Goal: Task Accomplishment & Management: Complete application form

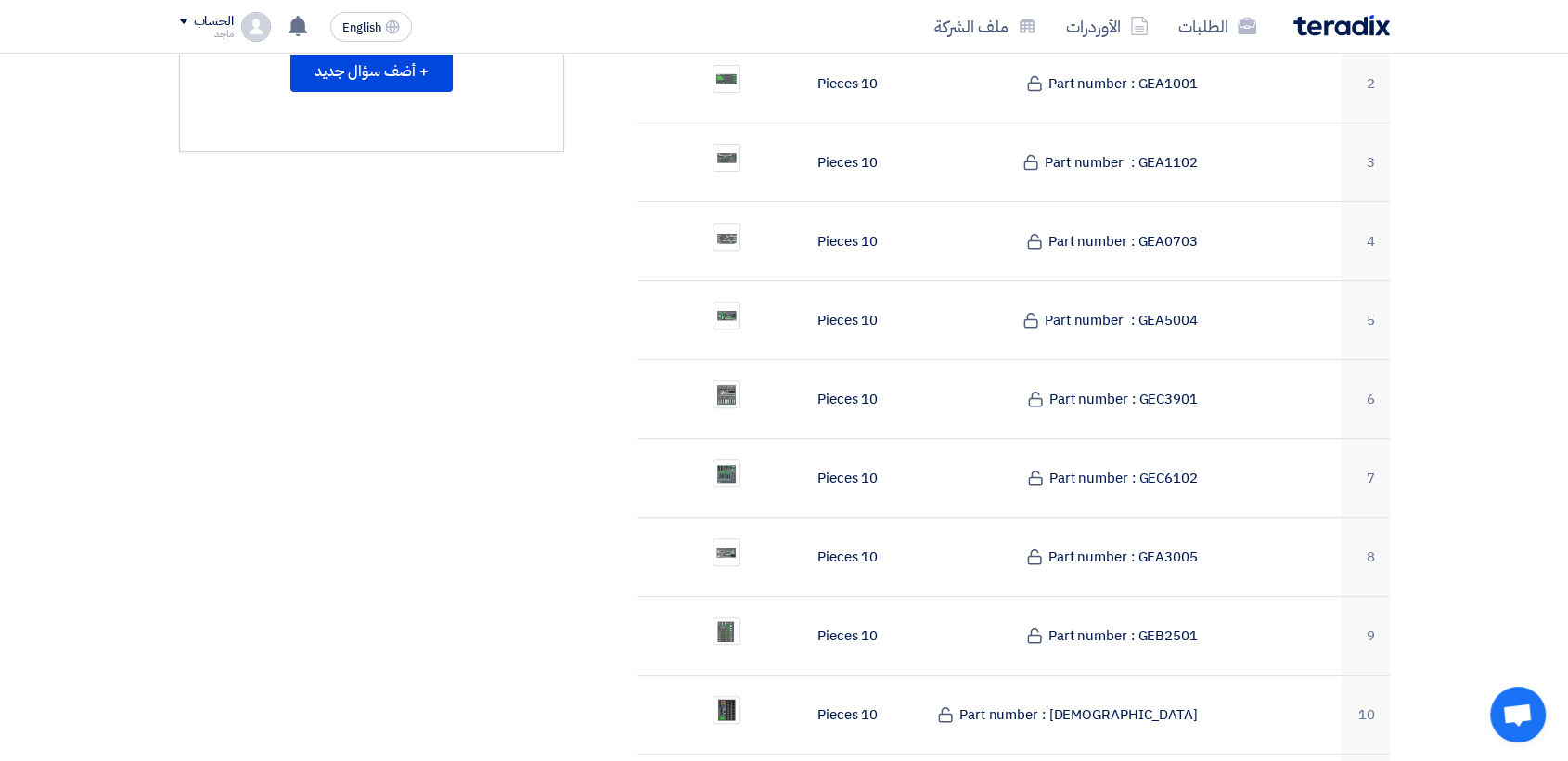
click at [839, 596] on td "10 Pieces" at bounding box center [829, 636] width 128 height 78
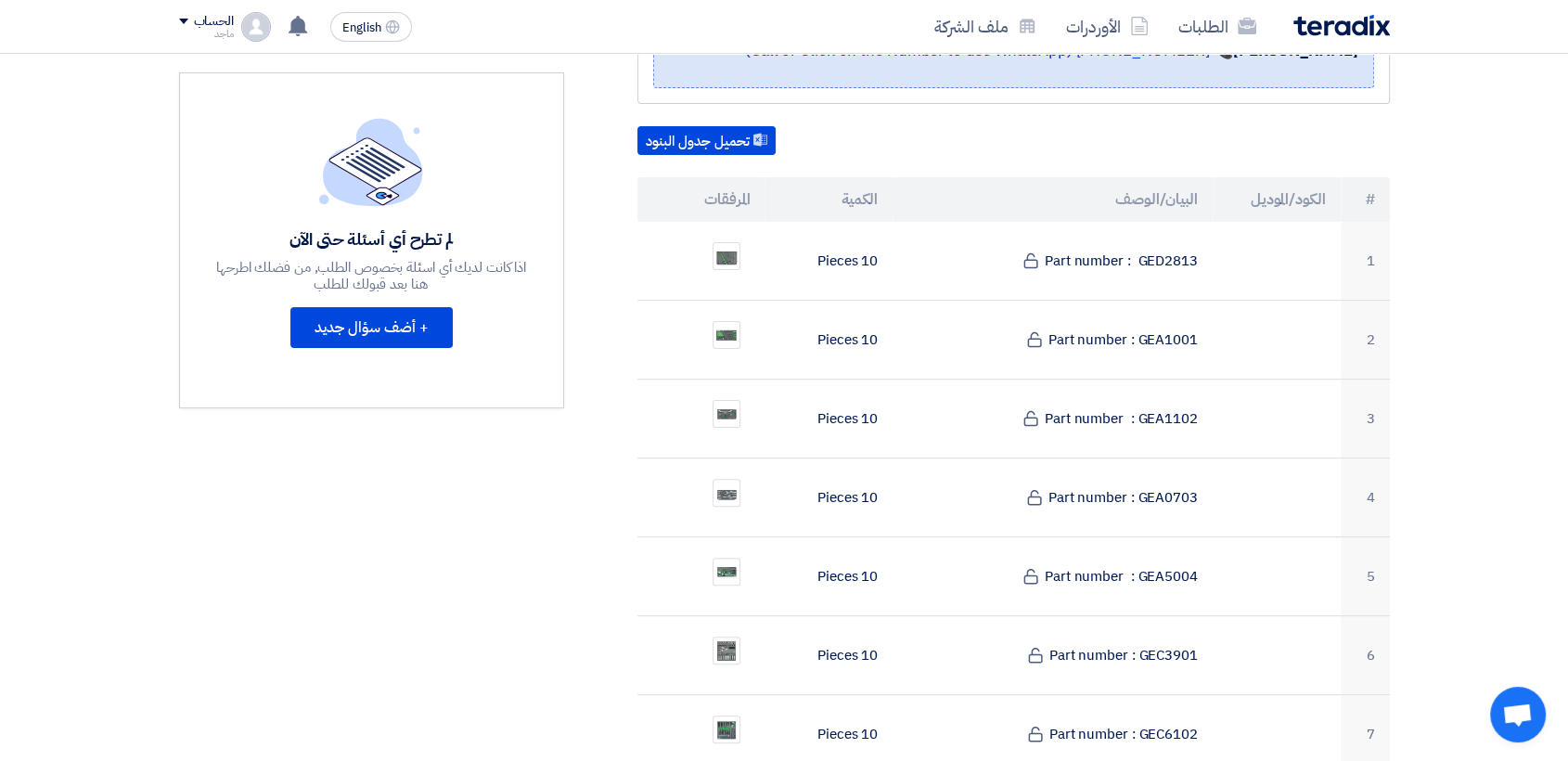
scroll to position [453, 0]
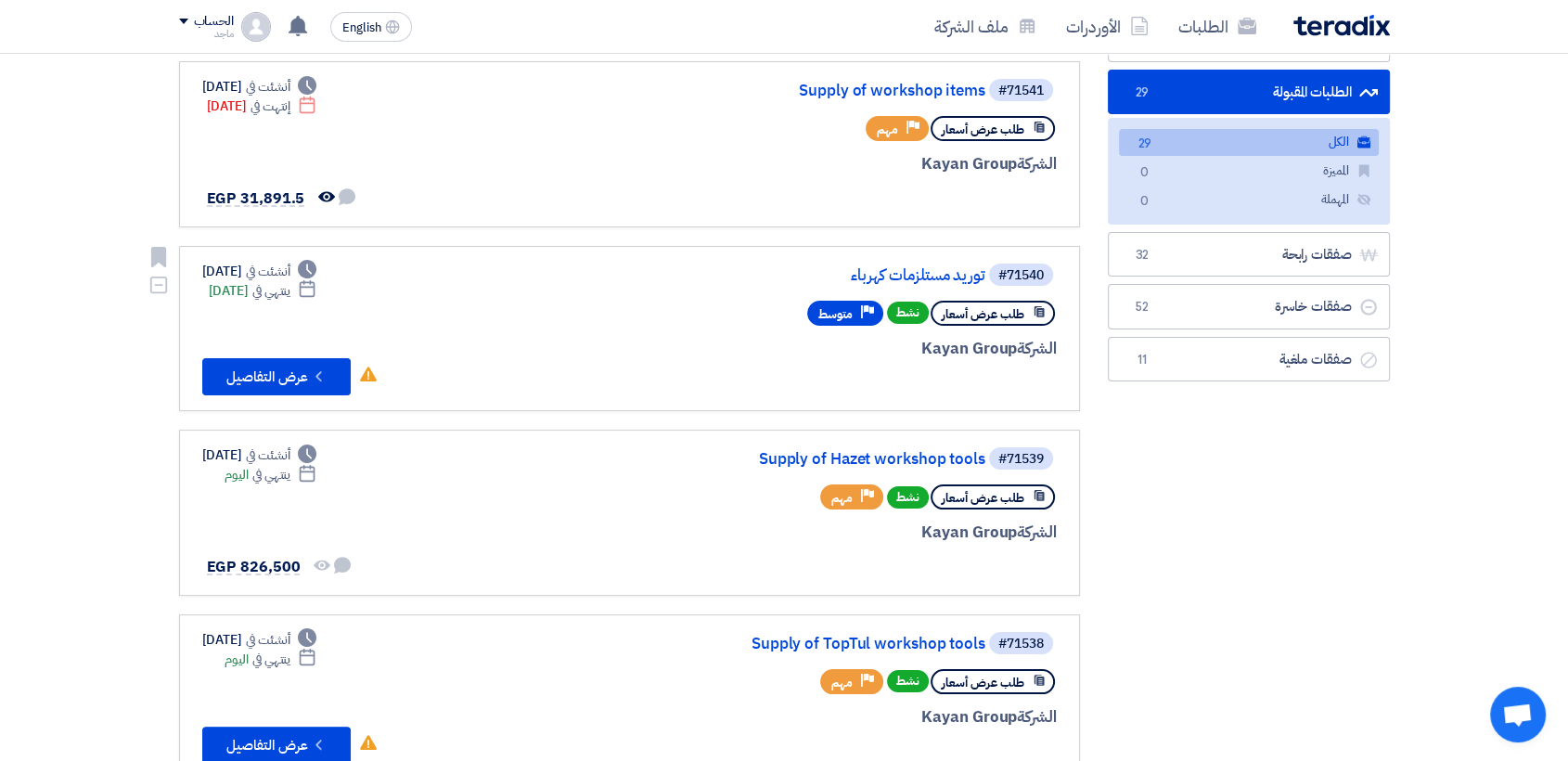
scroll to position [188, 0]
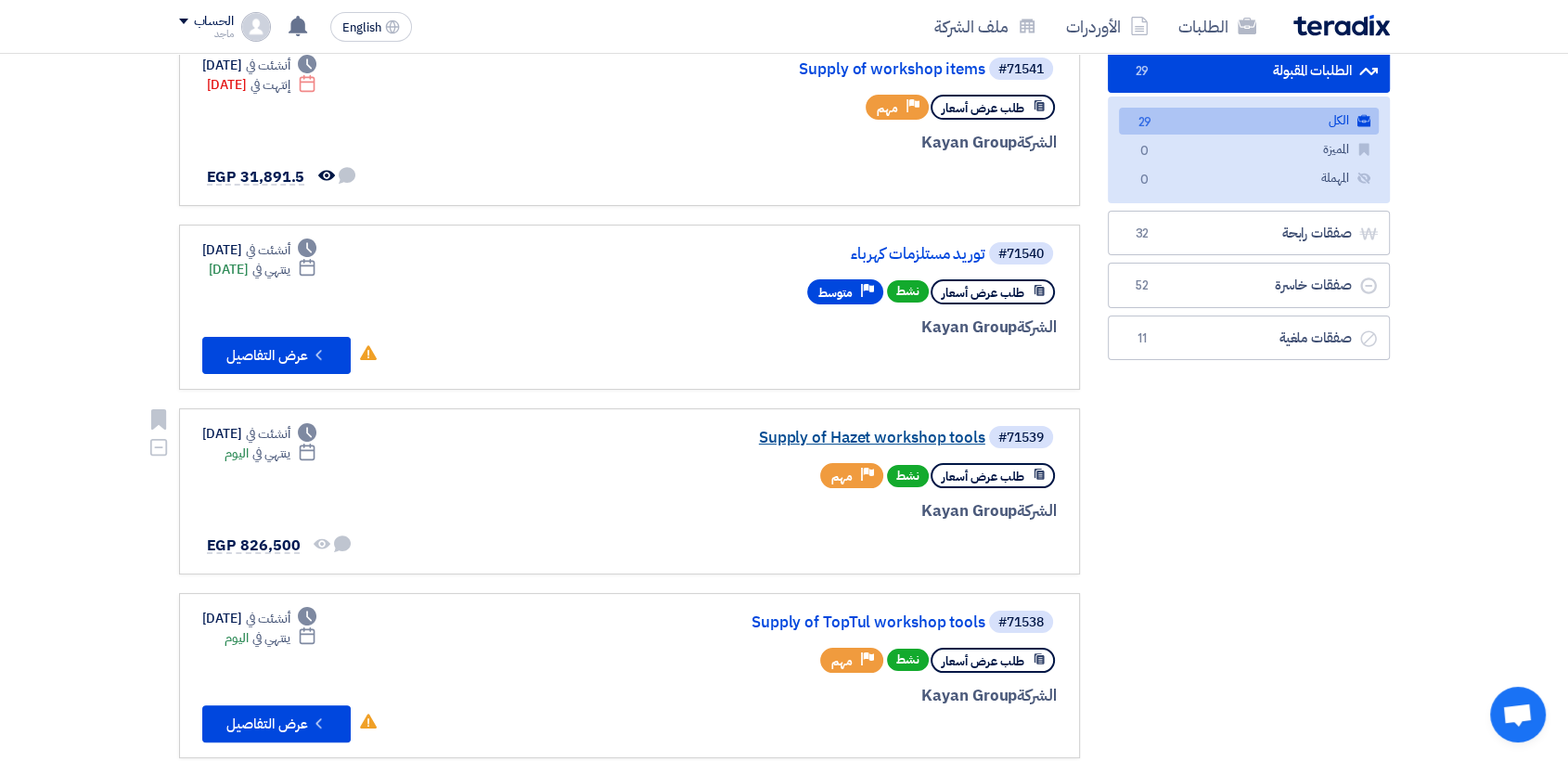
click at [846, 433] on link "Supply of Hazet workshop tools" at bounding box center [800, 437] width 371 height 16
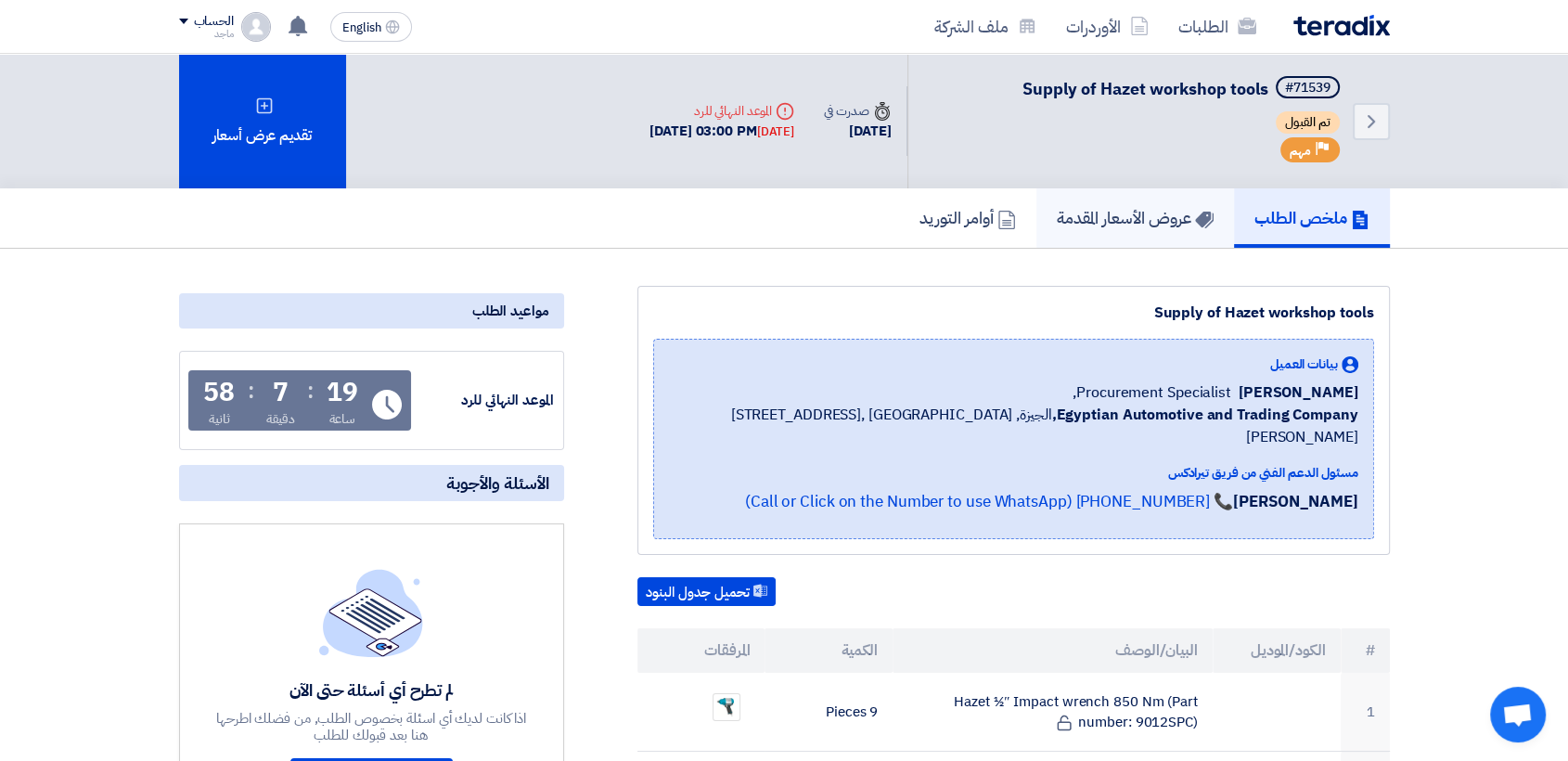
click at [1167, 198] on link "عروض الأسعار المقدمة" at bounding box center [1134, 218] width 197 height 59
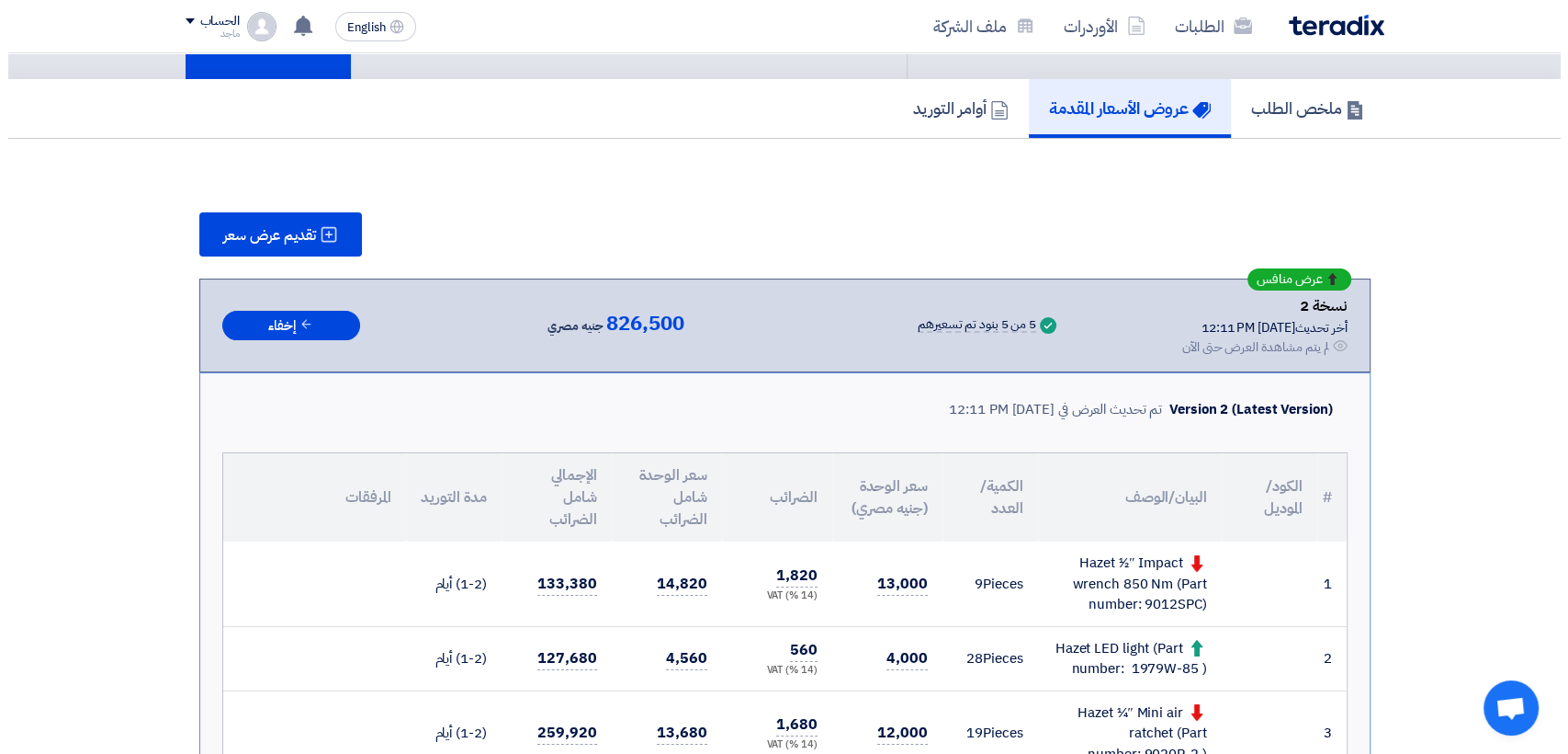
scroll to position [125, 0]
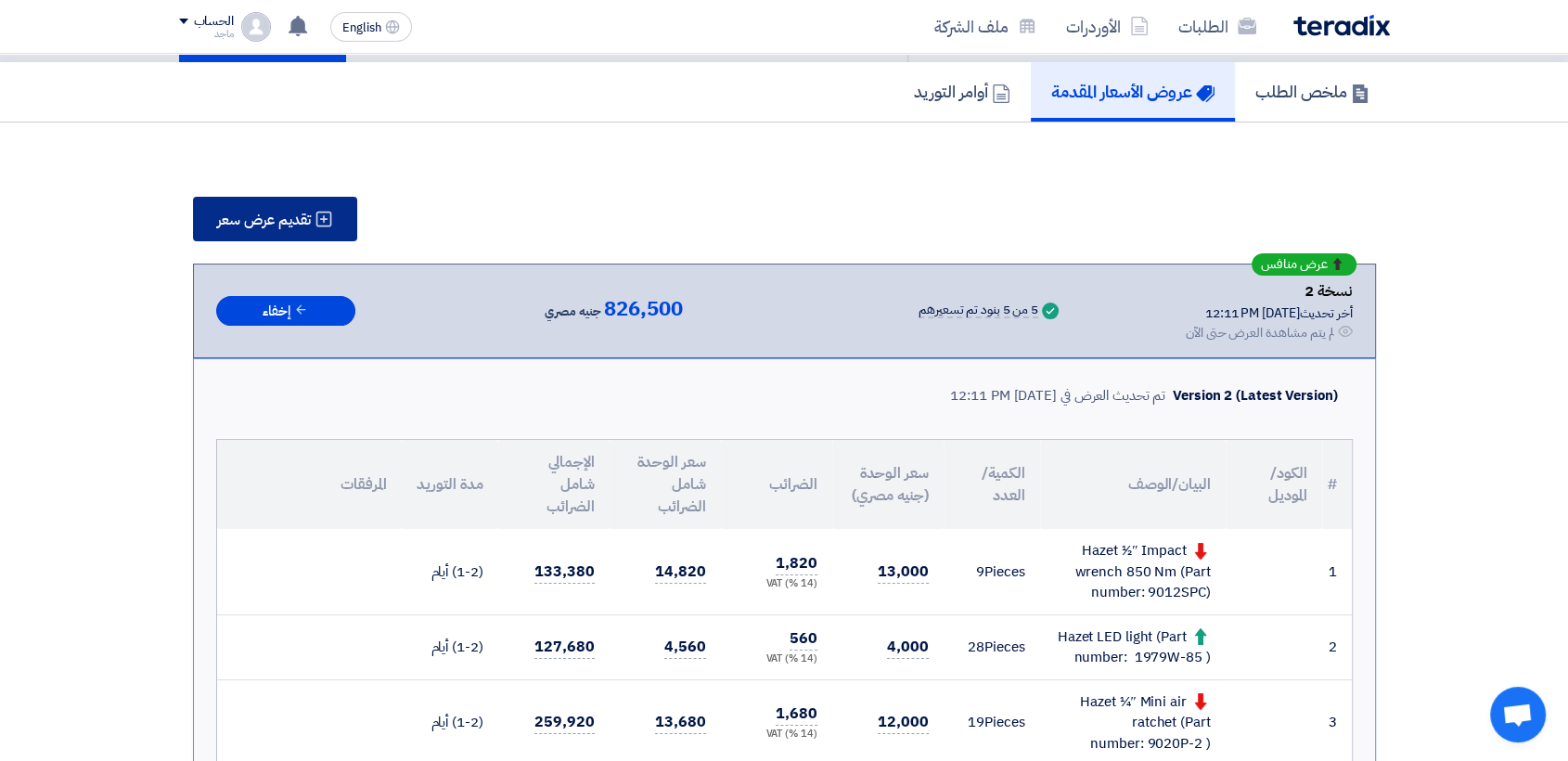
click at [315, 224] on icon at bounding box center [324, 218] width 18 height 18
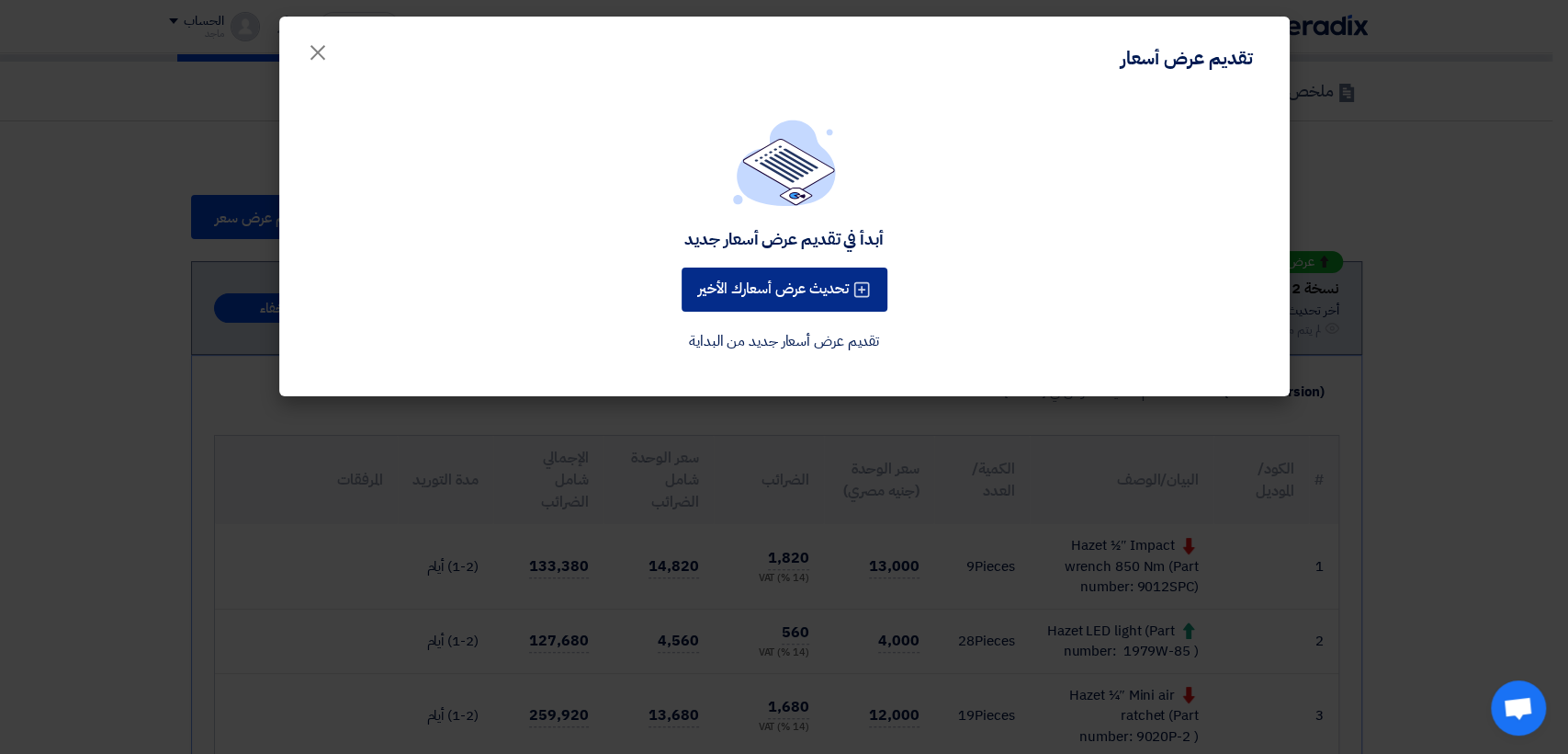
click at [690, 282] on button "تحديث عرض أسعارك الأخير" at bounding box center [784, 289] width 206 height 45
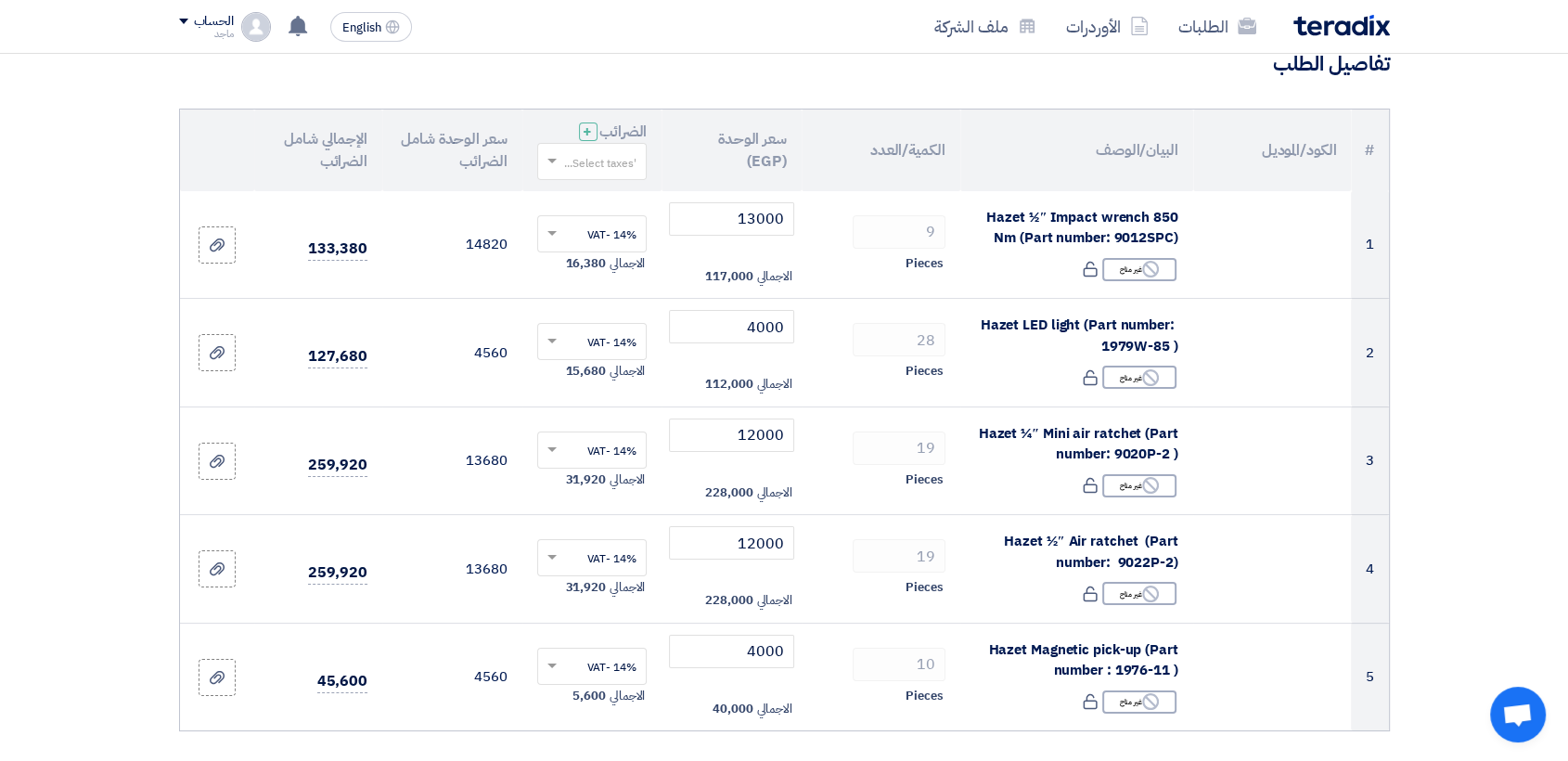
scroll to position [211, 0]
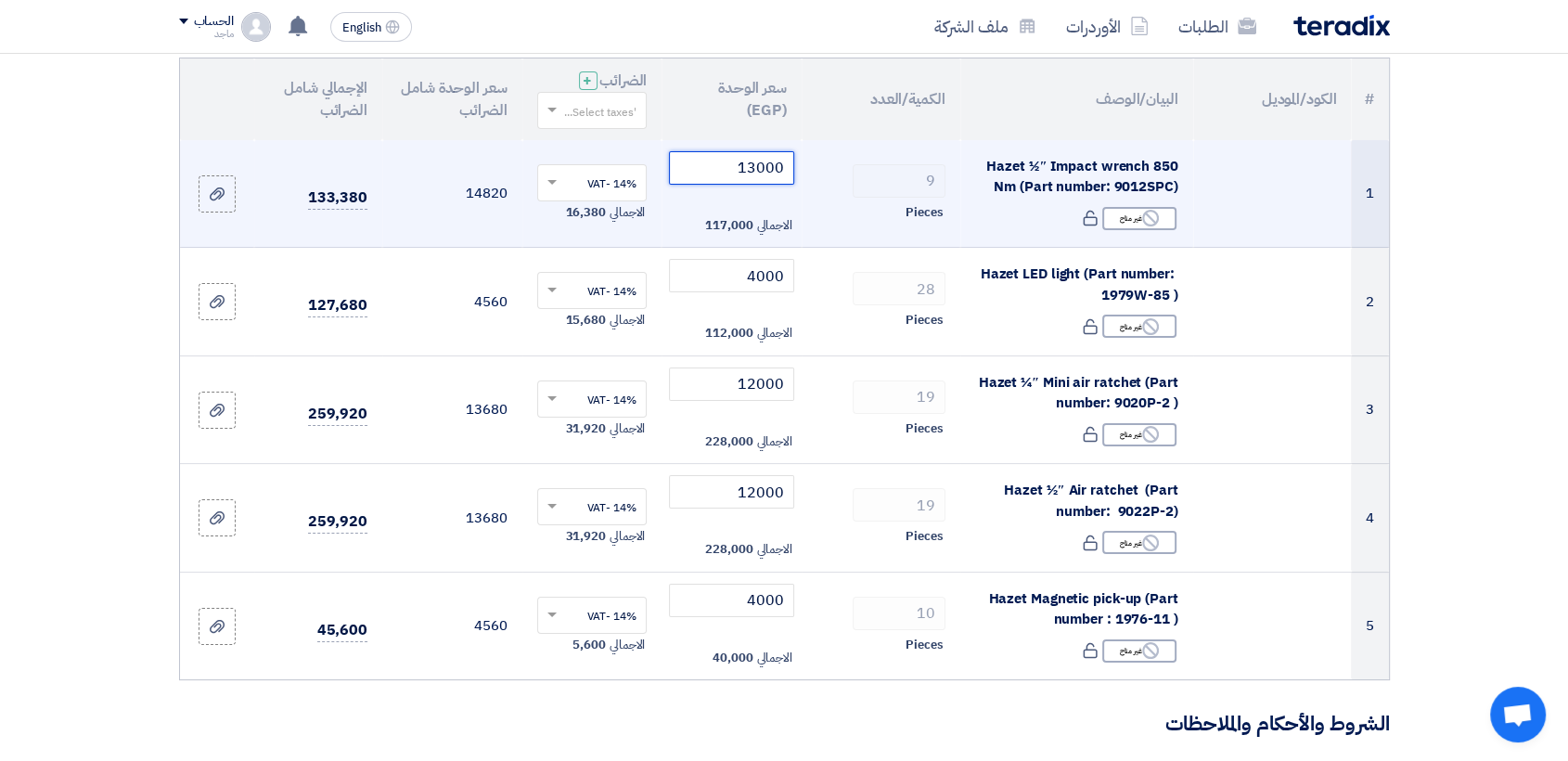
click at [714, 166] on input "13000" at bounding box center [731, 168] width 125 height 34
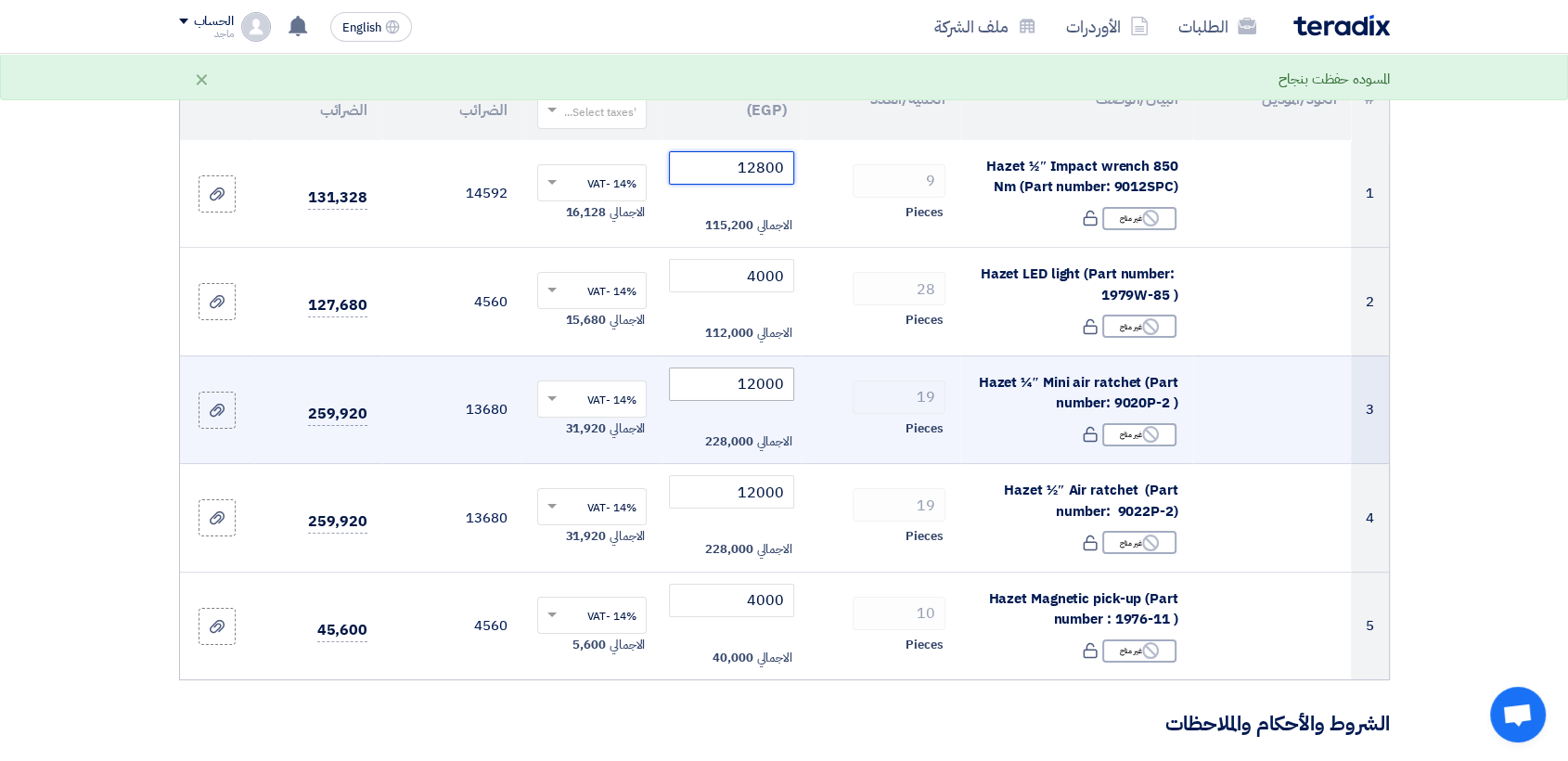
type input "12800"
click at [723, 373] on input "12000" at bounding box center [731, 384] width 125 height 34
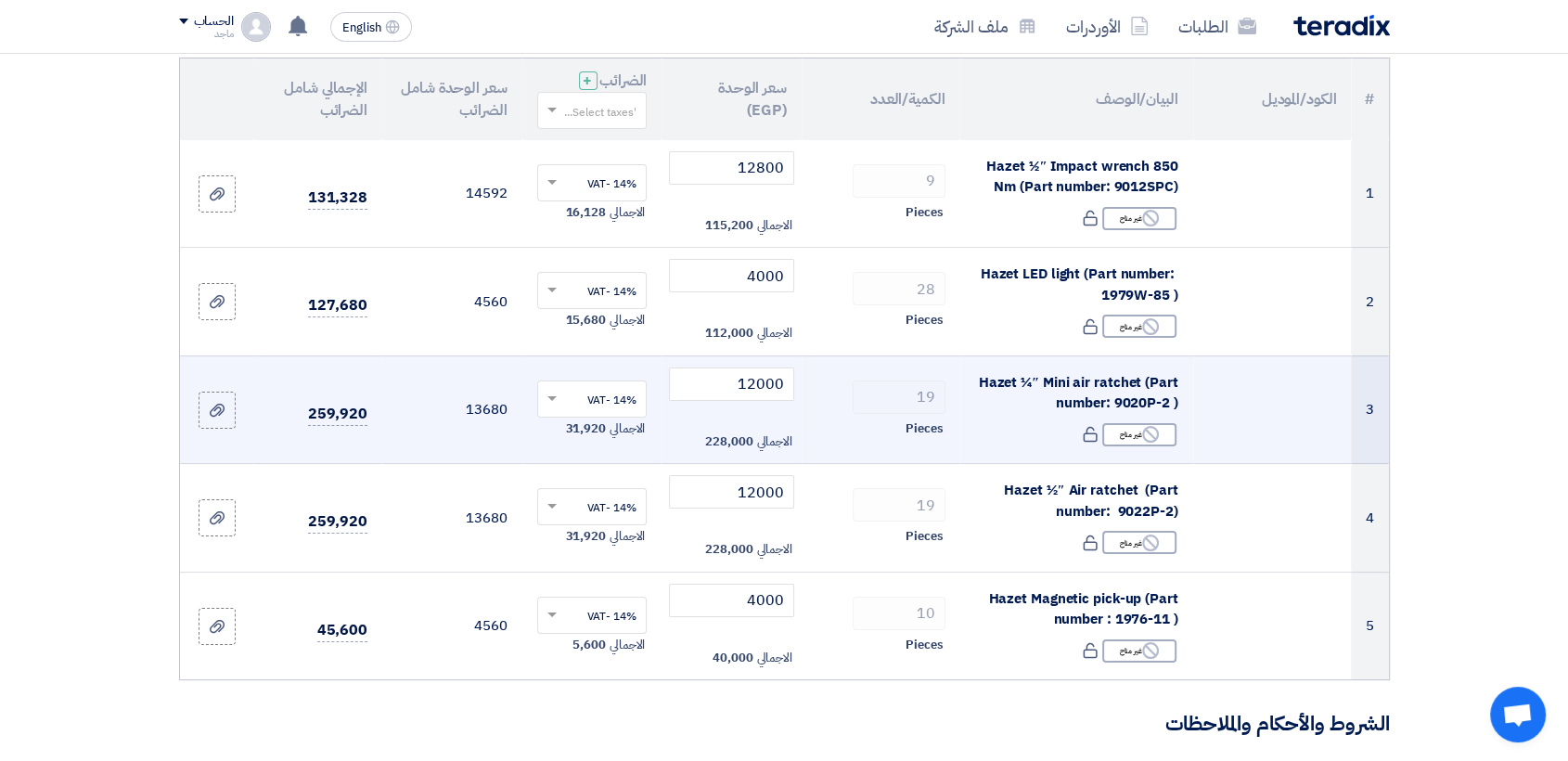
click at [1041, 355] on td "Hazet 1⁄4″ Mini air ratchet (Part number: 9020P-2 ) Reject غير متاح" at bounding box center [1076, 409] width 233 height 108
click at [716, 386] on input "12000" at bounding box center [731, 384] width 125 height 34
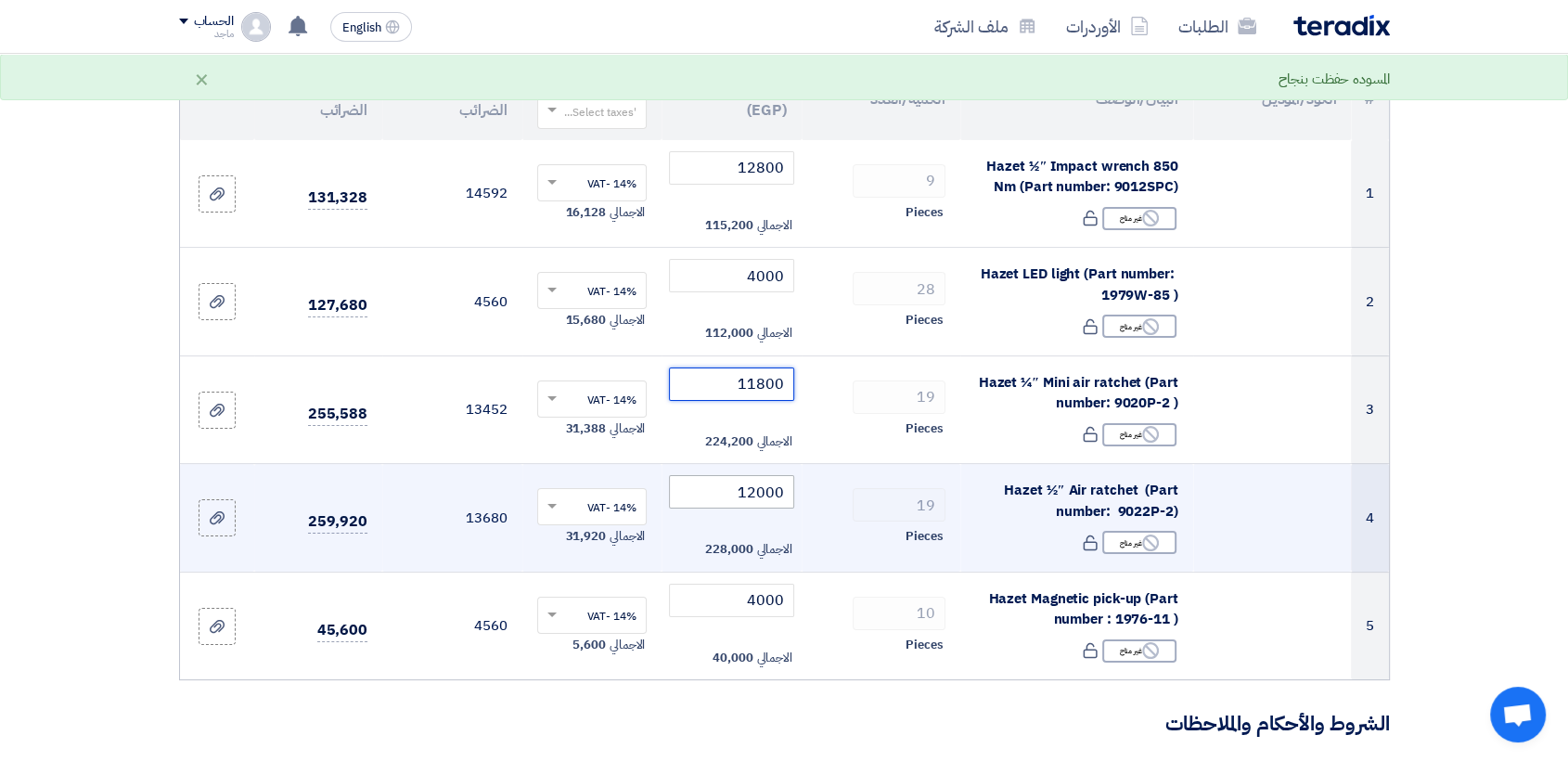
type input "11800"
click at [733, 488] on input "12000" at bounding box center [731, 491] width 125 height 34
type input "12000"
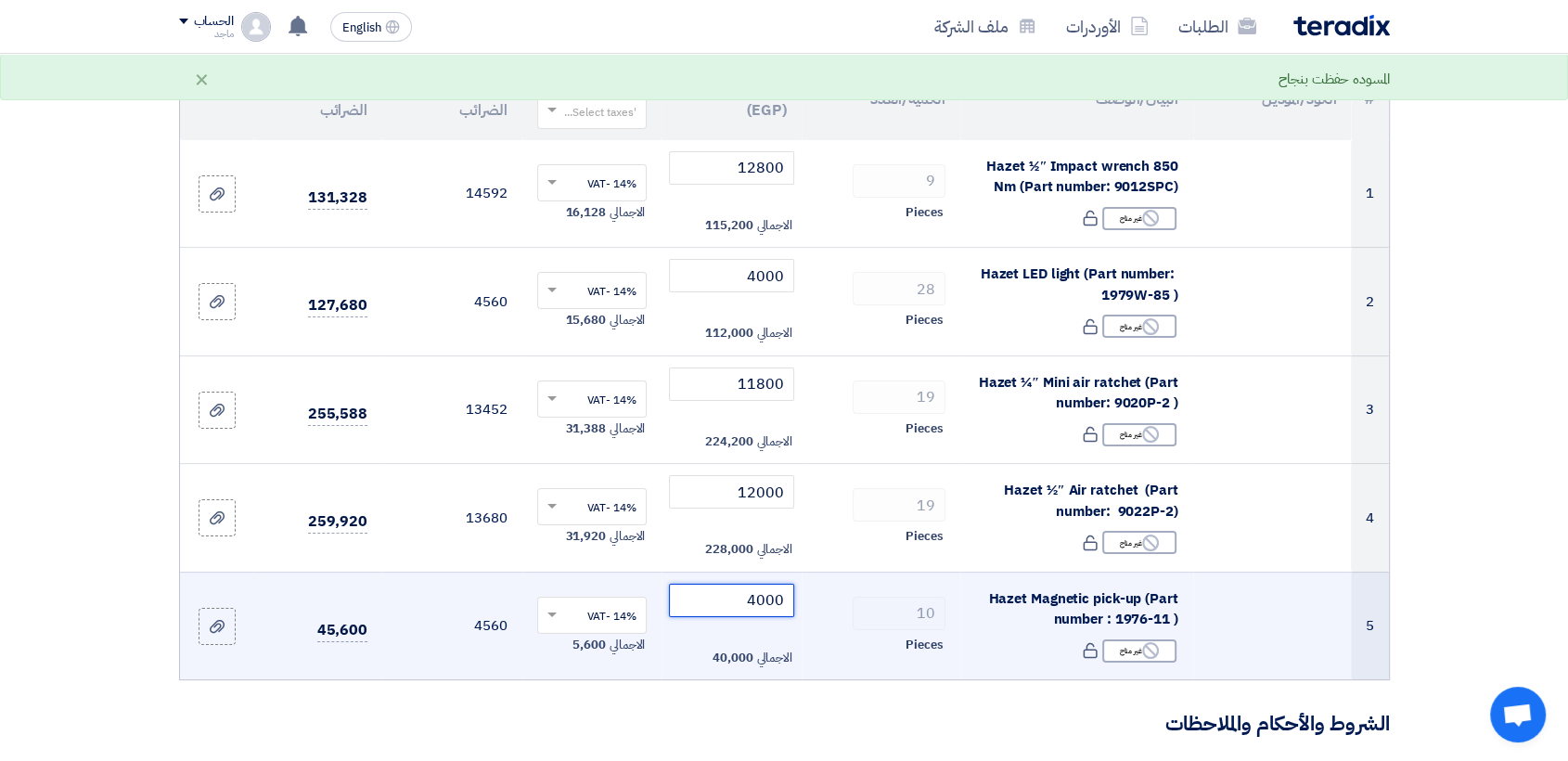
click at [718, 590] on input "4000" at bounding box center [731, 600] width 125 height 34
type input "4"
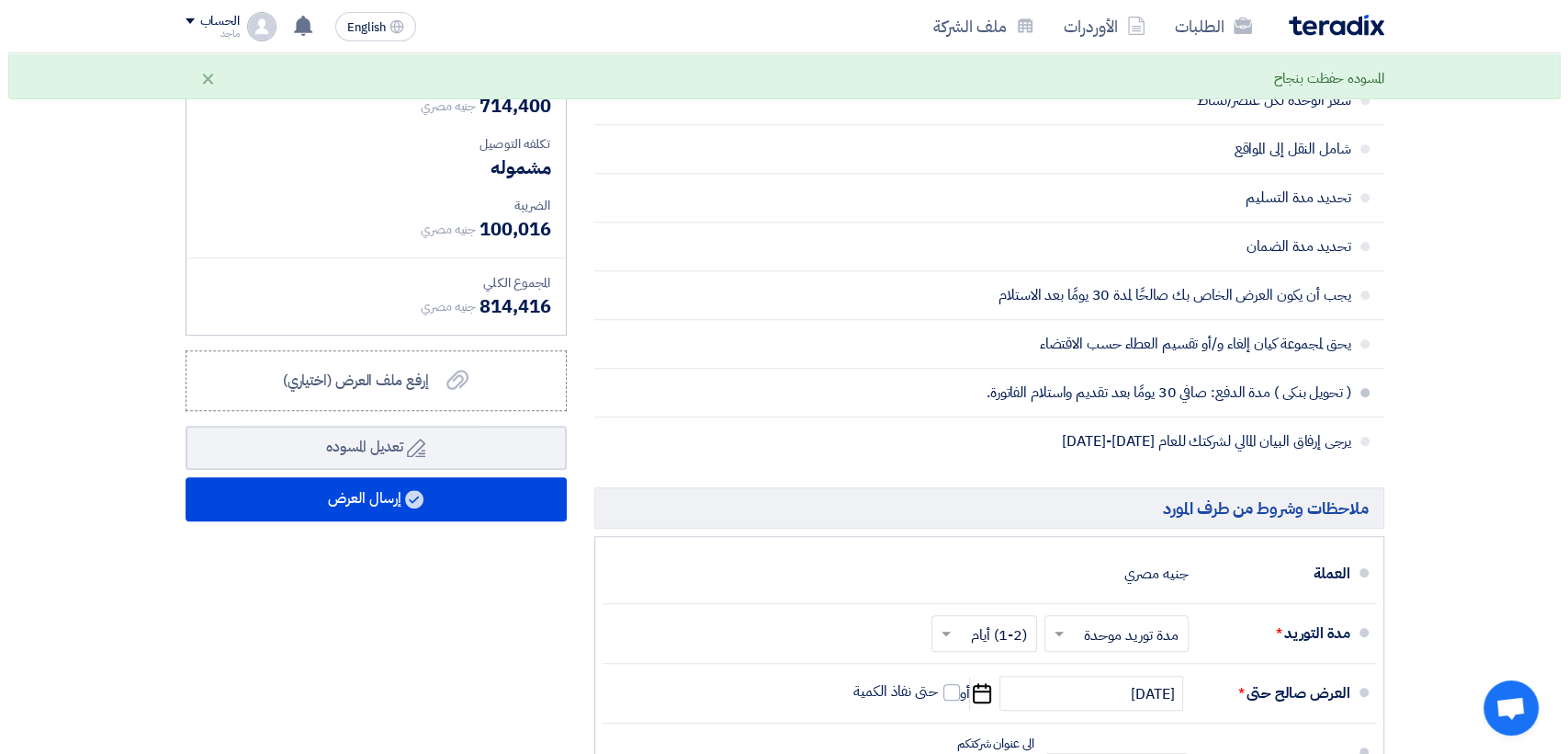
scroll to position [995, 0]
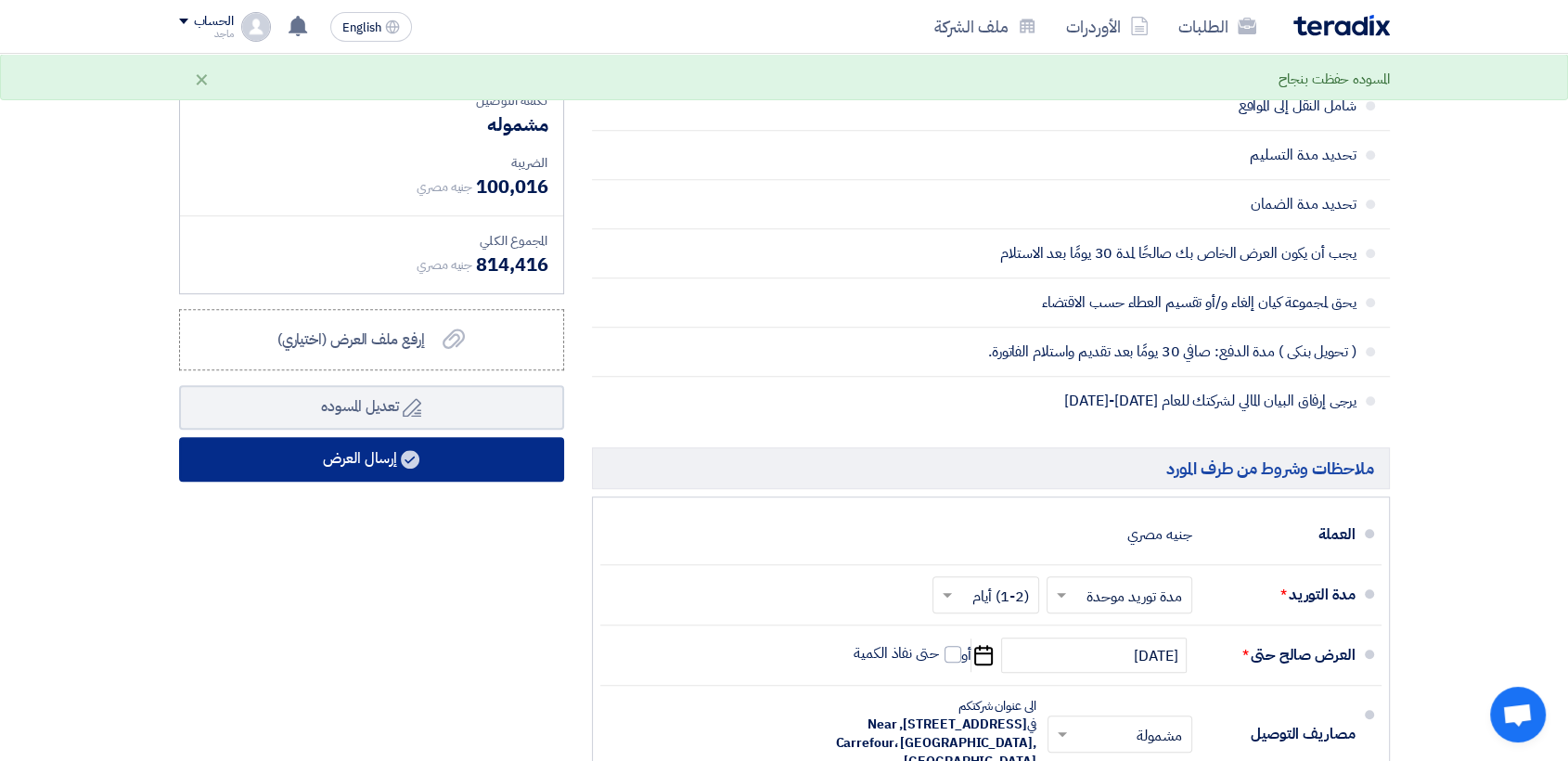
type input "3500"
click at [414, 466] on button "إرسال العرض" at bounding box center [371, 459] width 385 height 45
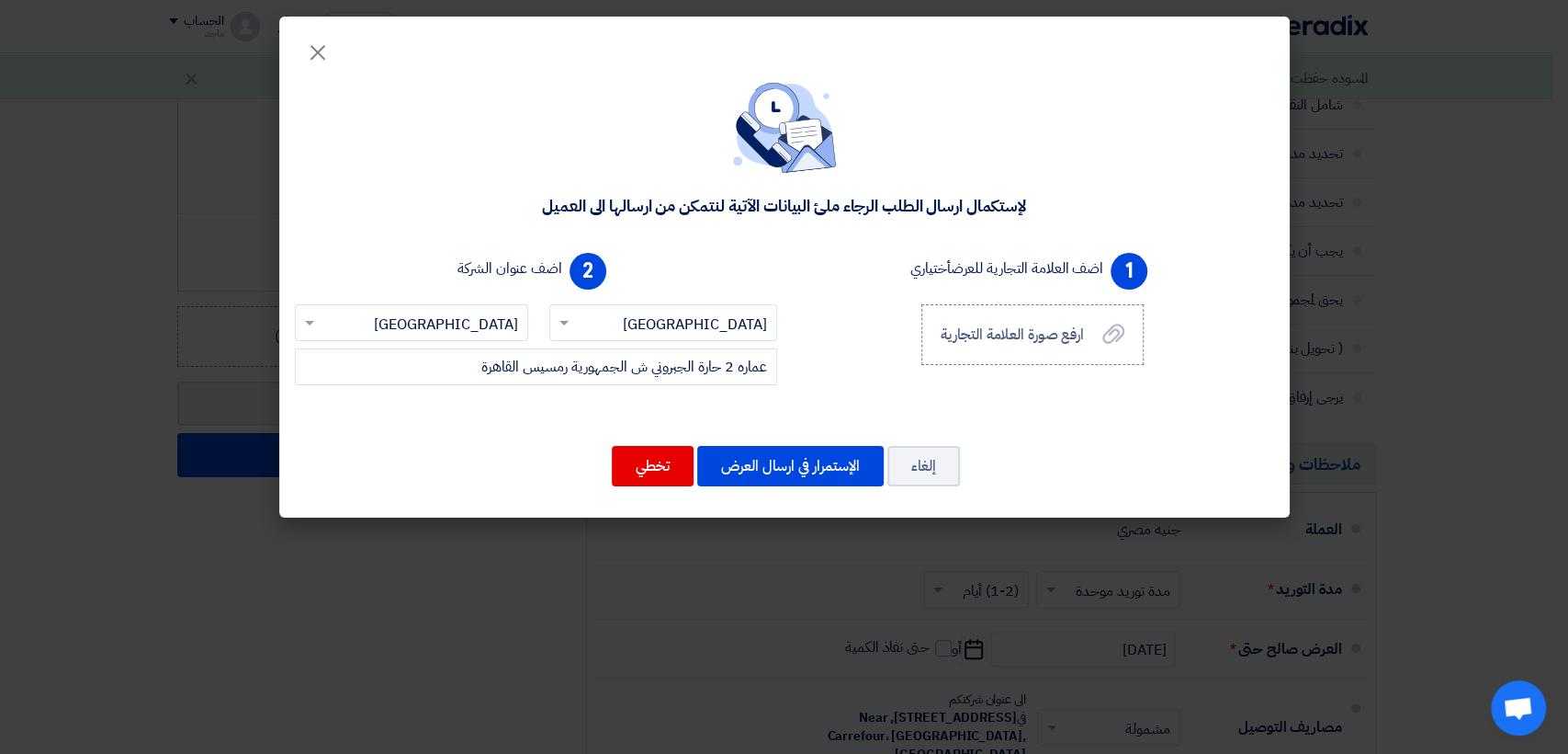
click at [771, 443] on div "[DEMOGRAPHIC_DATA] ارسال الطلب الرجاء ملئ البيانات الآتية لنتمكن من ارسالها الى…" at bounding box center [785, 288] width 1011 height 459
click at [764, 486] on button "الإستمرار في ارسال العرض" at bounding box center [791, 466] width 187 height 41
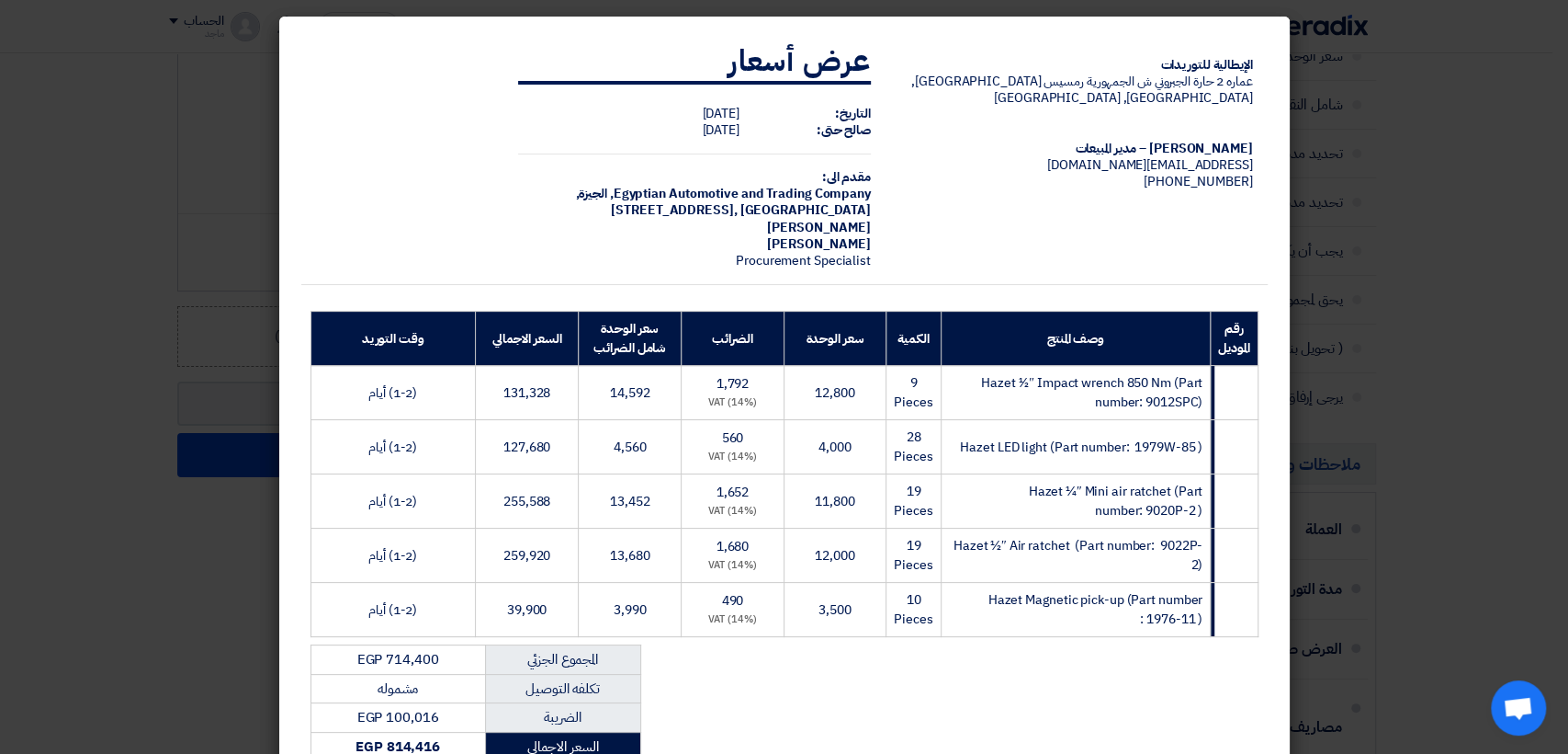
scroll to position [273, 0]
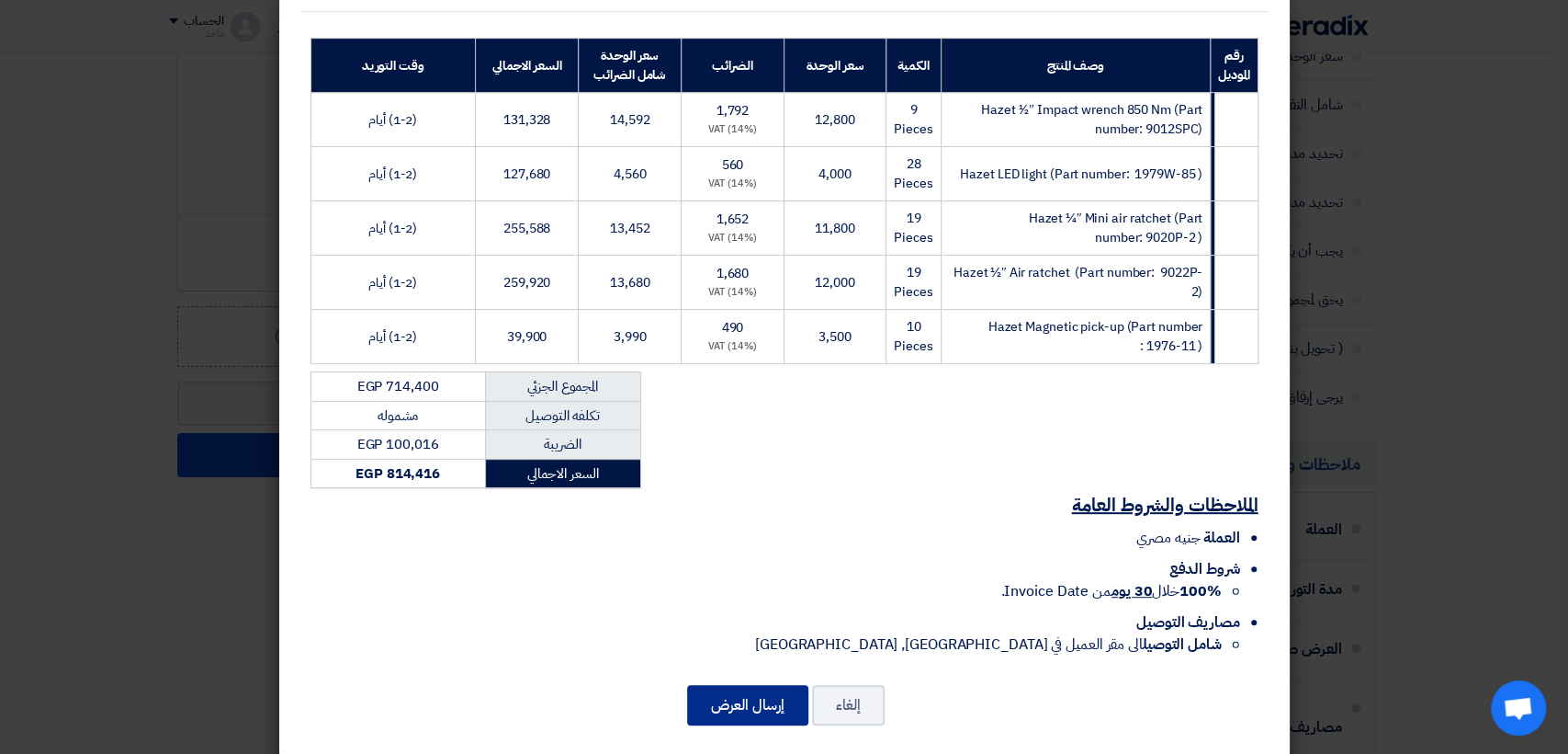
click at [735, 685] on button "إرسال العرض" at bounding box center [748, 705] width 121 height 41
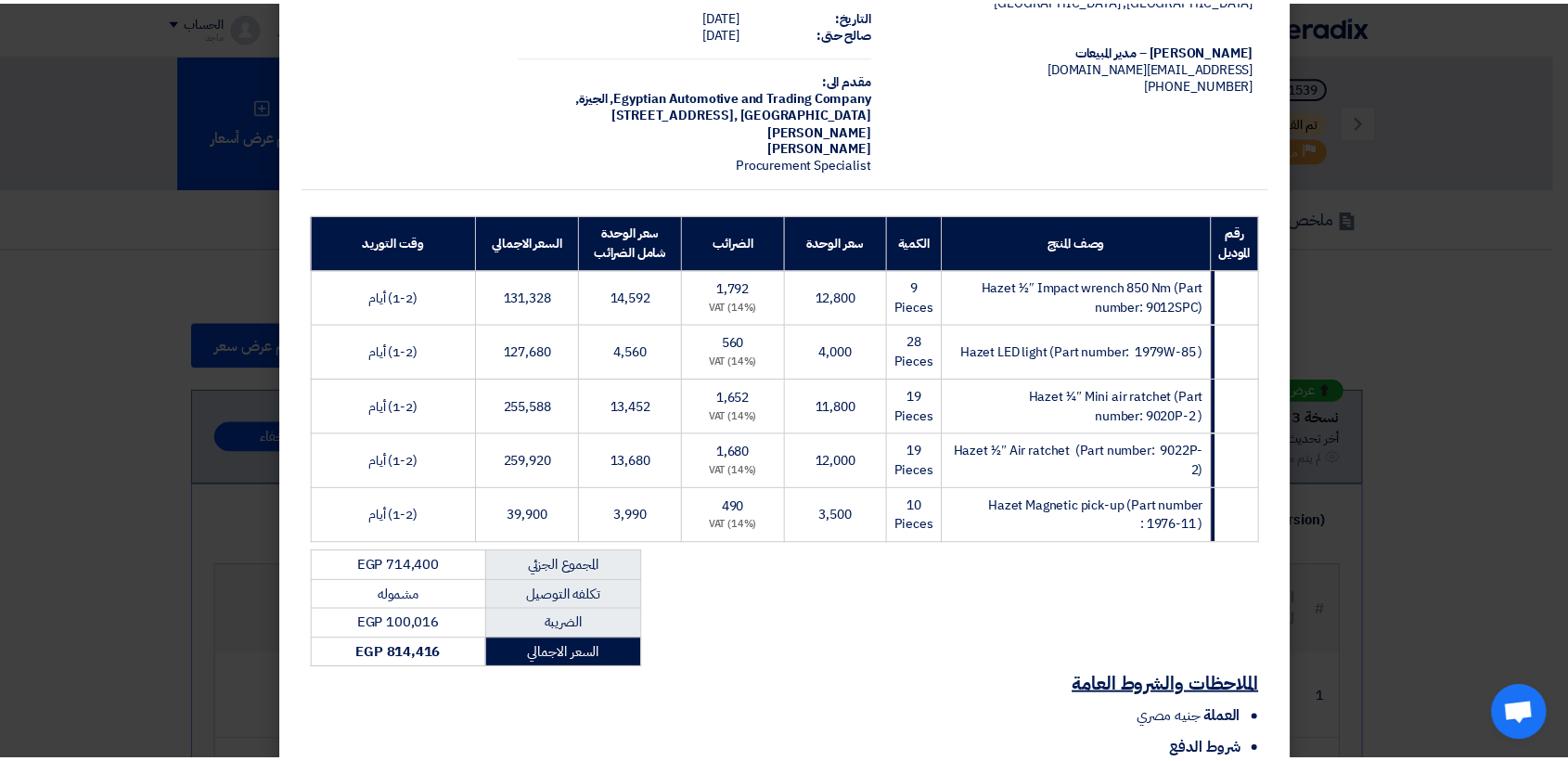
scroll to position [276, 0]
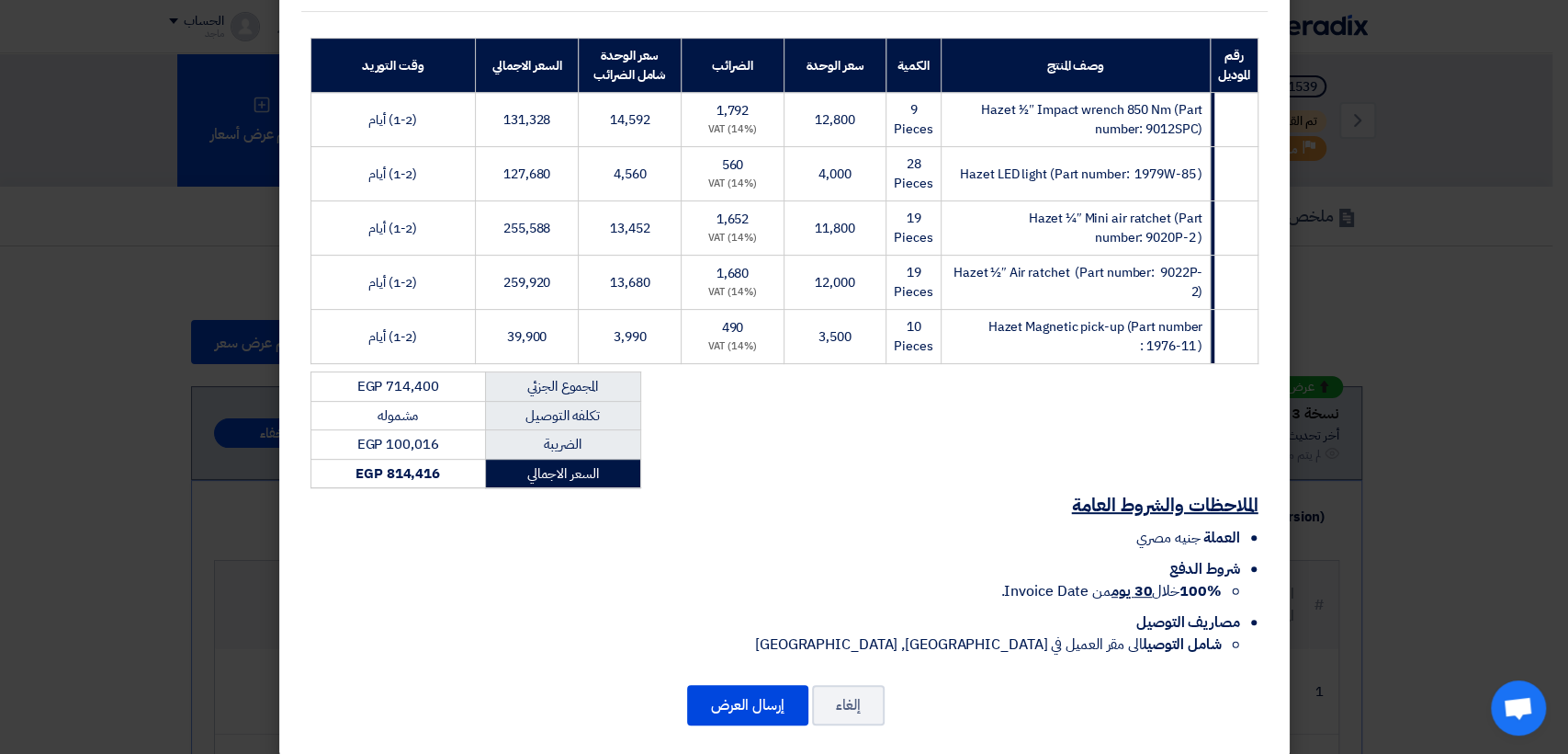
click at [1463, 509] on modal-container "الإيطالية للتوريدات عماره 2 حارة الجبروني ش الجمهورية رمسيس القاهرة, [GEOGRAPHI…" at bounding box center [784, 377] width 1568 height 754
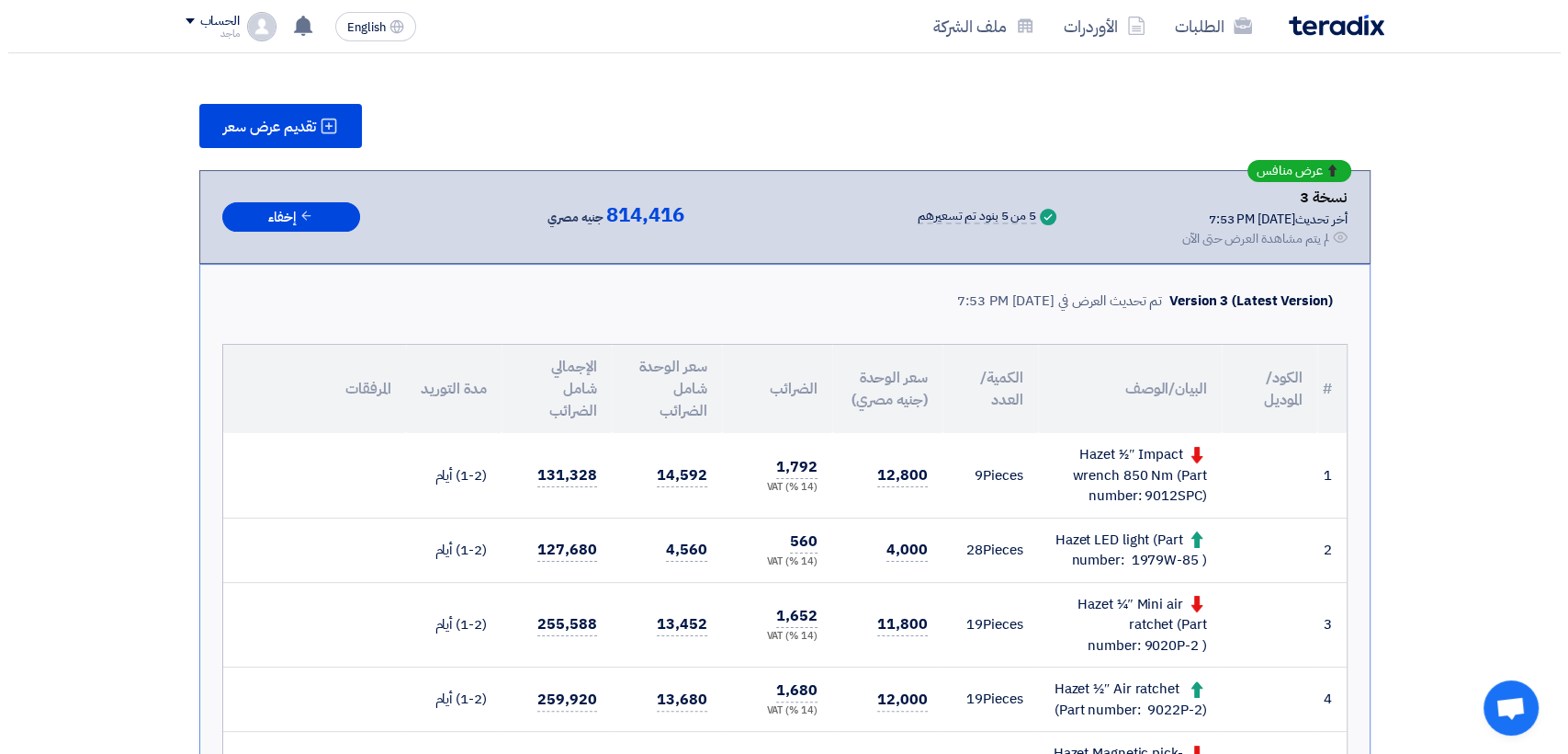
scroll to position [104, 0]
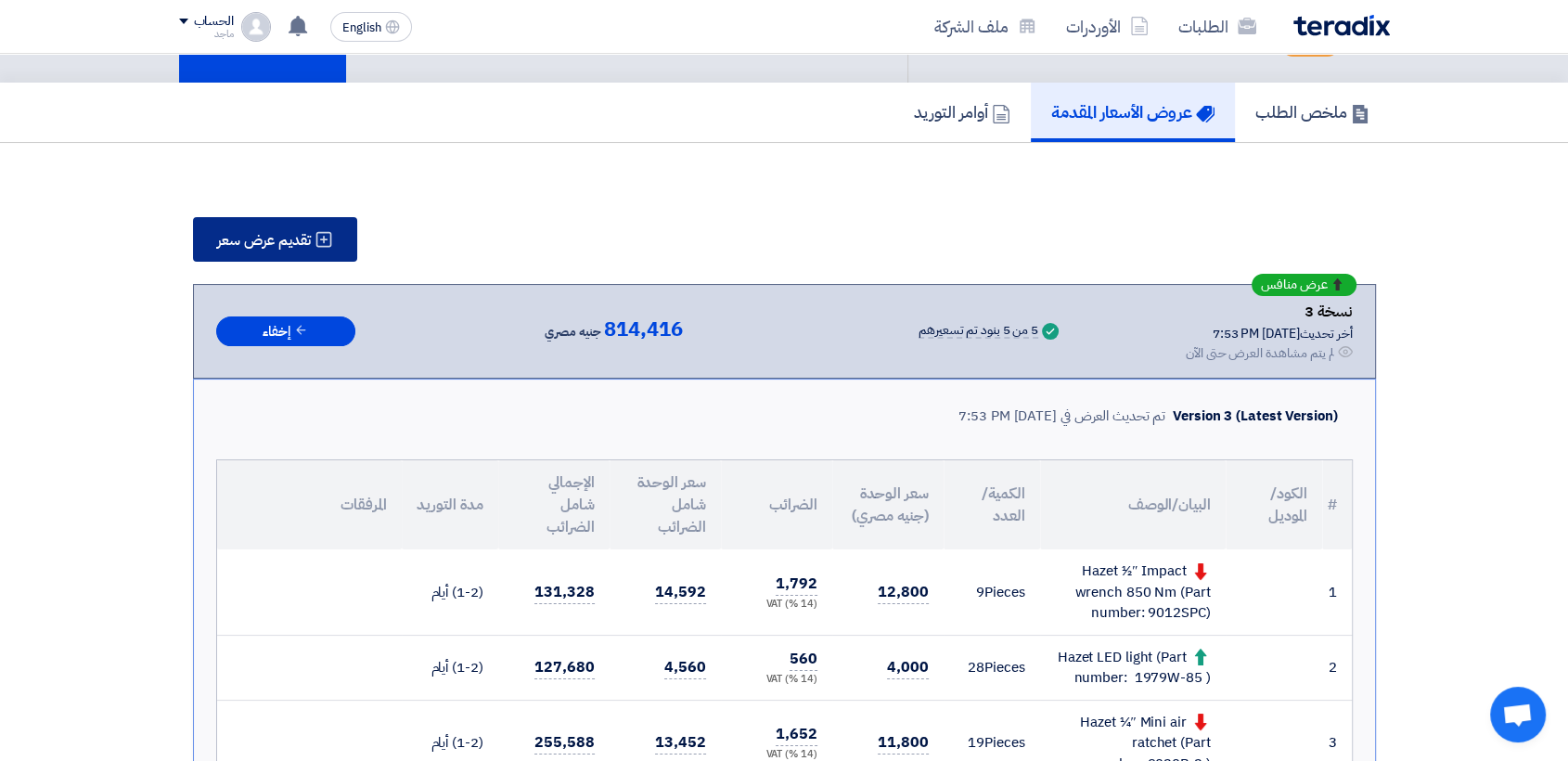
click at [300, 233] on span "تقديم عرض سعر" at bounding box center [264, 240] width 94 height 15
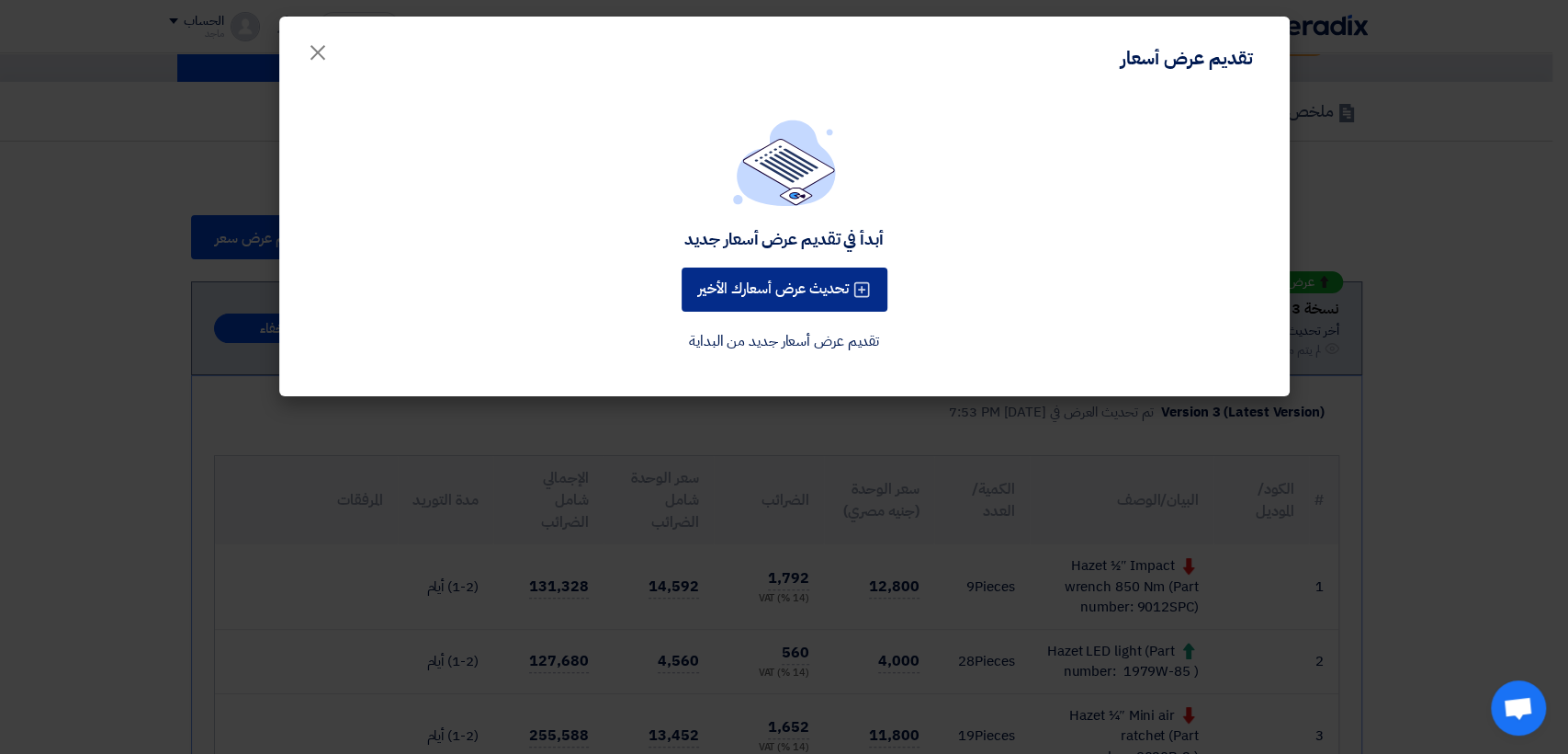
click at [712, 281] on button "تحديث عرض أسعارك الأخير" at bounding box center [784, 289] width 206 height 45
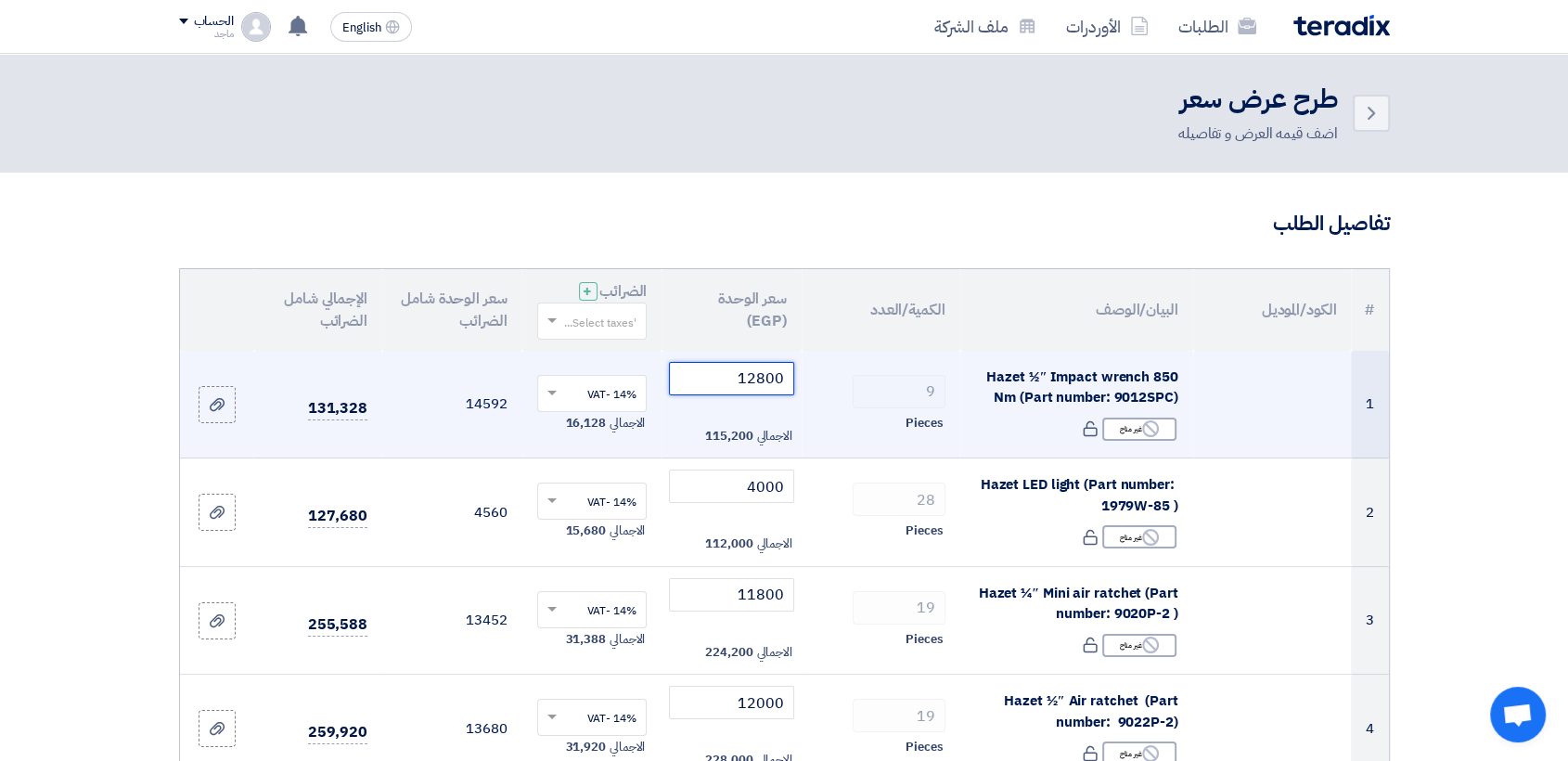
click at [706, 376] on input "12800" at bounding box center [731, 378] width 125 height 34
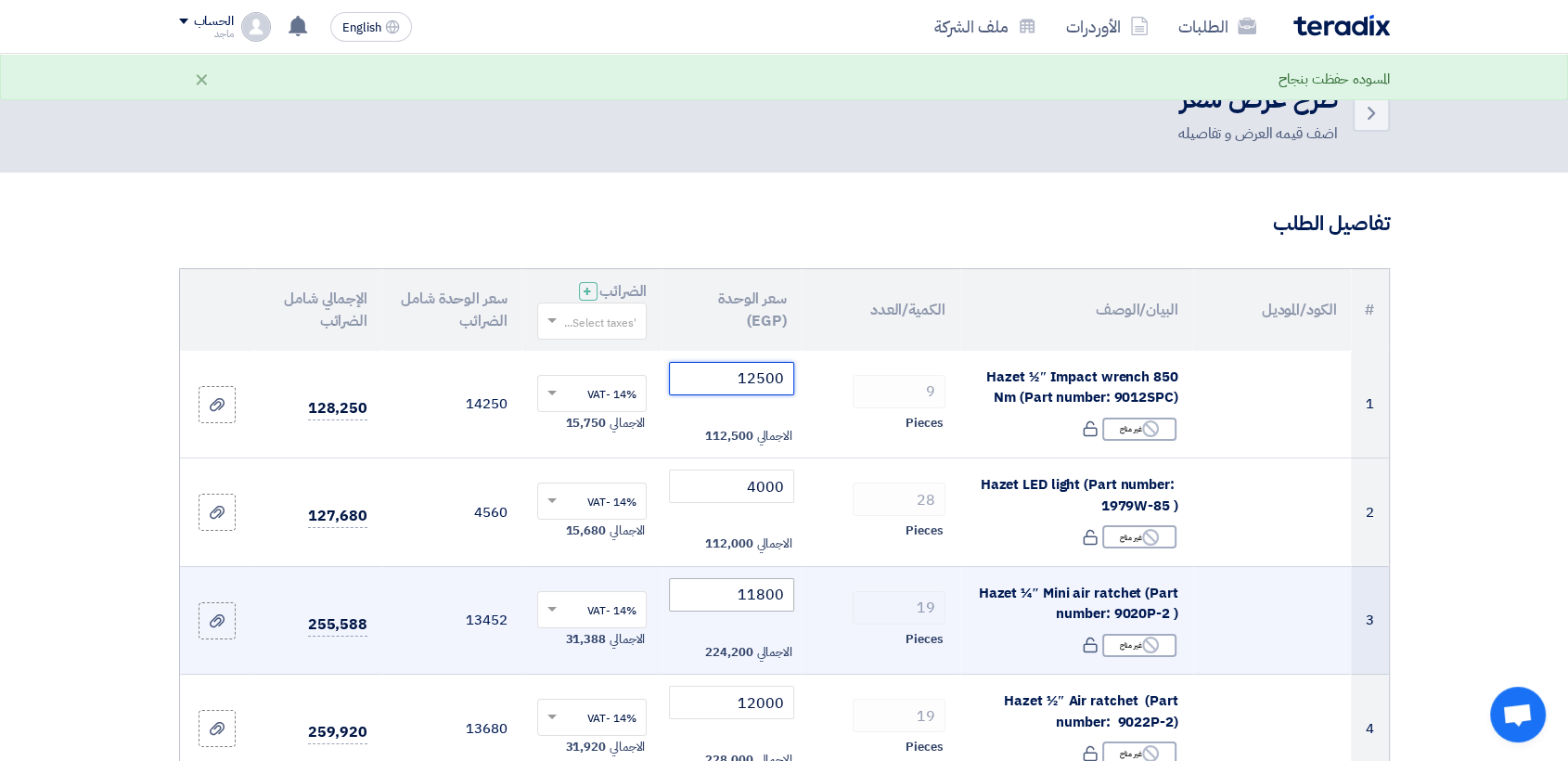
type input "12500"
click at [722, 586] on input "11800" at bounding box center [731, 594] width 125 height 34
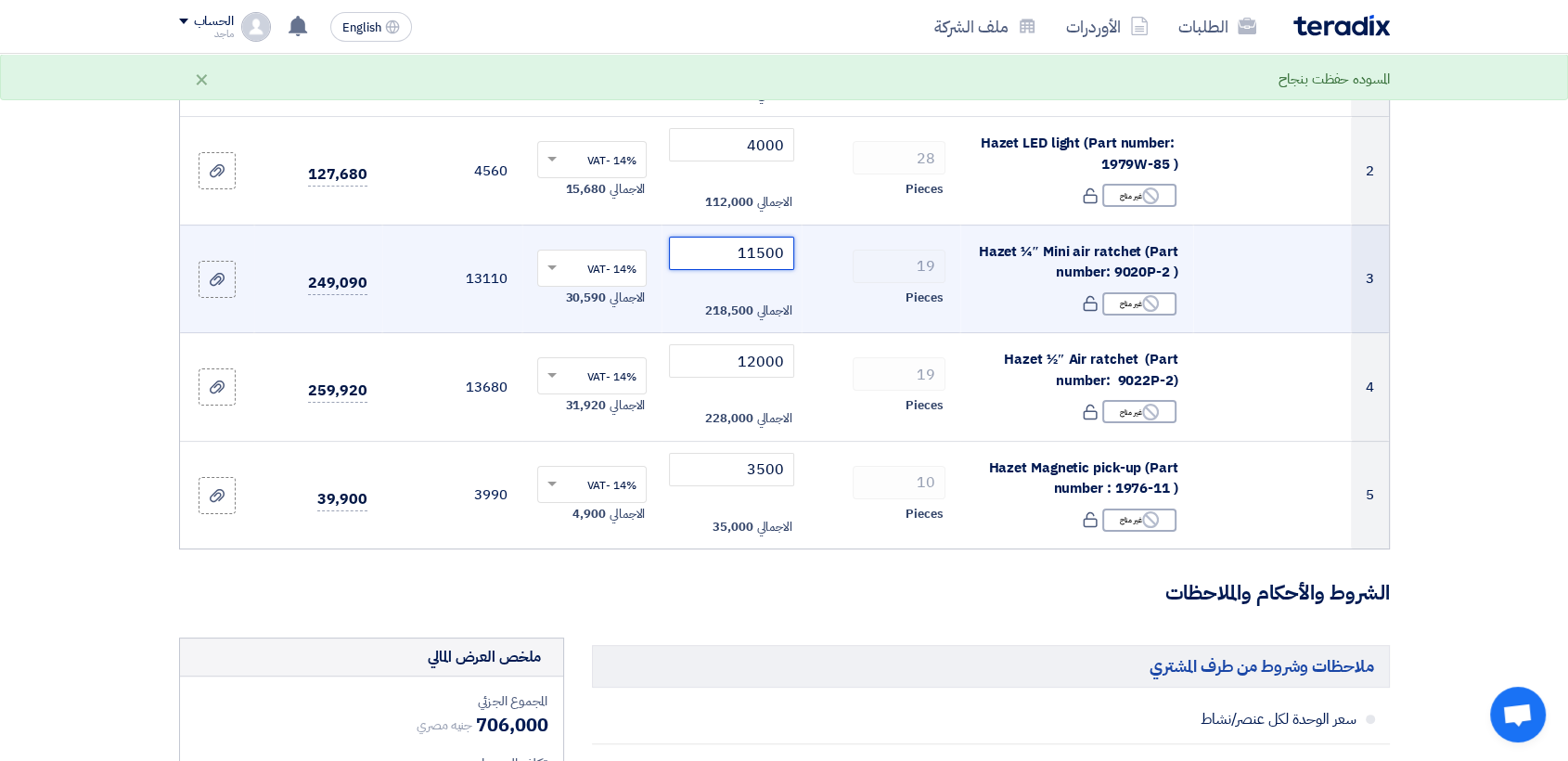
scroll to position [405, 0]
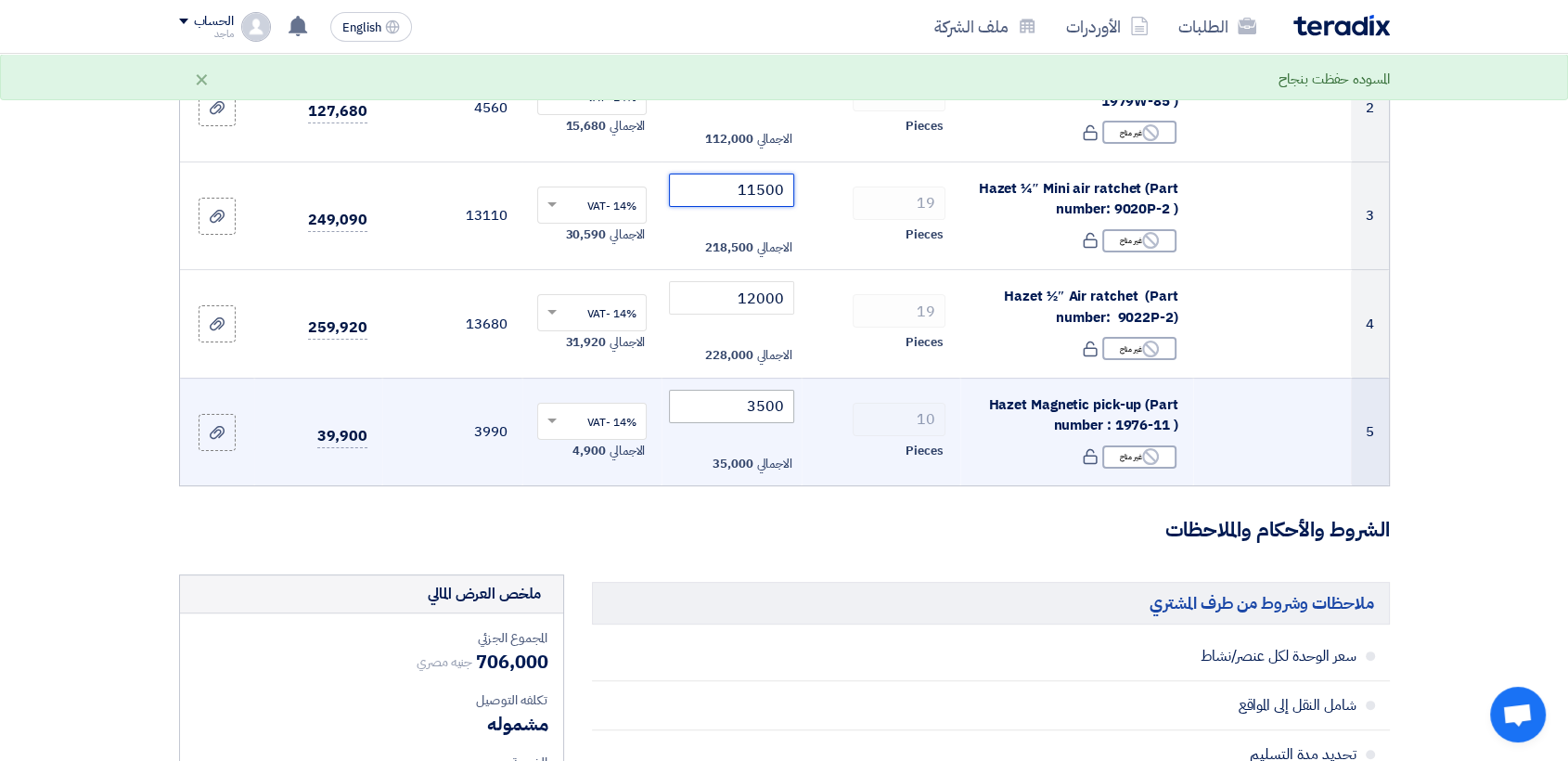
type input "11500"
click at [731, 390] on input "3500" at bounding box center [731, 406] width 125 height 34
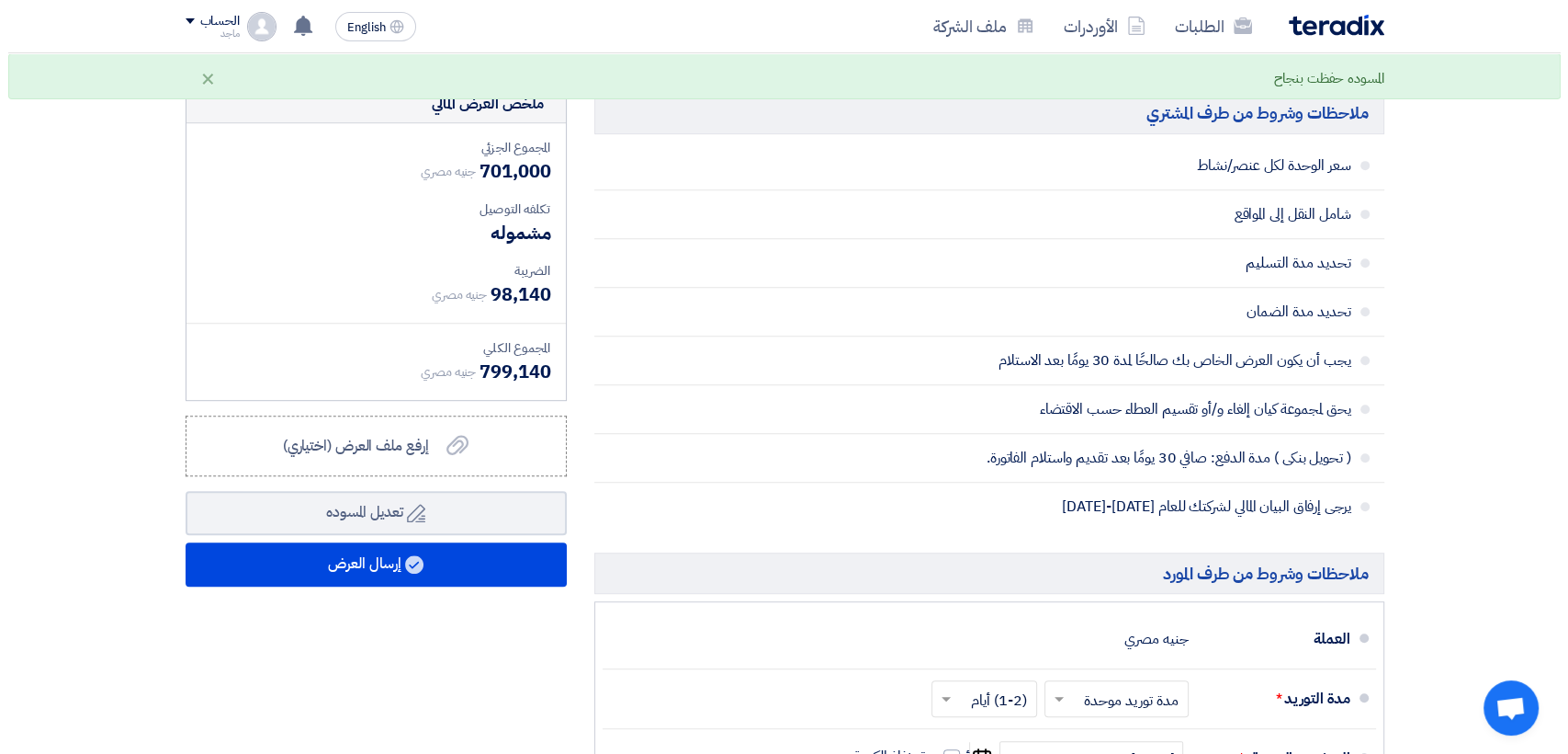
scroll to position [889, 0]
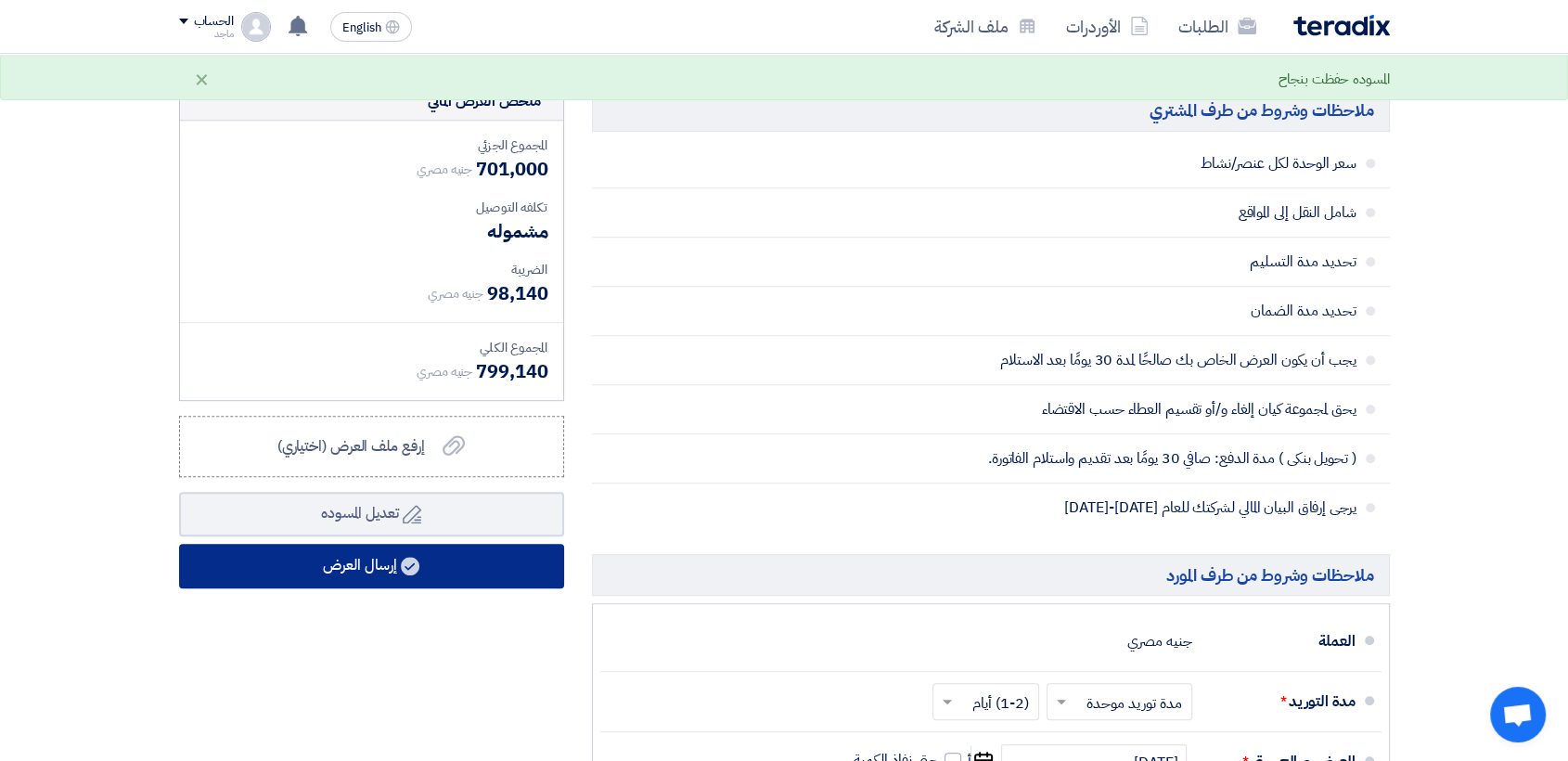
type input "3000"
click at [385, 547] on button "إرسال العرض" at bounding box center [371, 566] width 385 height 45
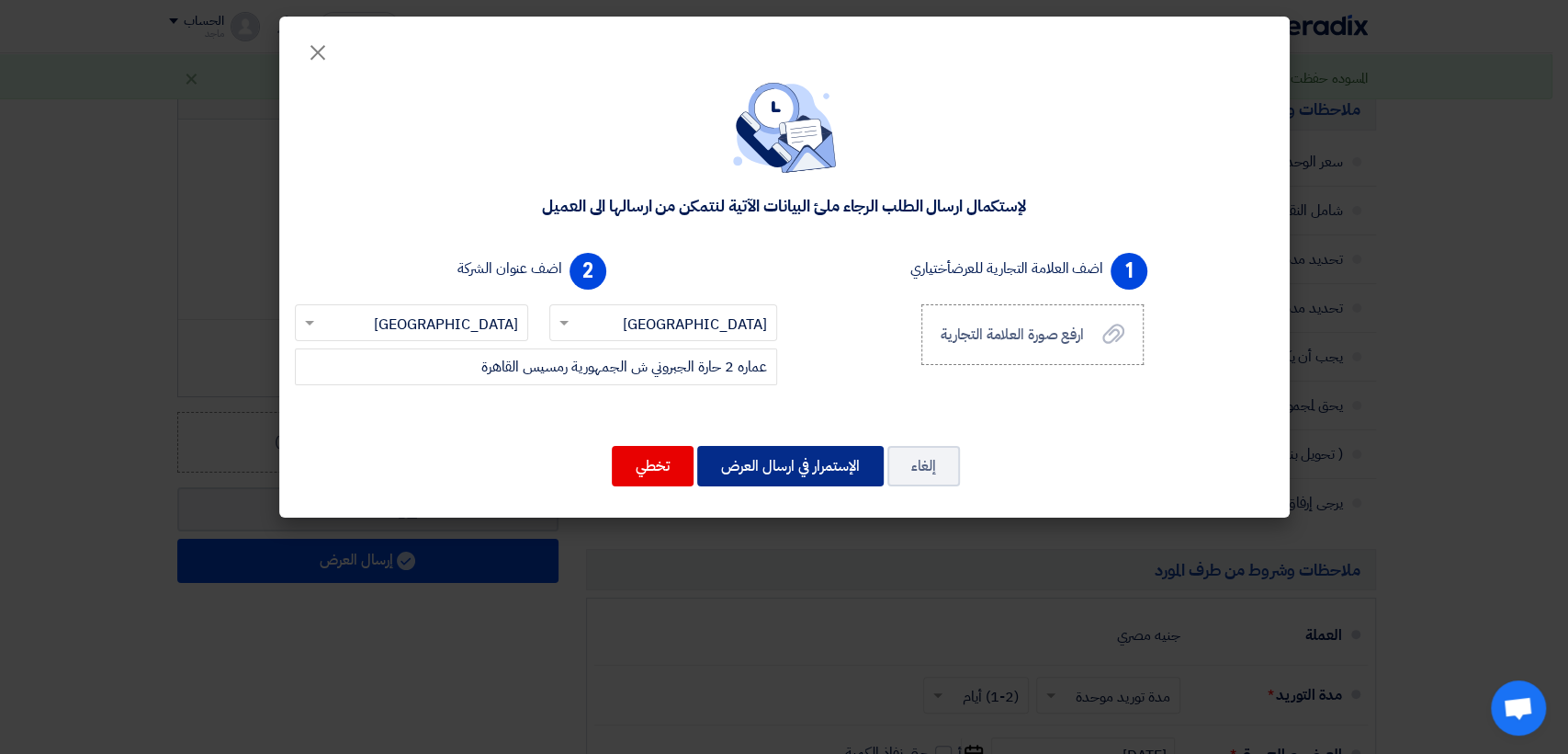
click at [740, 464] on button "الإستمرار في ارسال العرض" at bounding box center [791, 466] width 187 height 41
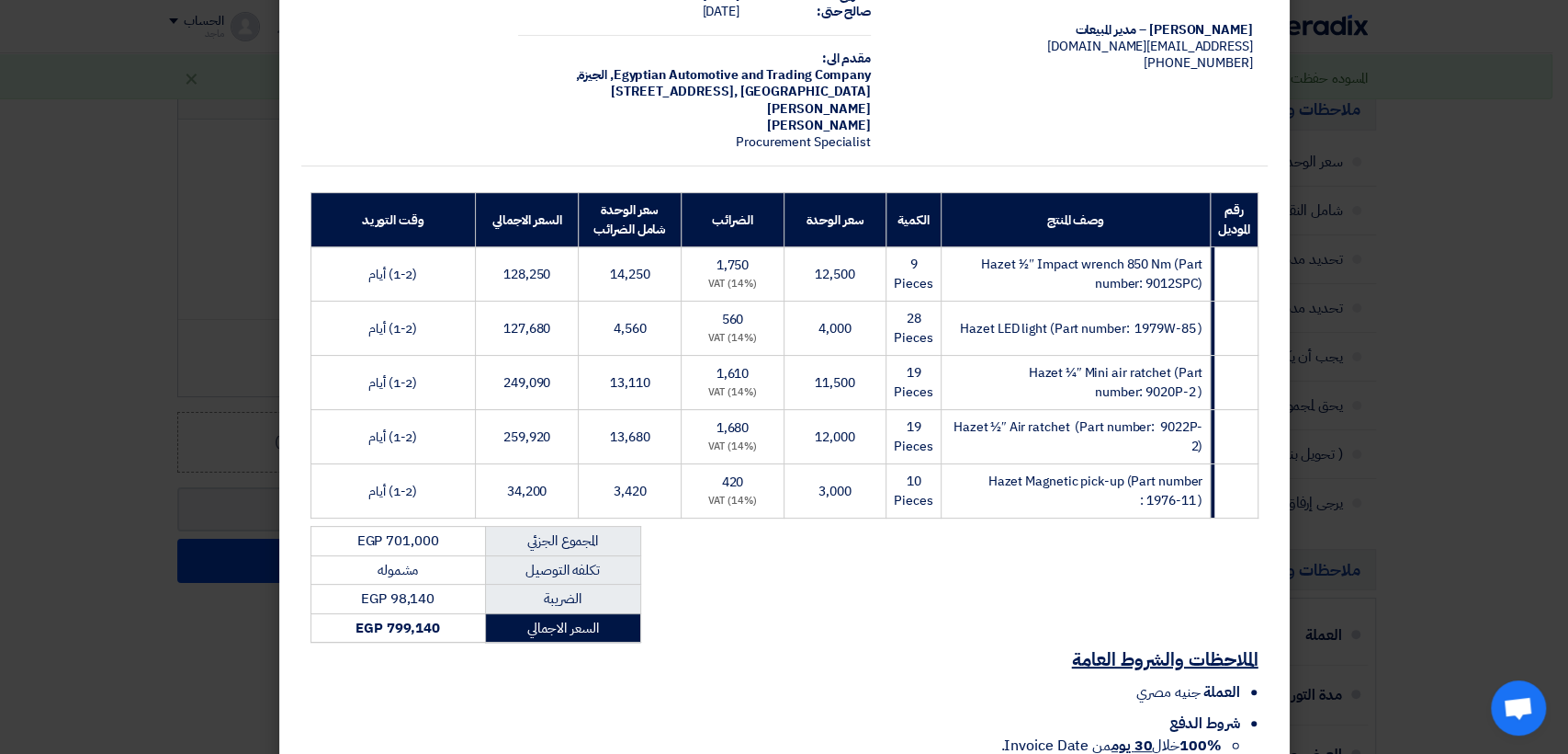
scroll to position [273, 0]
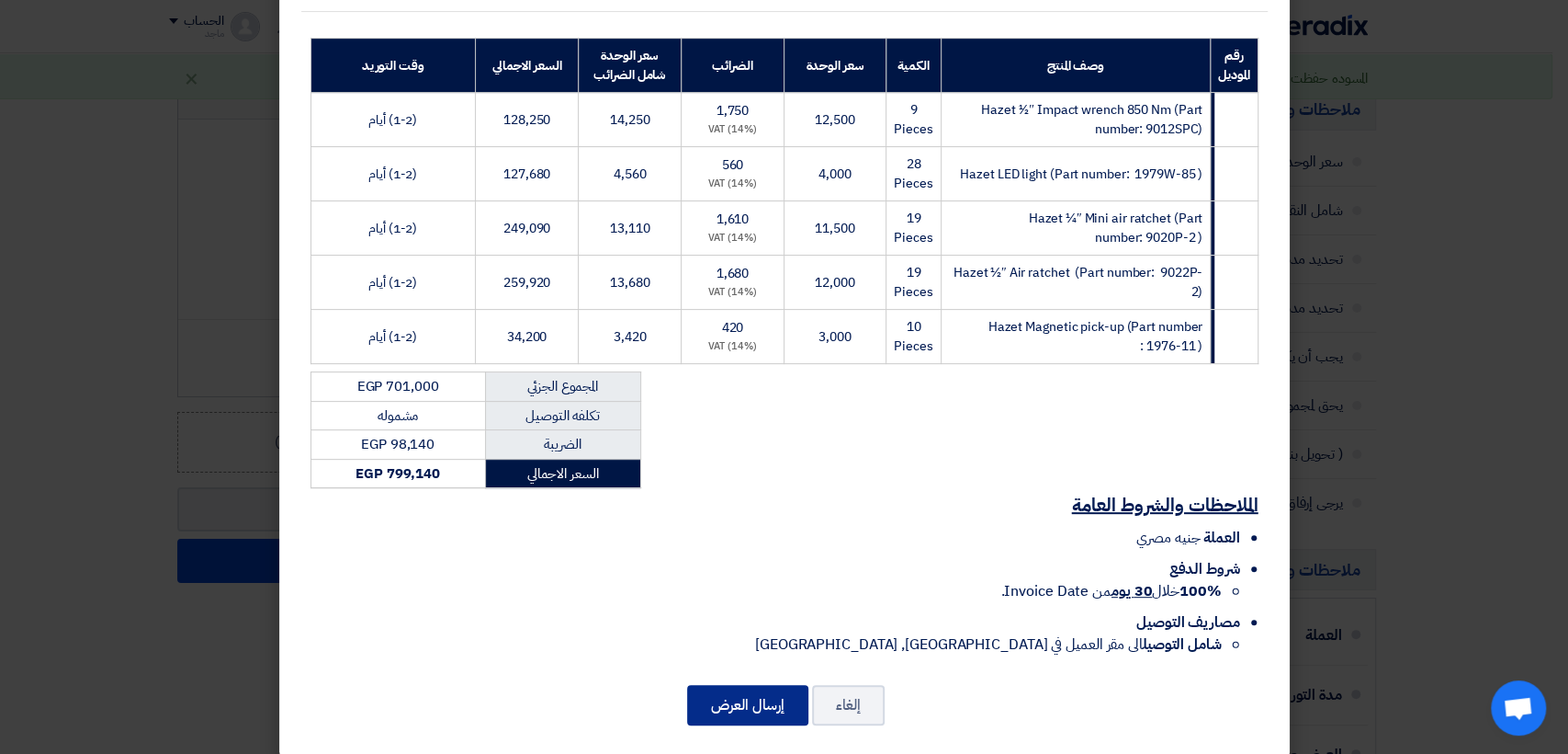
click at [795, 685] on button "إرسال العرض" at bounding box center [748, 705] width 121 height 41
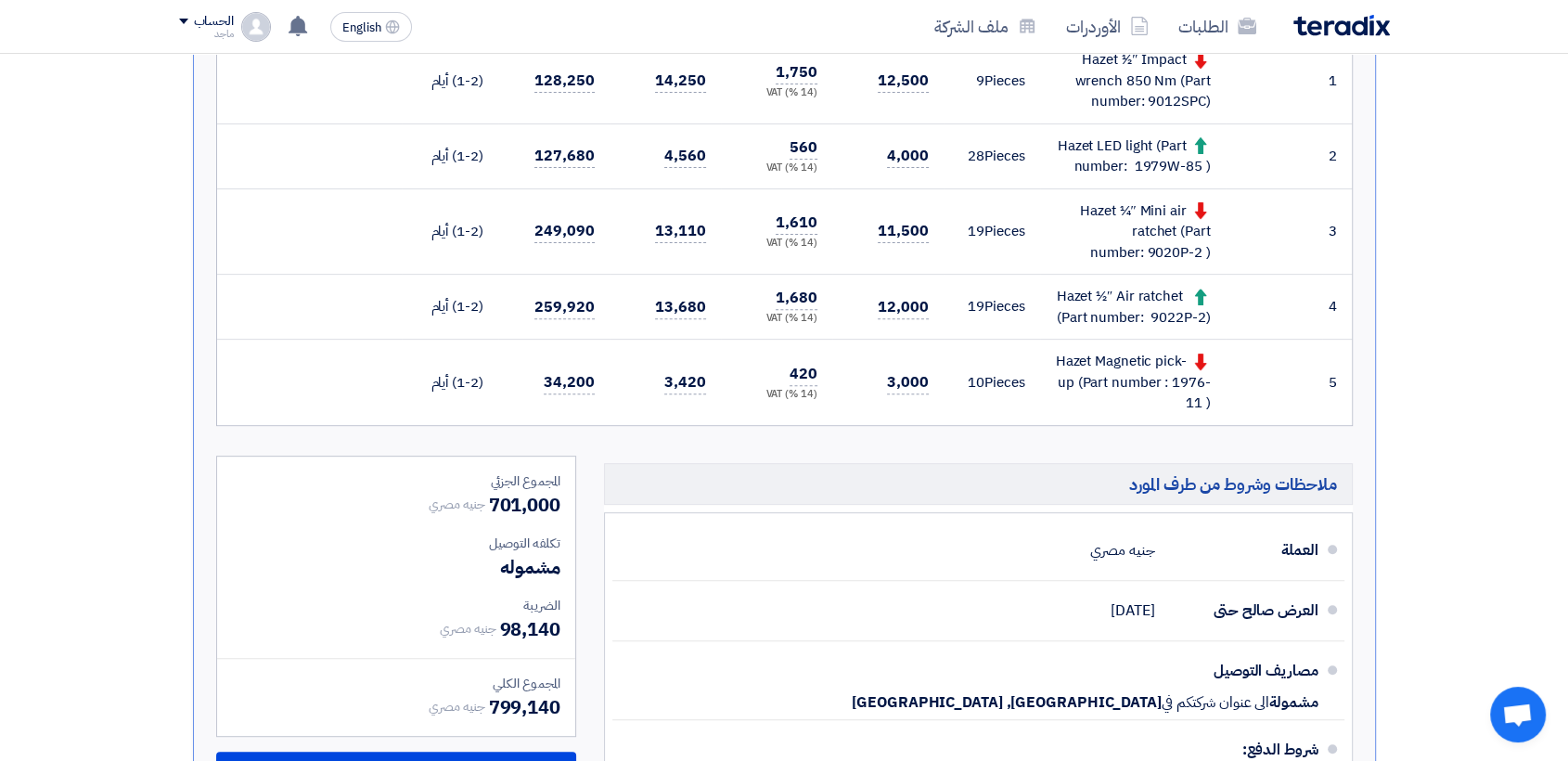
scroll to position [840, 0]
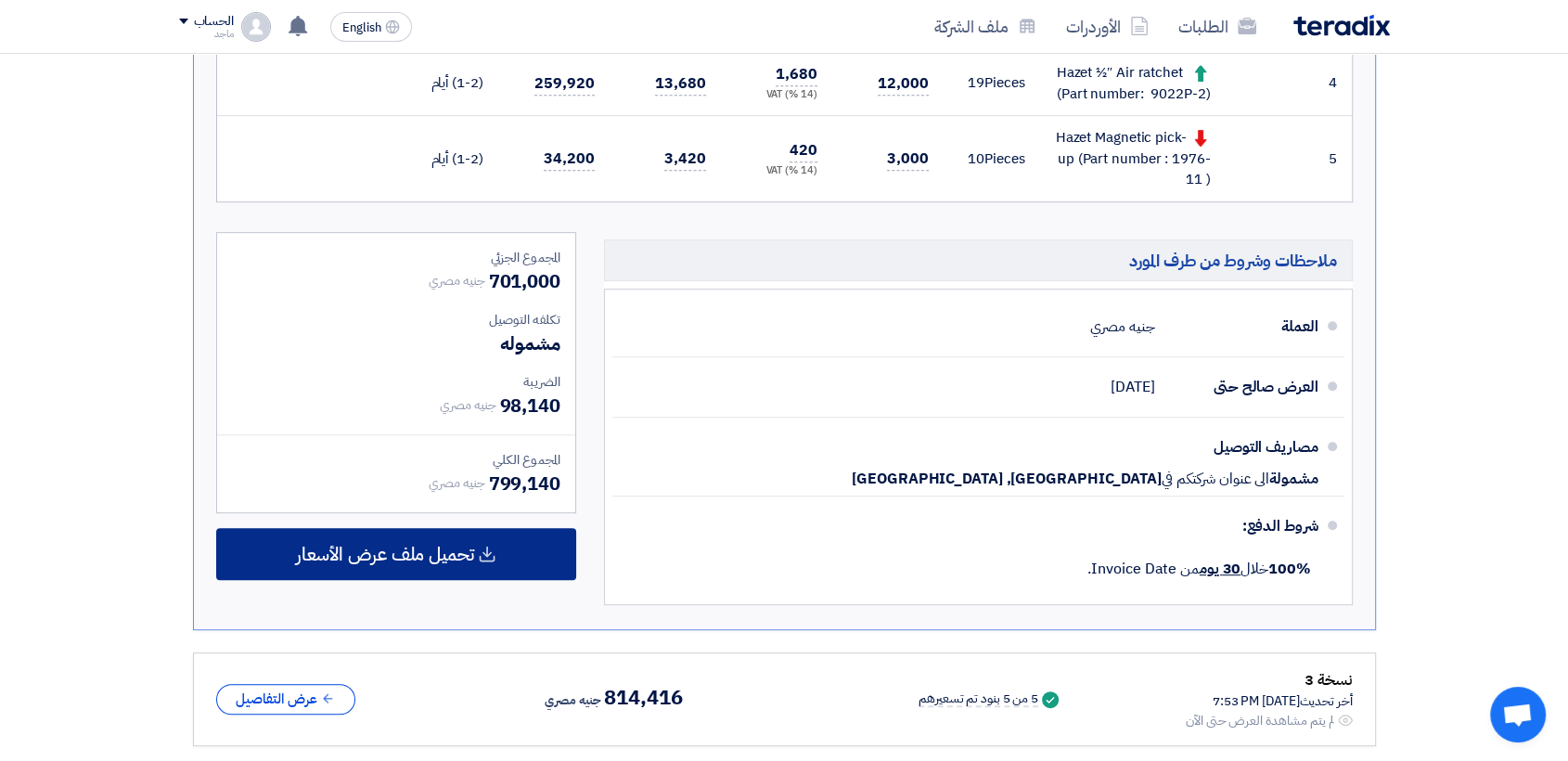
click at [353, 547] on span "تحميل ملف عرض الأسعار" at bounding box center [385, 553] width 178 height 16
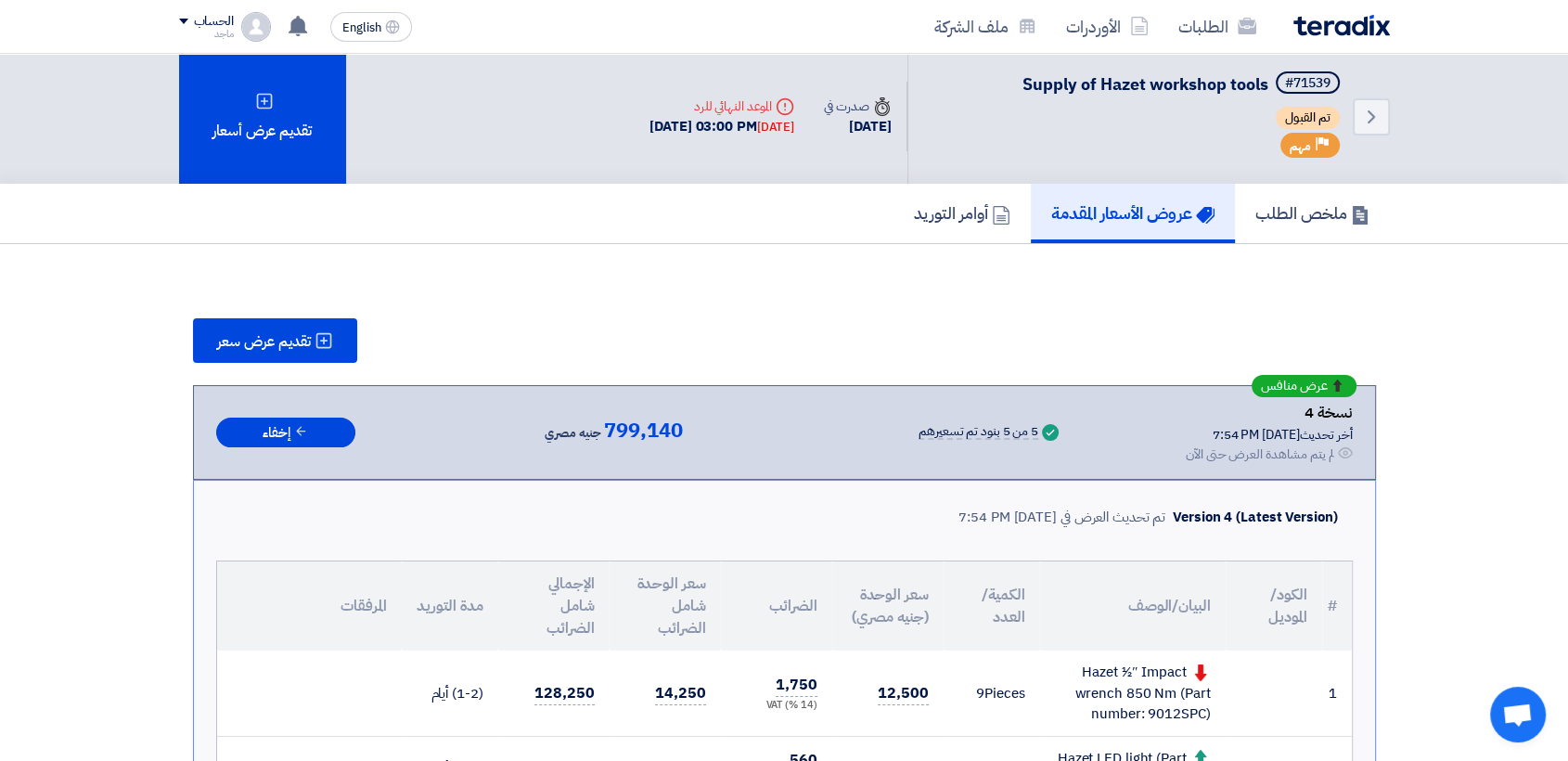
scroll to position [0, 0]
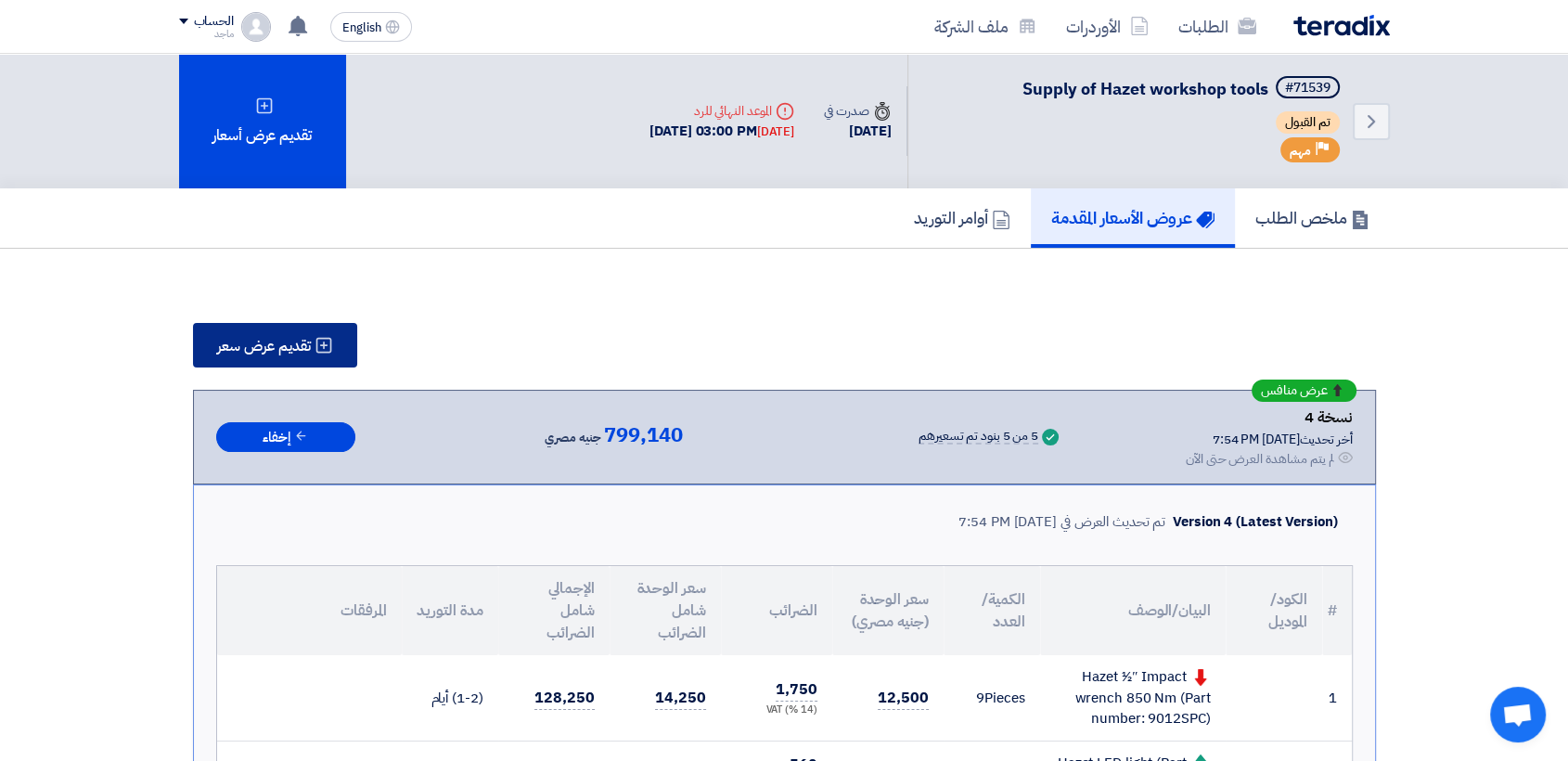
click at [225, 324] on button "تقديم عرض سعر" at bounding box center [276, 345] width 165 height 45
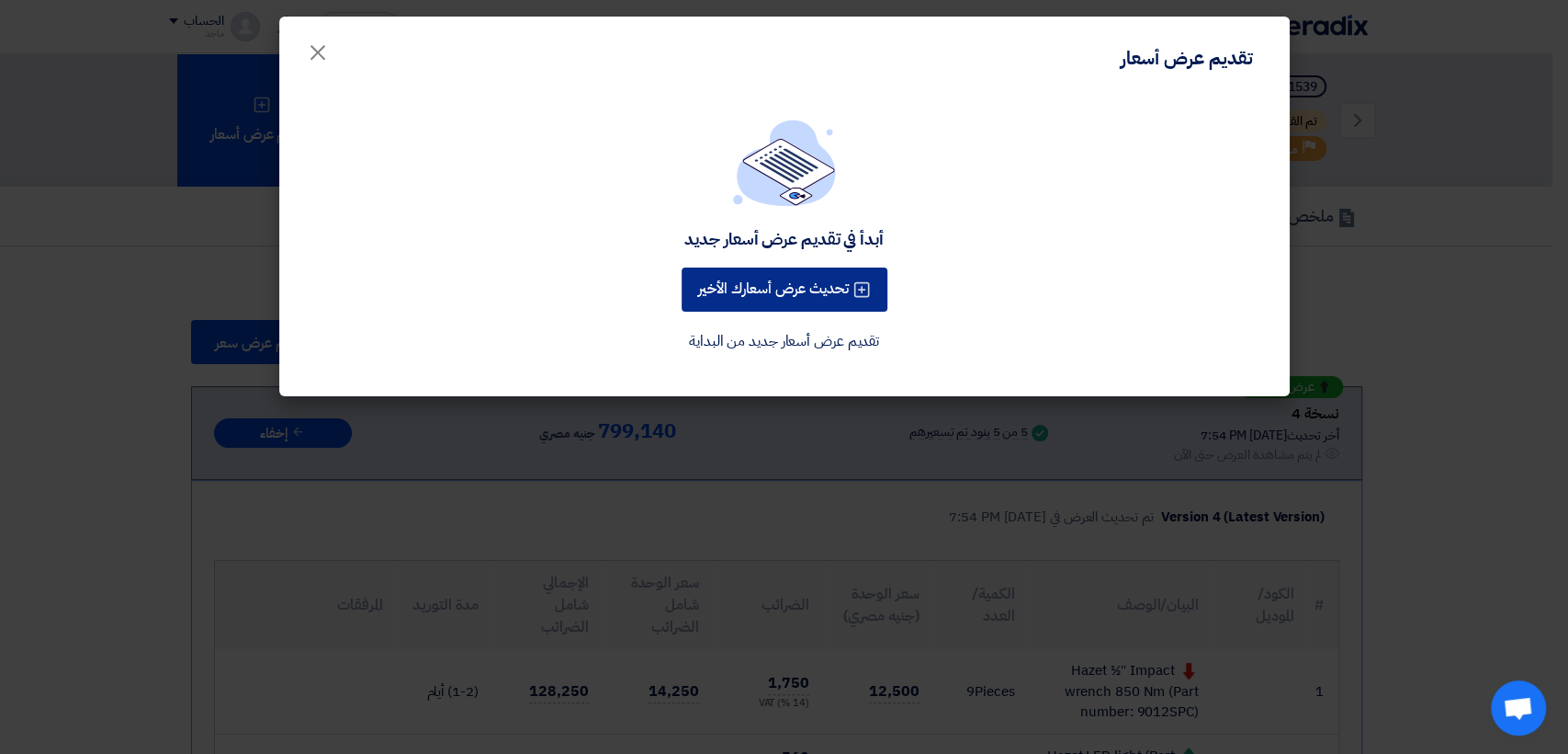
click at [734, 277] on button "تحديث عرض أسعارك الأخير" at bounding box center [784, 289] width 206 height 45
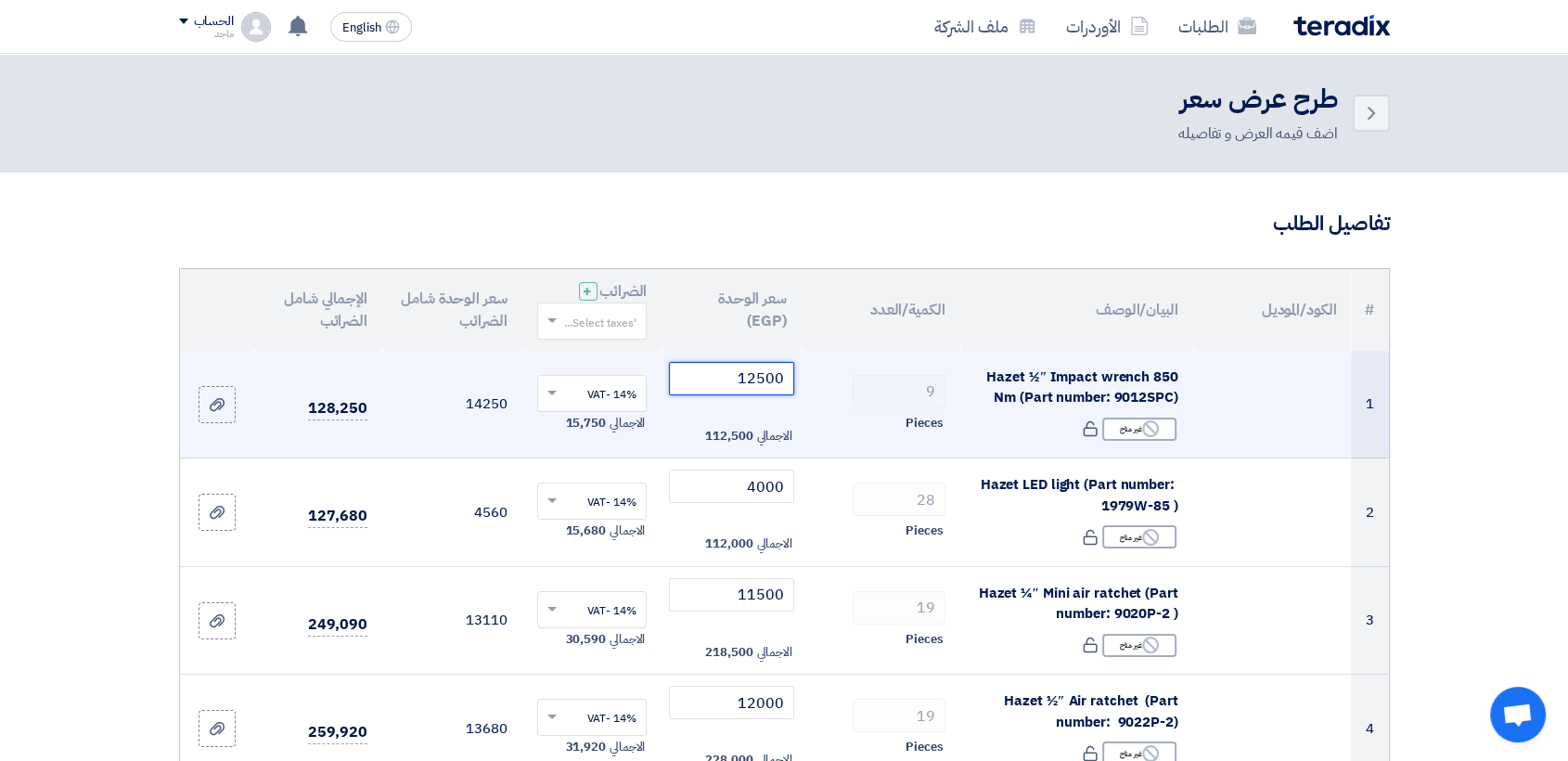
click at [722, 372] on input "12500" at bounding box center [731, 378] width 125 height 34
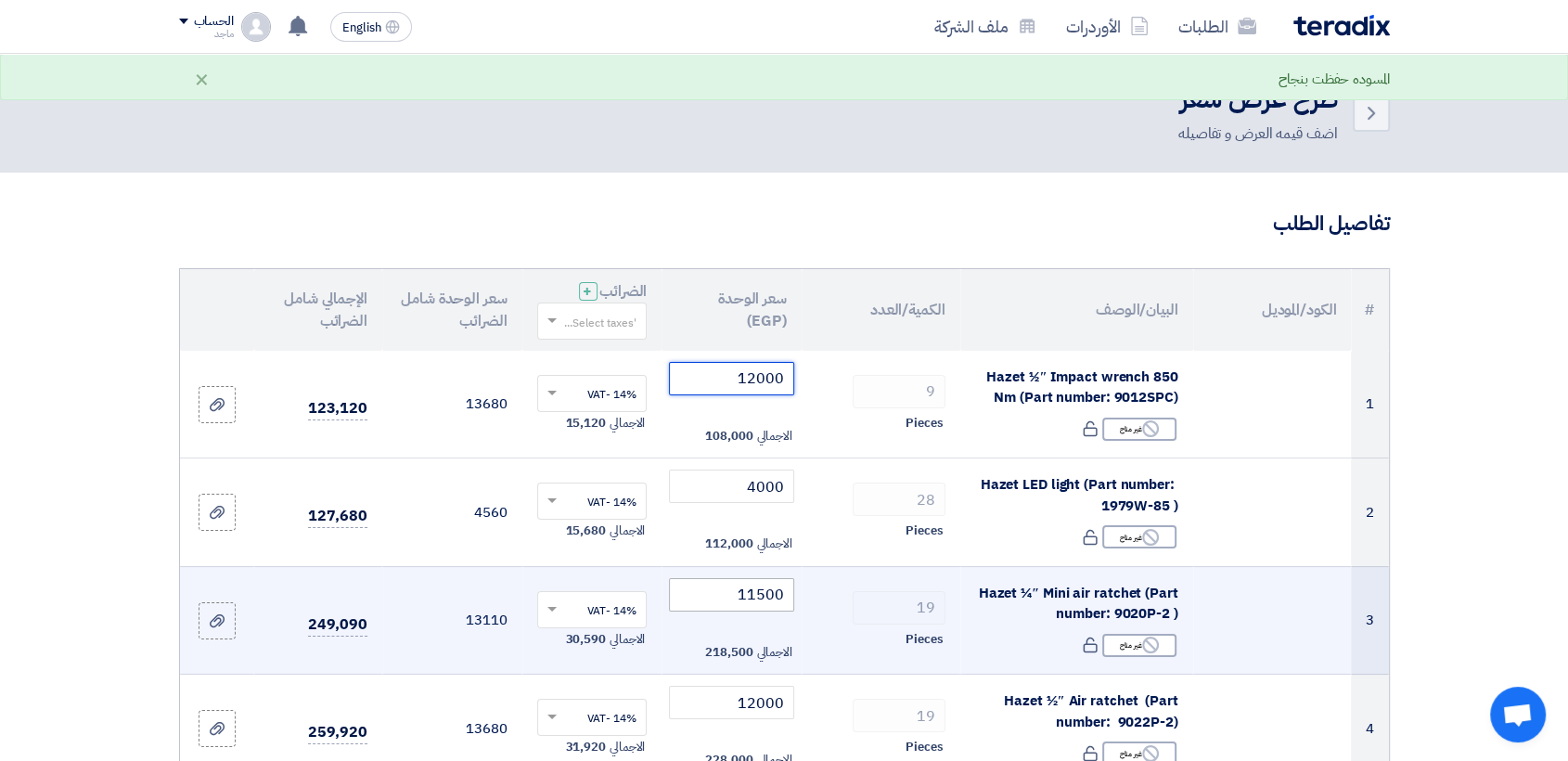
type input "12000"
click at [691, 582] on input "11500" at bounding box center [731, 594] width 125 height 34
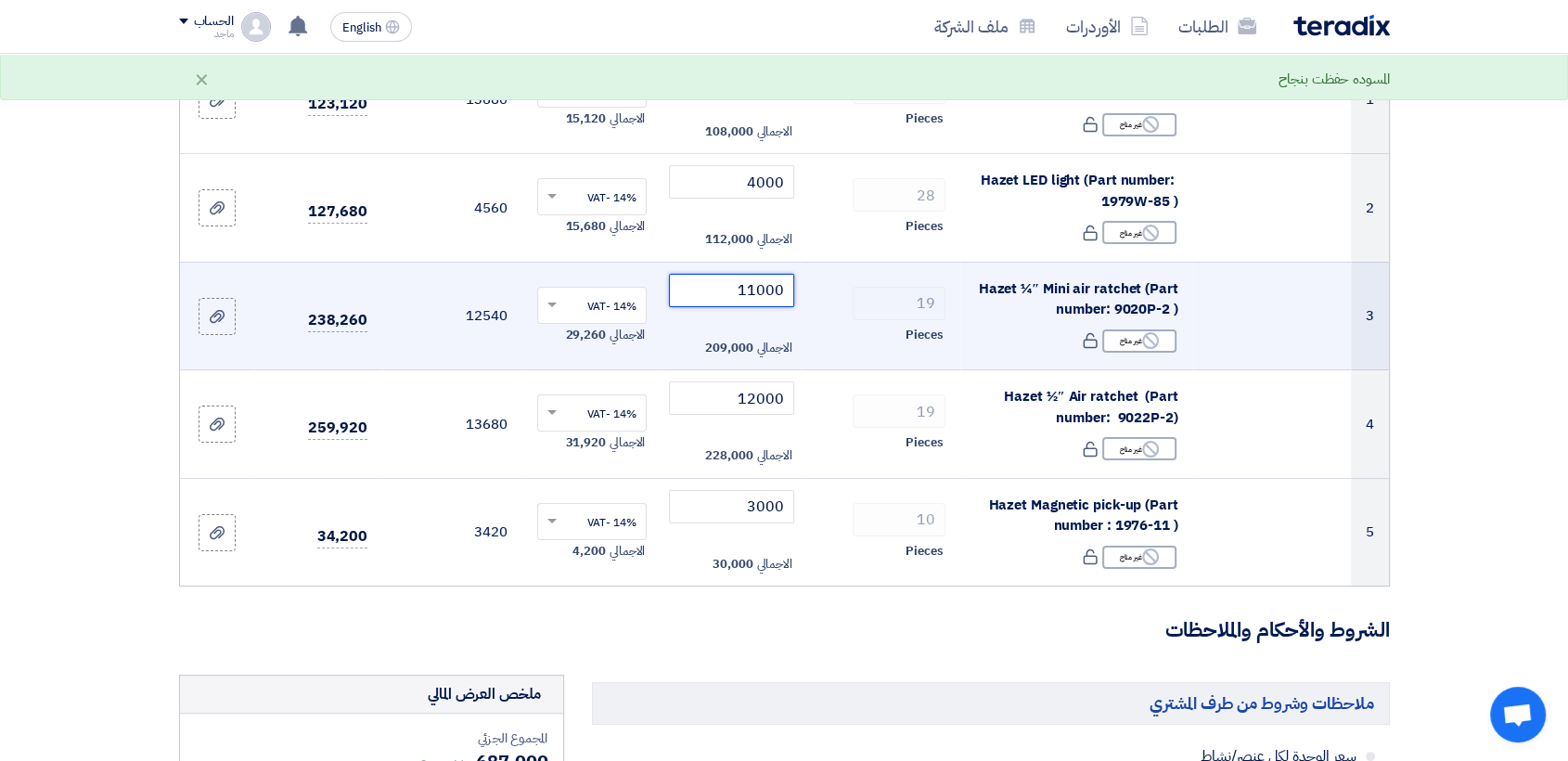
scroll to position [321, 0]
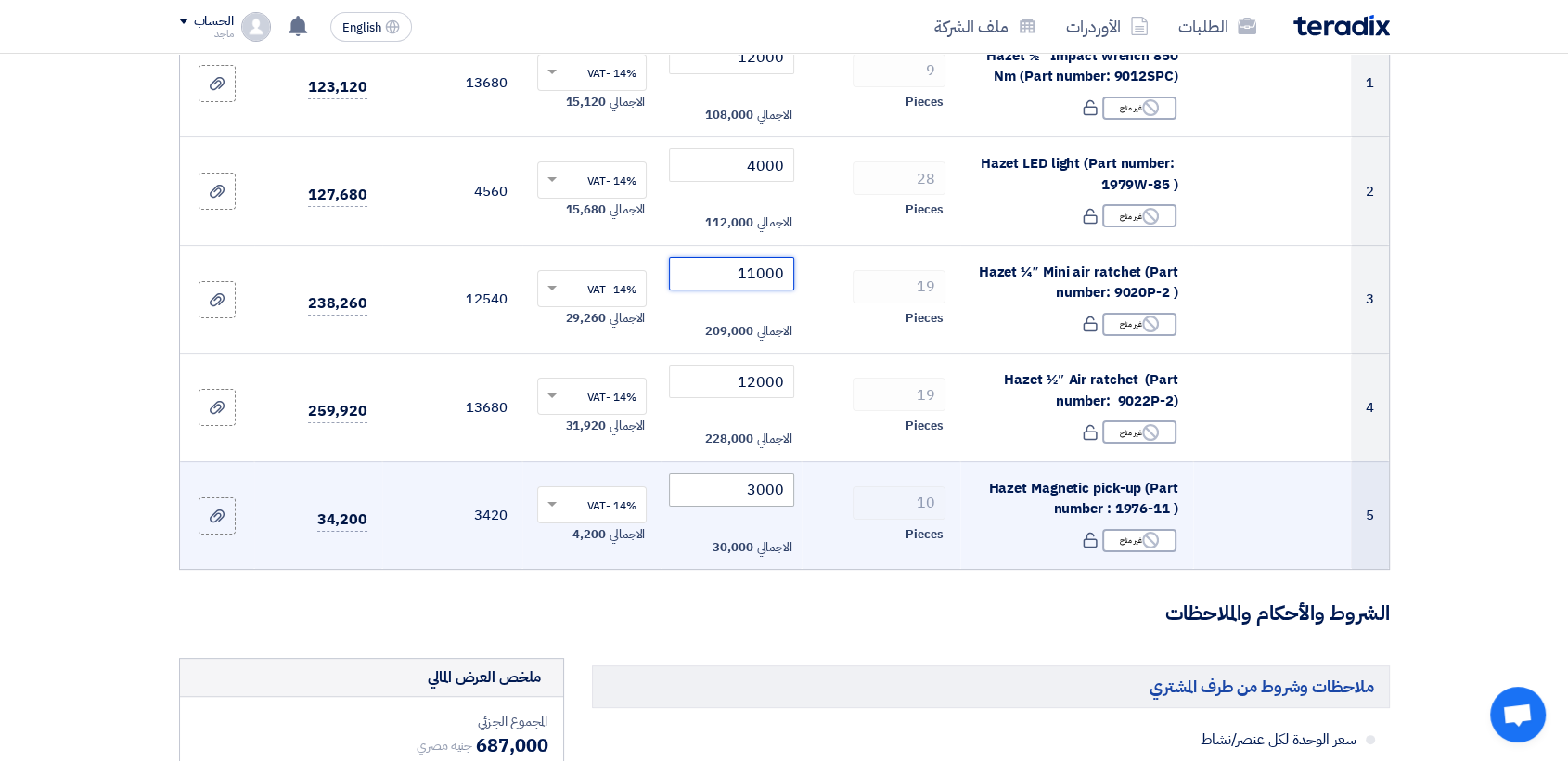
type input "11000"
click at [740, 477] on input "3000" at bounding box center [731, 489] width 125 height 34
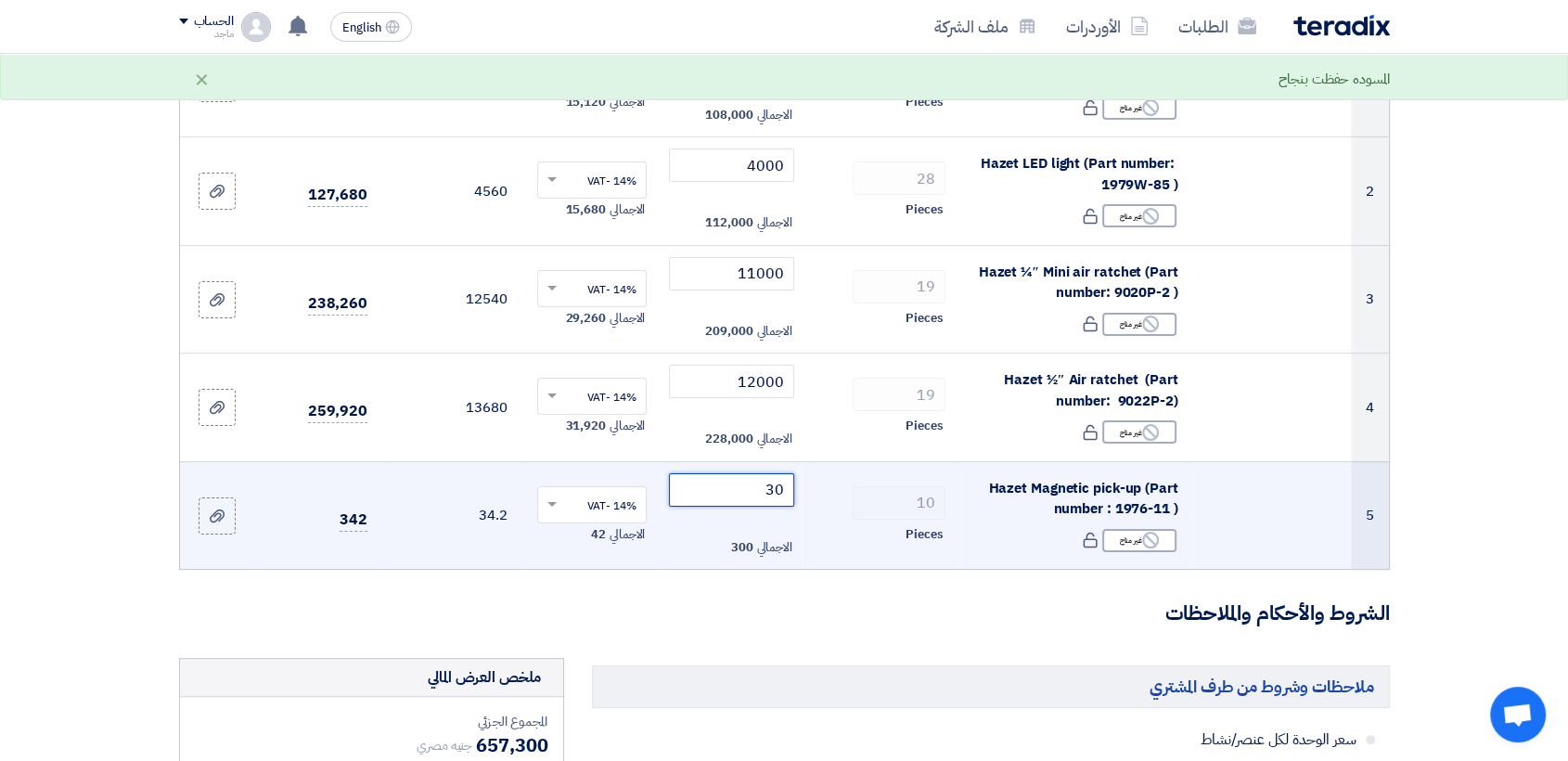
type input "3"
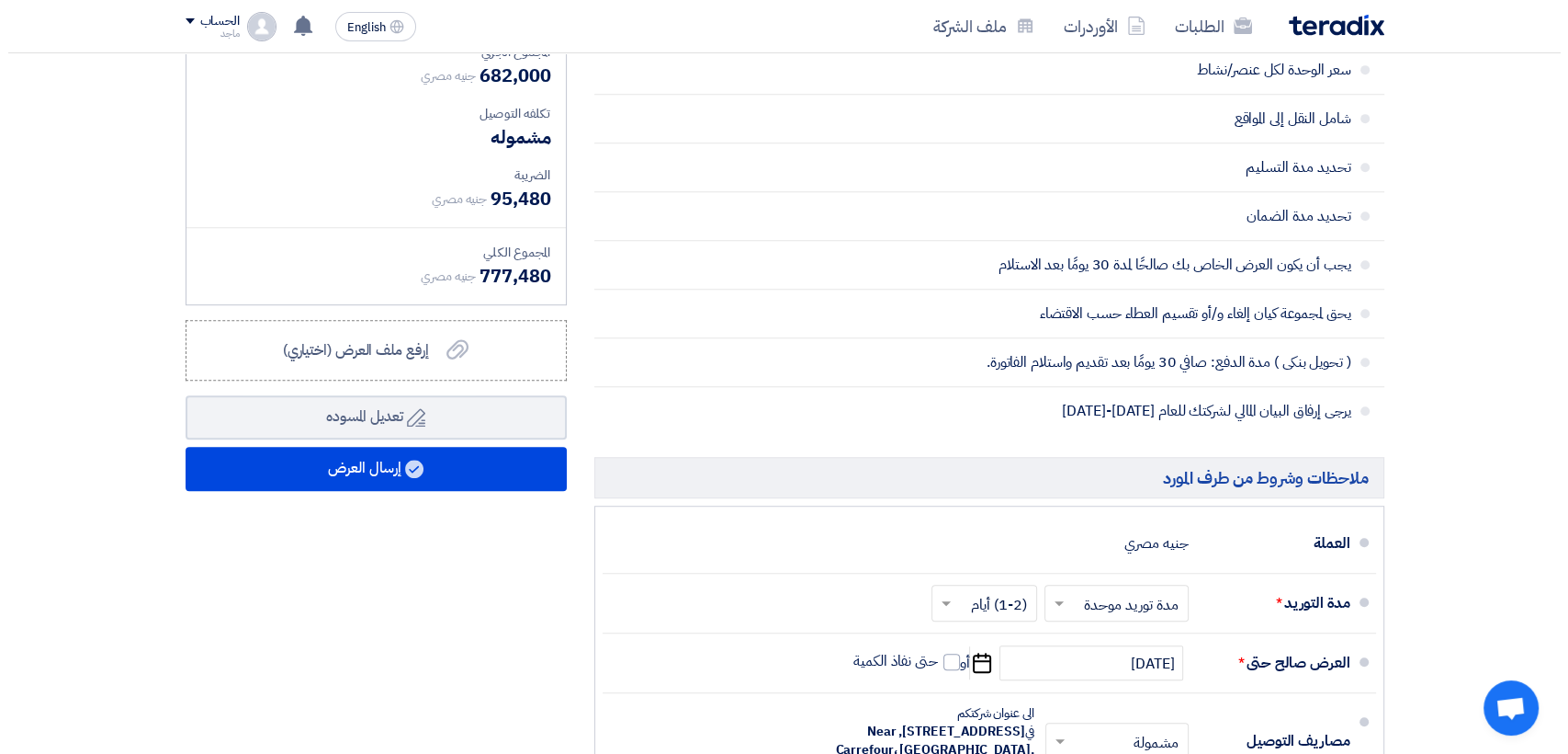
scroll to position [1043, 0]
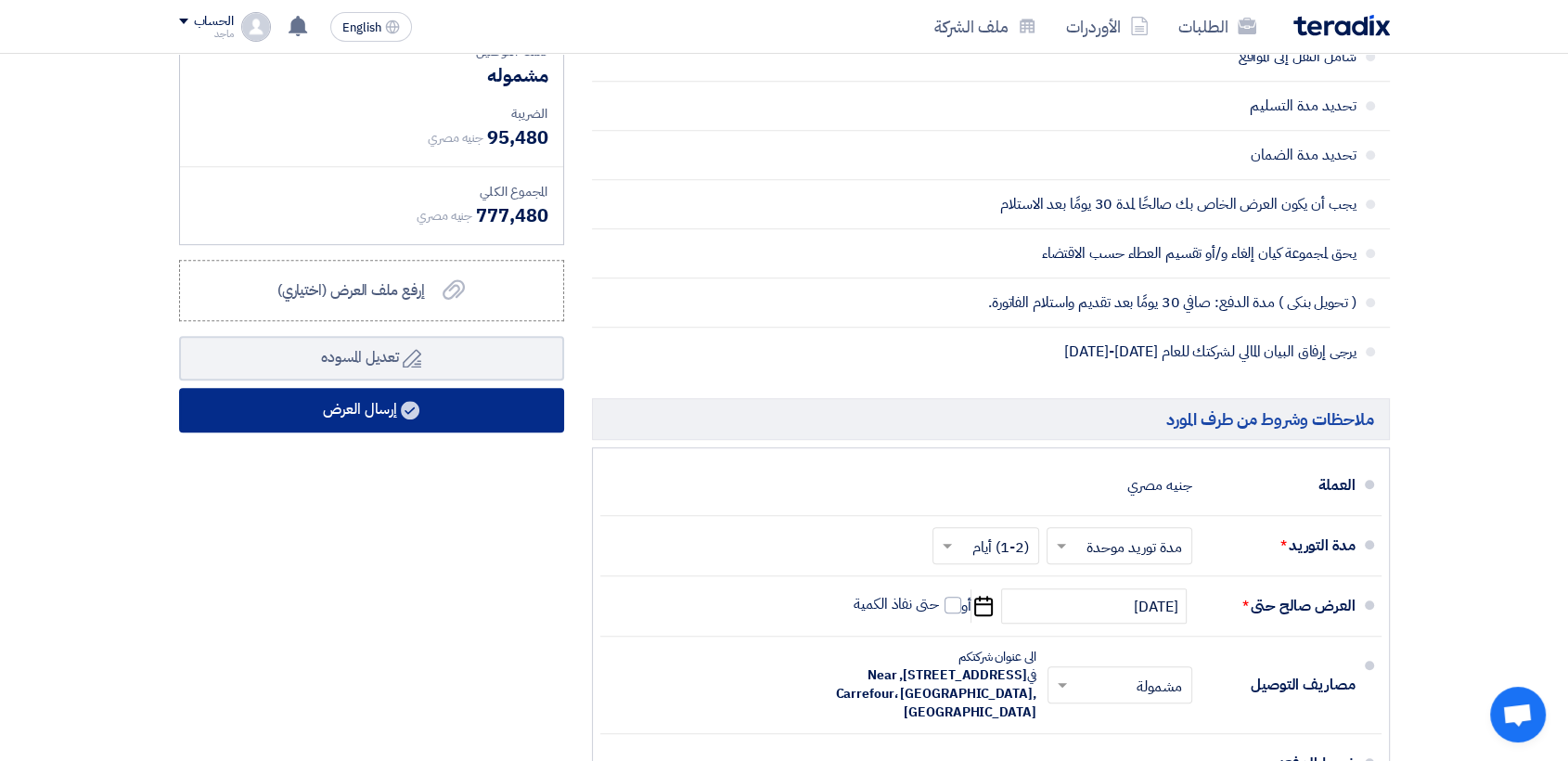
type input "2500"
click at [376, 400] on button "إرسال العرض" at bounding box center [371, 410] width 385 height 45
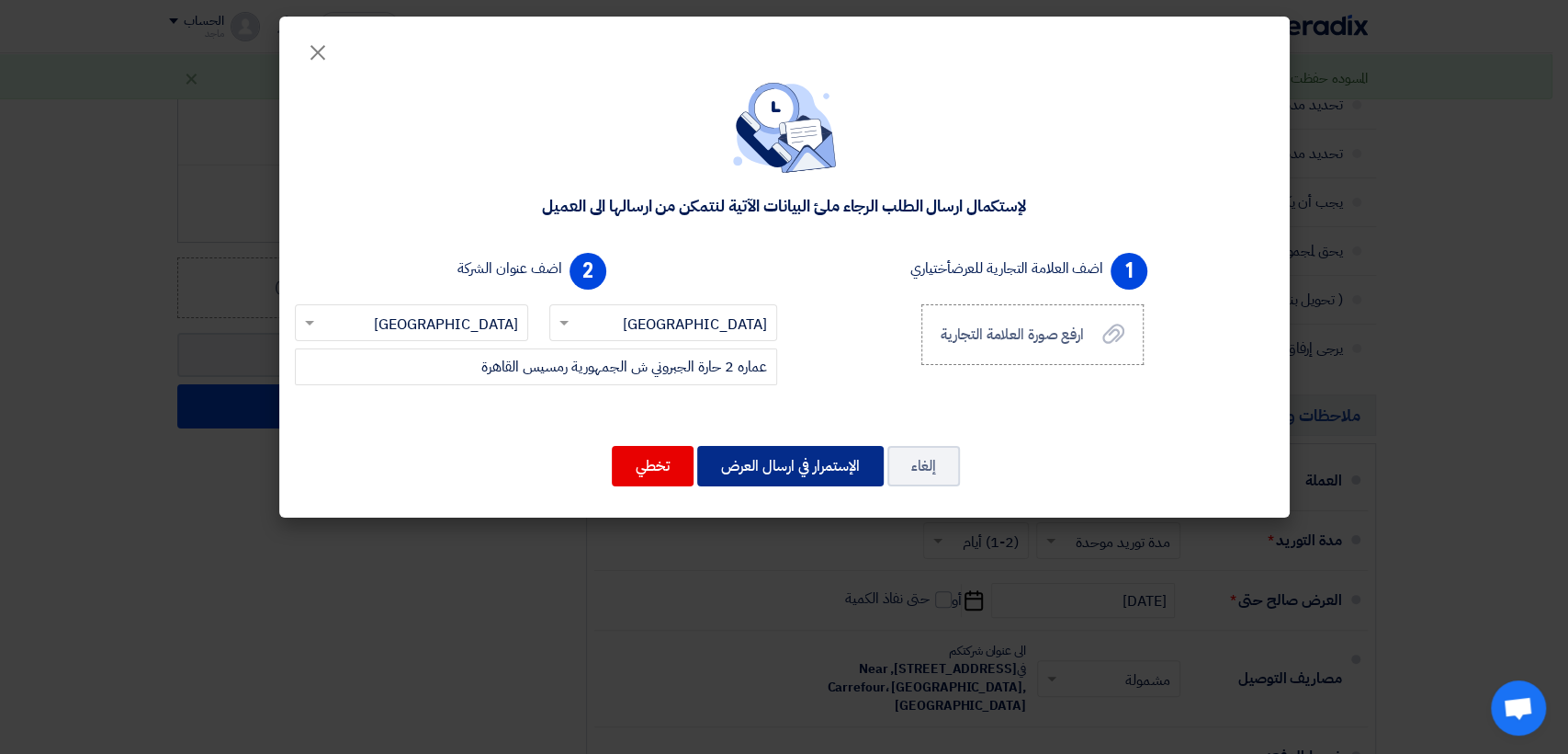
click at [741, 454] on button "الإستمرار في ارسال العرض" at bounding box center [791, 466] width 187 height 41
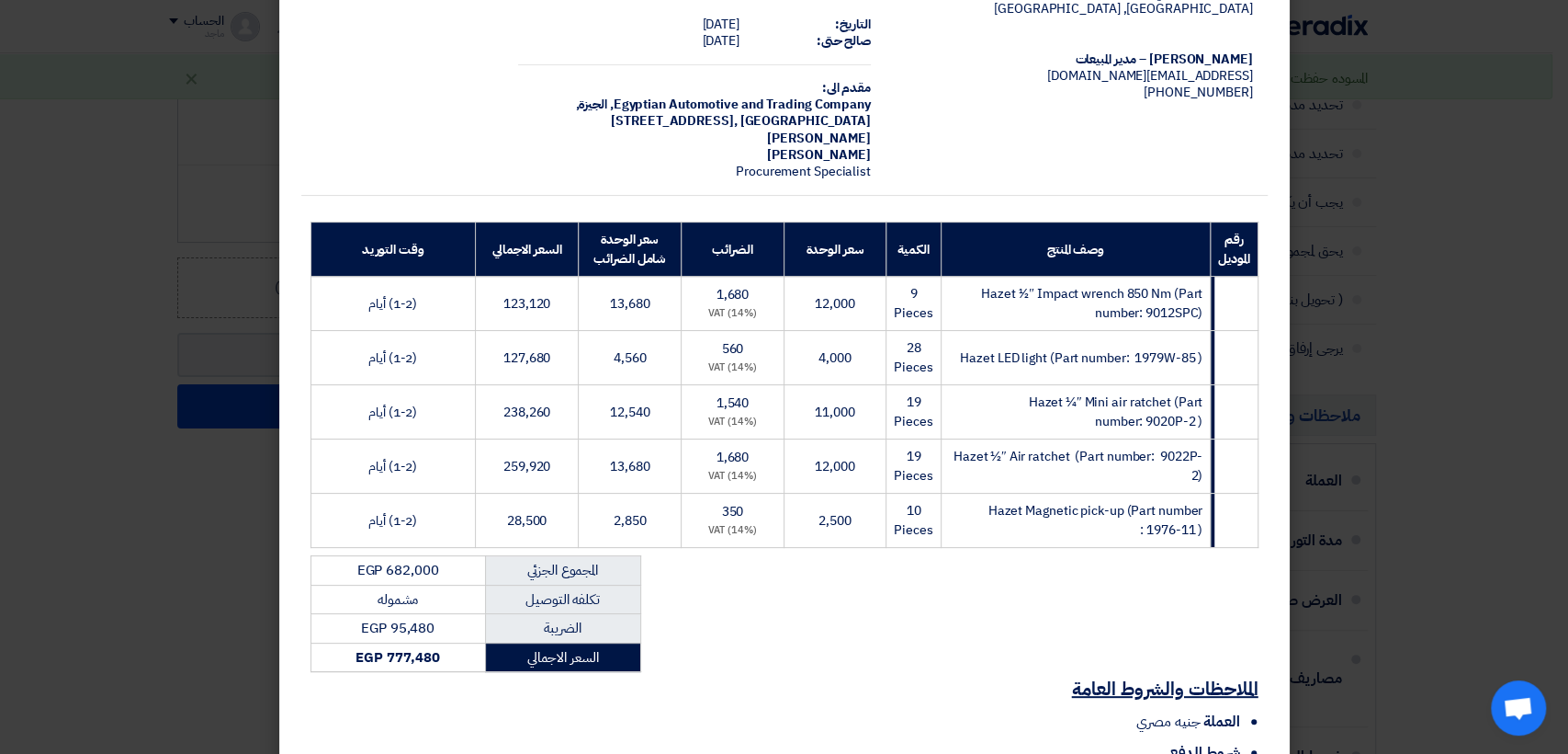
scroll to position [273, 0]
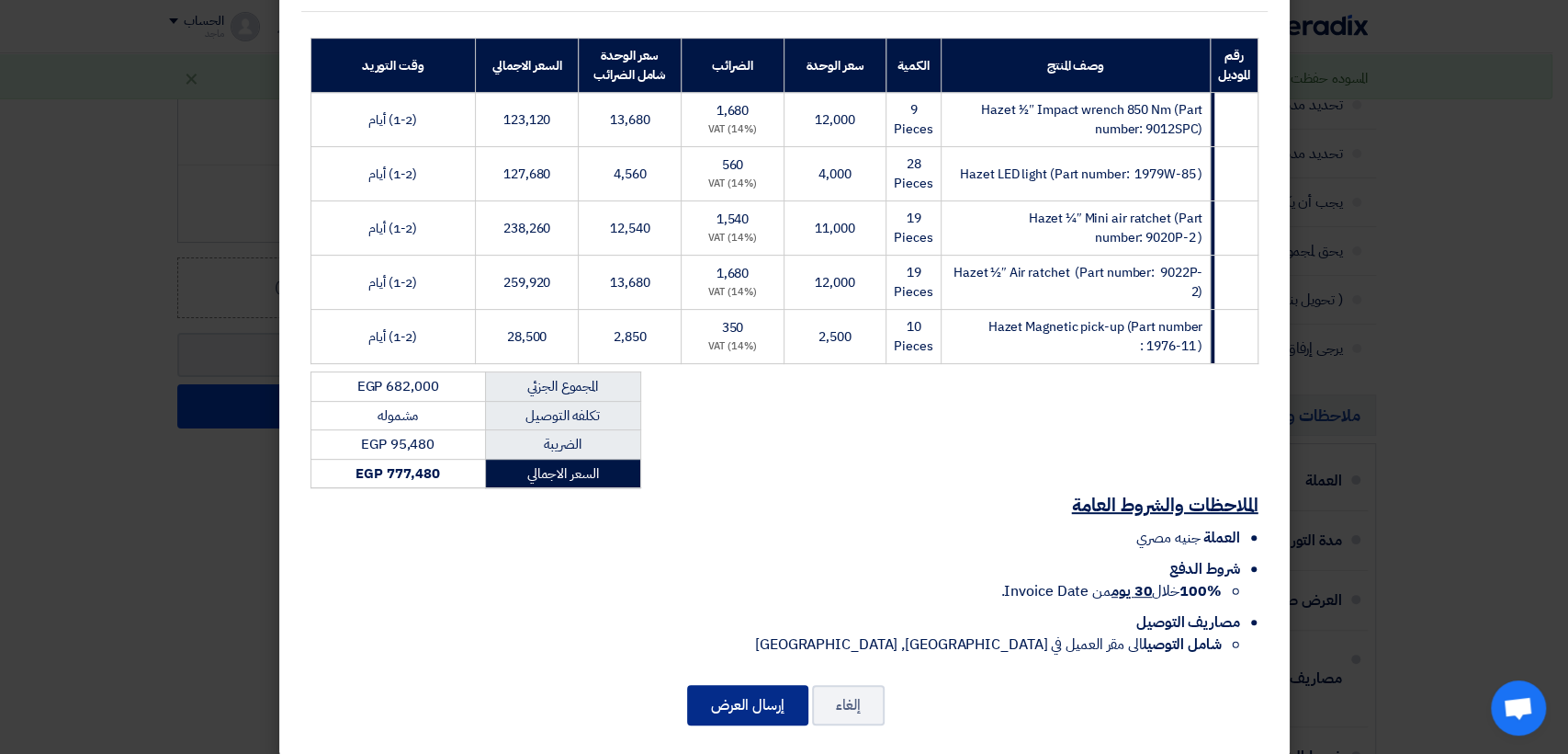
click at [745, 685] on button "إرسال العرض" at bounding box center [748, 705] width 121 height 41
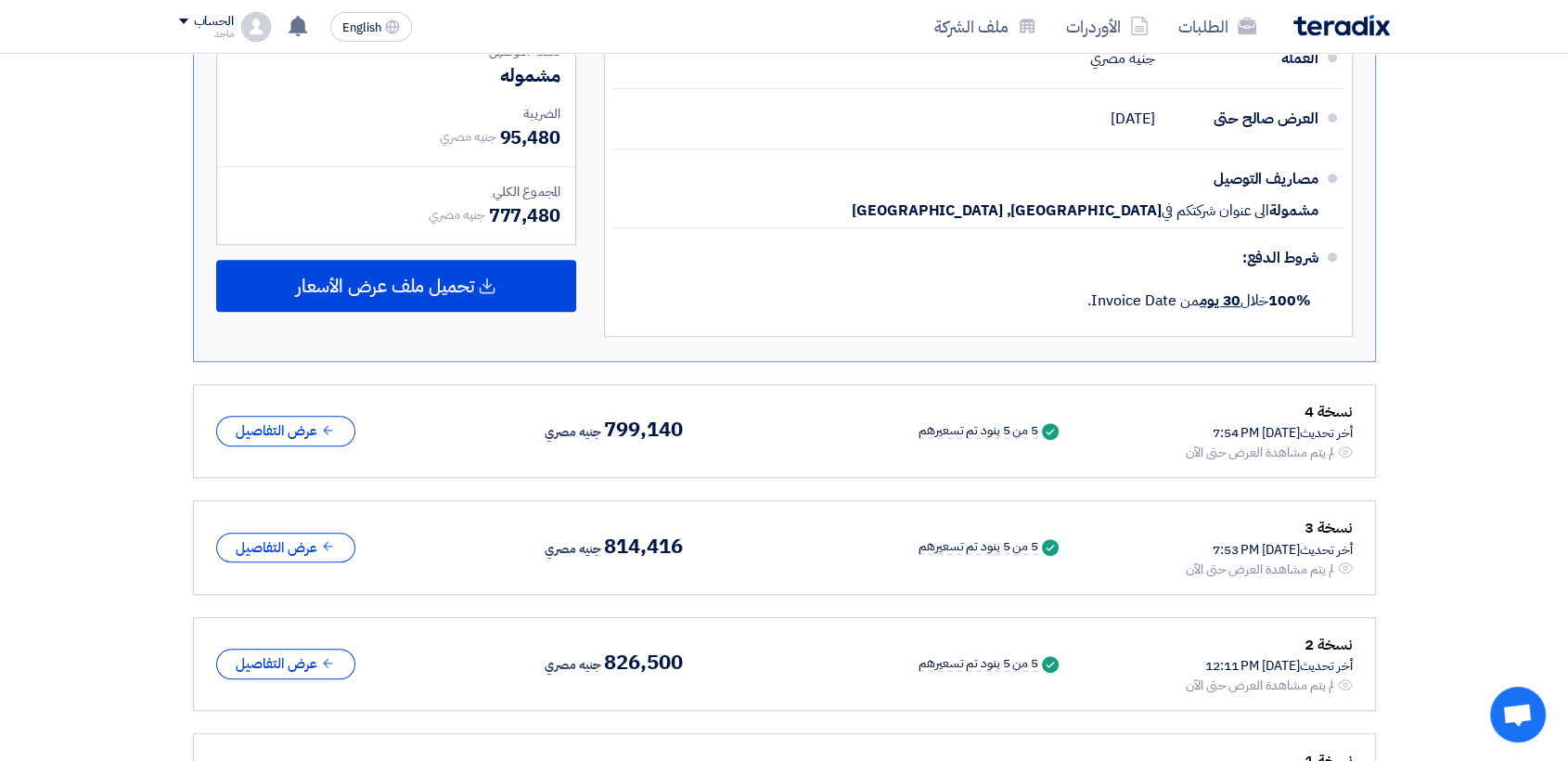
scroll to position [1109, 0]
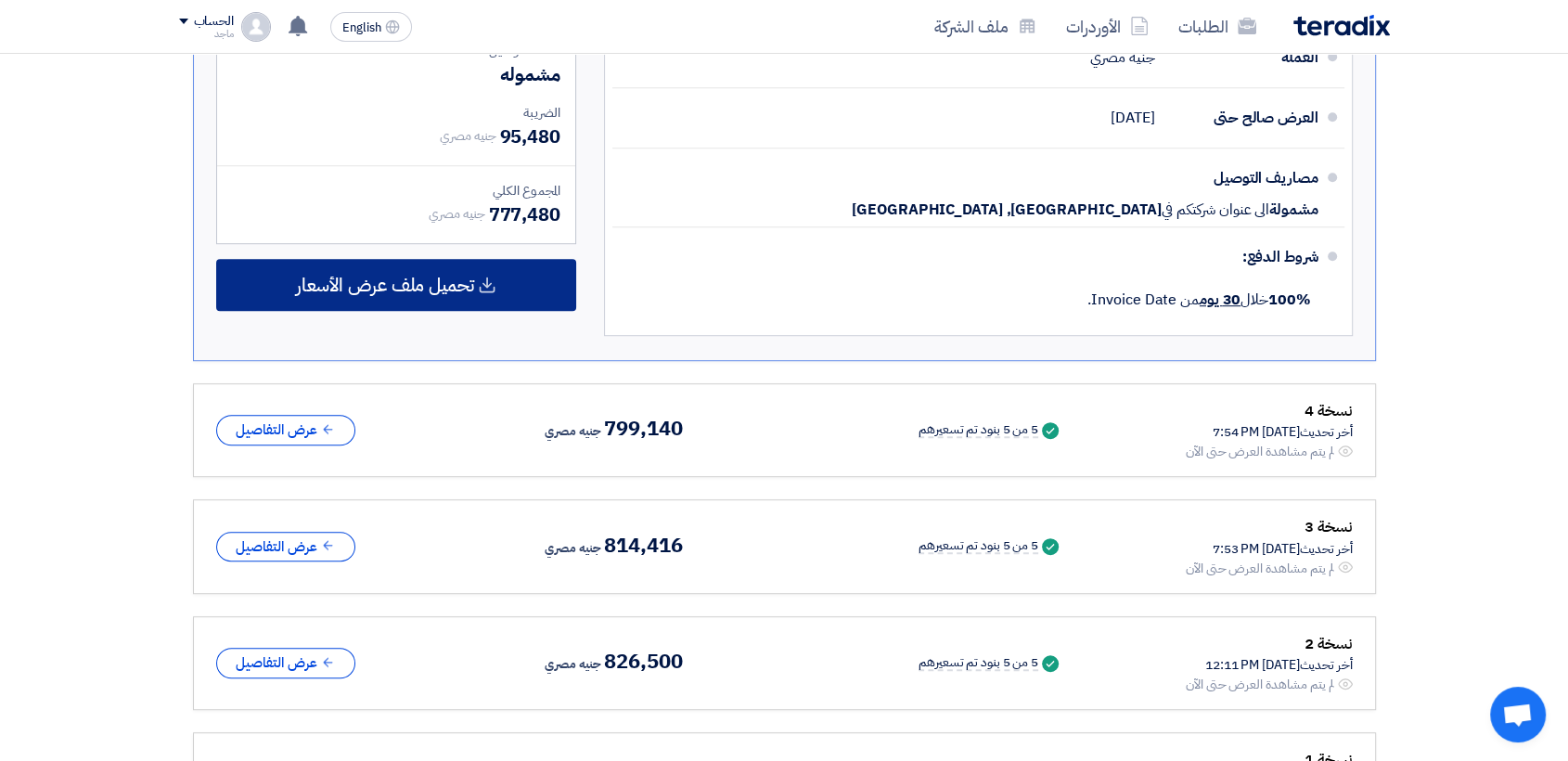
click at [372, 297] on div "تحميل ملف عرض الأسعار" at bounding box center [396, 284] width 360 height 52
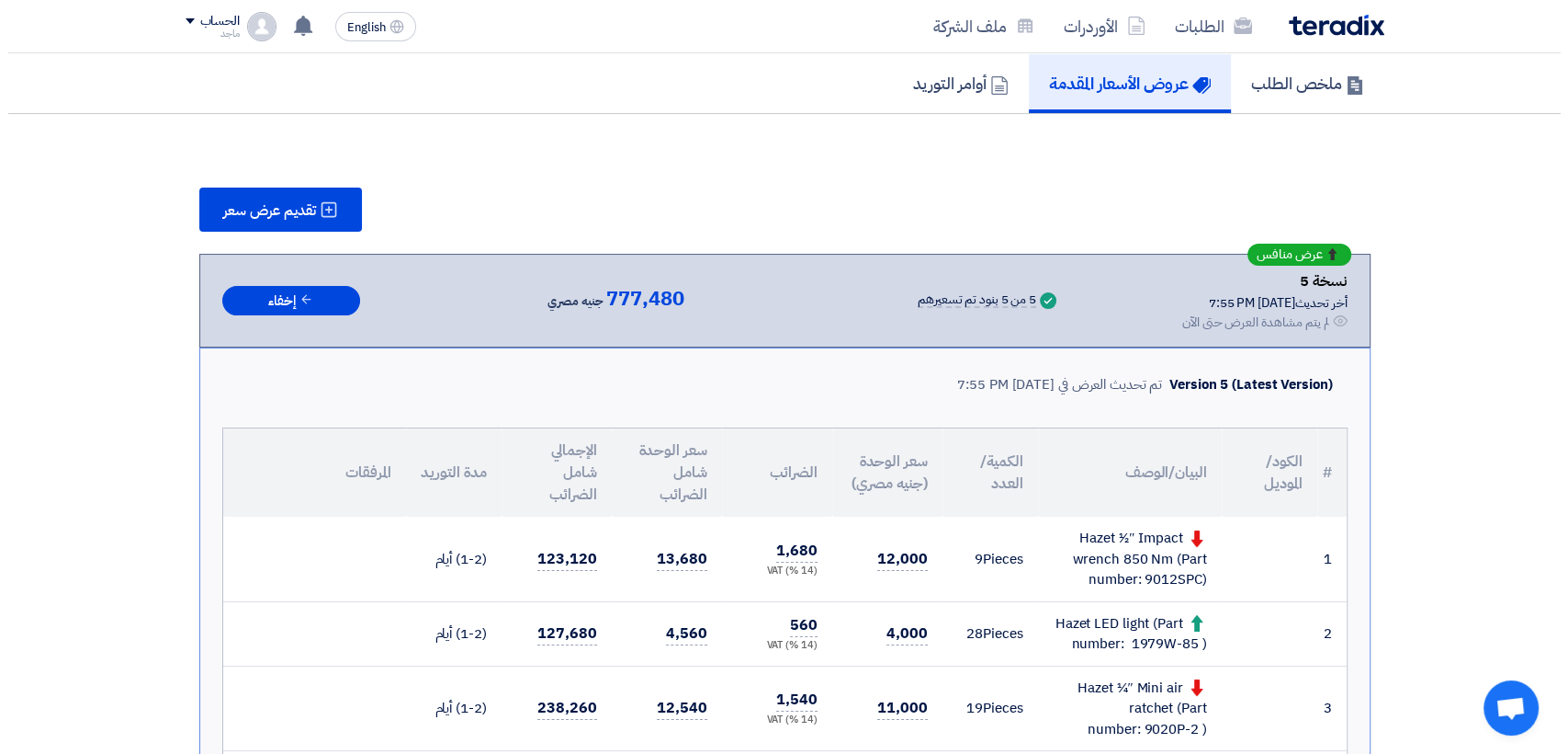
scroll to position [103, 0]
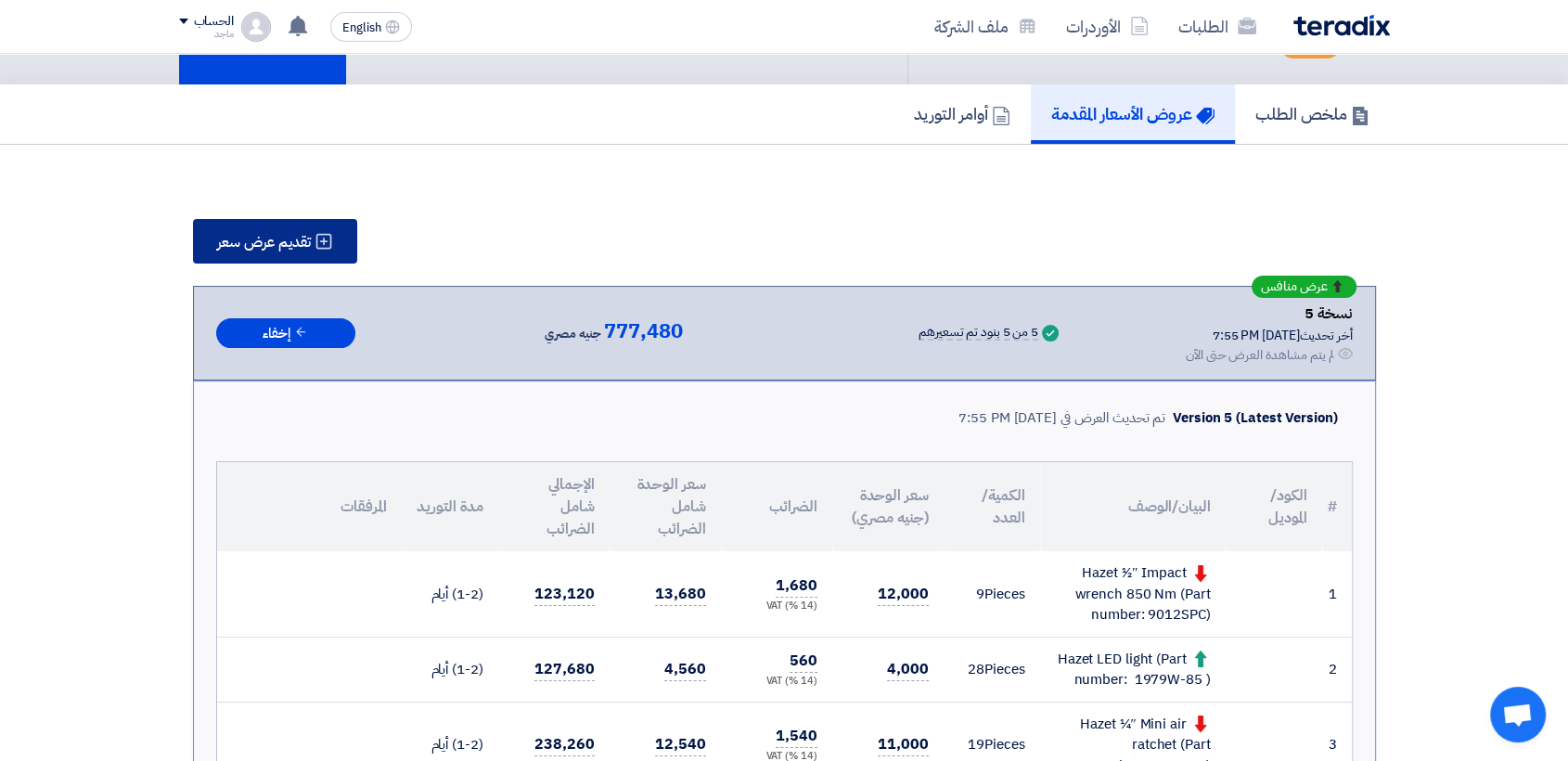
click at [268, 222] on button "تقديم عرض سعر" at bounding box center [276, 241] width 165 height 45
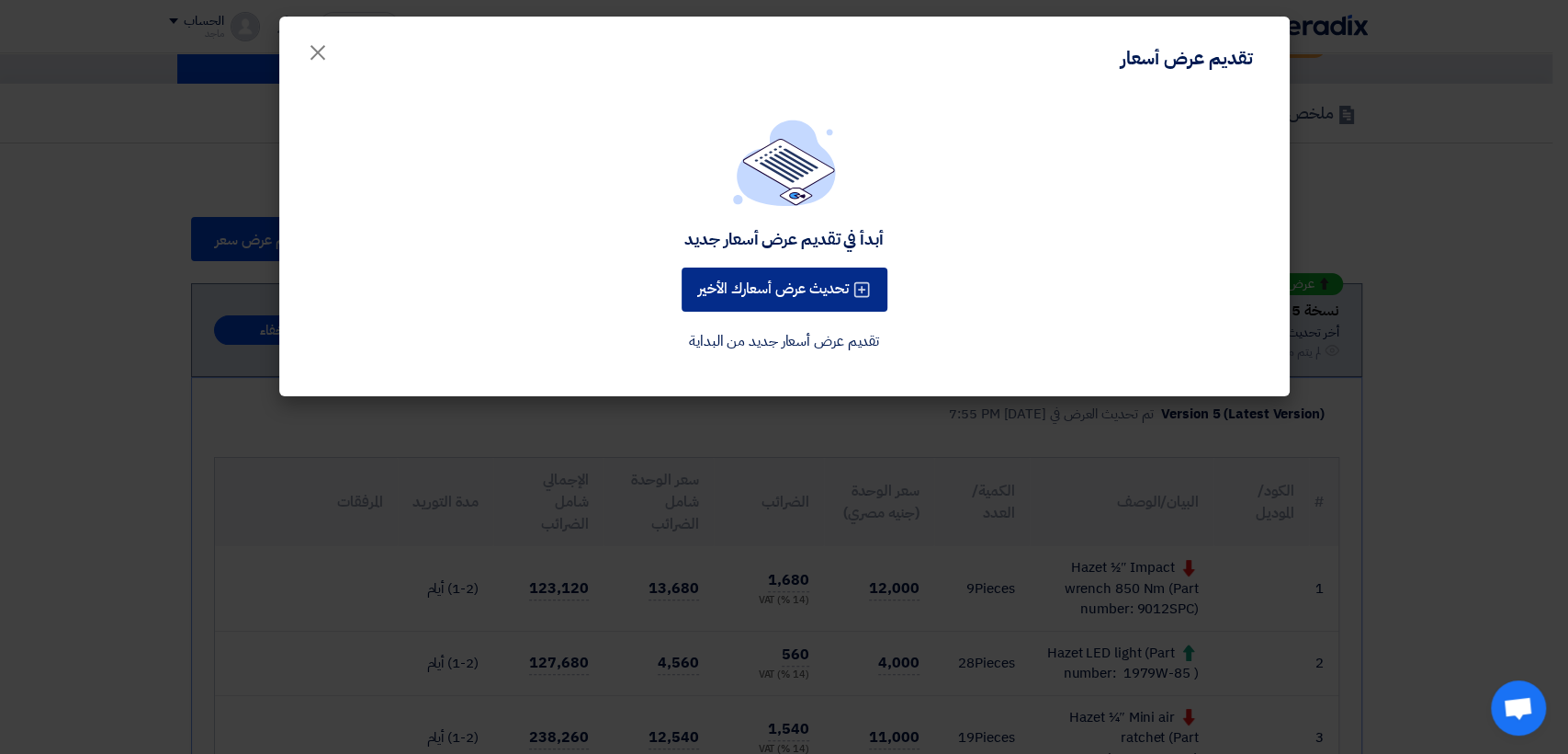
click at [770, 280] on button "تحديث عرض أسعارك الأخير" at bounding box center [784, 289] width 206 height 45
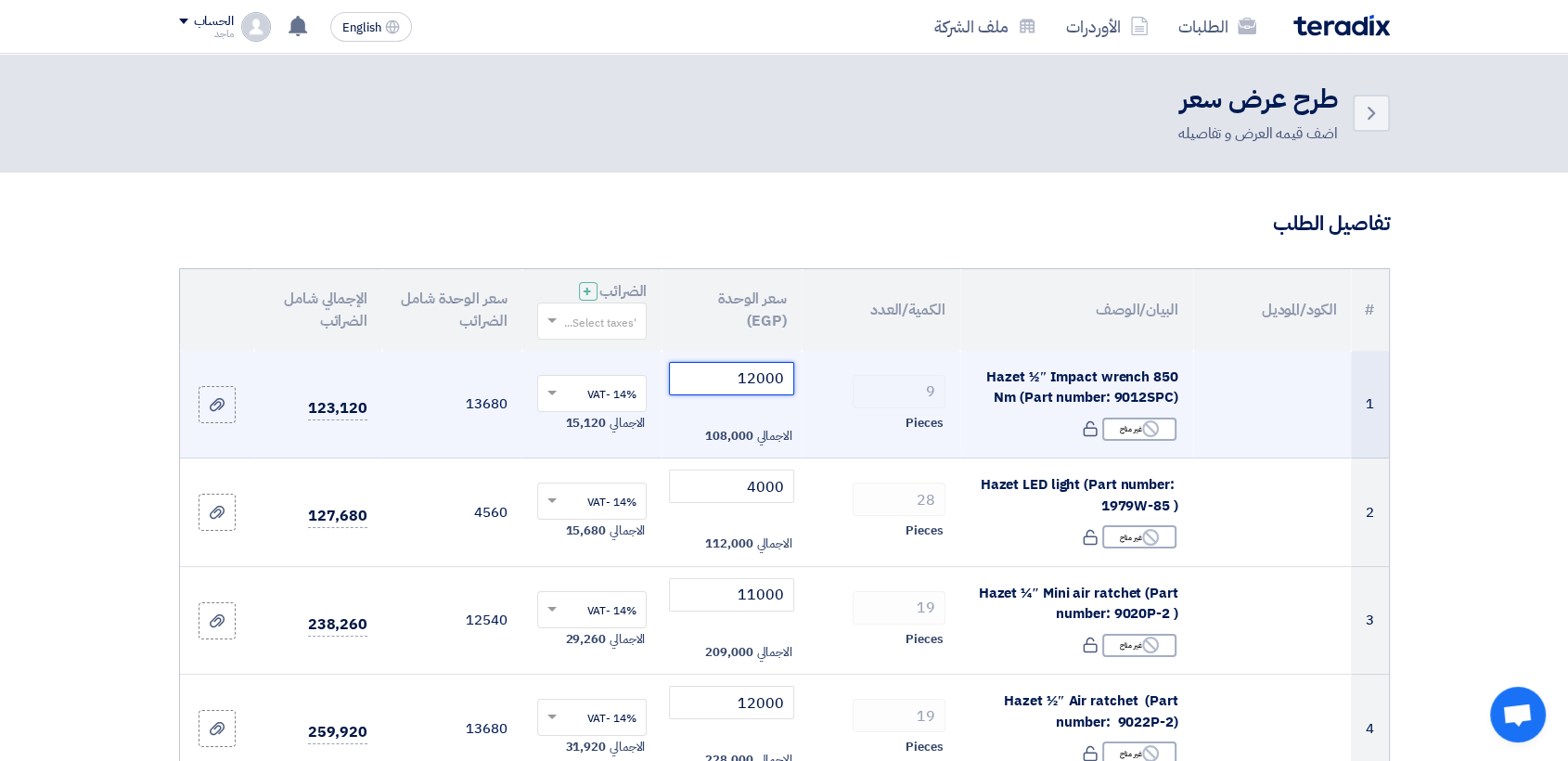
click at [706, 375] on input "12000" at bounding box center [731, 378] width 125 height 34
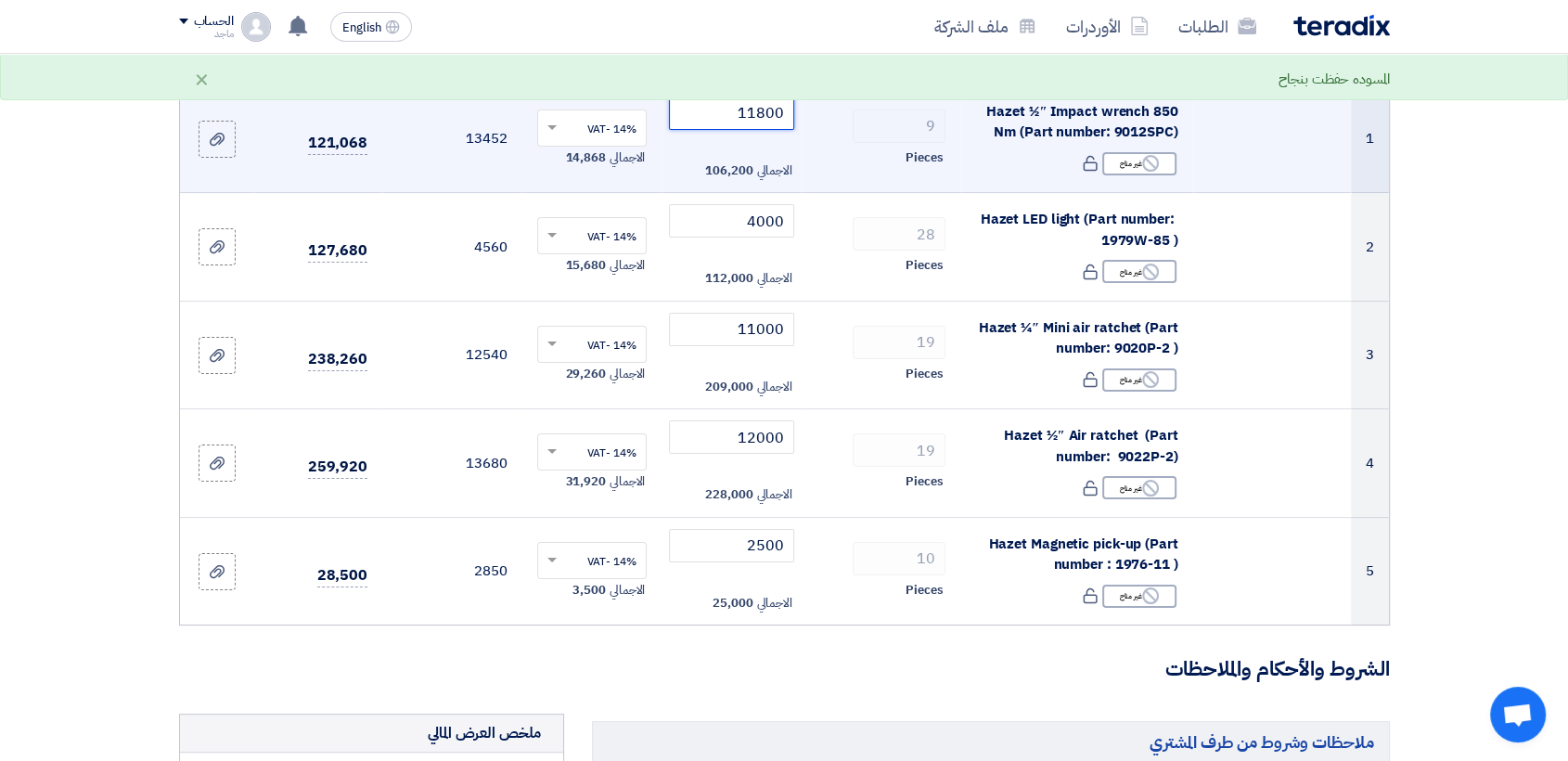
scroll to position [277, 0]
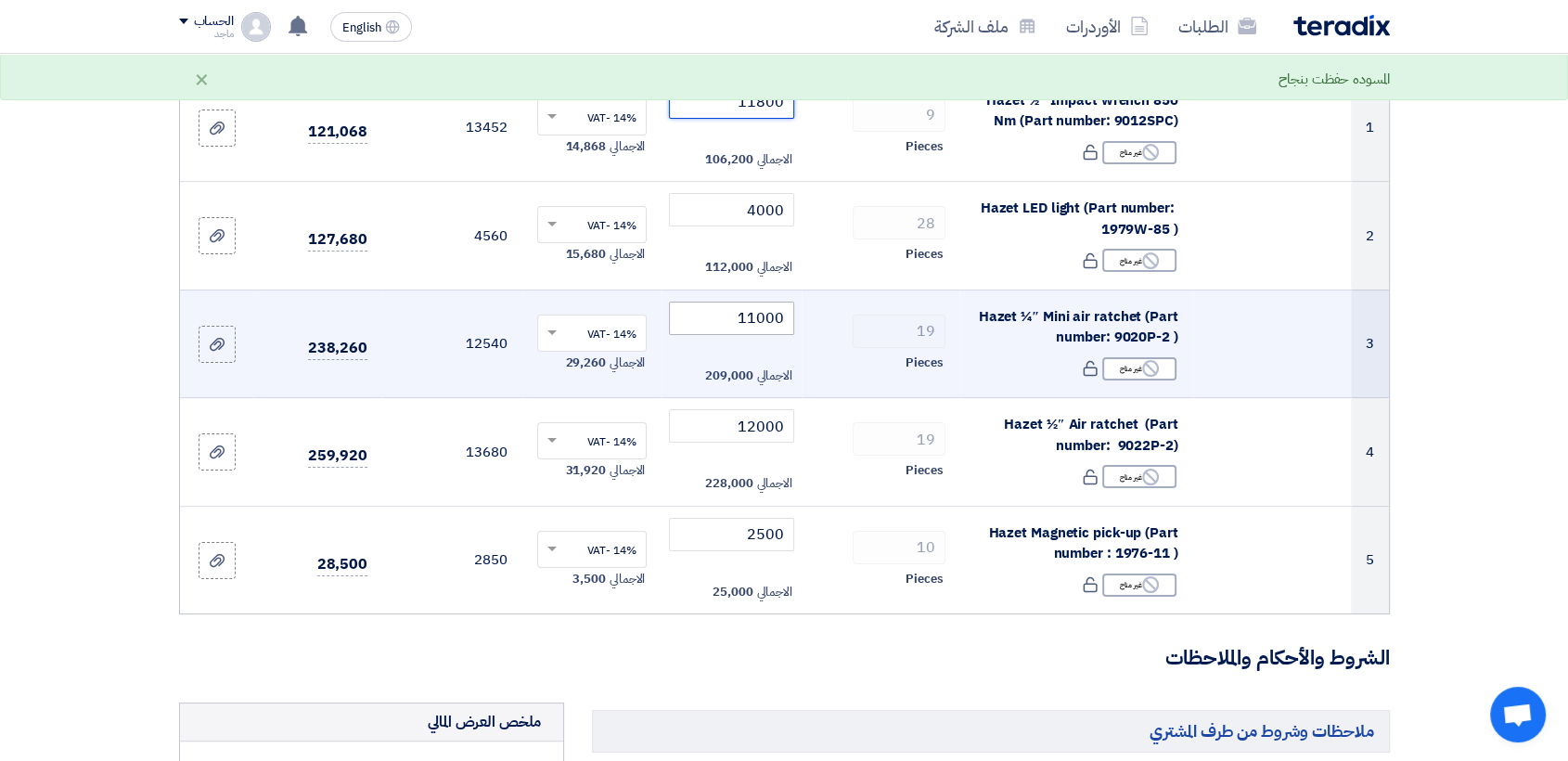
type input "11800"
click at [719, 314] on input "11000" at bounding box center [731, 318] width 125 height 34
click at [754, 323] on input "1800" at bounding box center [731, 318] width 125 height 34
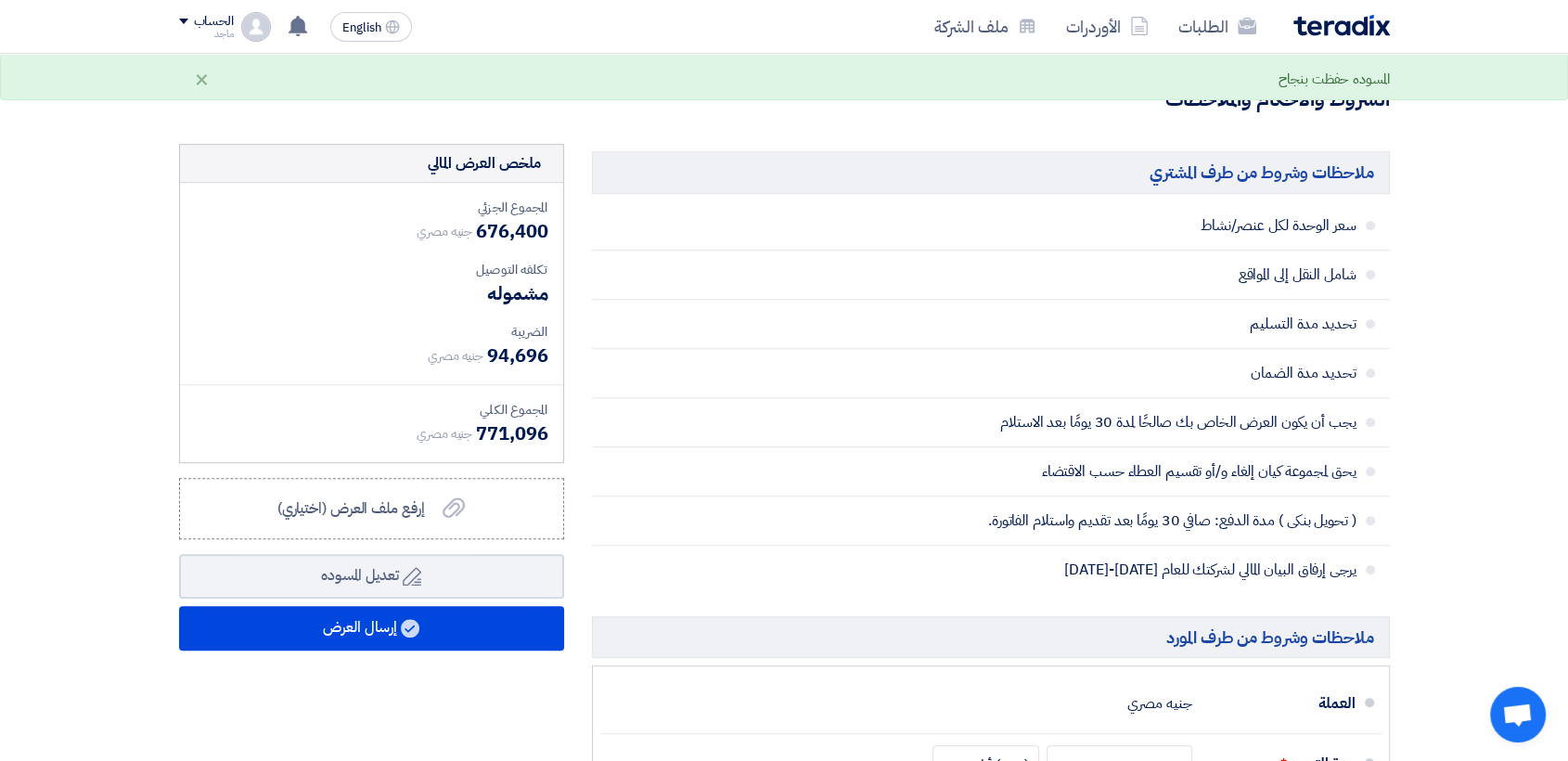
scroll to position [884, 0]
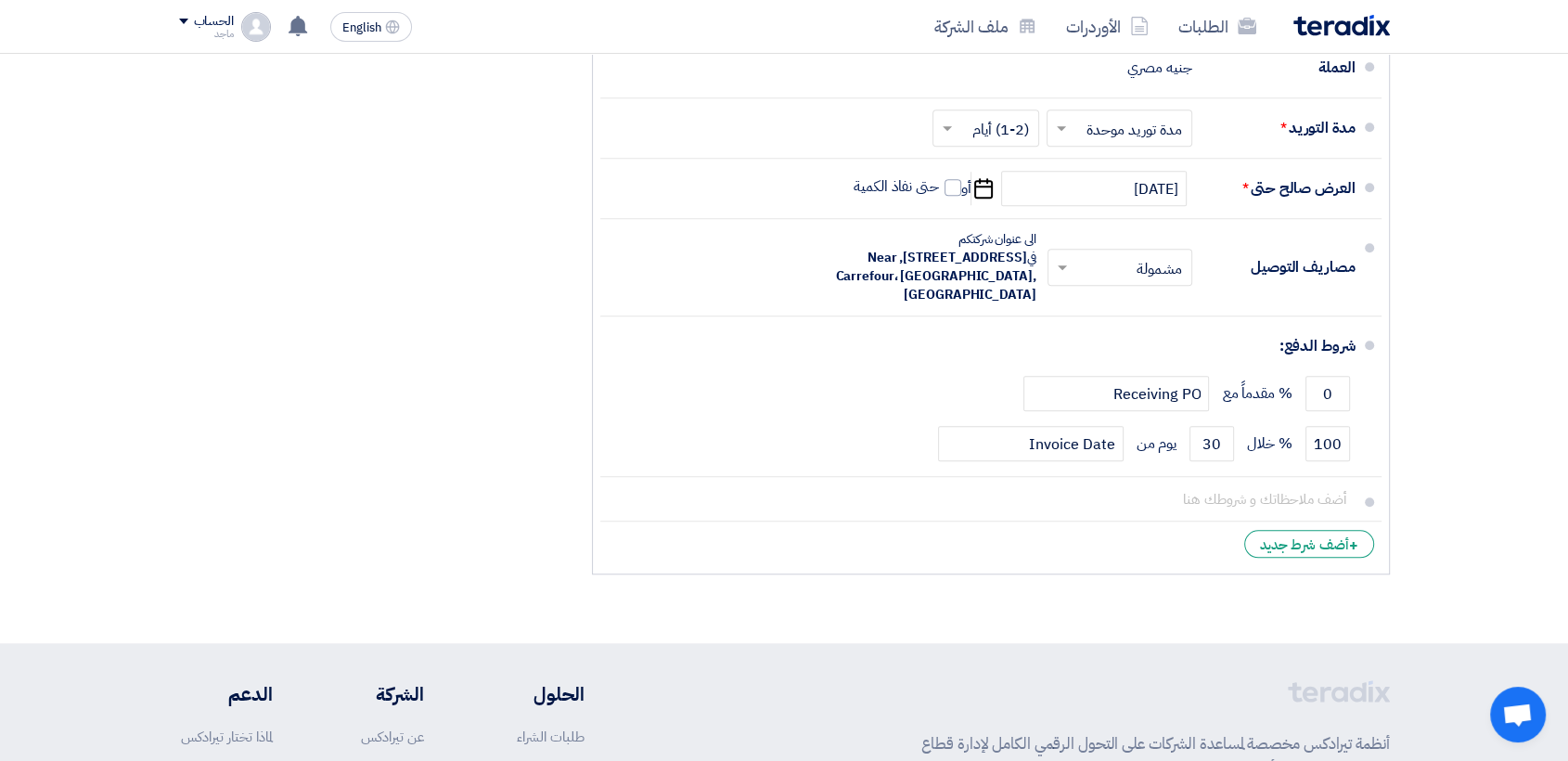
type input "10800"
click at [404, 325] on div "ملخص [PERSON_NAME] المجموع الجزئي جنيه مصري 676,400 تكلفه التوصيل" at bounding box center [370, 45] width 413 height 1075
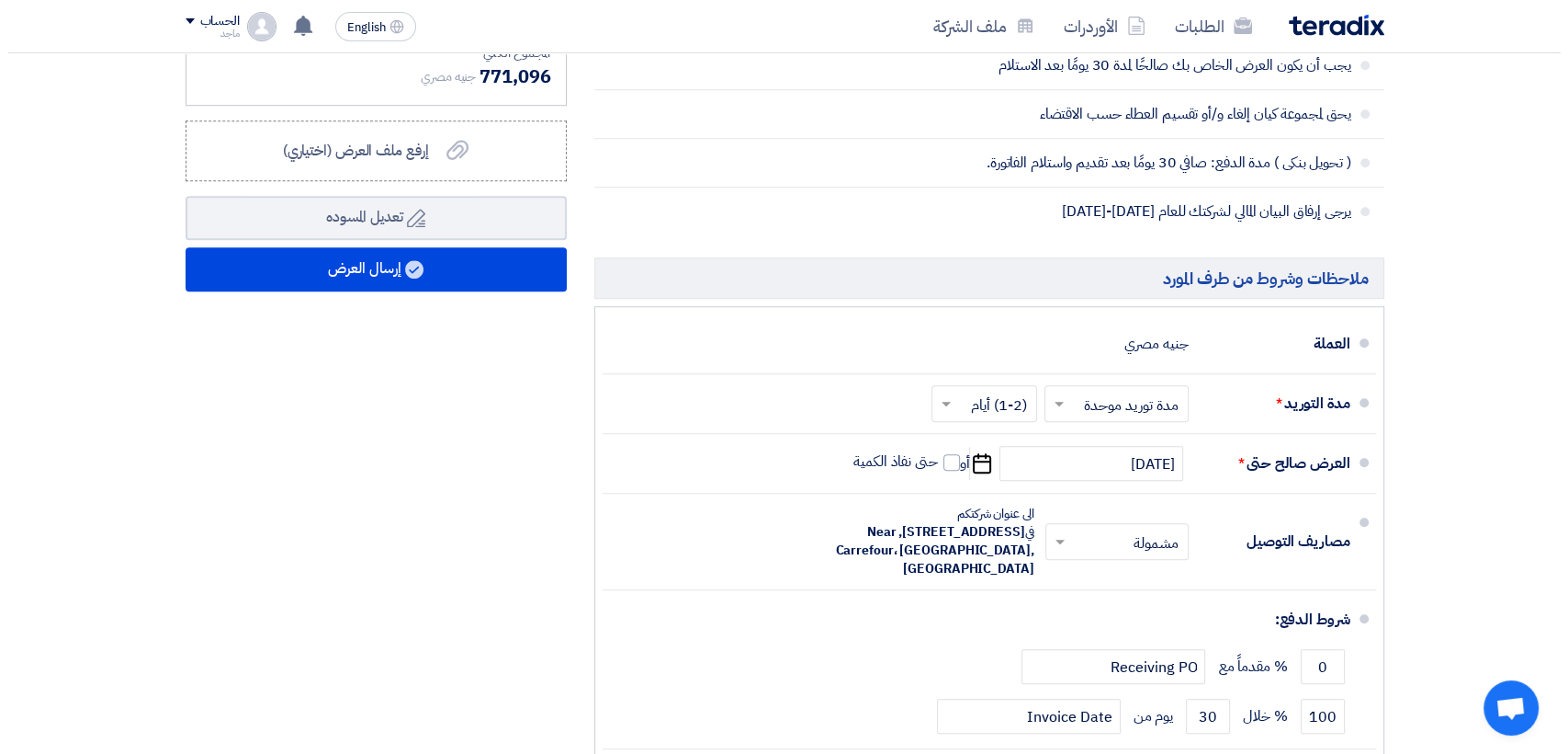
scroll to position [1179, 0]
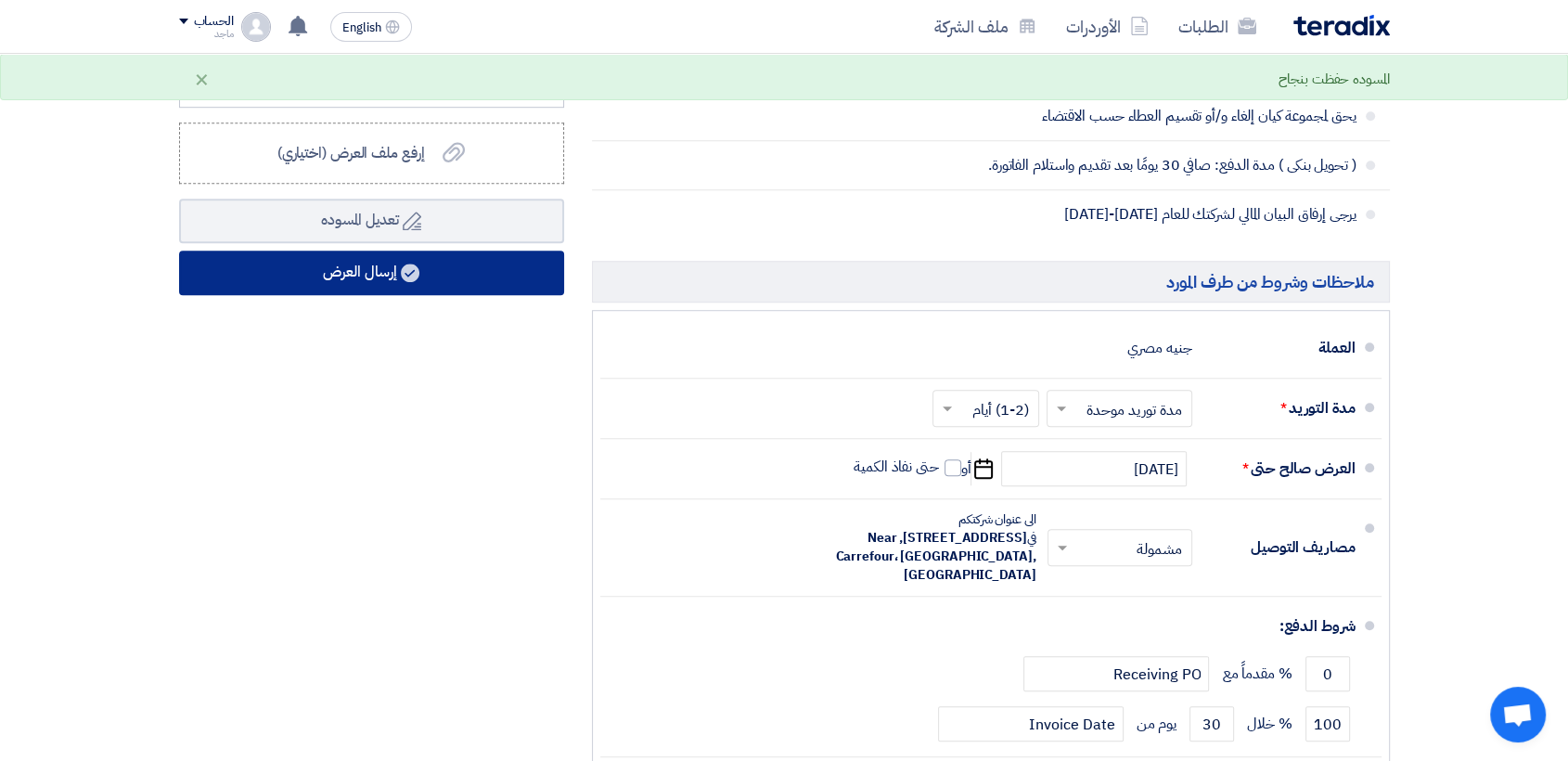
click at [404, 263] on icon at bounding box center [410, 272] width 18 height 18
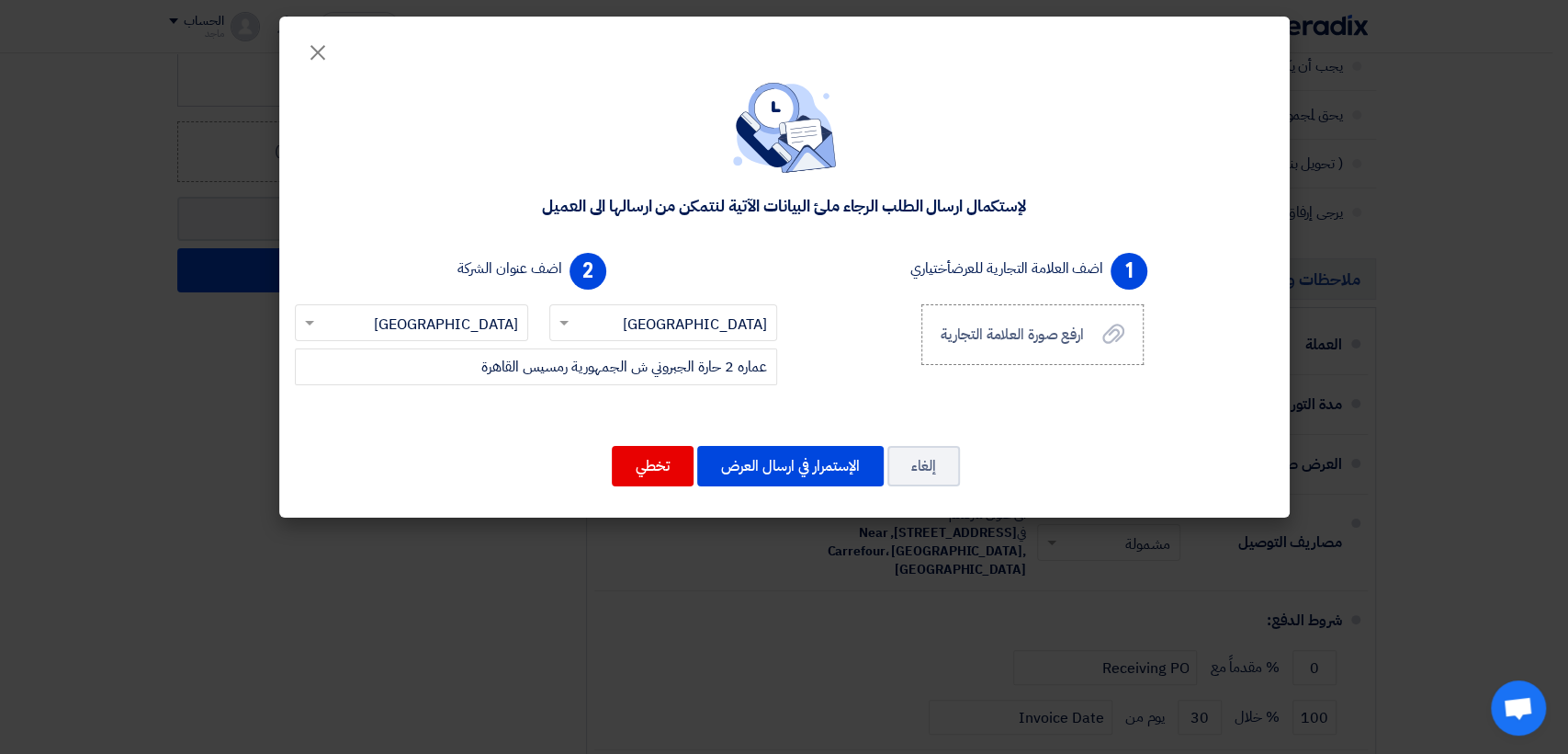
click at [804, 509] on div "[DEMOGRAPHIC_DATA] ارسال الطلب الرجاء ملئ البيانات الآتية لنتمكن من ارسالها الى…" at bounding box center [785, 288] width 1011 height 459
click at [804, 466] on button "الإستمرار في ارسال العرض" at bounding box center [791, 466] width 187 height 41
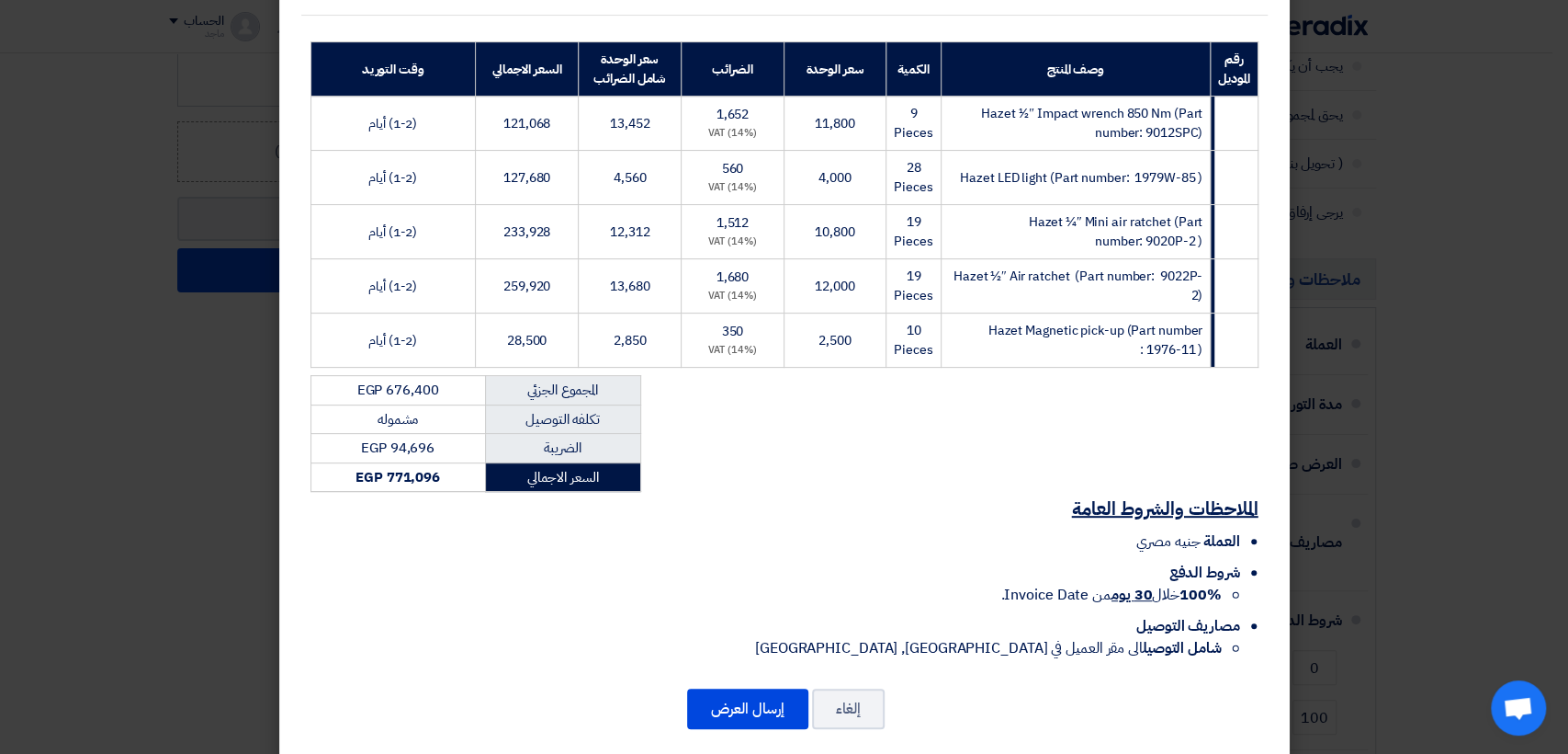
scroll to position [273, 0]
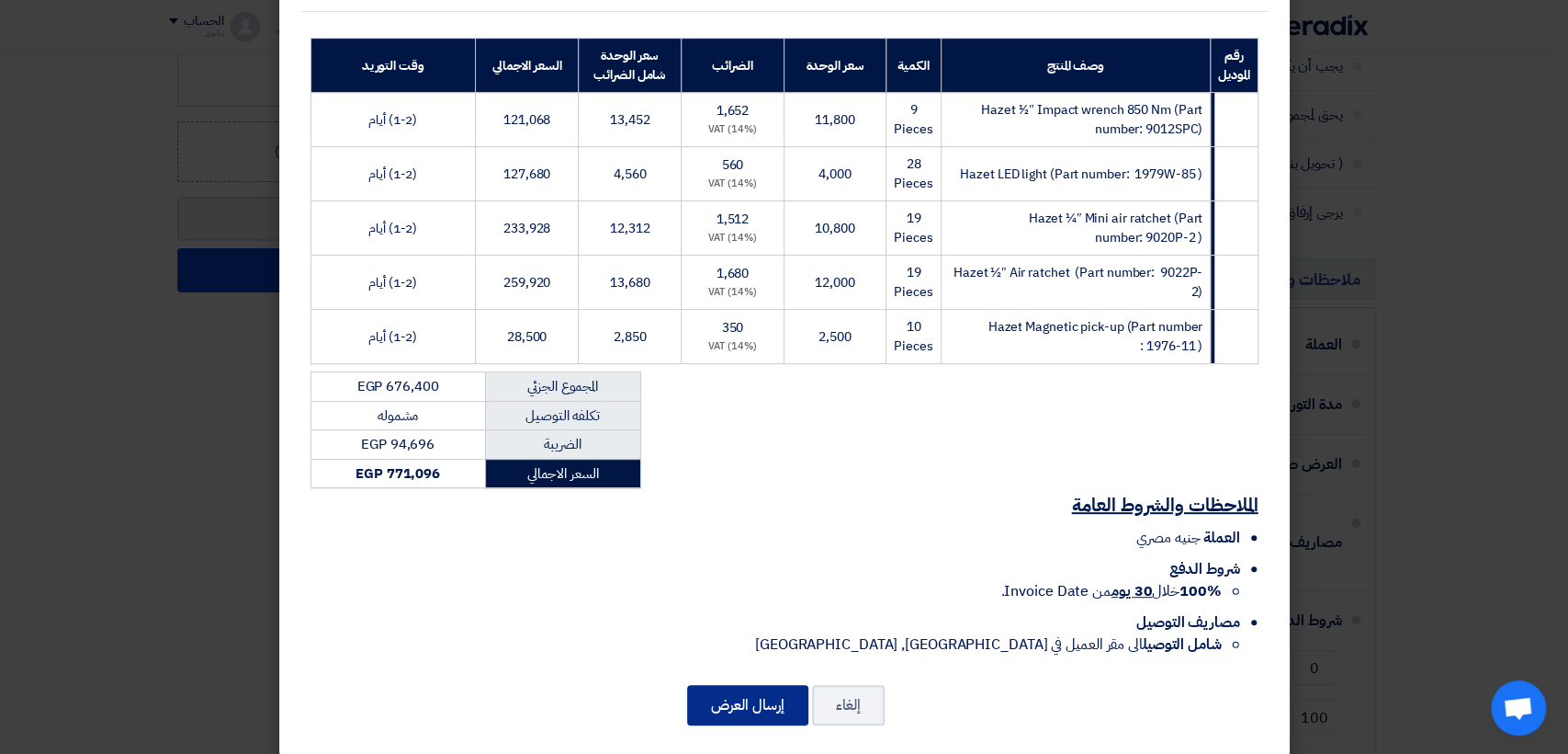
click at [706, 685] on button "إرسال العرض" at bounding box center [748, 705] width 121 height 41
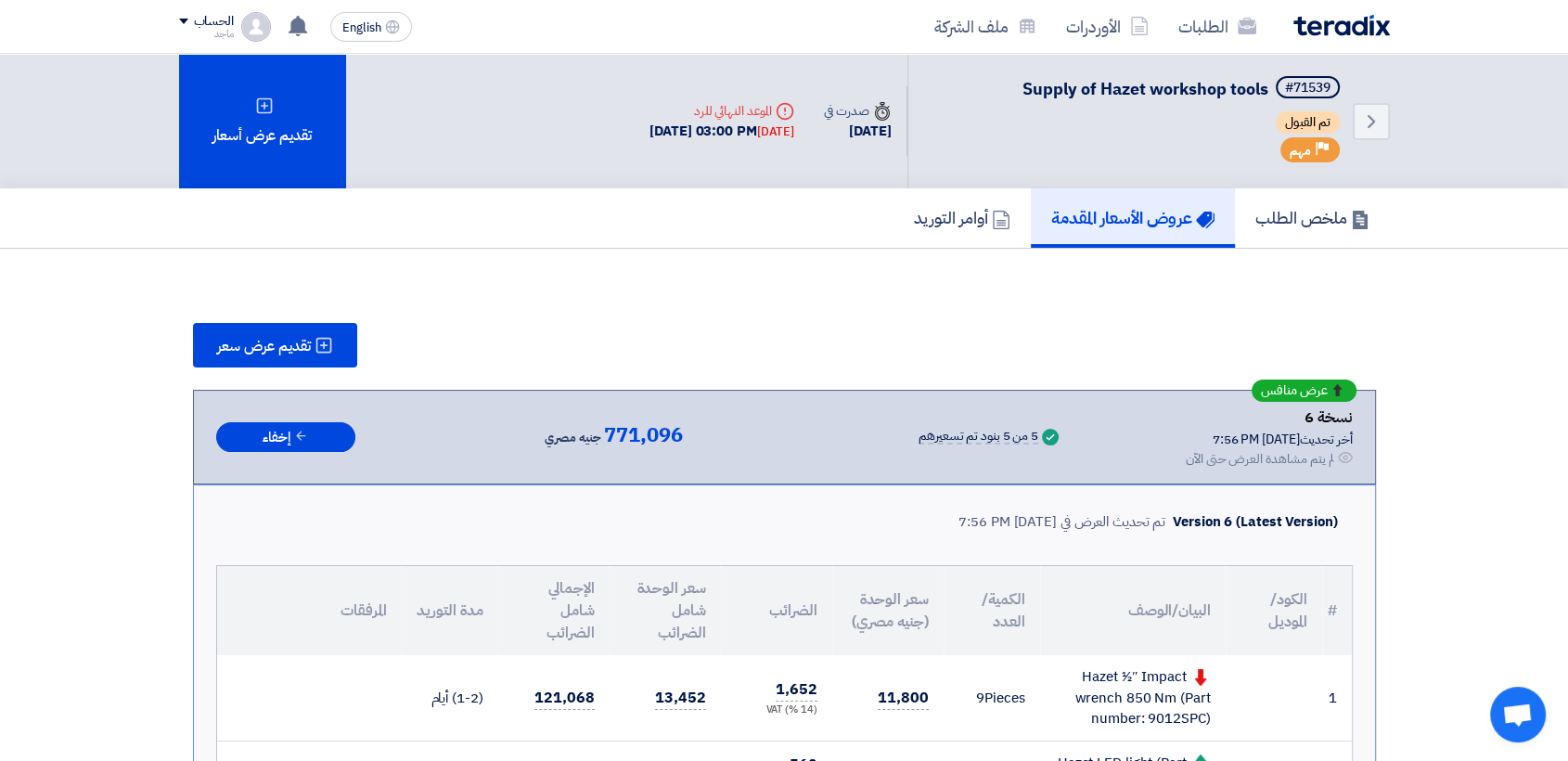
click at [302, 353] on span "تقديم عرض سعر" at bounding box center [264, 347] width 94 height 15
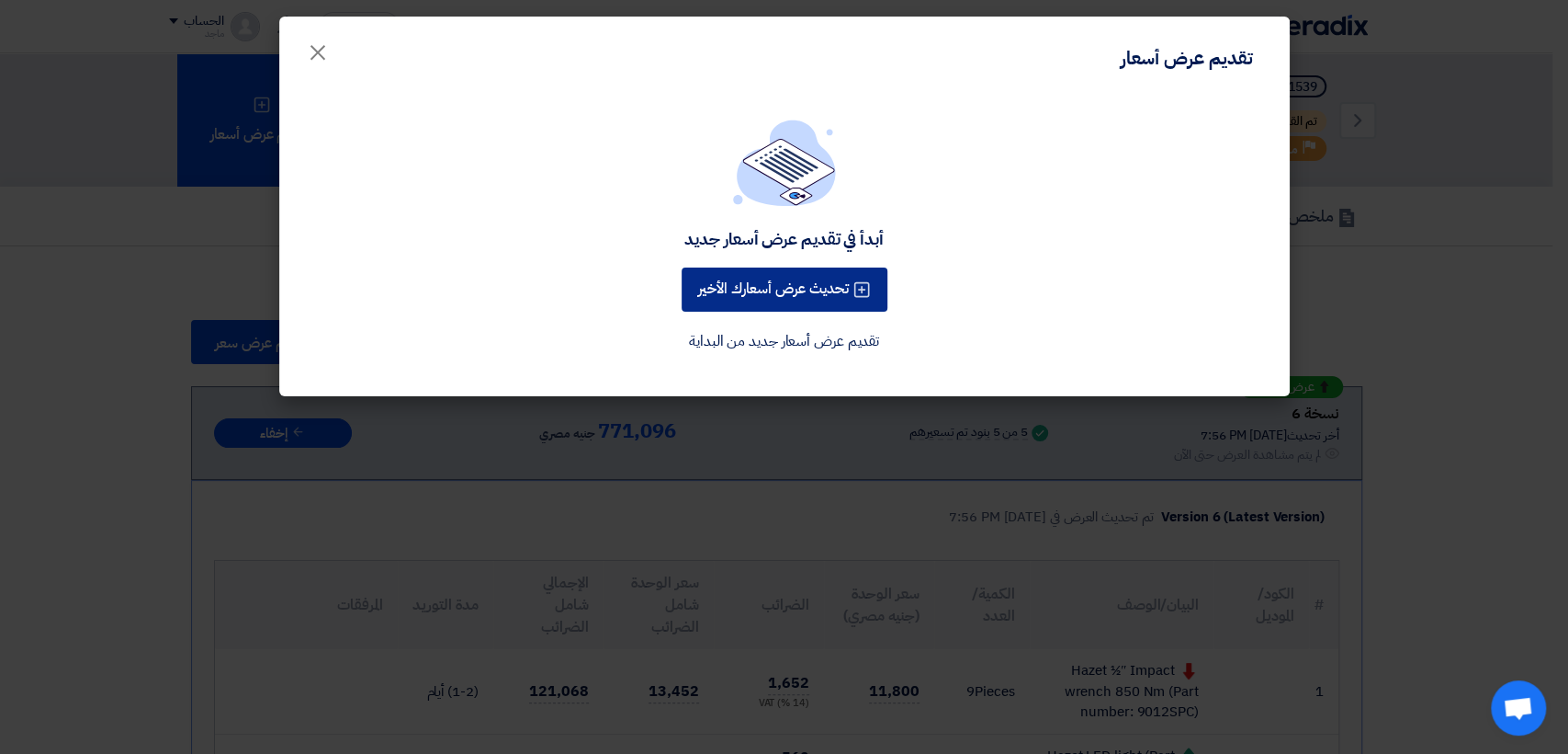
click at [735, 292] on button "تحديث عرض أسعارك الأخير" at bounding box center [784, 289] width 206 height 45
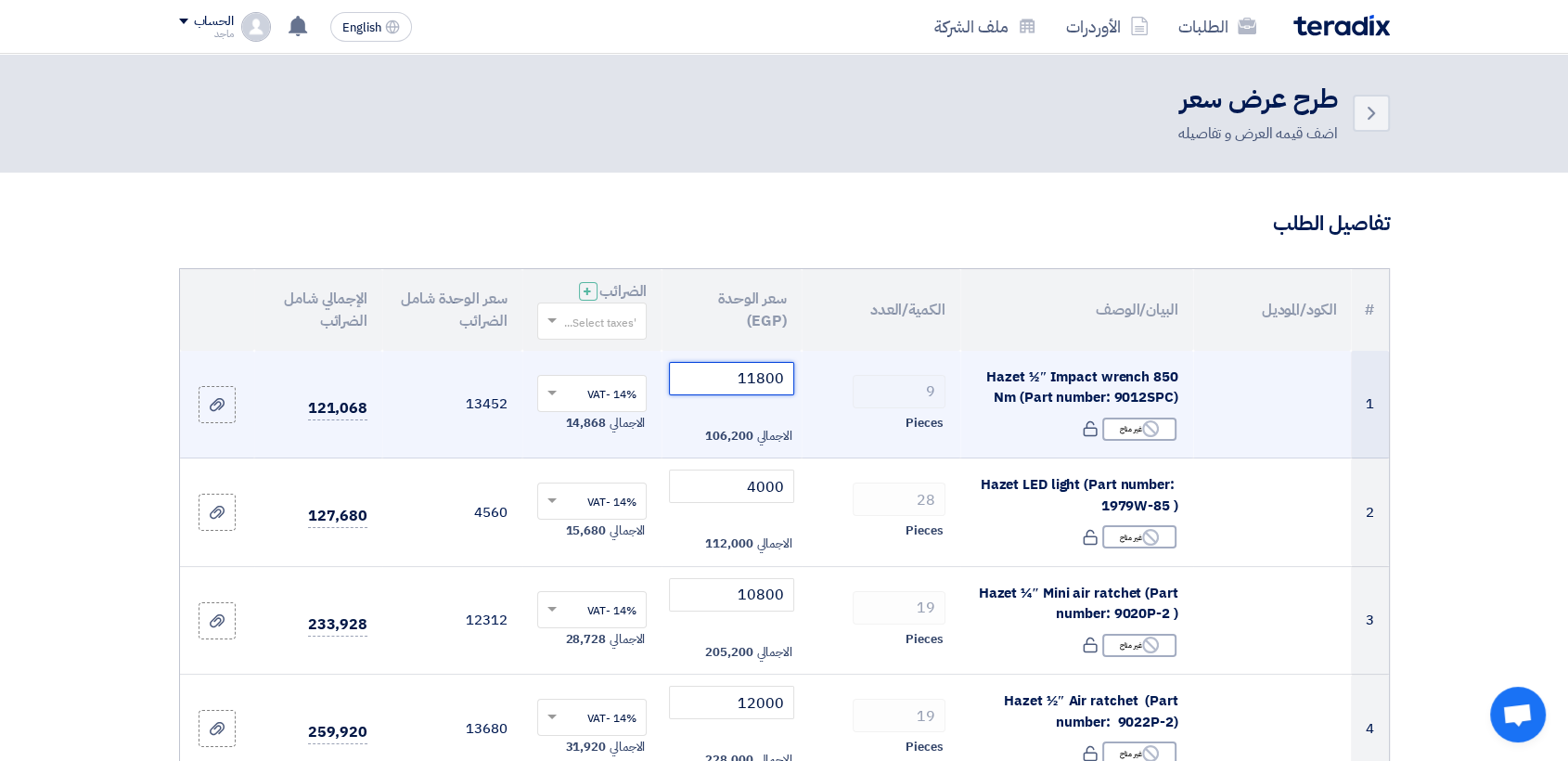
click at [699, 372] on input "11800" at bounding box center [731, 378] width 125 height 34
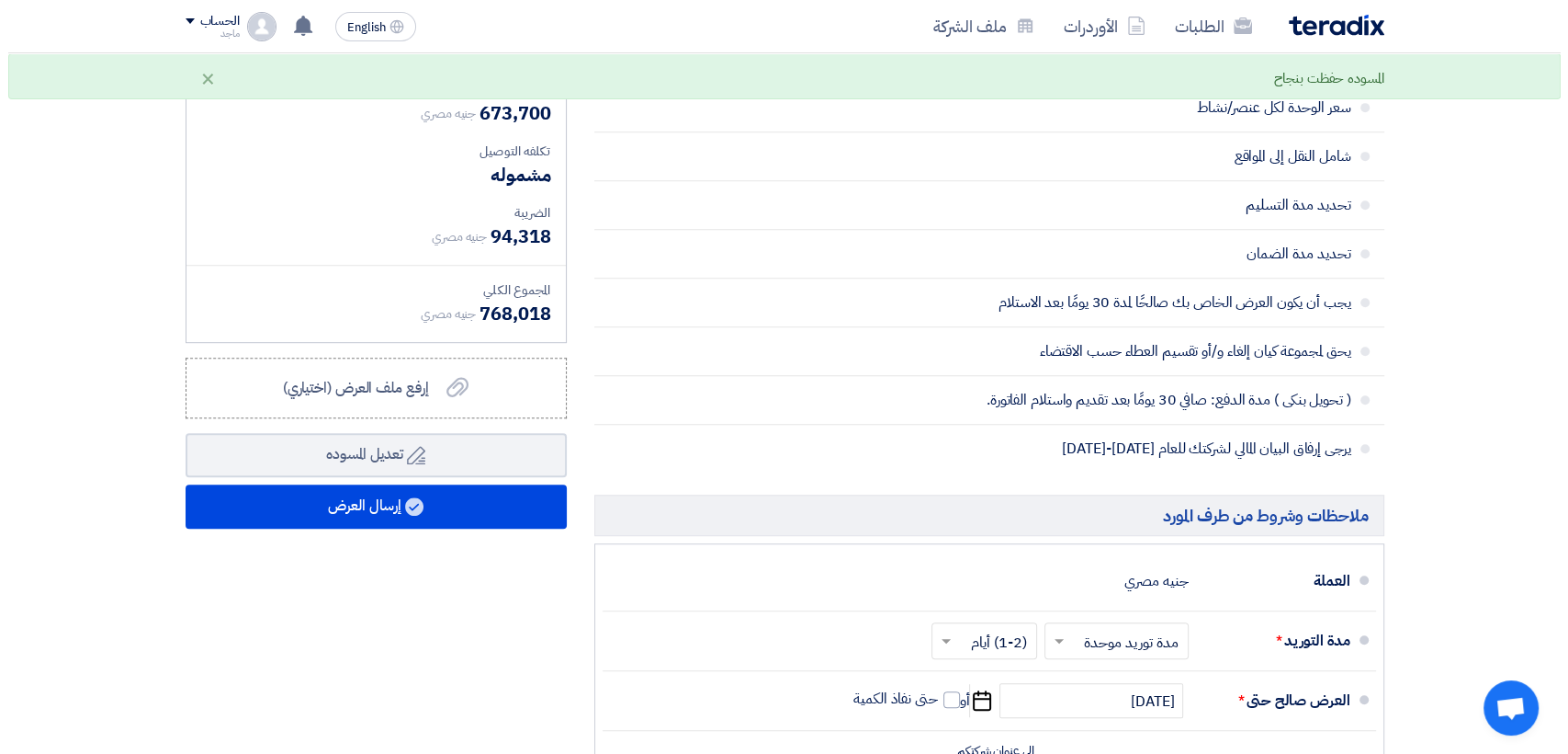
scroll to position [980, 0]
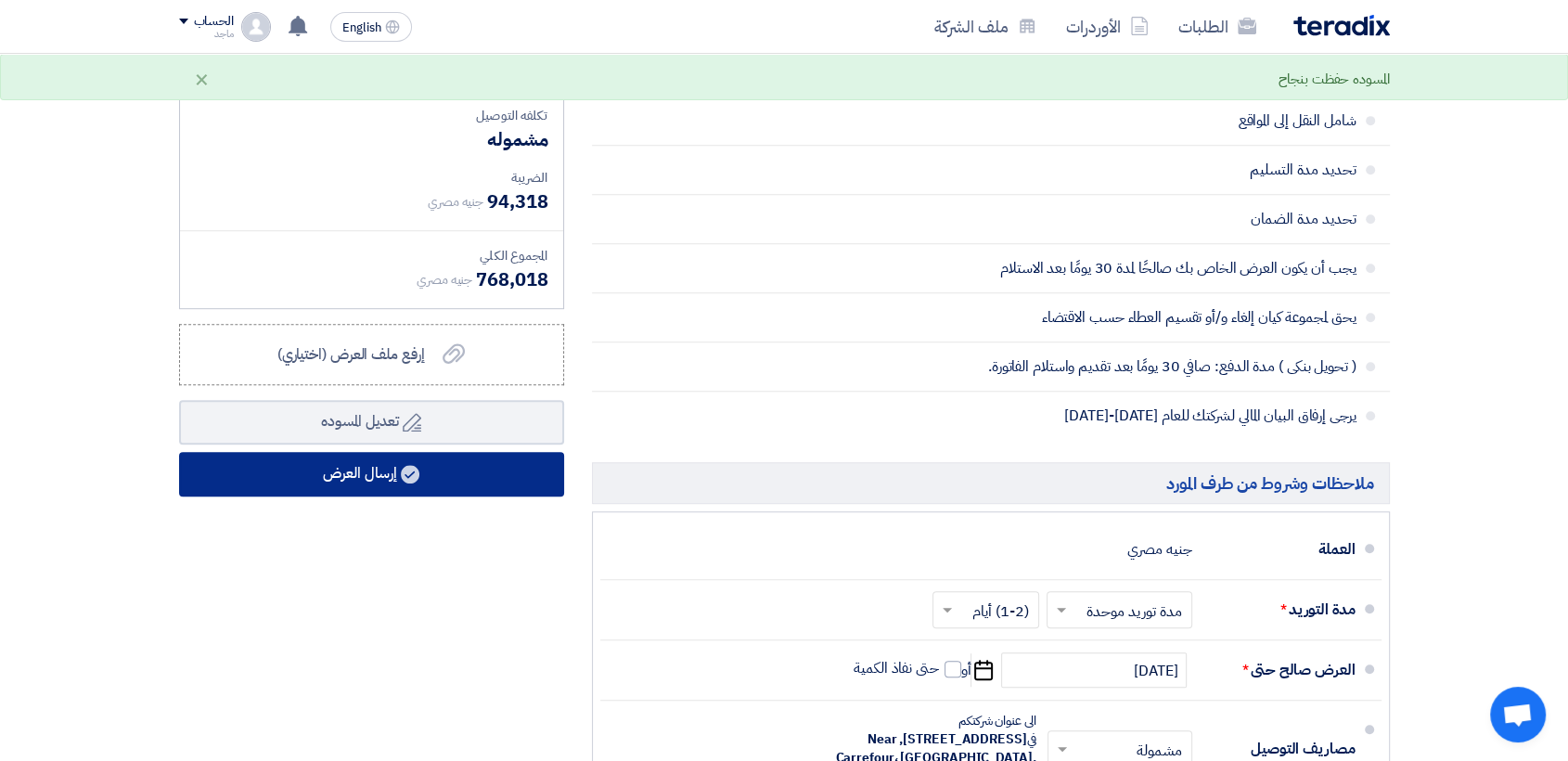
type input "11500"
click at [423, 486] on button "إرسال العرض" at bounding box center [371, 474] width 385 height 45
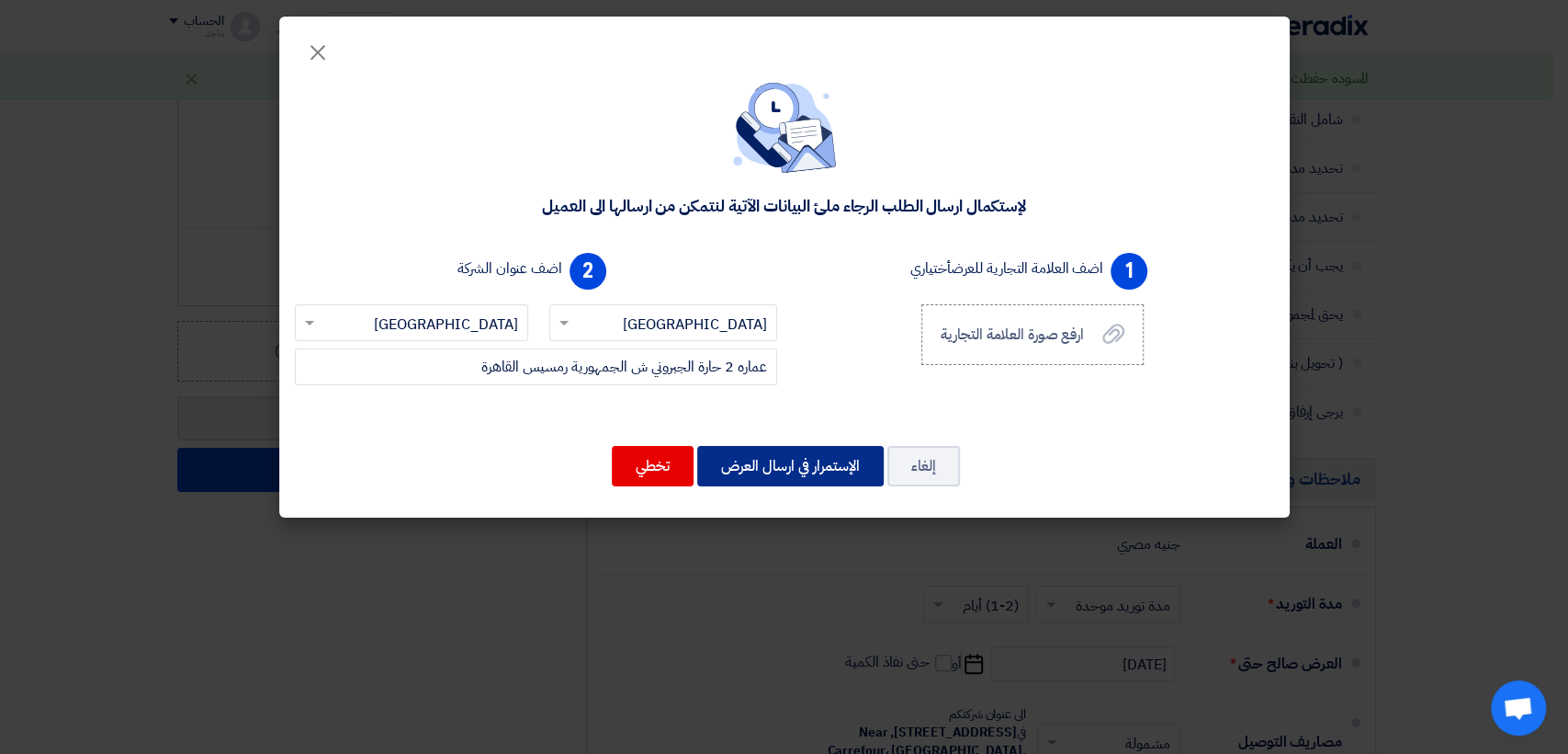
click at [844, 470] on button "الإستمرار في ارسال العرض" at bounding box center [791, 466] width 187 height 41
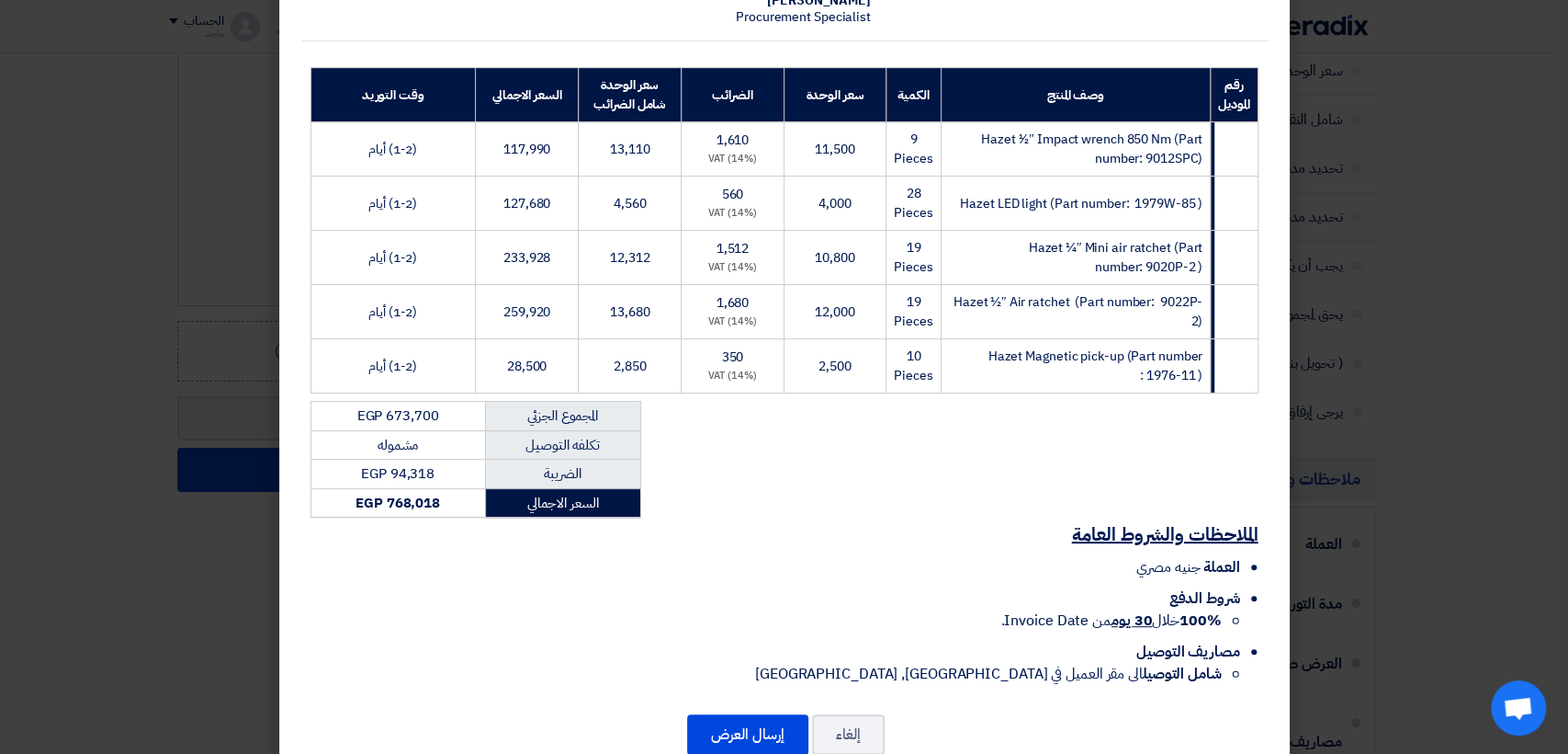
scroll to position [273, 0]
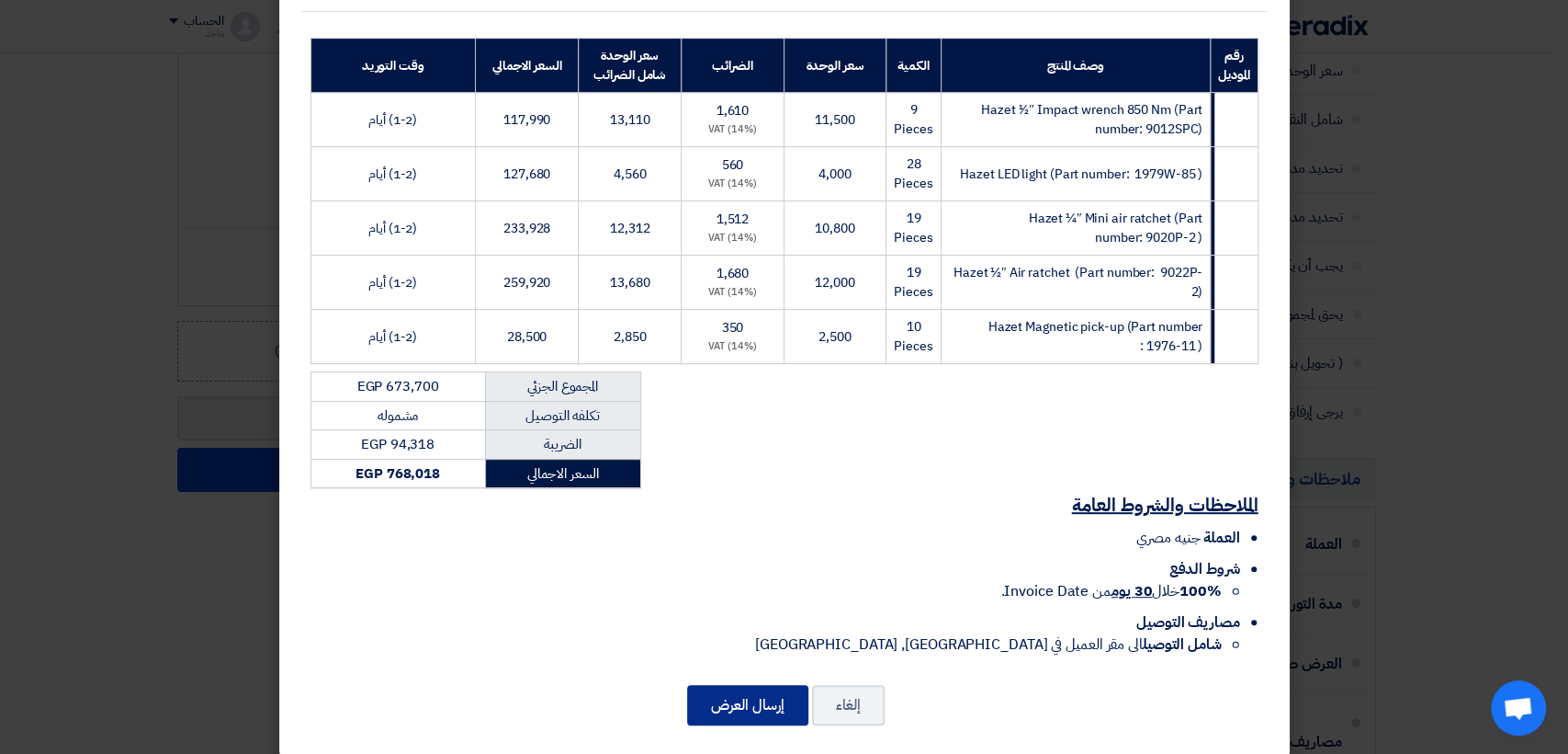
click at [750, 694] on button "إرسال العرض" at bounding box center [748, 705] width 121 height 41
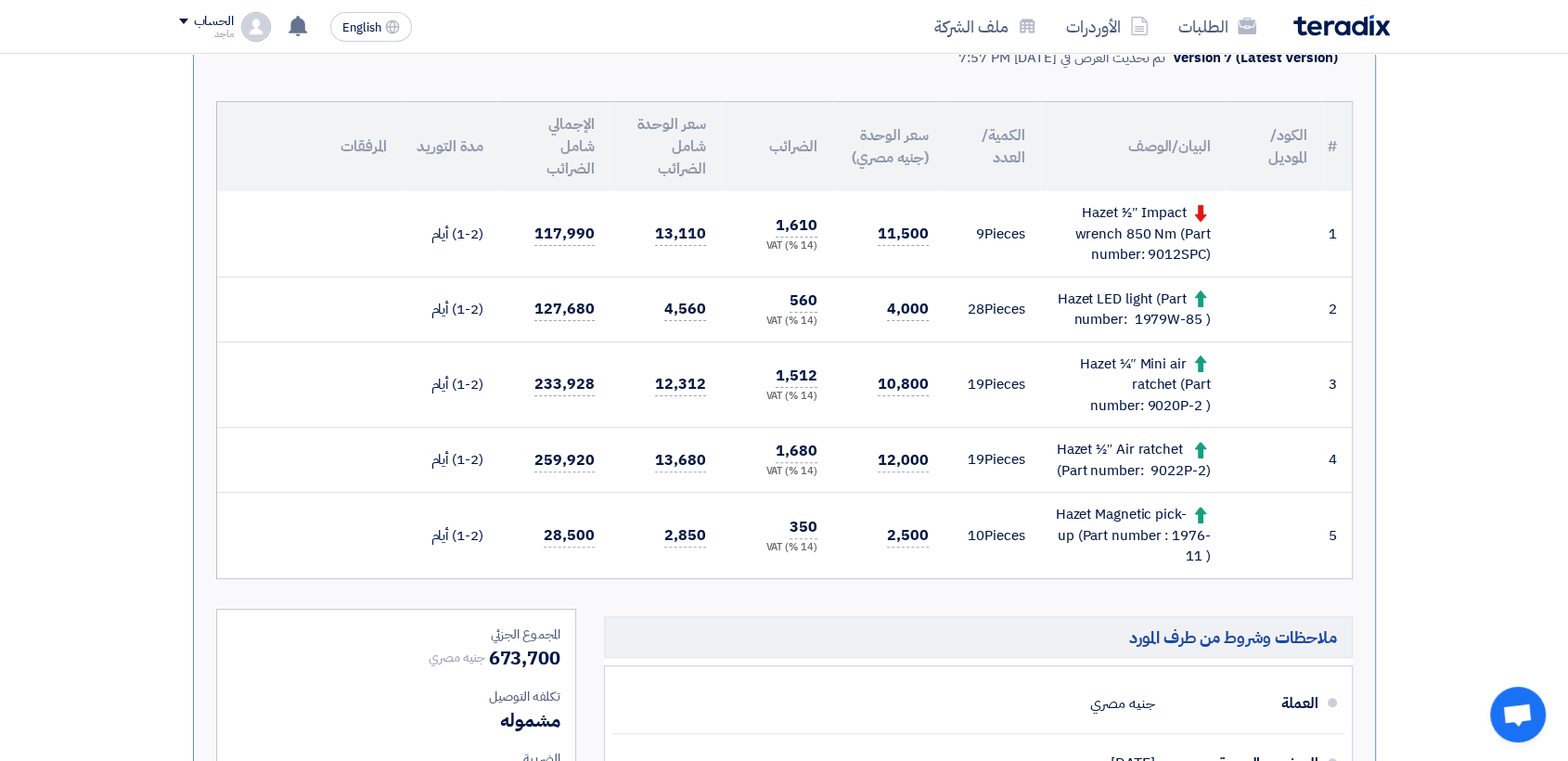
scroll to position [445, 0]
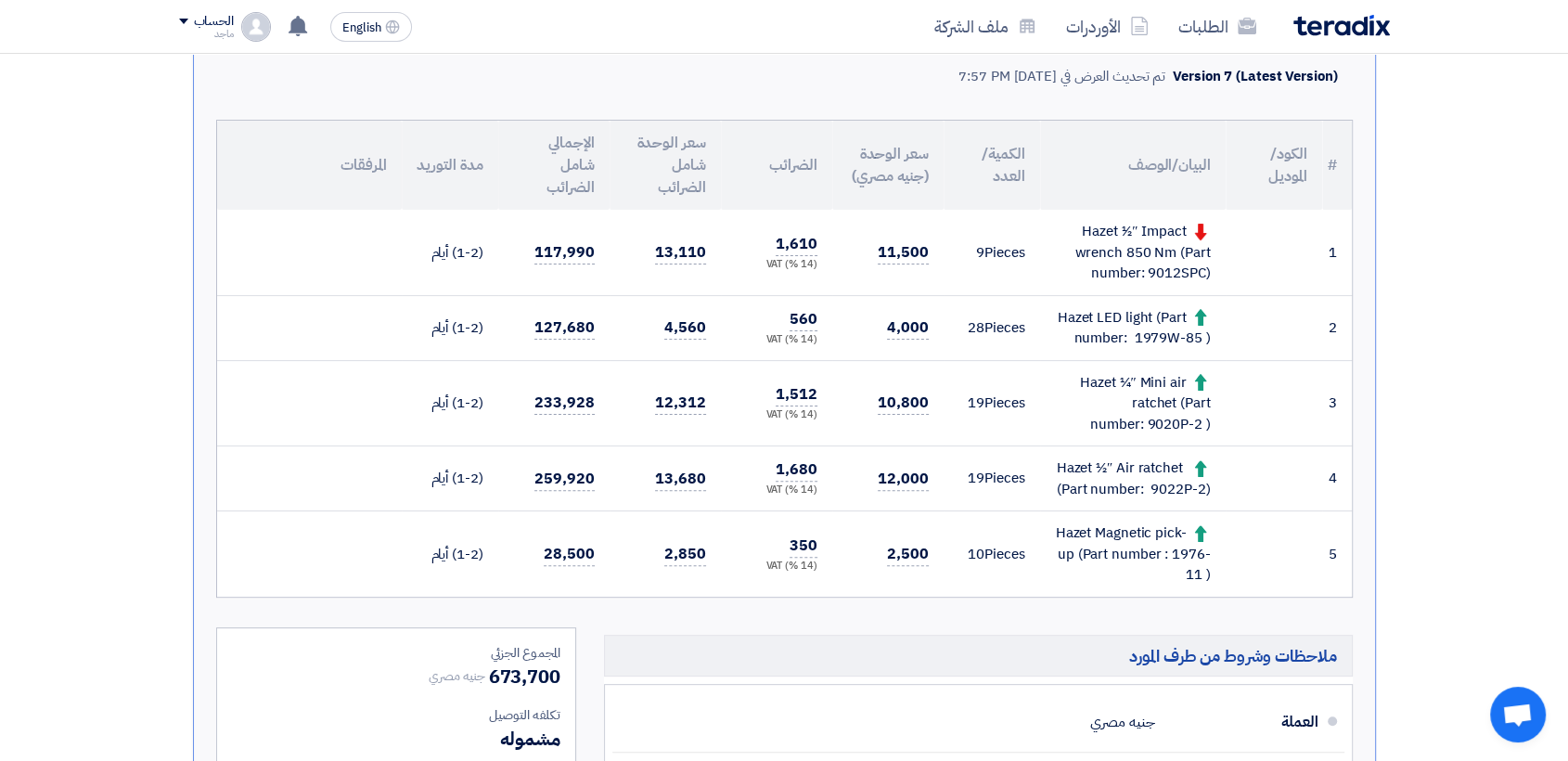
click at [818, 501] on td "1,680 (14 %) VAT" at bounding box center [776, 479] width 111 height 65
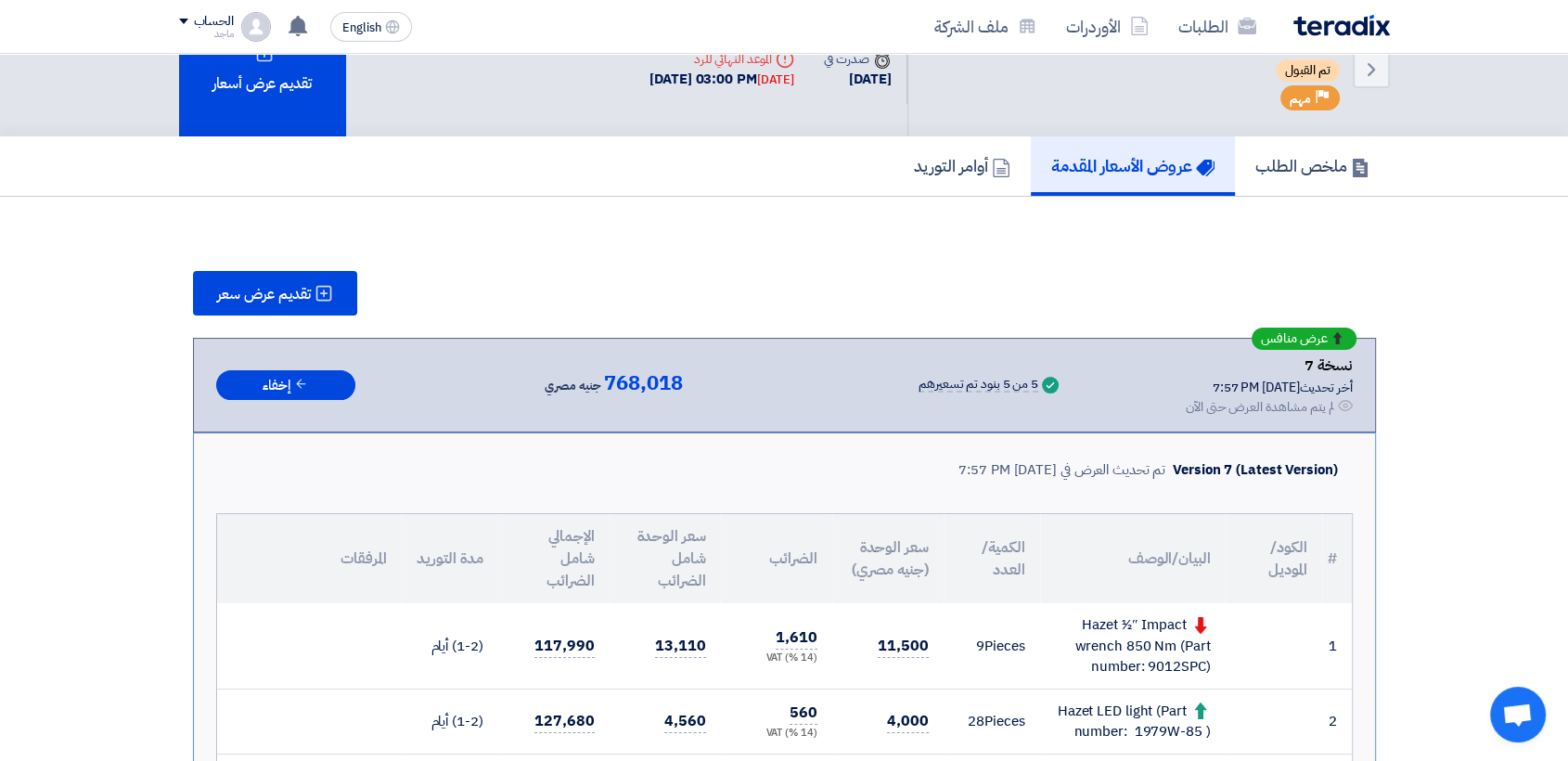
scroll to position [0, 0]
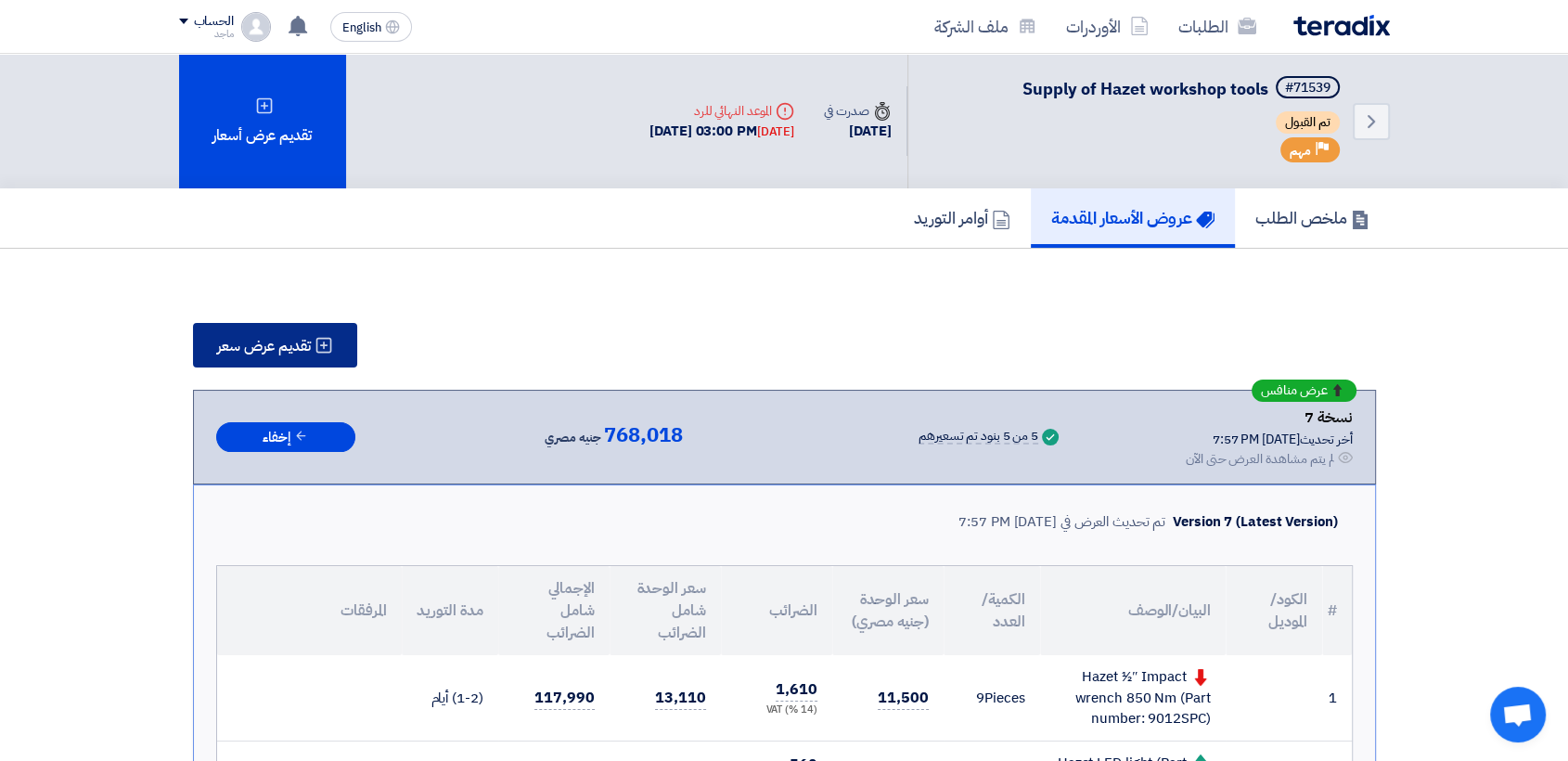
click at [222, 332] on button "تقديم عرض سعر" at bounding box center [276, 345] width 165 height 45
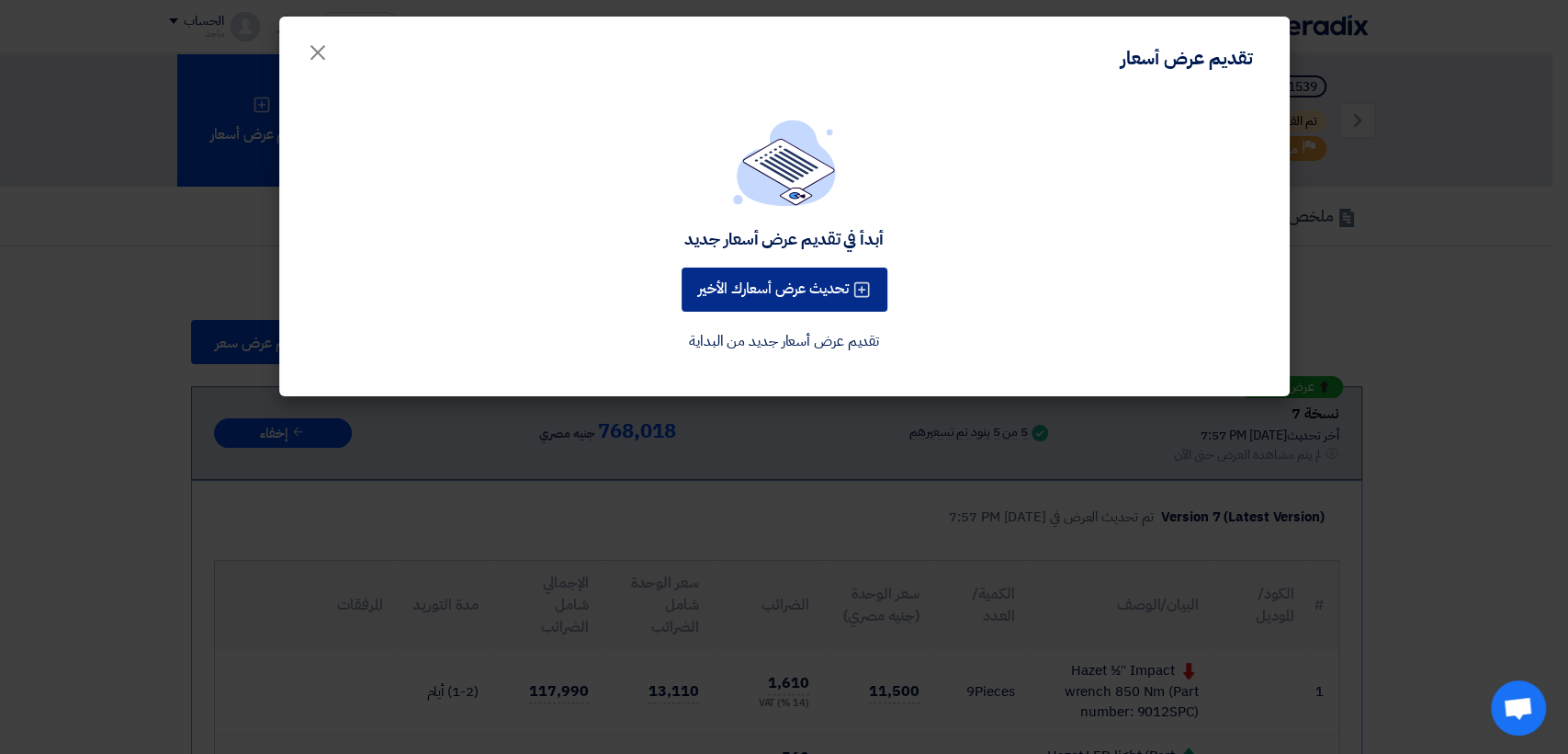
click at [696, 290] on button "تحديث عرض أسعارك الأخير" at bounding box center [784, 289] width 206 height 45
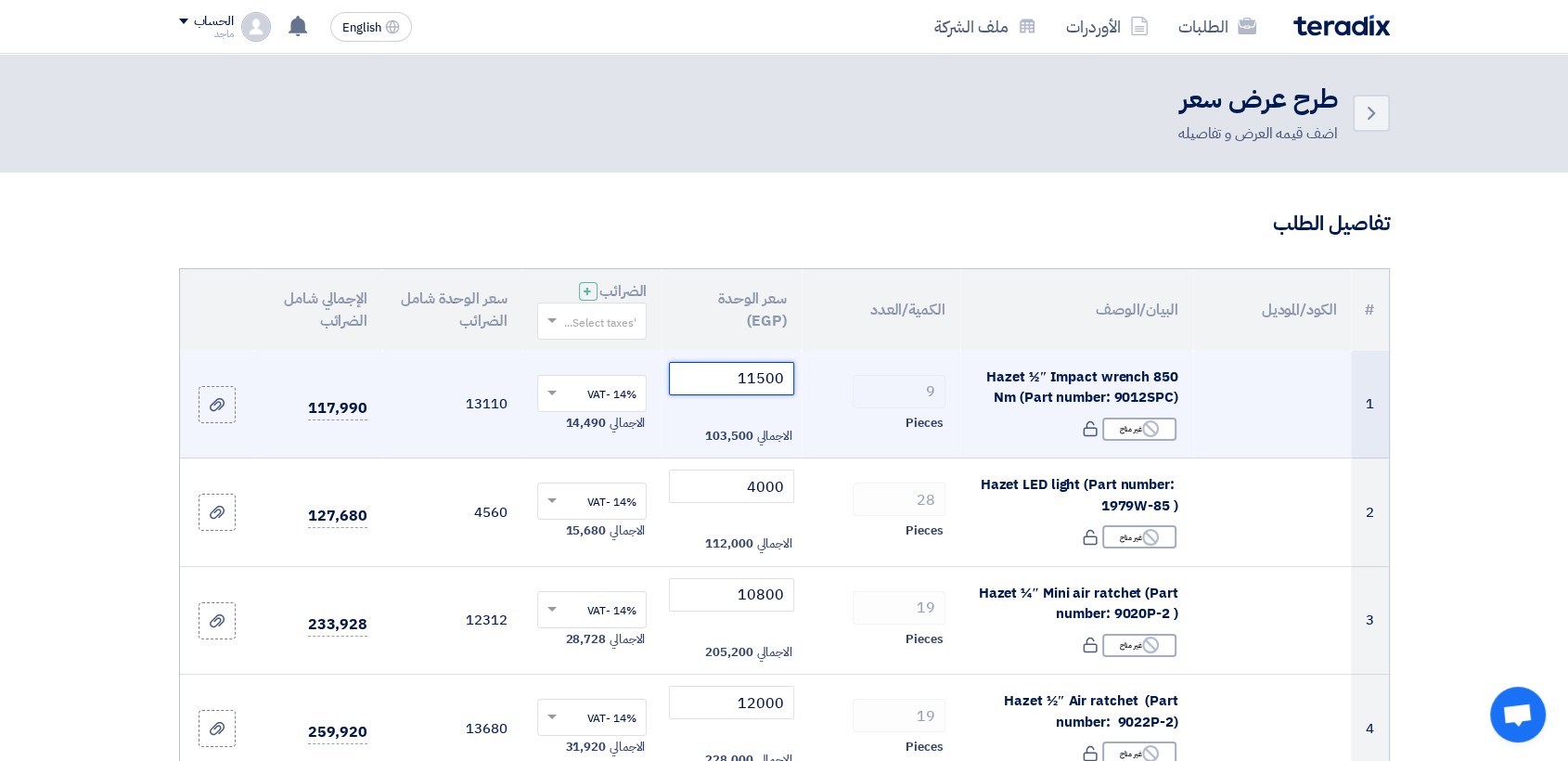
click at [720, 372] on input "11500" at bounding box center [731, 378] width 125 height 34
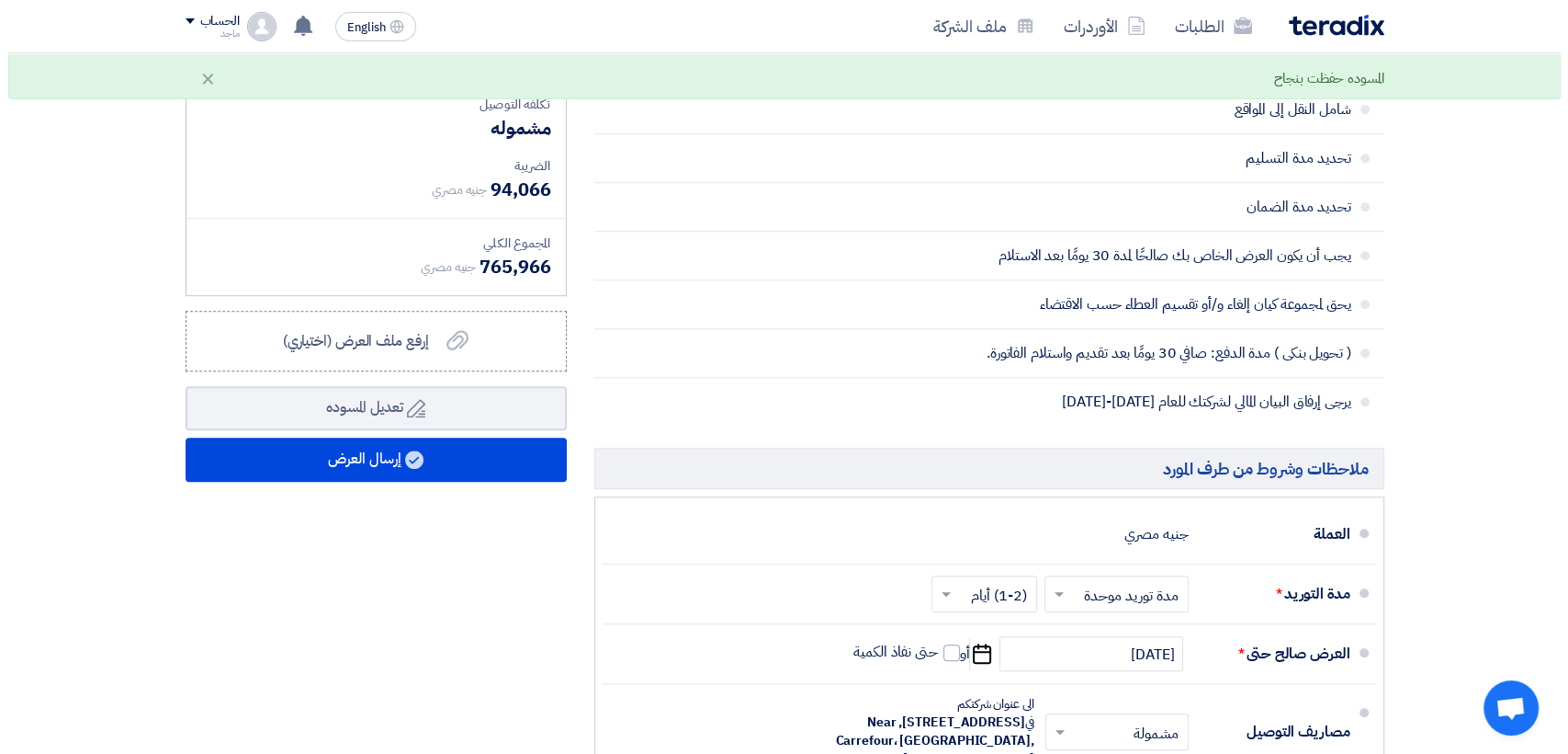
scroll to position [997, 0]
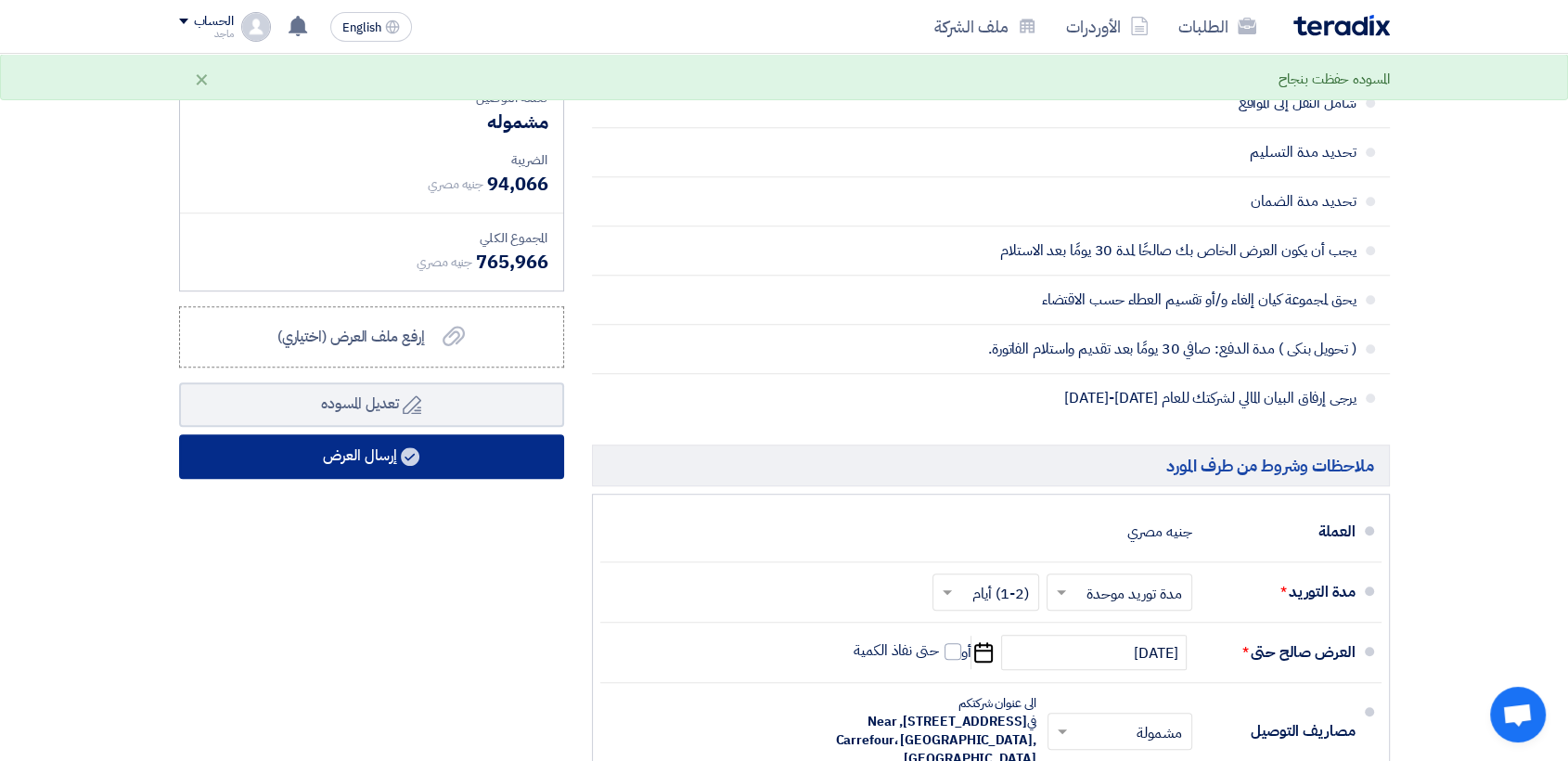
type input "11300"
click at [424, 467] on button "إرسال العرض" at bounding box center [371, 457] width 385 height 45
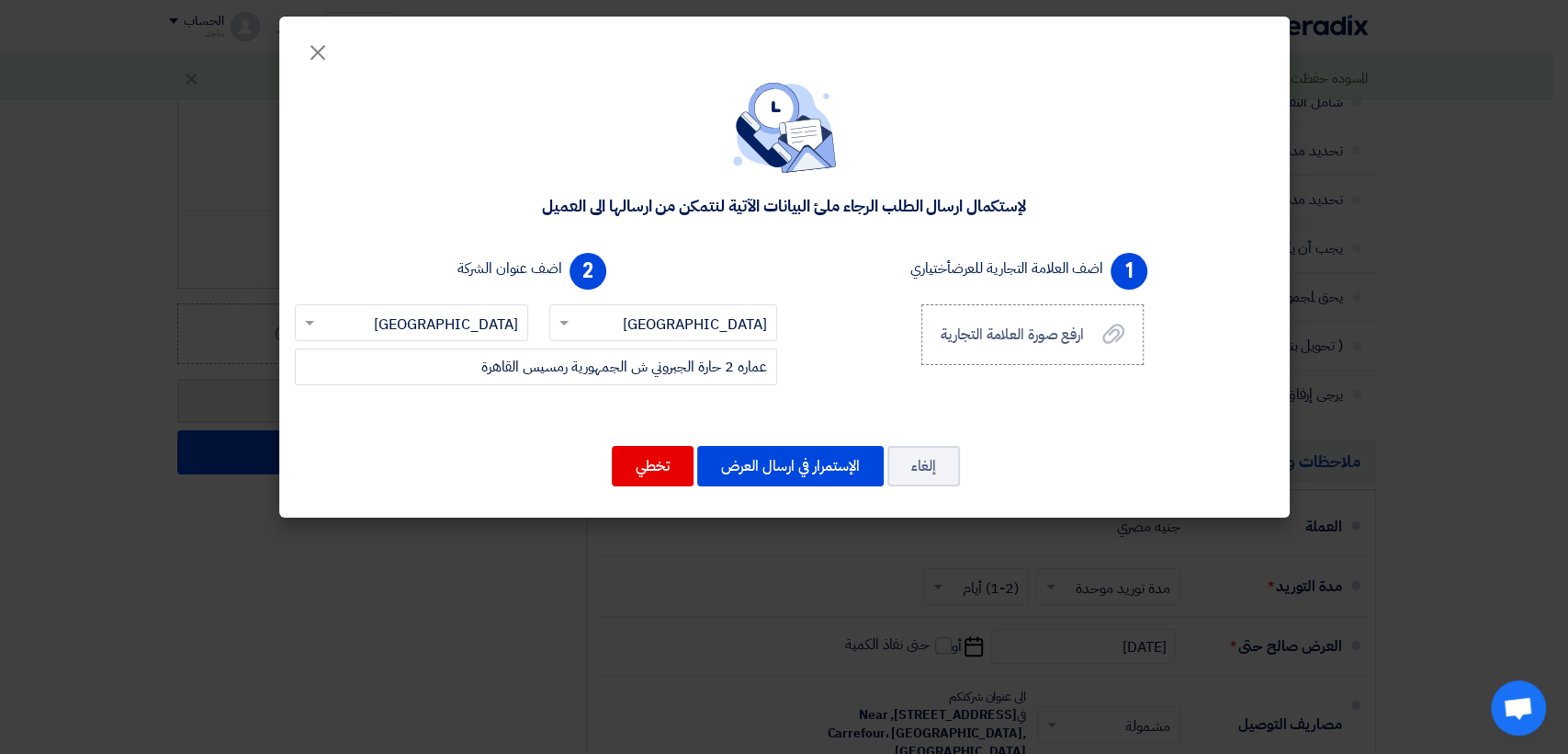
click at [788, 444] on div "إلغاء الإستمرار في ارسال العرض تخطي" at bounding box center [784, 466] width 966 height 45
click at [788, 469] on button "الإستمرار في ارسال العرض" at bounding box center [791, 466] width 187 height 41
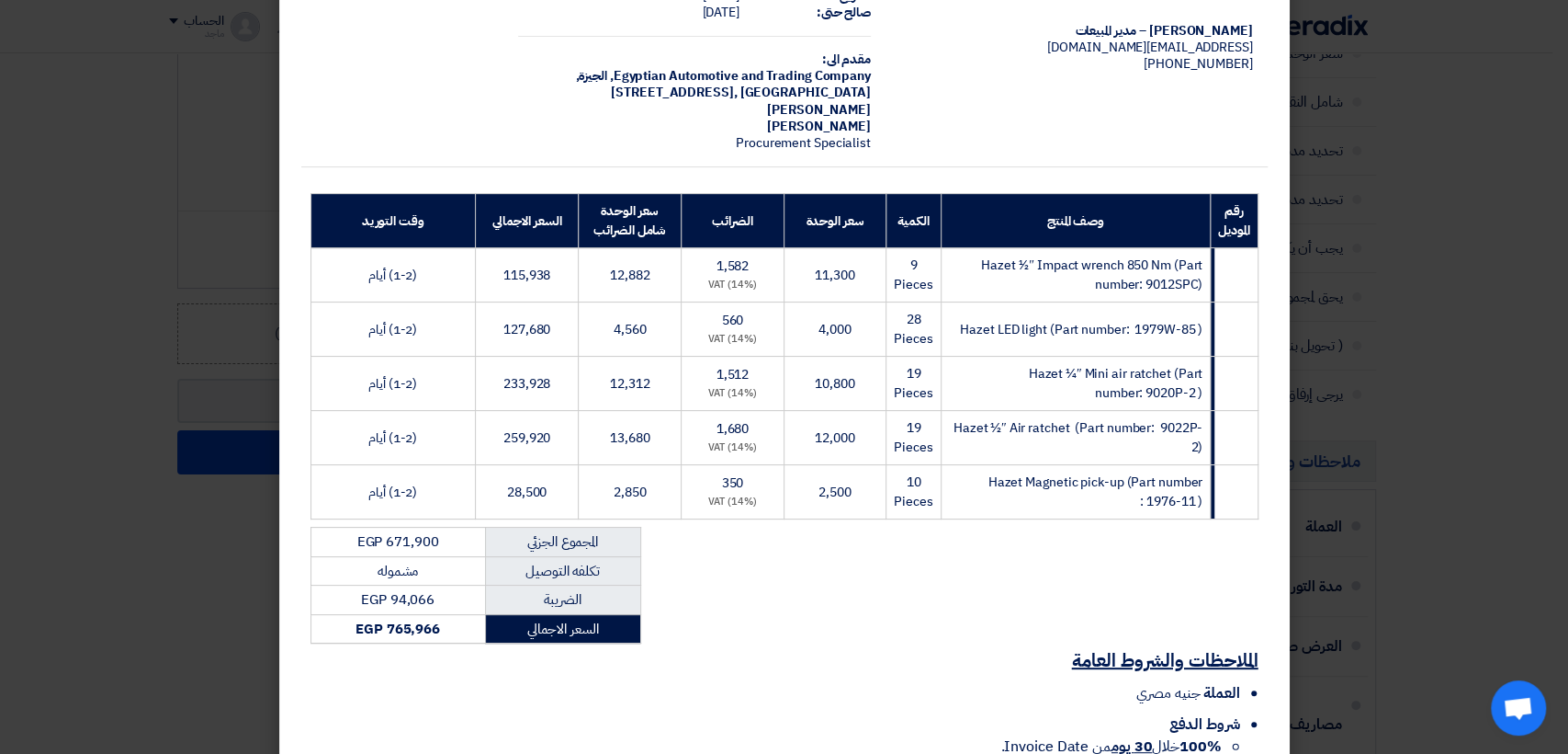
scroll to position [273, 0]
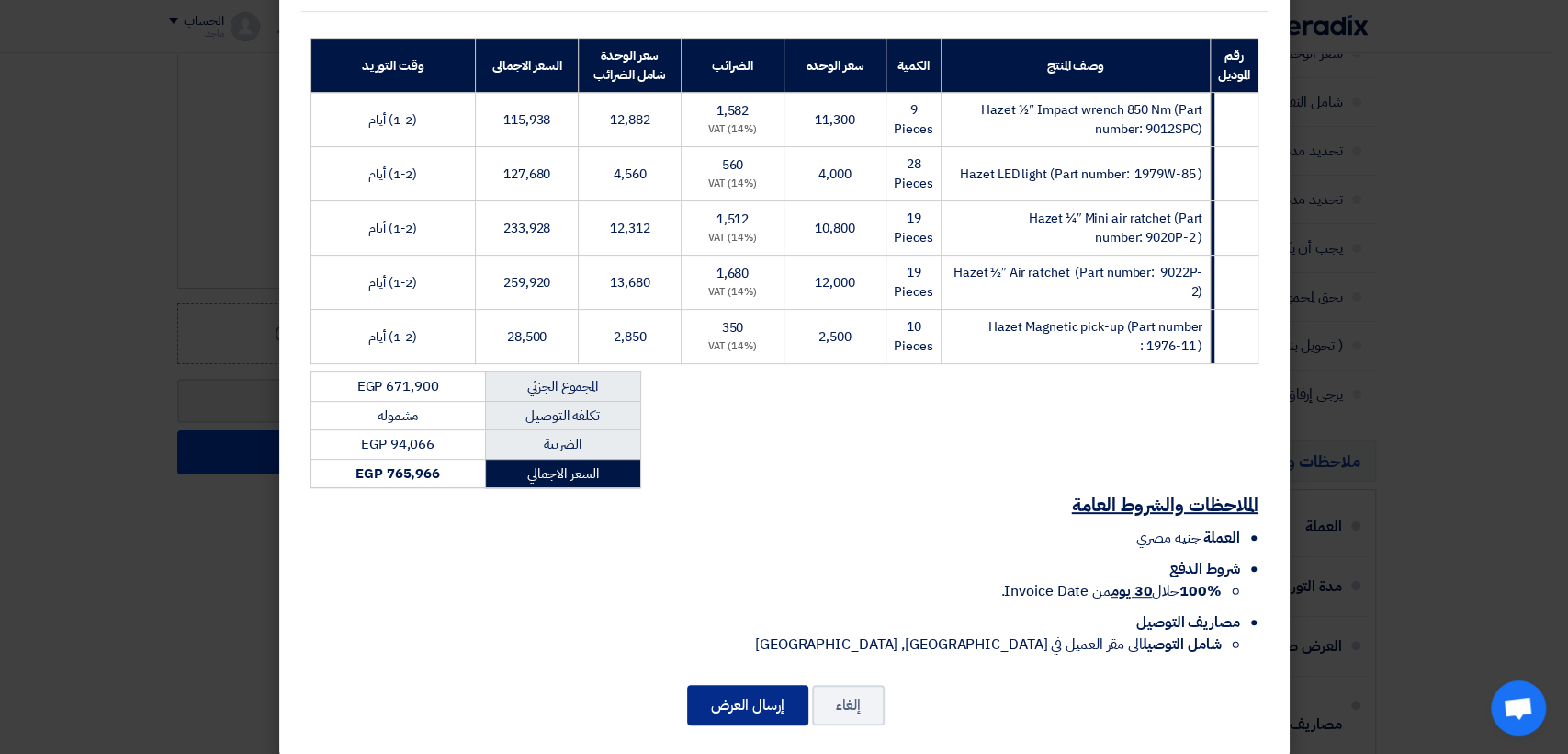
click at [712, 692] on button "إرسال العرض" at bounding box center [748, 705] width 121 height 41
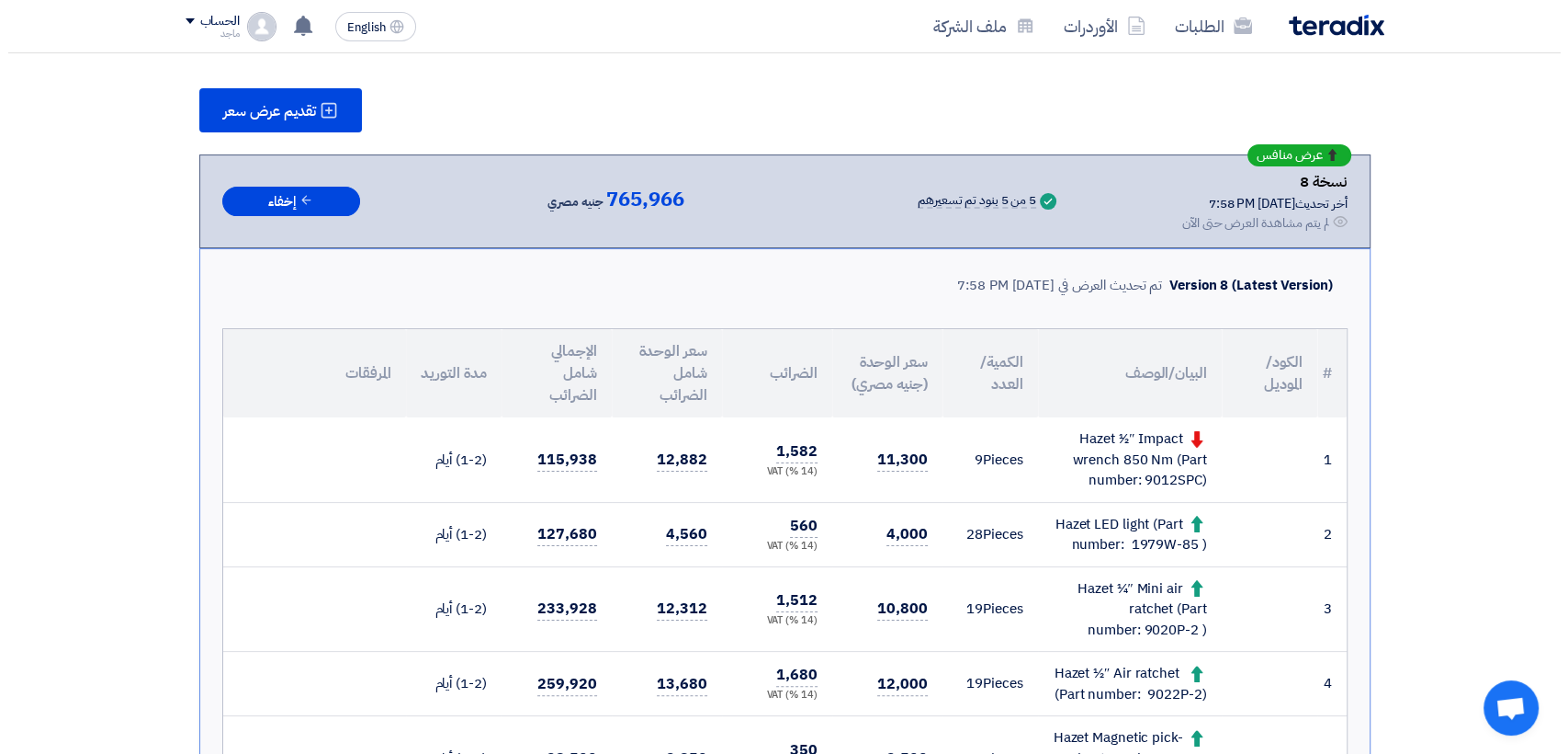
scroll to position [270, 0]
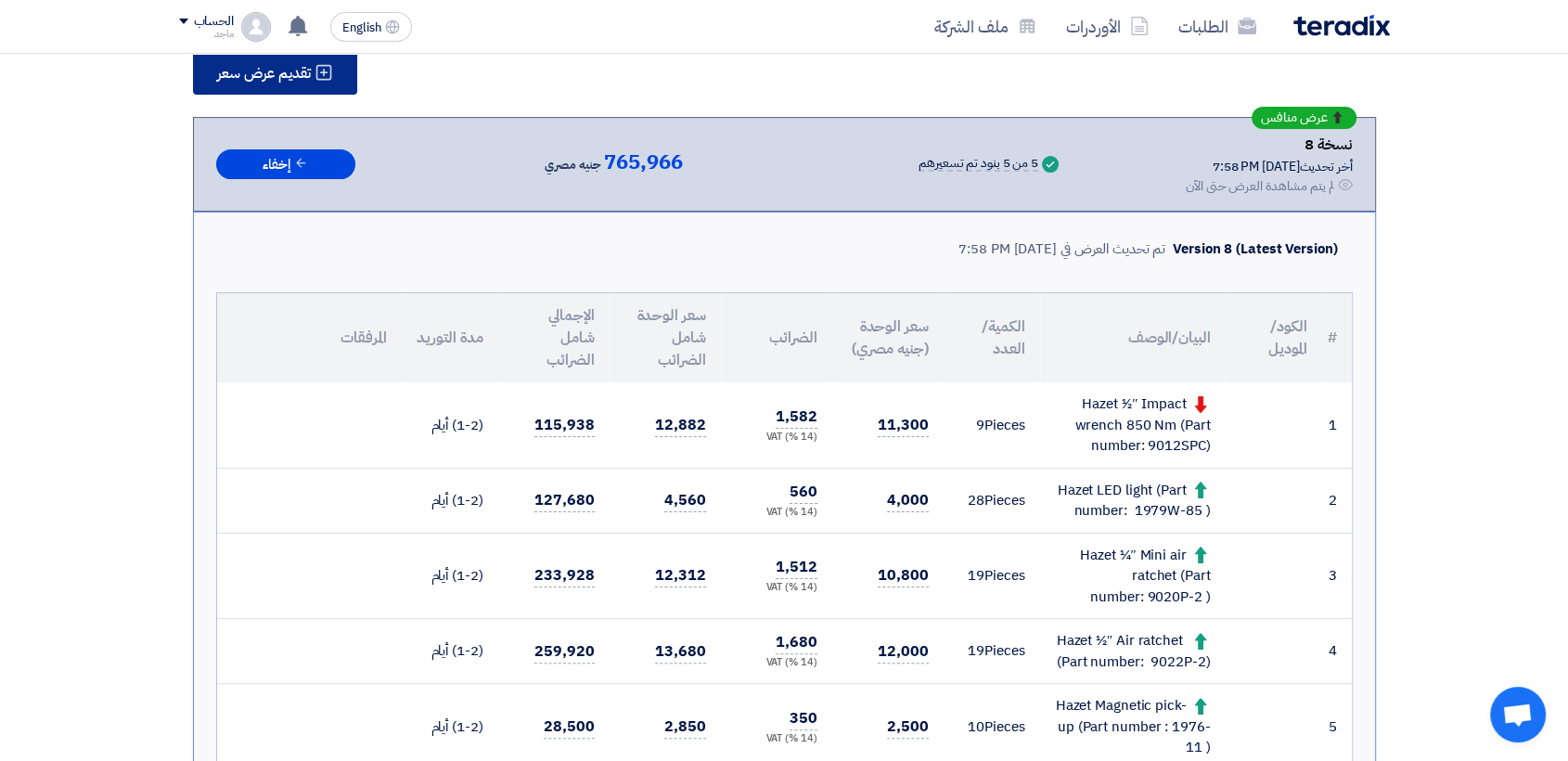
click at [313, 55] on button "تقديم عرض سعر" at bounding box center [276, 72] width 165 height 45
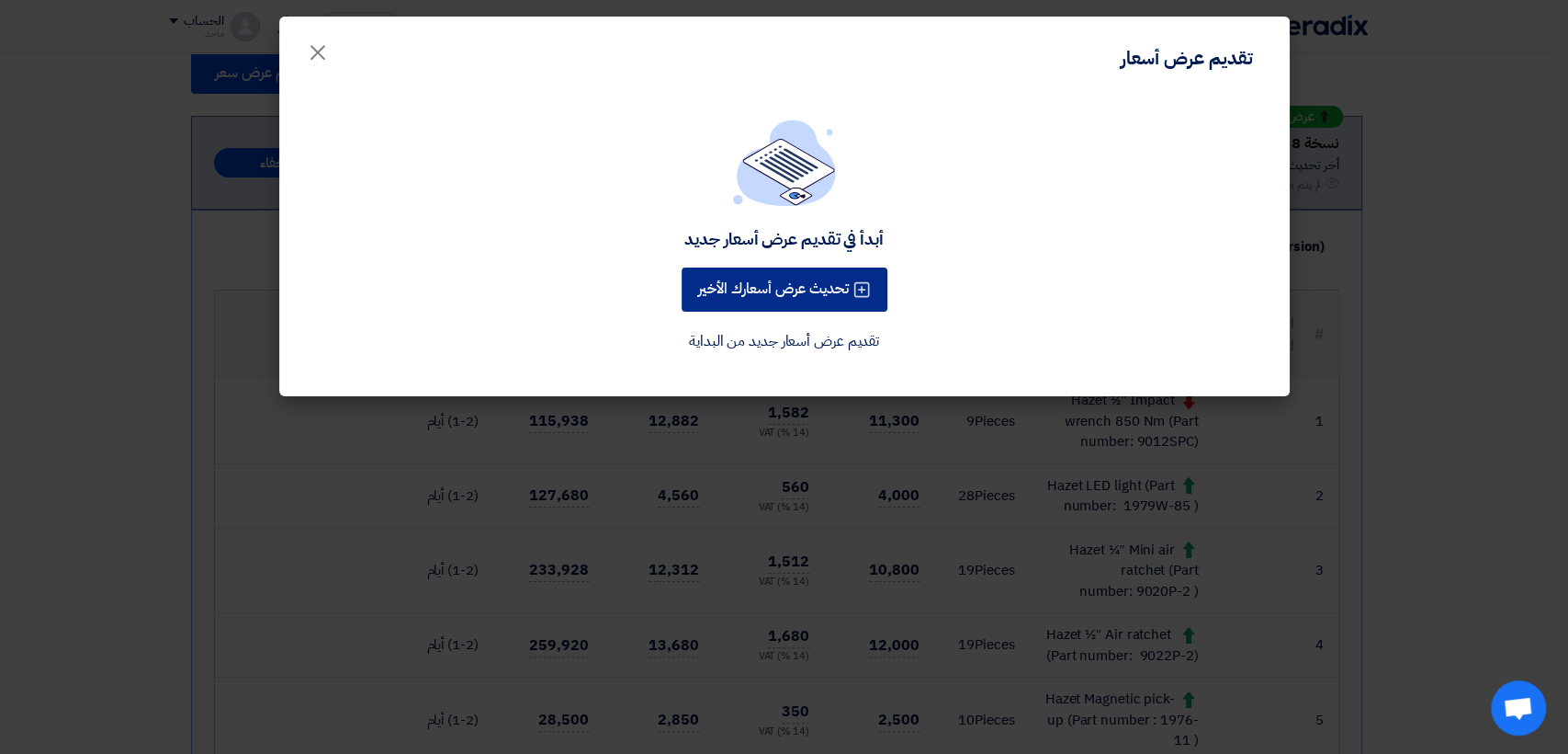
click at [742, 285] on button "تحديث عرض أسعارك الأخير" at bounding box center [784, 289] width 206 height 45
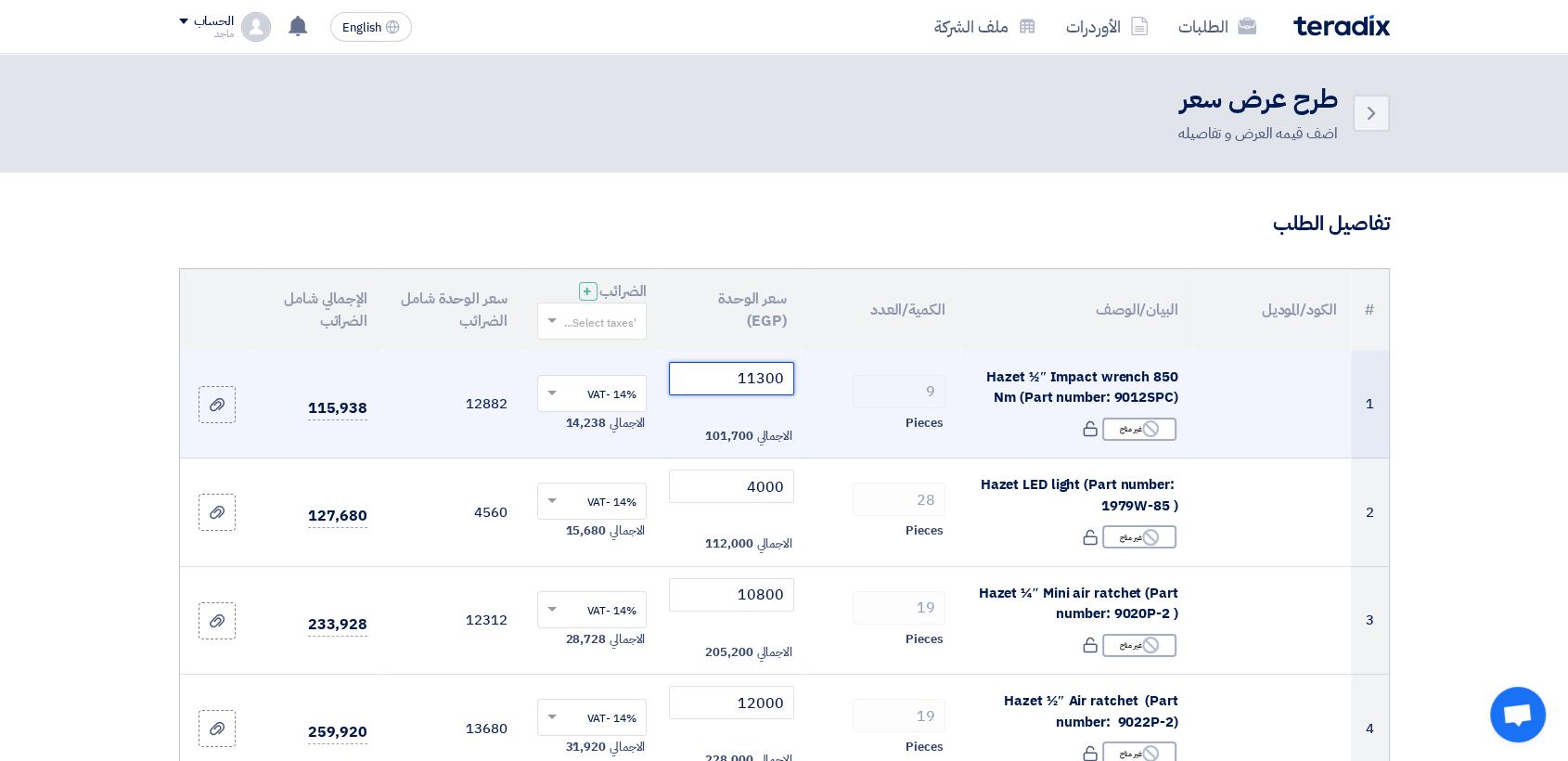
click at [732, 378] on input "11300" at bounding box center [731, 378] width 125 height 34
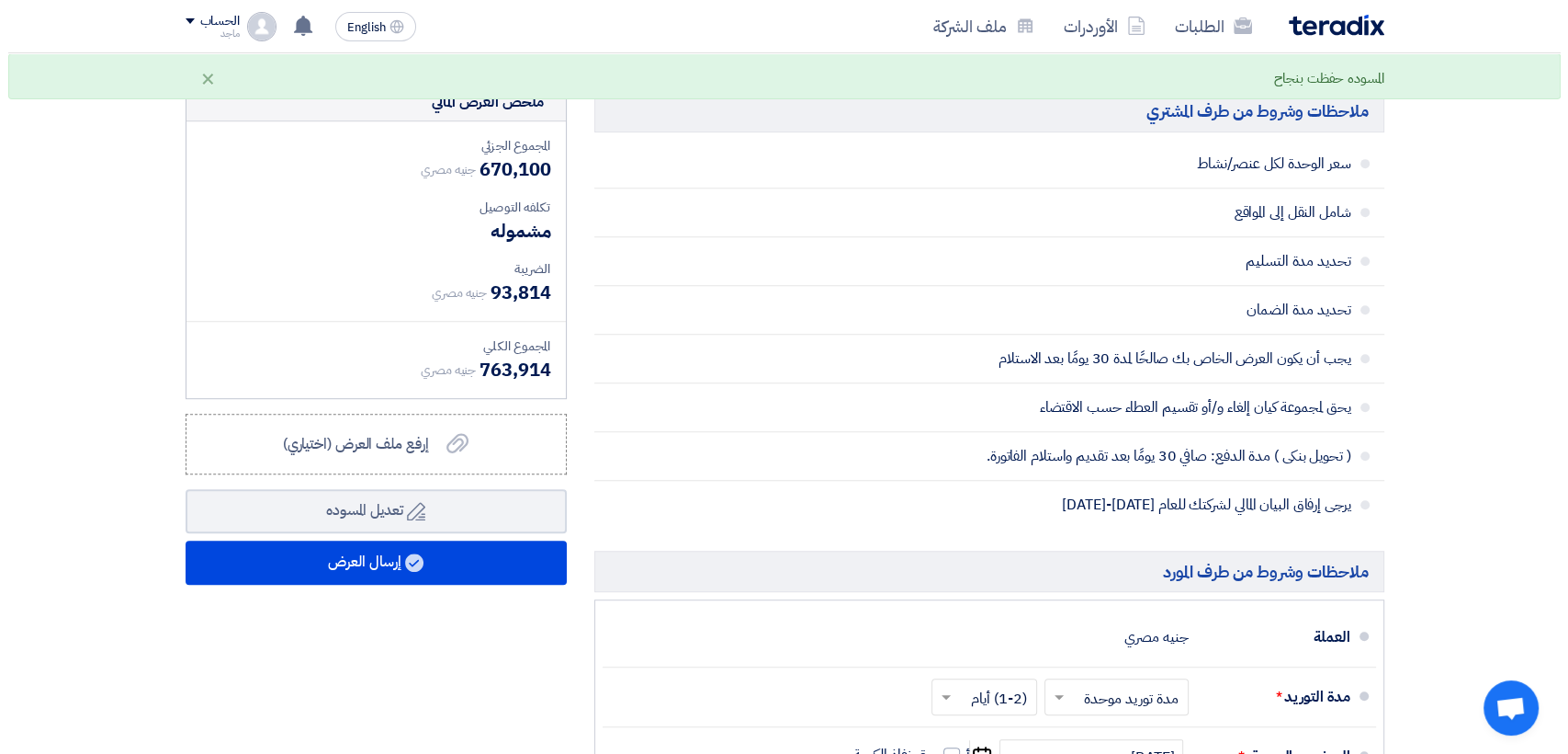
scroll to position [890, 0]
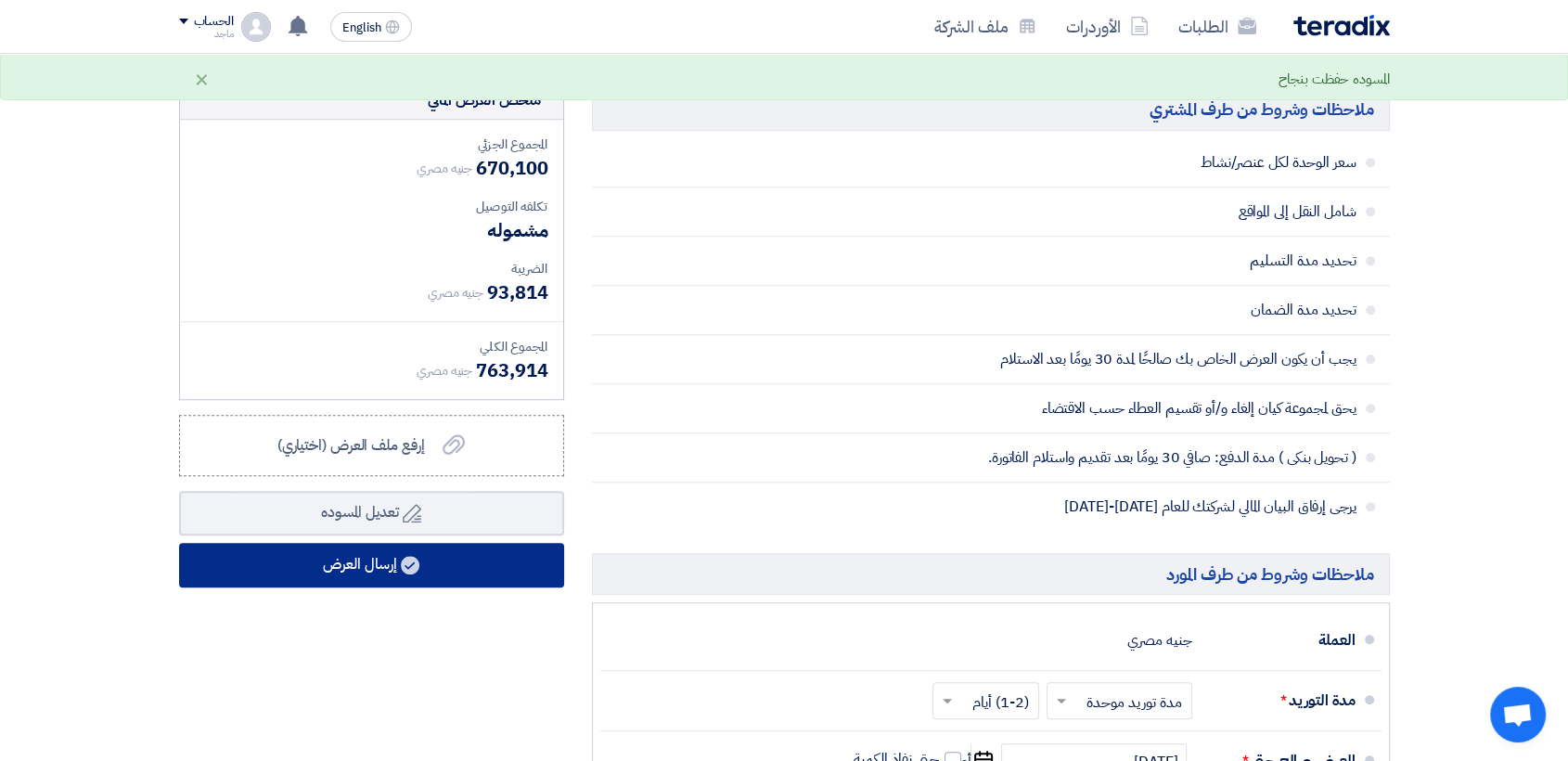
type input "11100"
click at [426, 573] on button "إرسال العرض" at bounding box center [371, 565] width 385 height 45
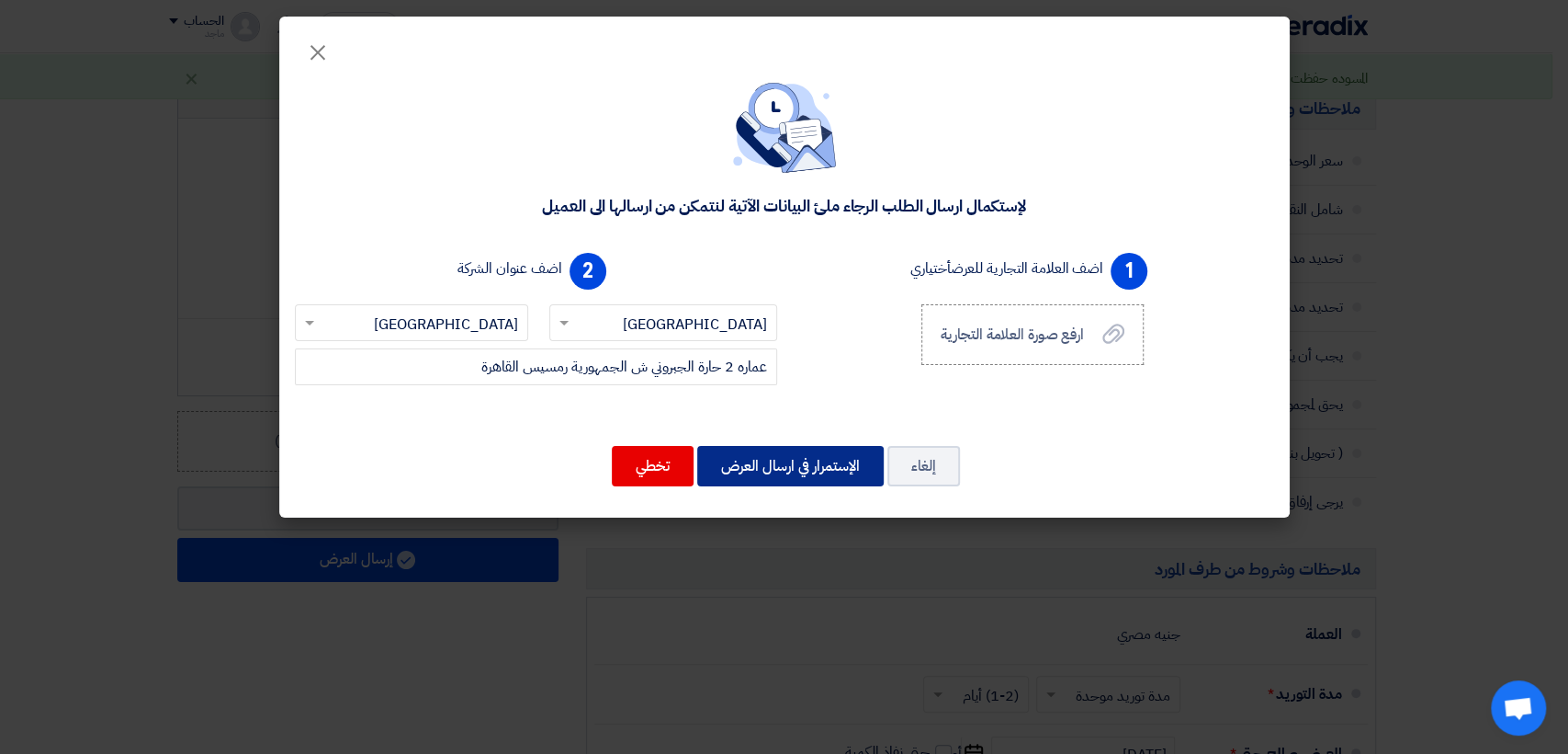
click at [756, 461] on button "الإستمرار في ارسال العرض" at bounding box center [791, 466] width 187 height 41
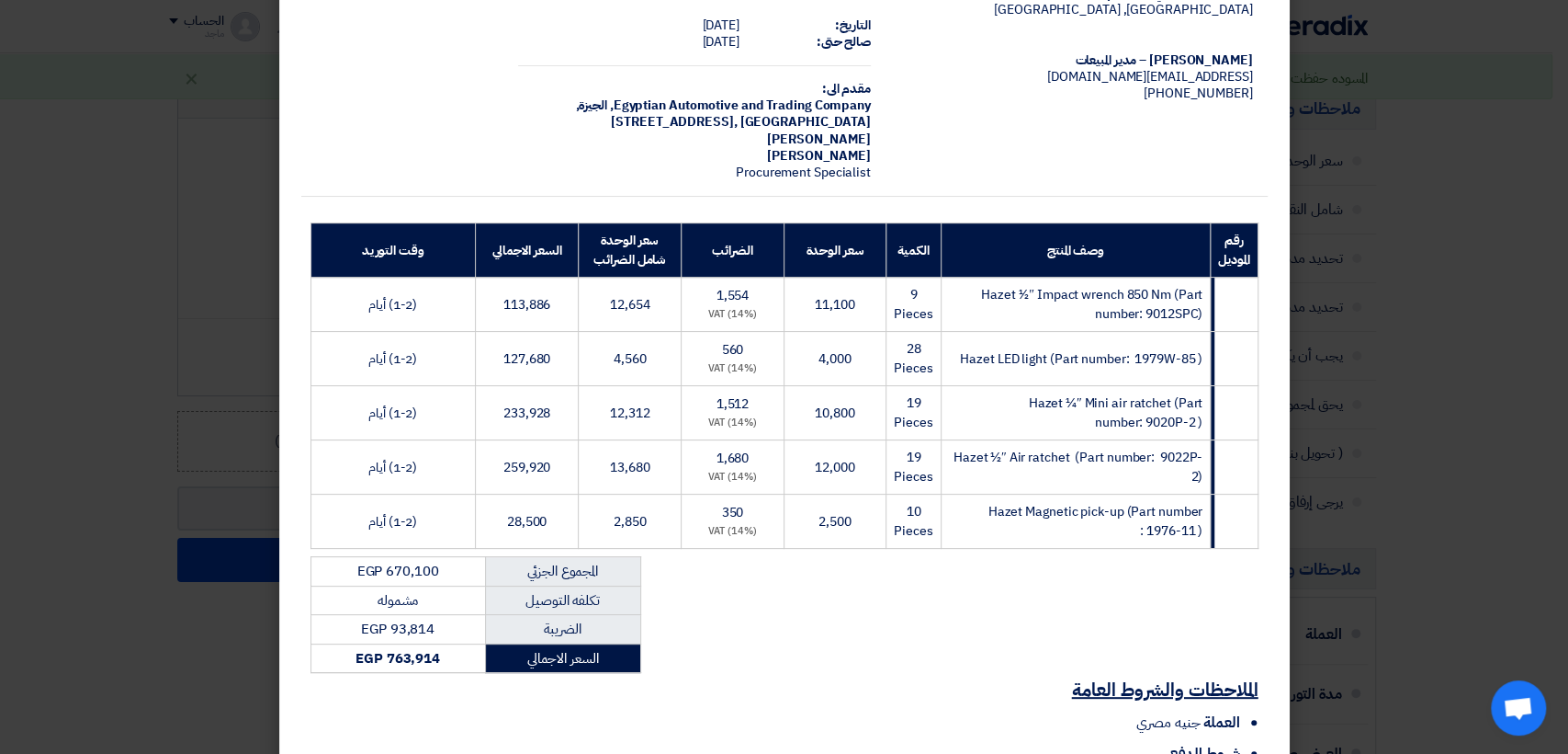
scroll to position [273, 0]
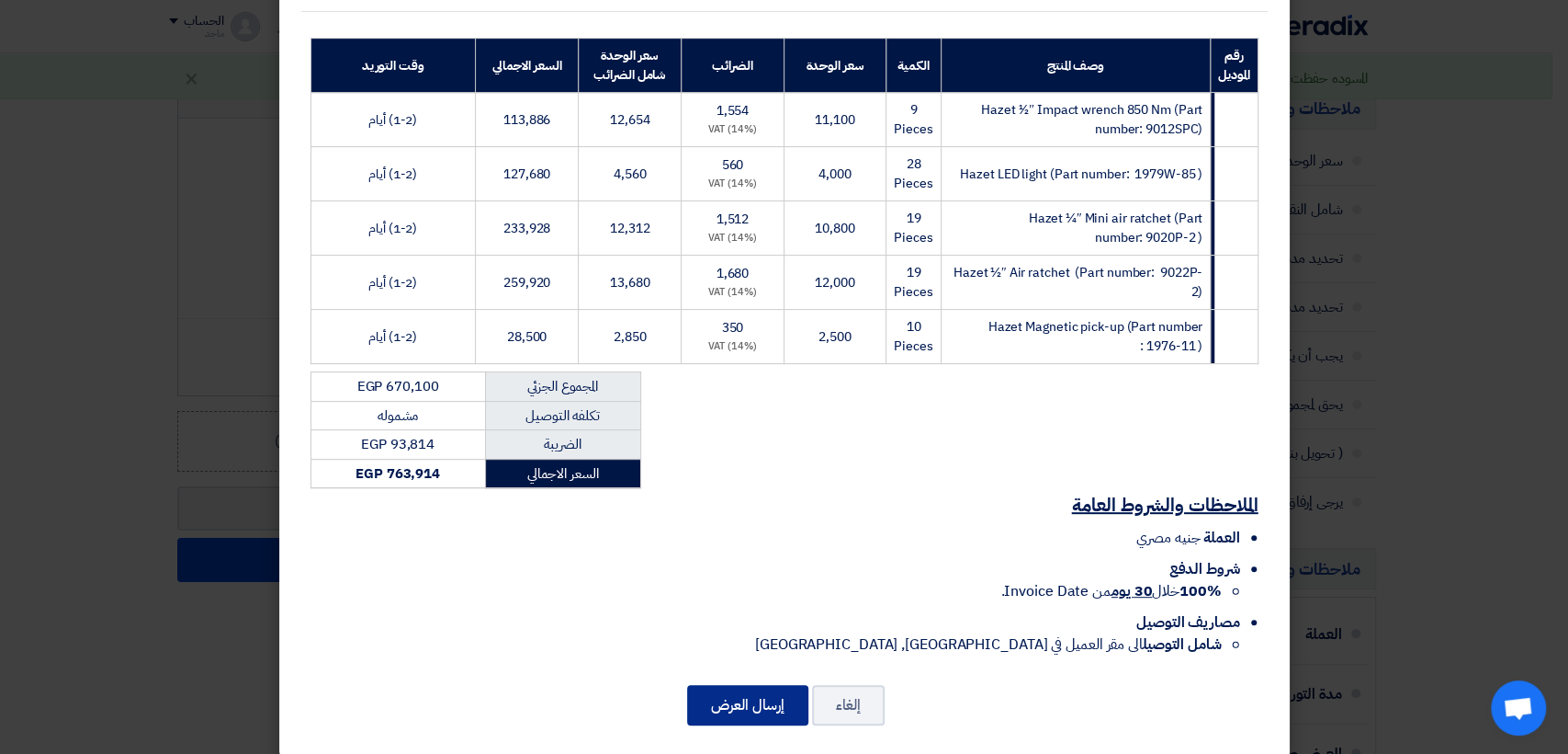
click at [775, 686] on button "إرسال العرض" at bounding box center [748, 705] width 121 height 41
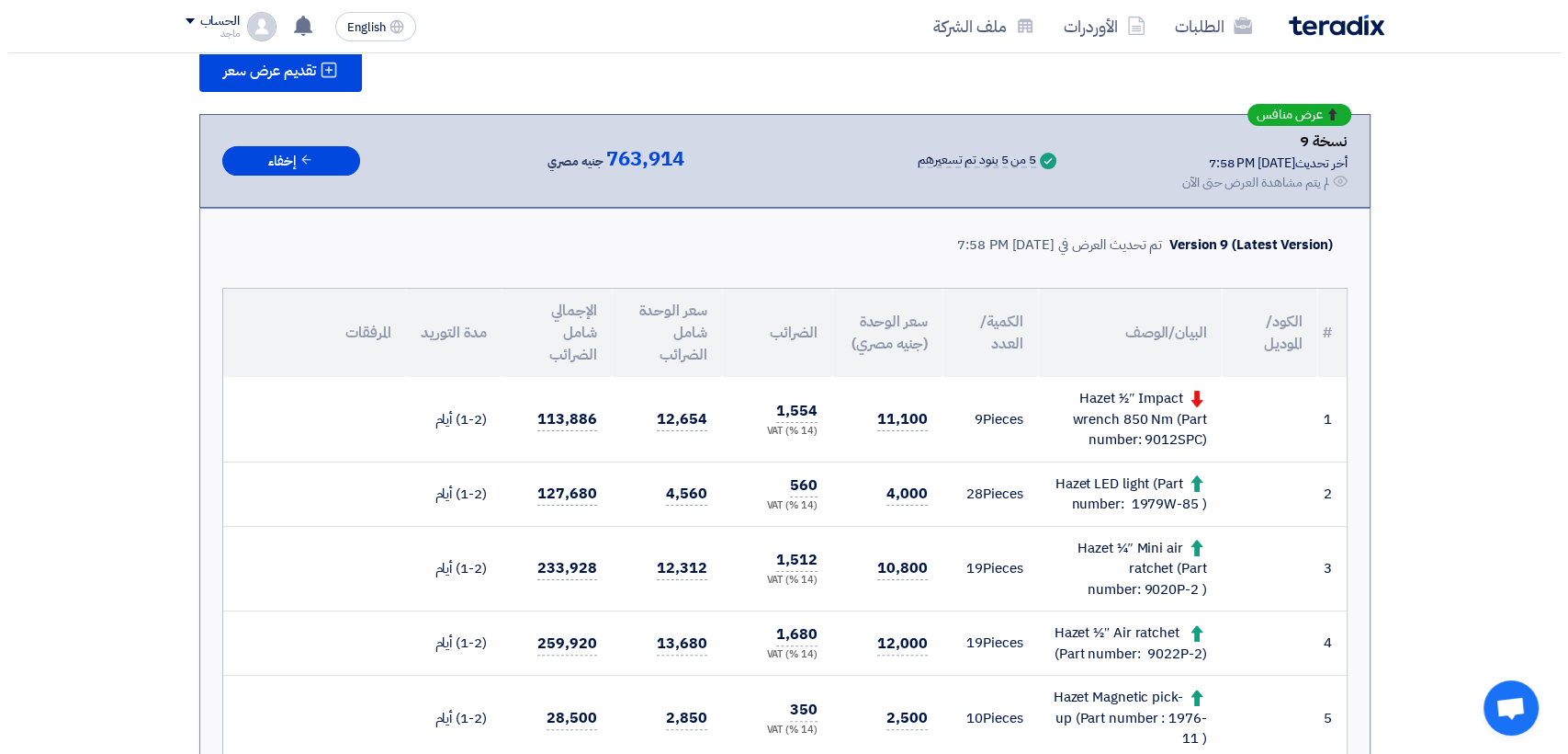
scroll to position [280, 0]
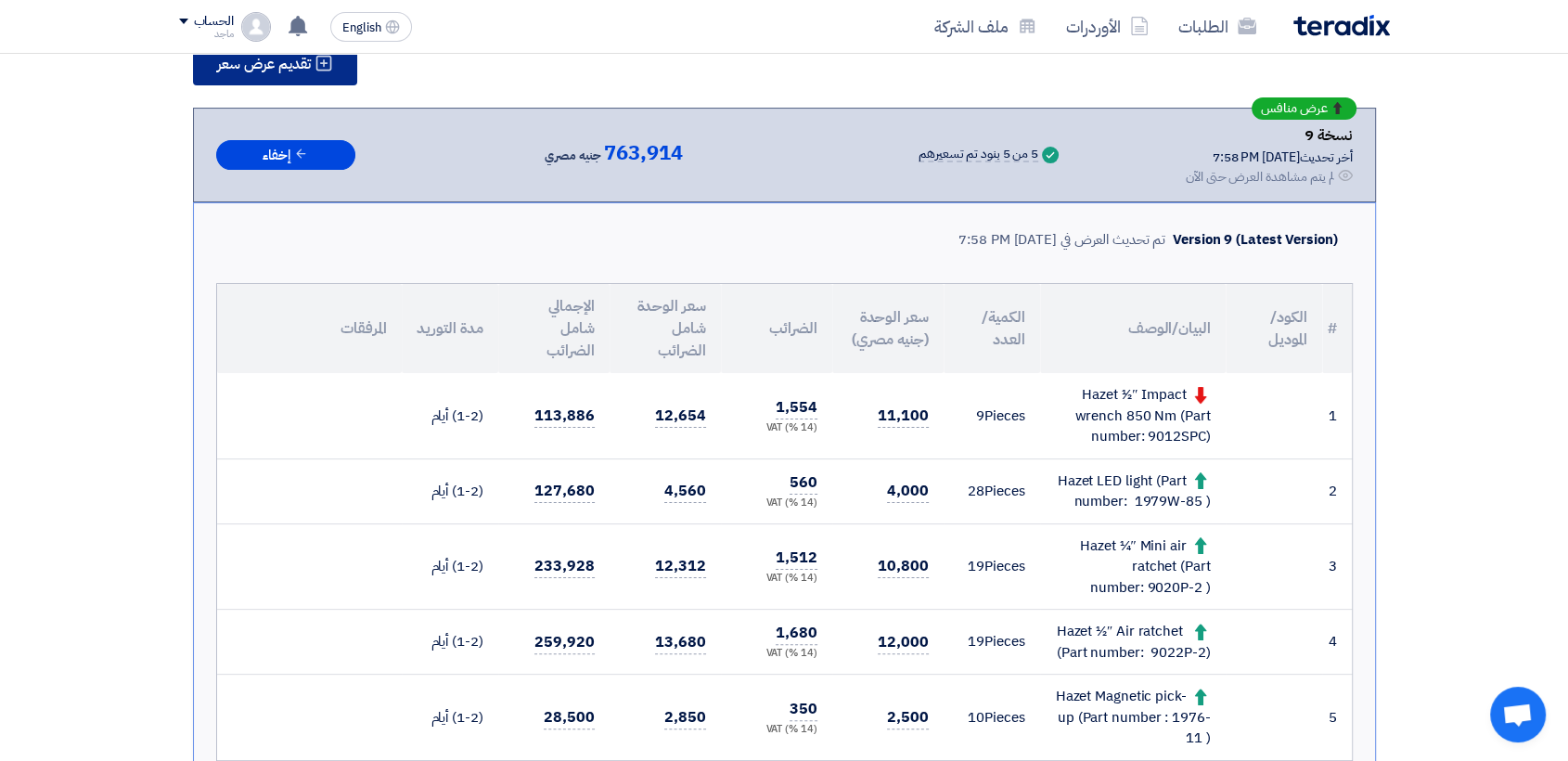
click at [308, 58] on span "تقديم عرض سعر" at bounding box center [264, 64] width 94 height 15
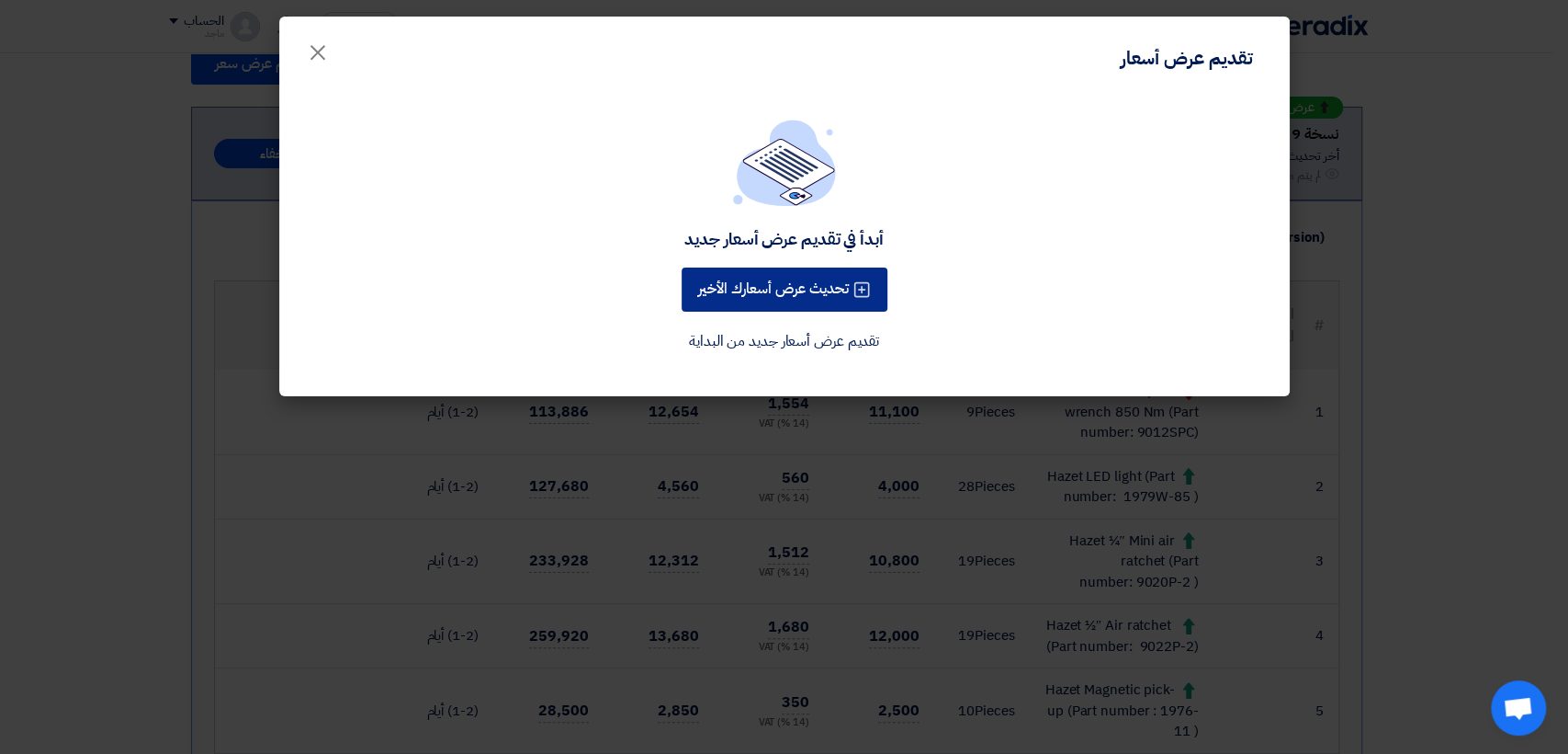
click at [750, 274] on button "تحديث عرض أسعارك الأخير" at bounding box center [784, 289] width 206 height 45
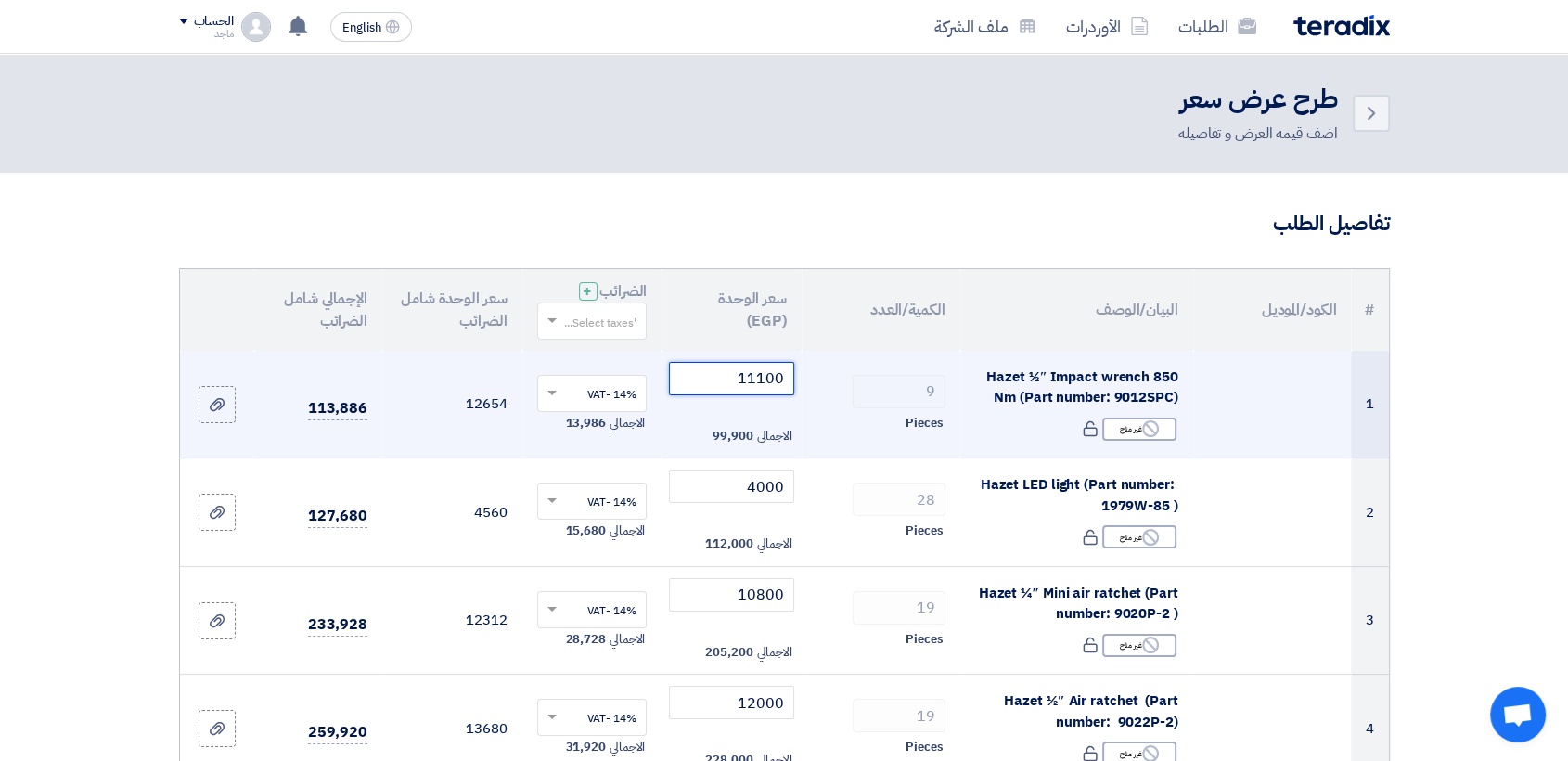
click at [725, 375] on input "11100" at bounding box center [731, 378] width 125 height 34
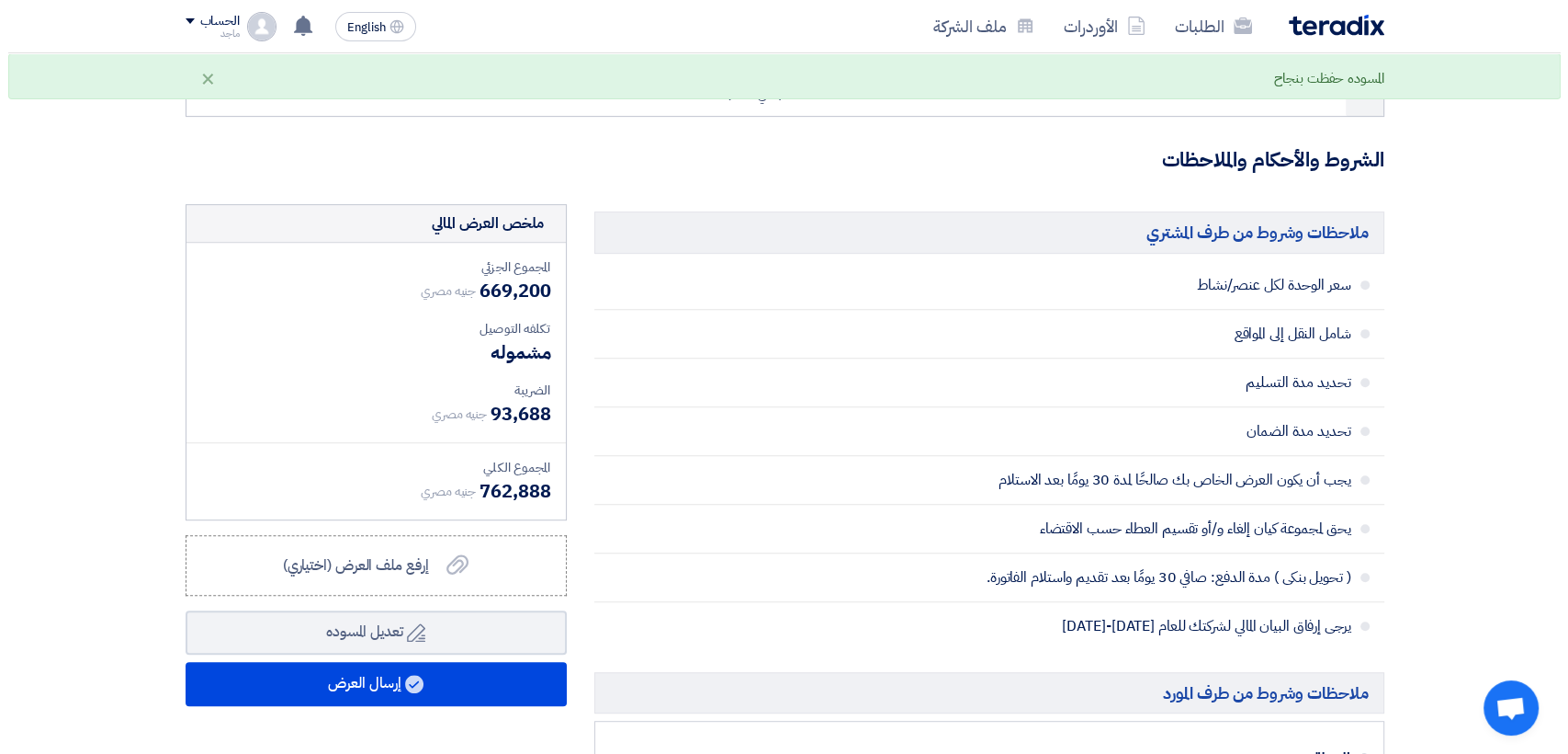
scroll to position [767, 0]
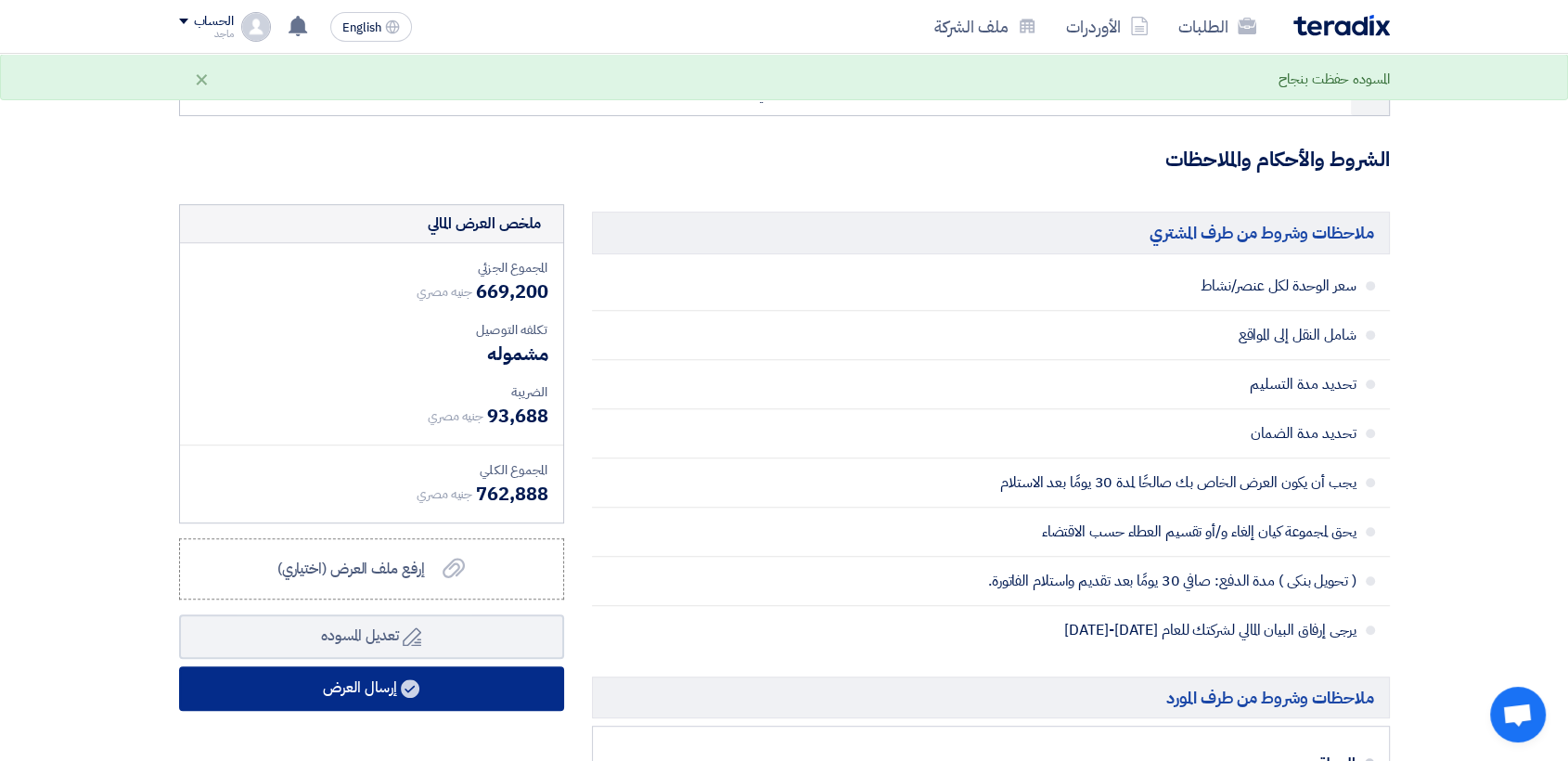
type input "11000"
click at [466, 691] on button "إرسال العرض" at bounding box center [371, 688] width 385 height 45
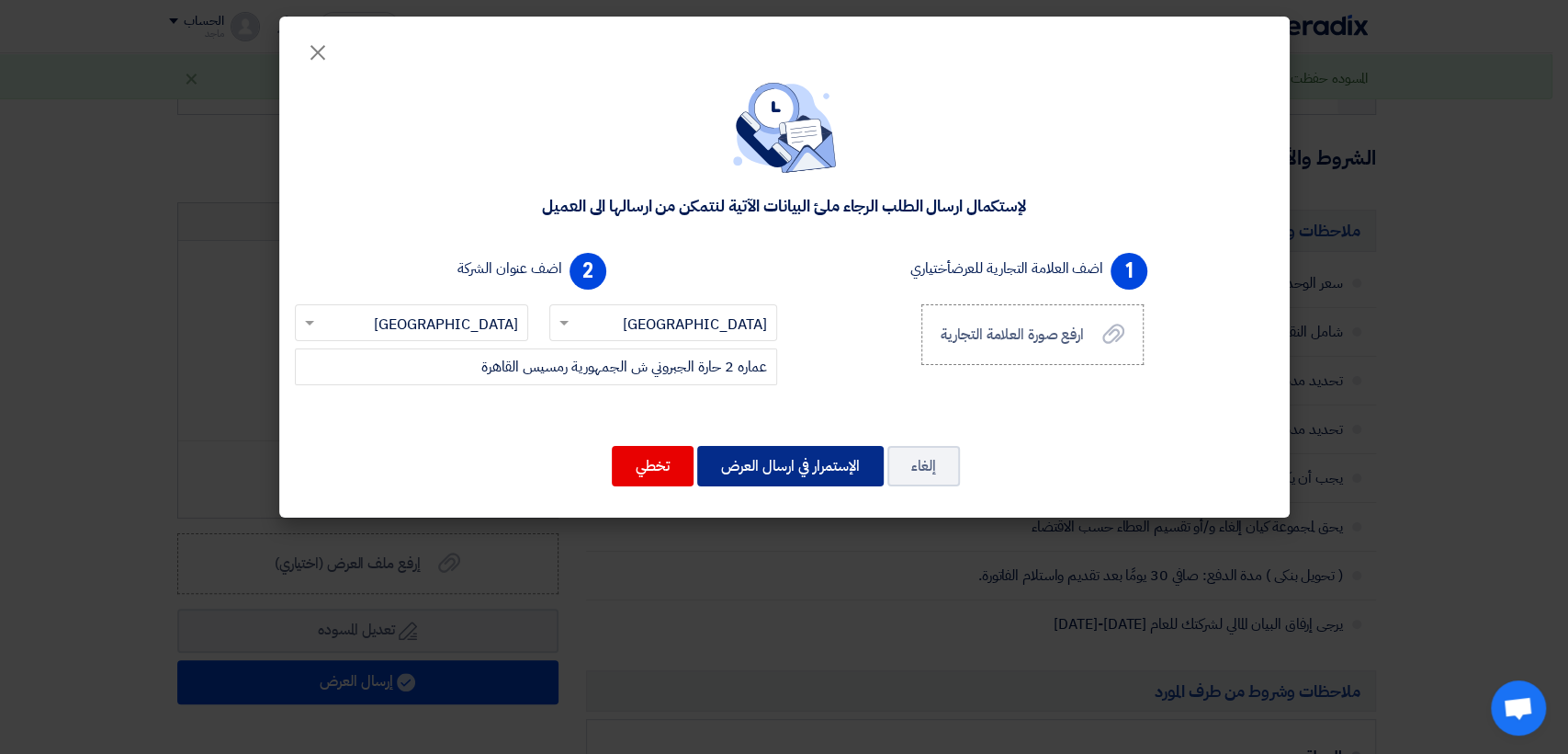
click at [794, 484] on button "الإستمرار في ارسال العرض" at bounding box center [791, 466] width 187 height 41
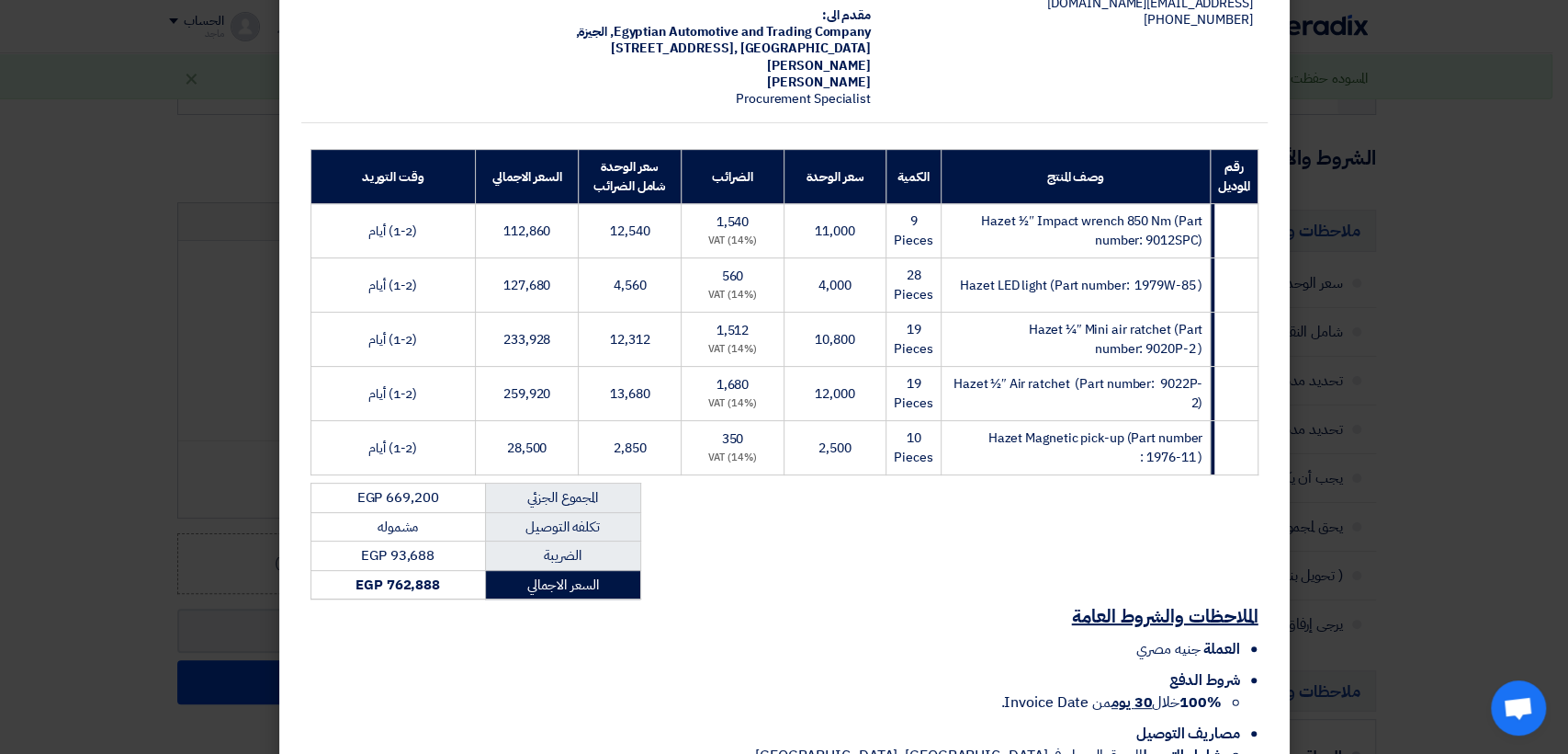
scroll to position [273, 0]
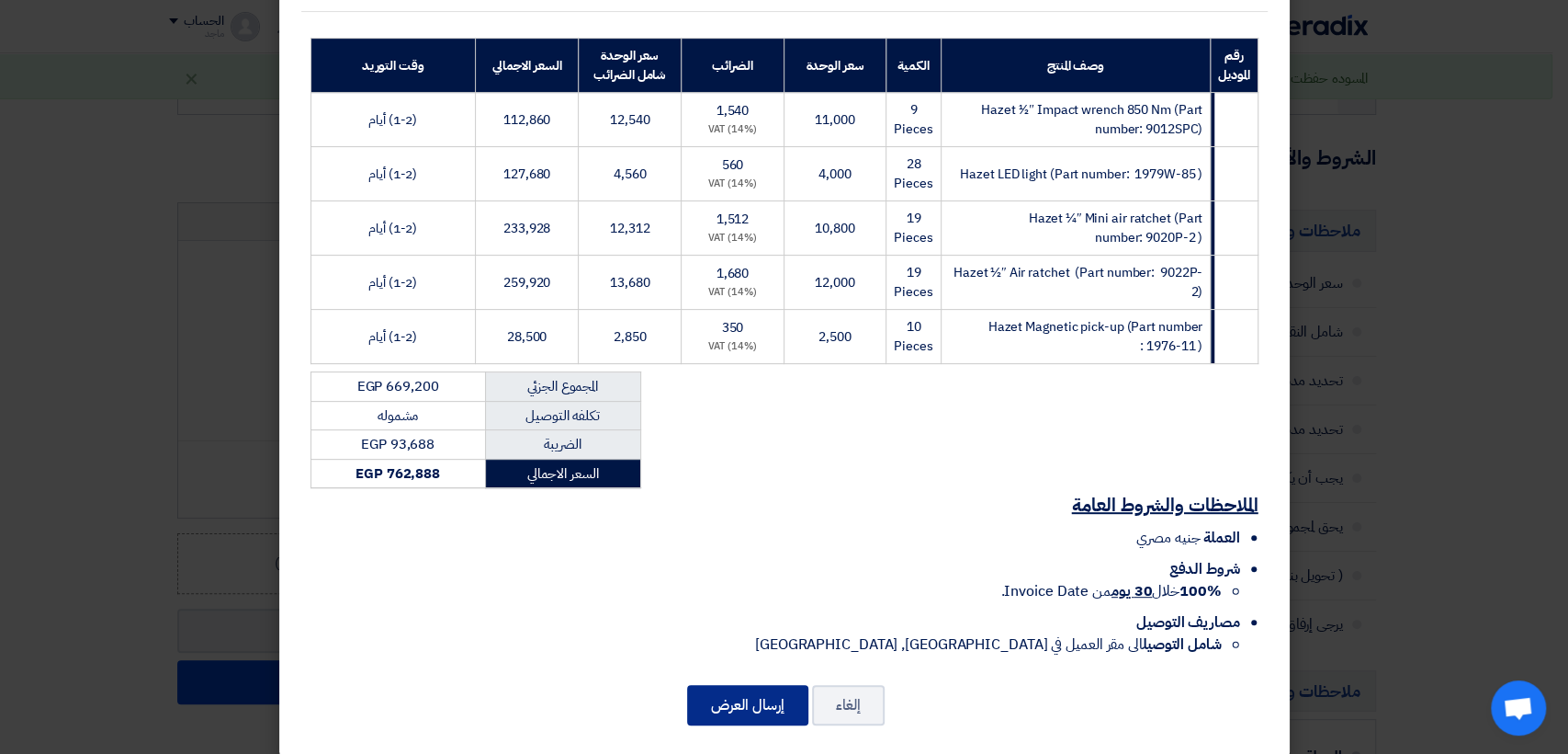
click at [767, 688] on button "إرسال العرض" at bounding box center [748, 705] width 121 height 41
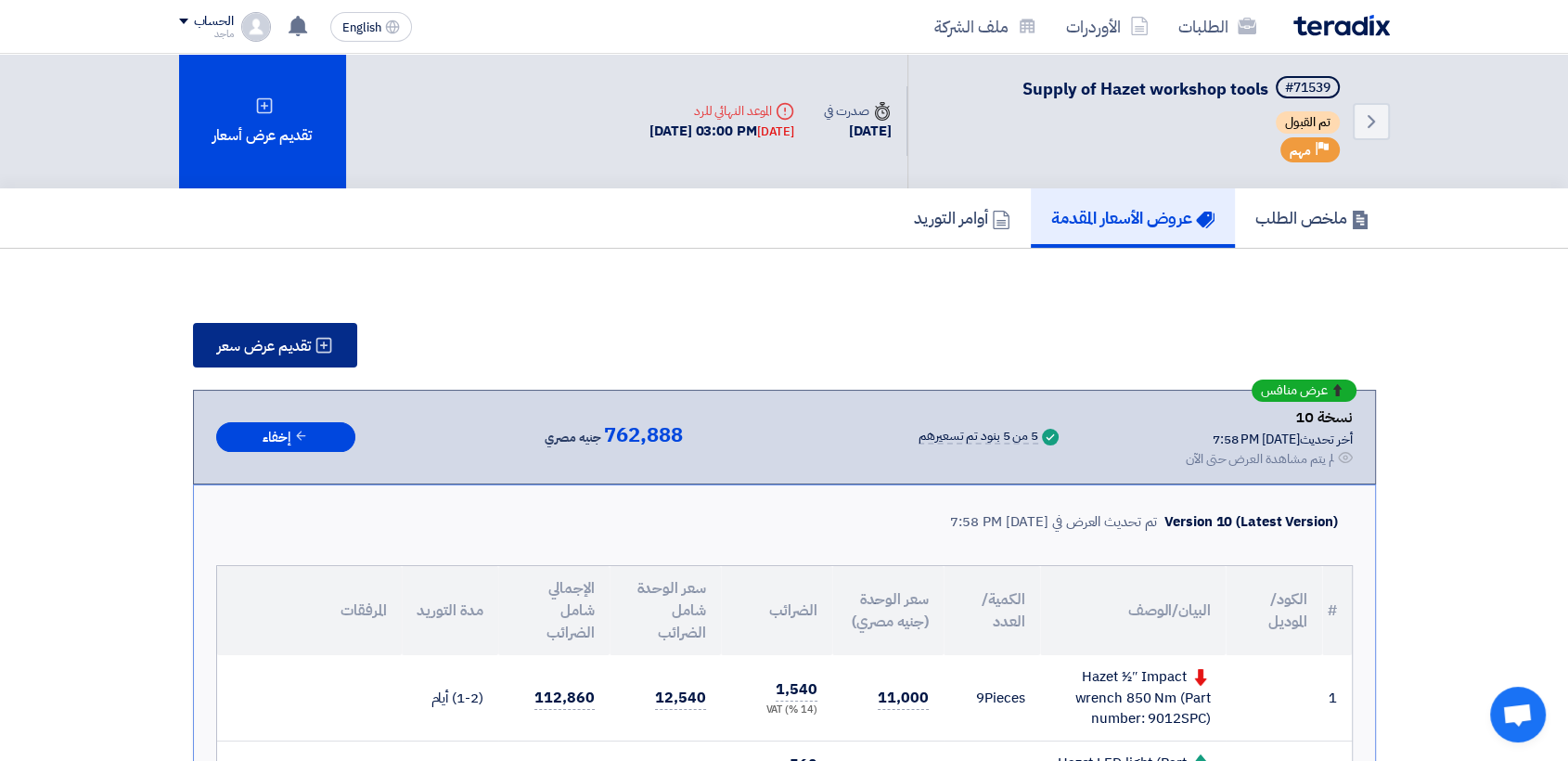
click at [217, 351] on span "تقديم عرض سعر" at bounding box center [264, 347] width 94 height 15
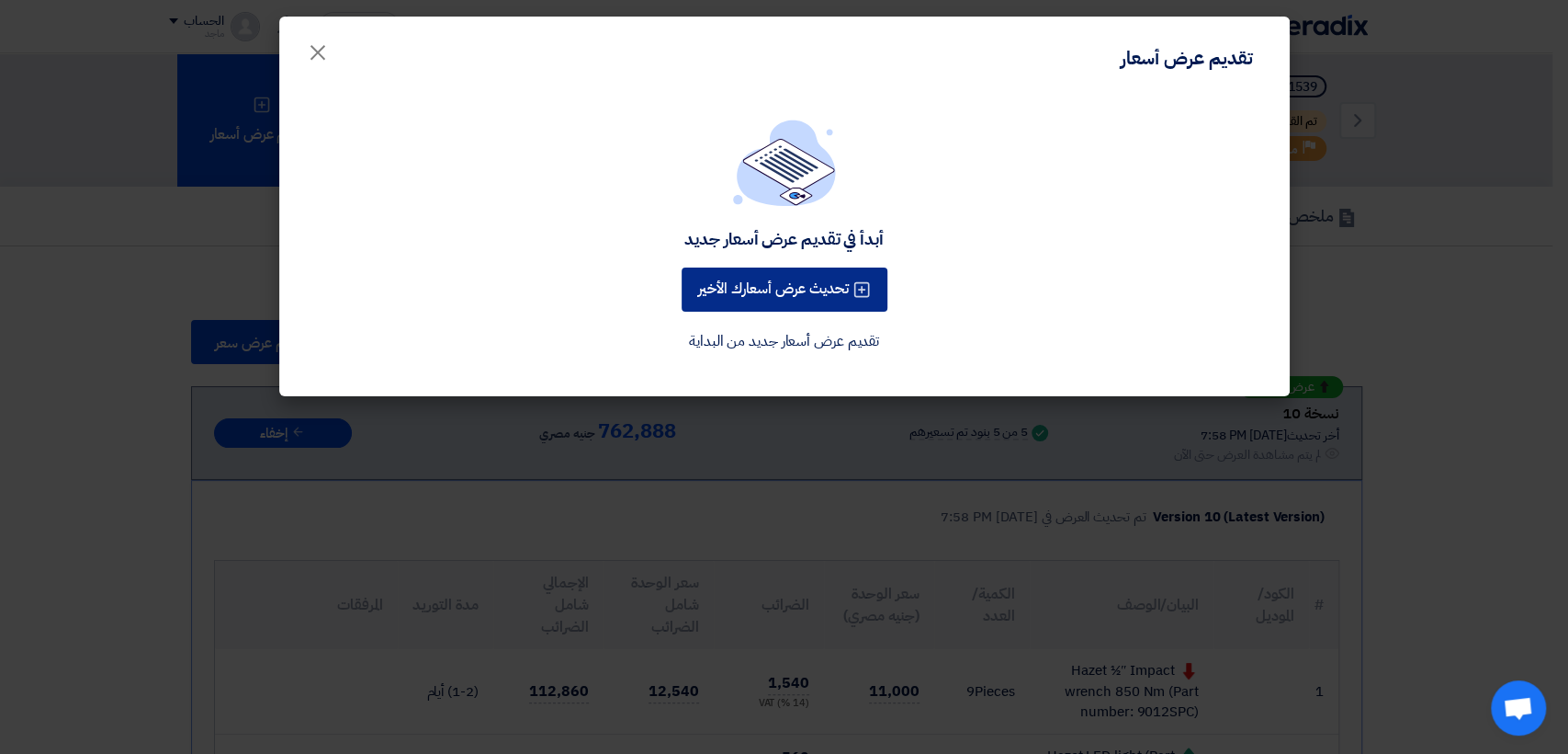
click at [762, 300] on button "تحديث عرض أسعارك الأخير" at bounding box center [784, 289] width 206 height 45
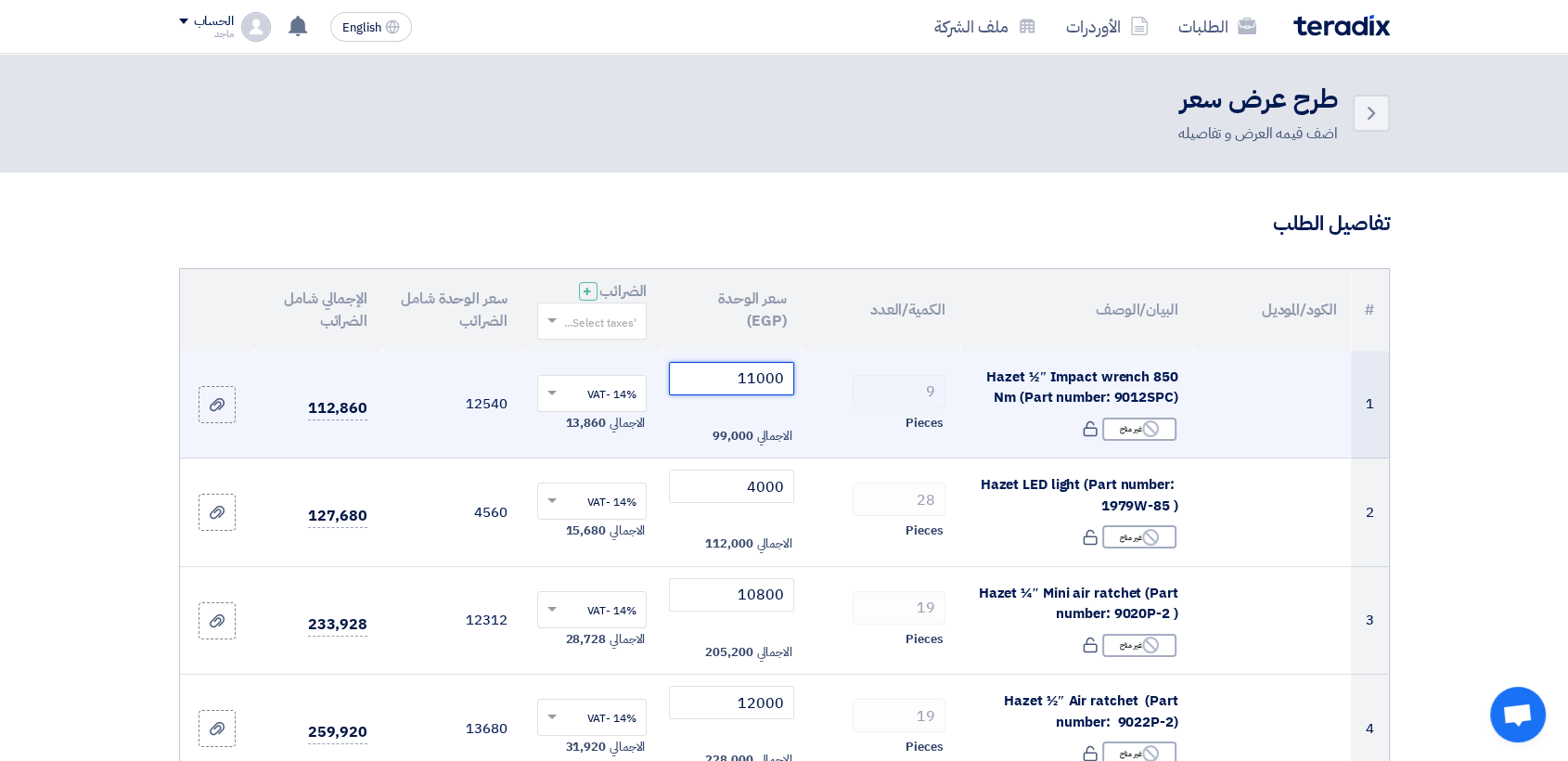
click at [725, 386] on input "11000" at bounding box center [731, 378] width 125 height 34
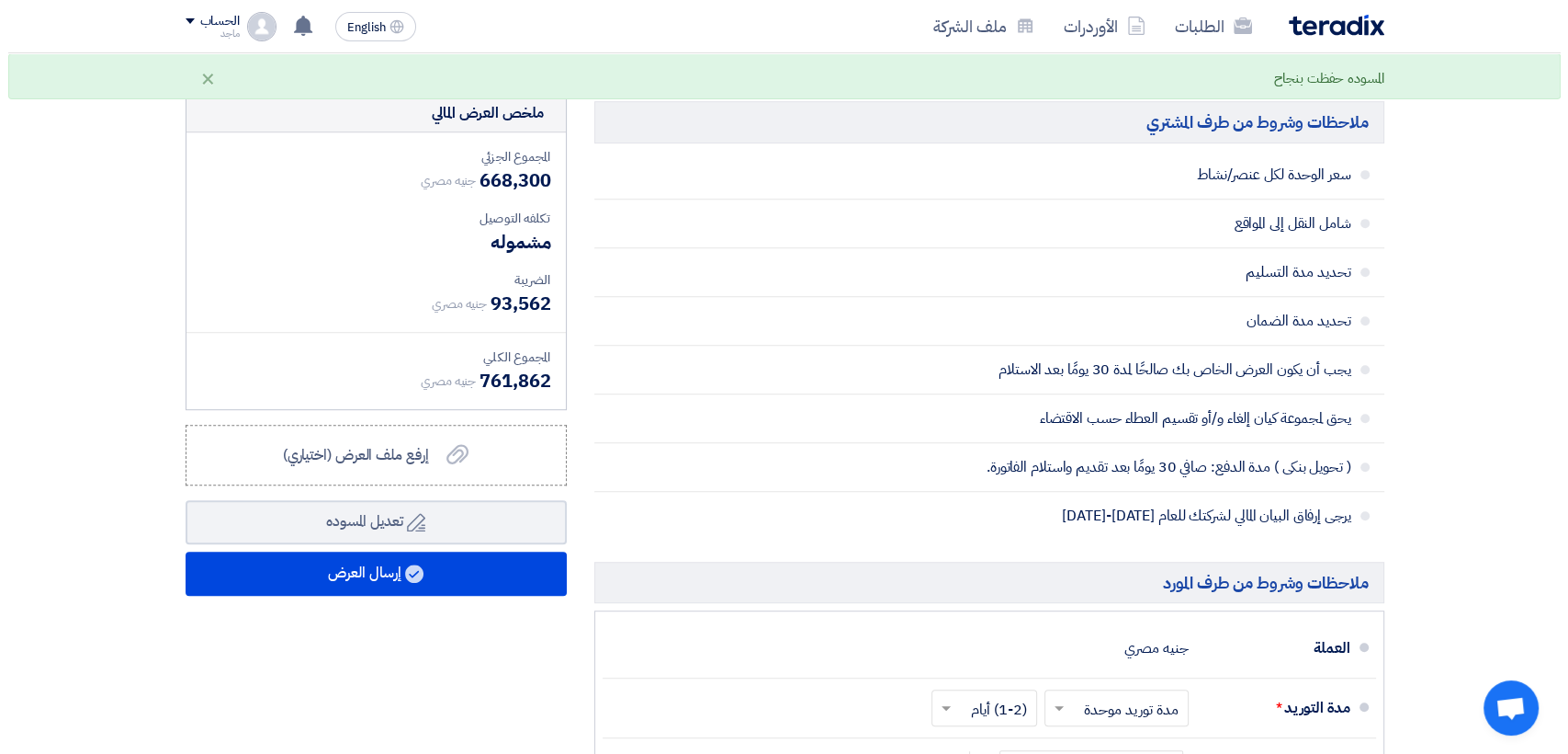
scroll to position [881, 0]
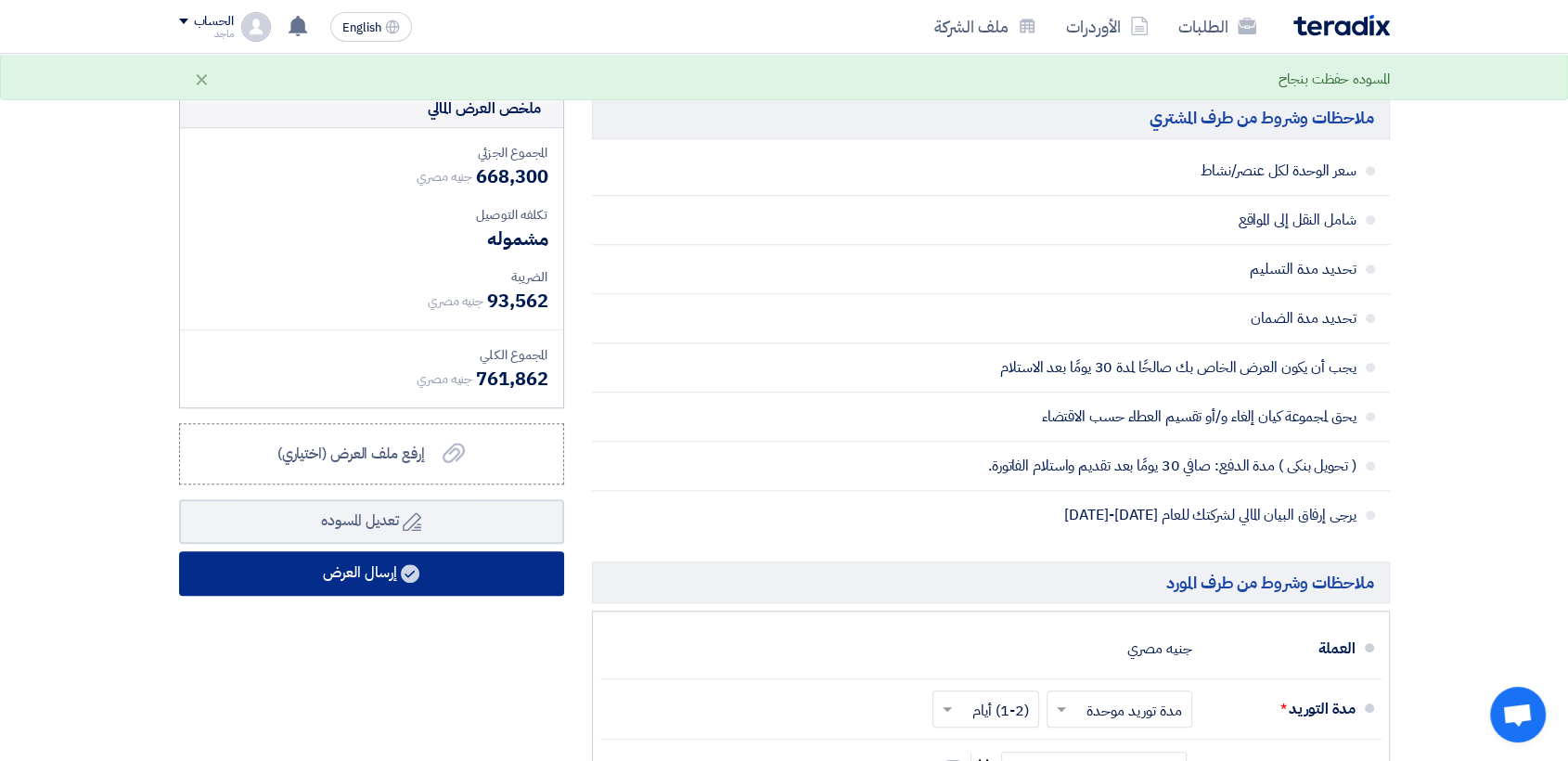
type input "10900"
click at [431, 576] on button "إرسال العرض" at bounding box center [371, 573] width 385 height 45
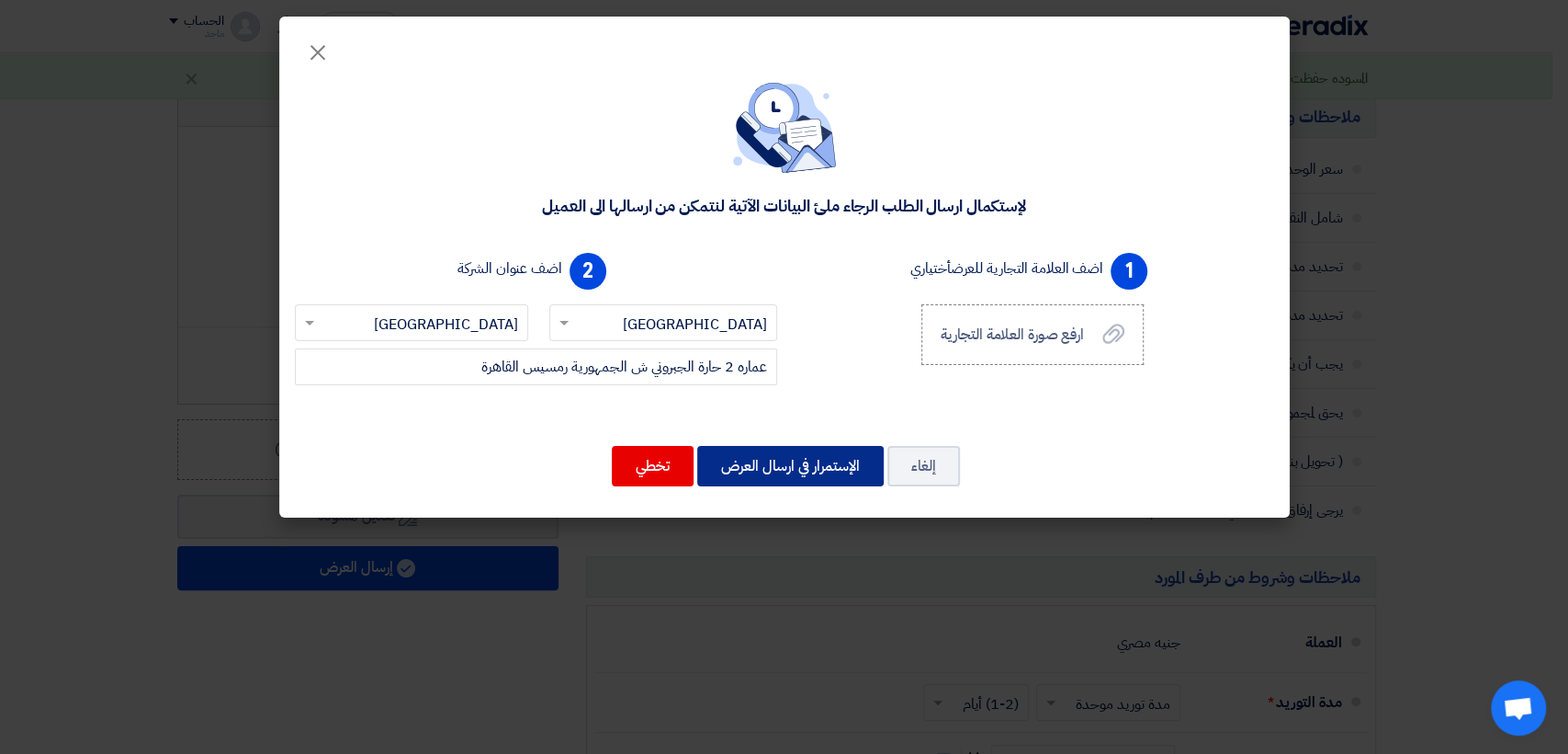
click at [772, 457] on button "الإستمرار في ارسال العرض" at bounding box center [791, 466] width 187 height 41
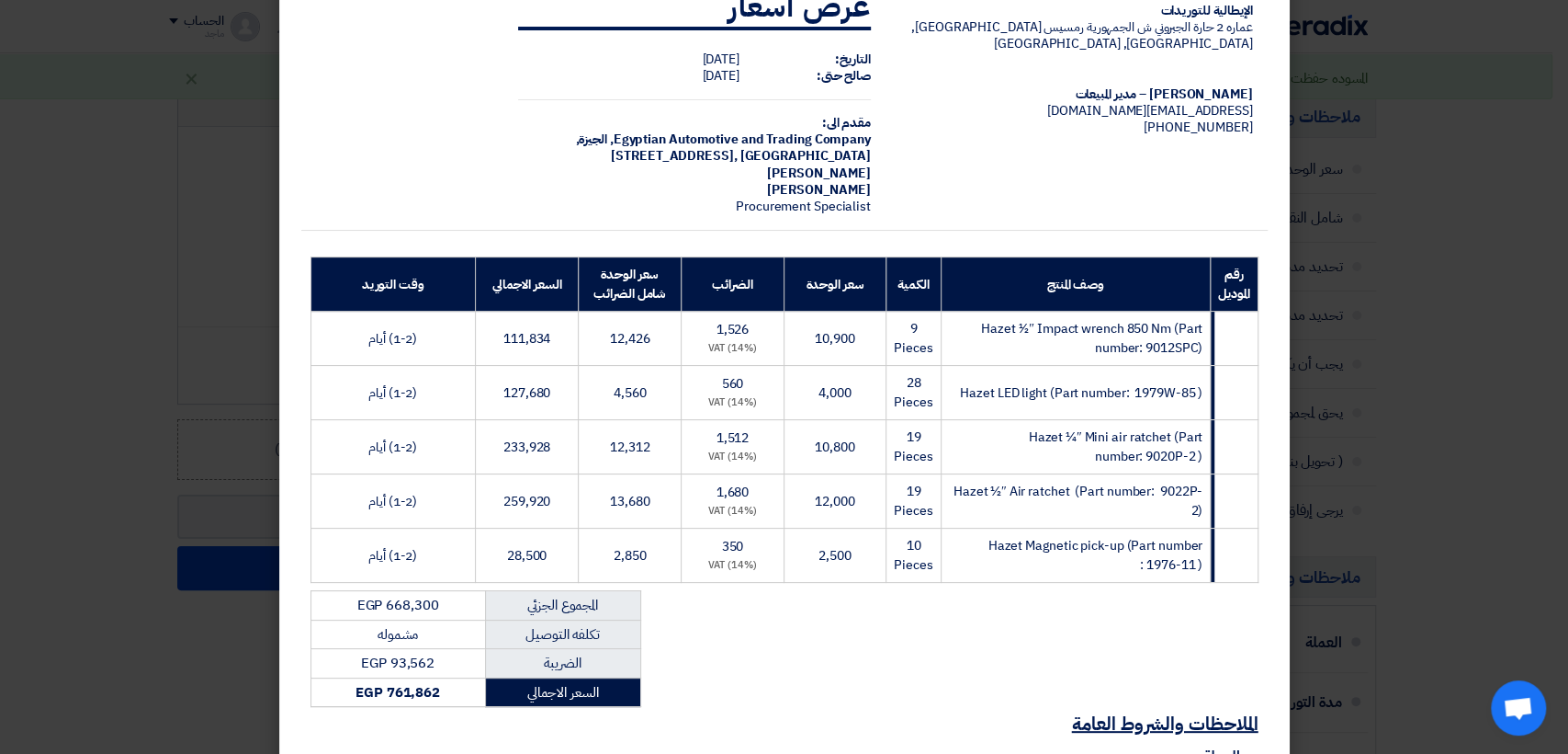
scroll to position [273, 0]
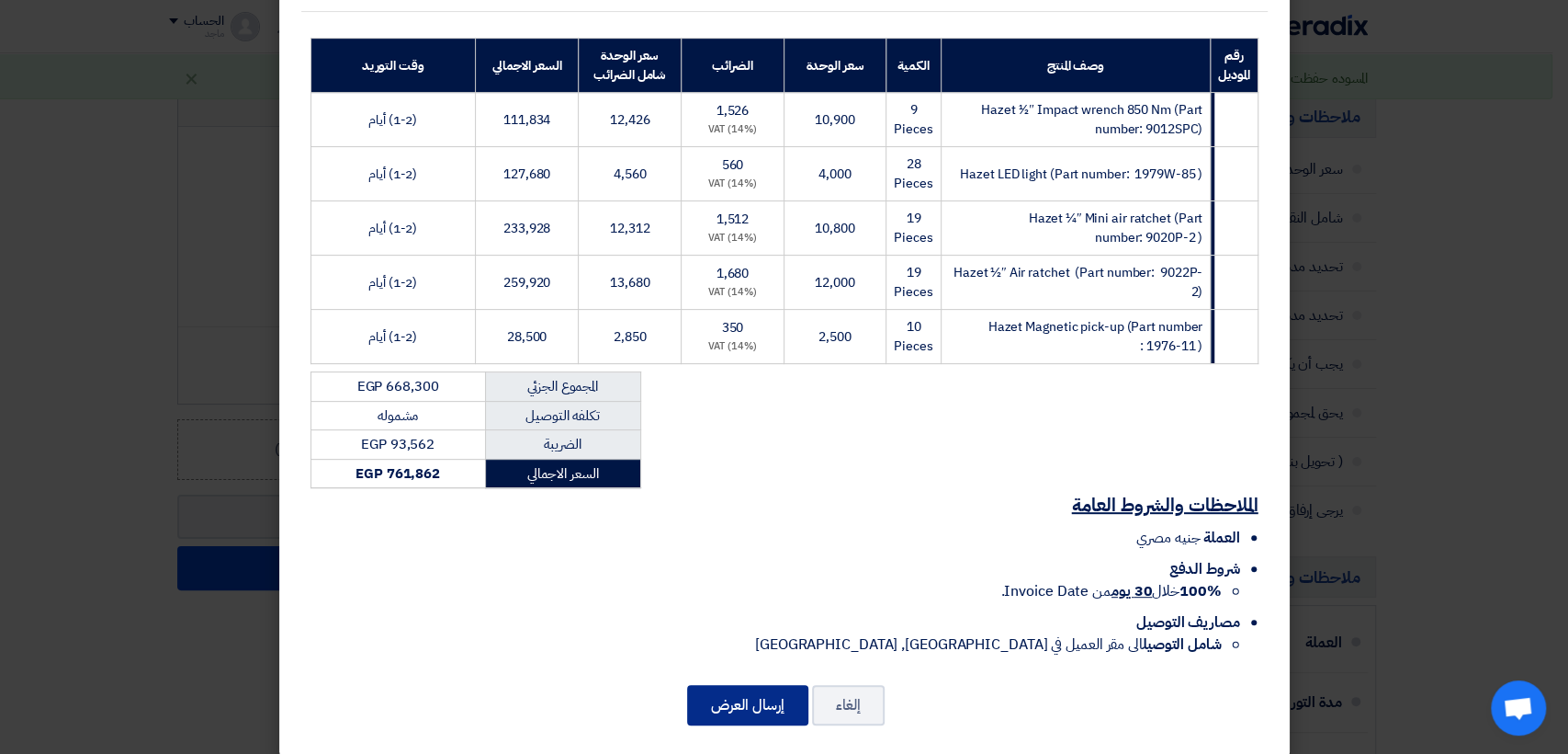
click at [760, 699] on button "إرسال العرض" at bounding box center [748, 705] width 121 height 41
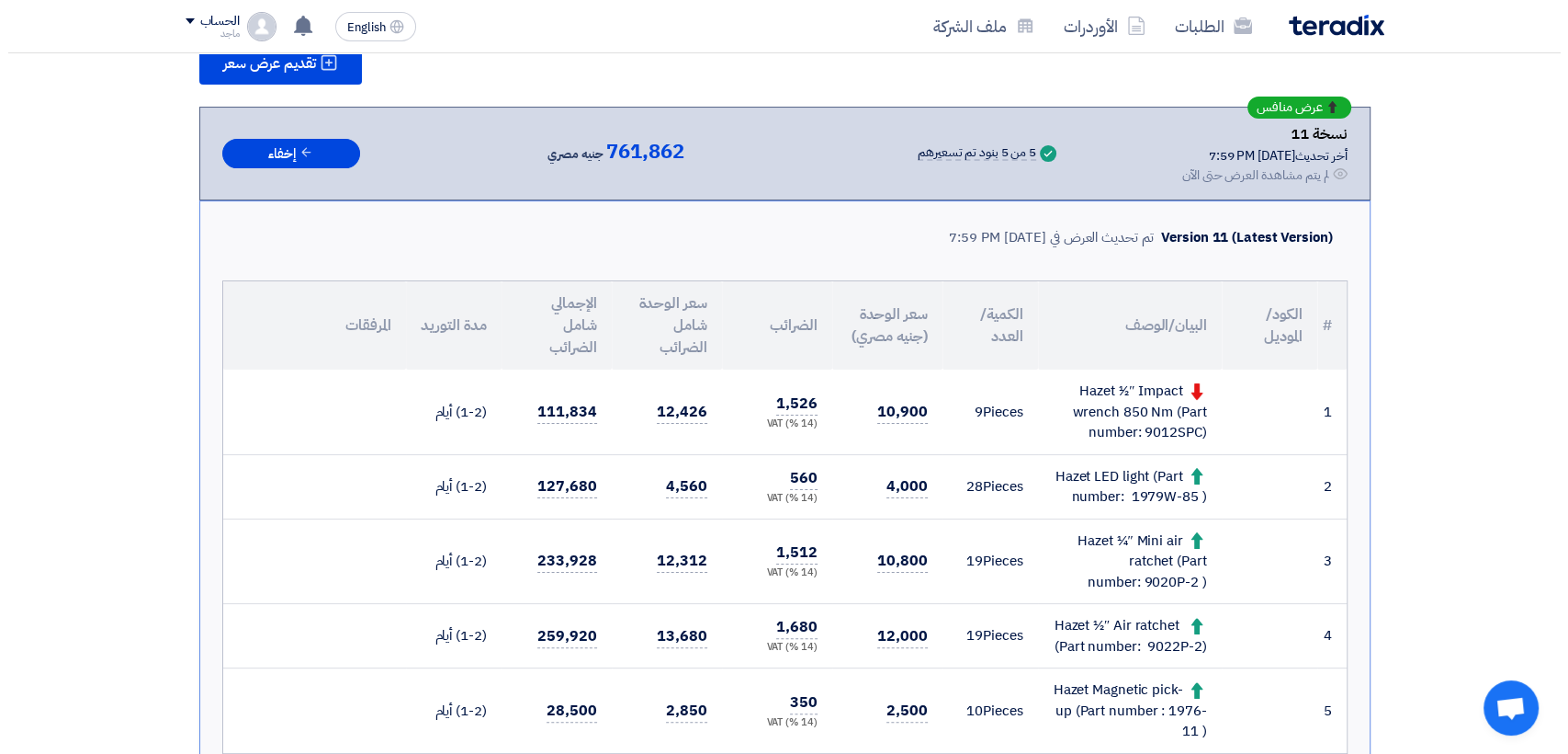
scroll to position [283, 0]
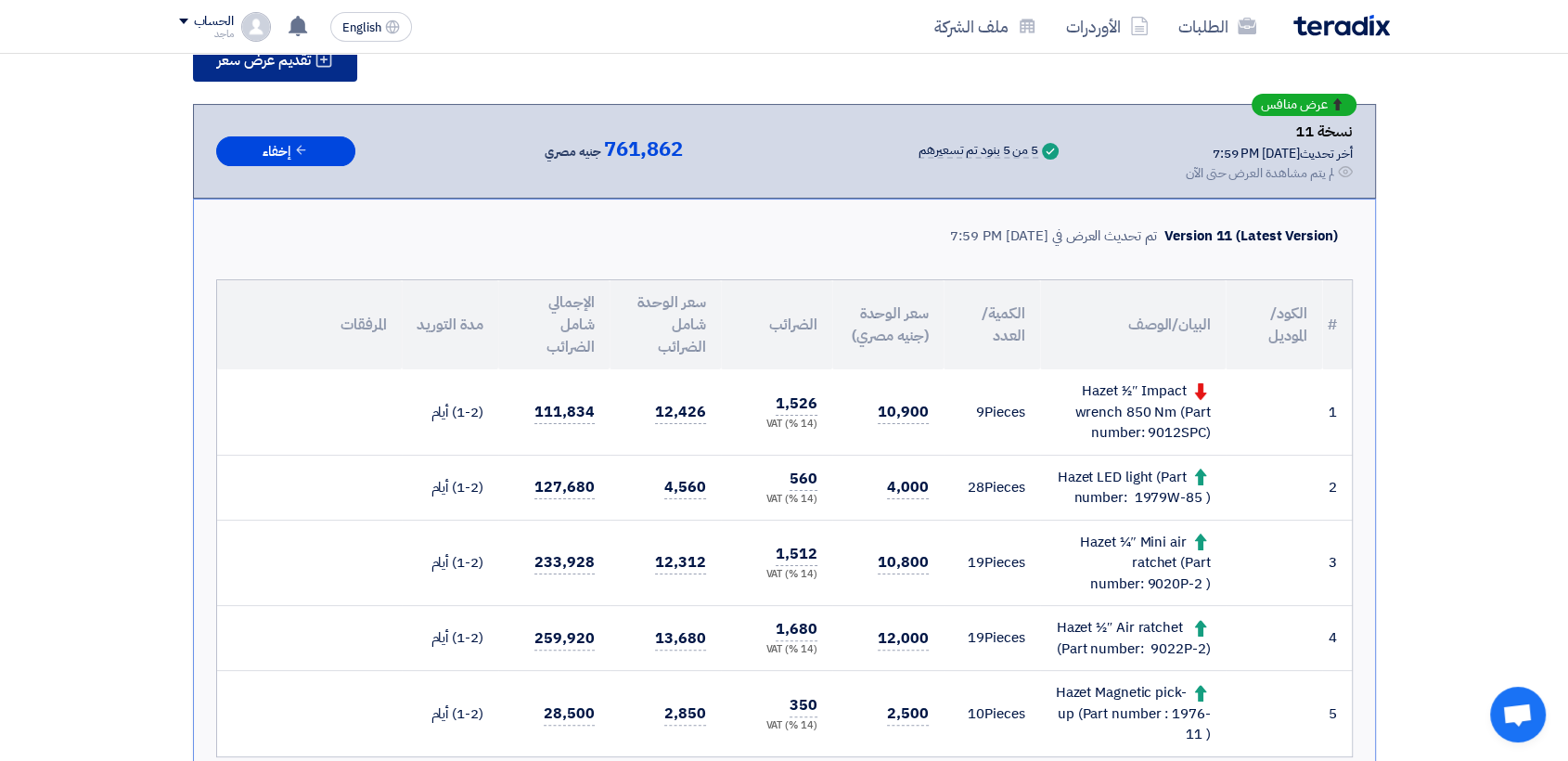
click at [269, 76] on button "تقديم عرض سعر" at bounding box center [276, 59] width 165 height 45
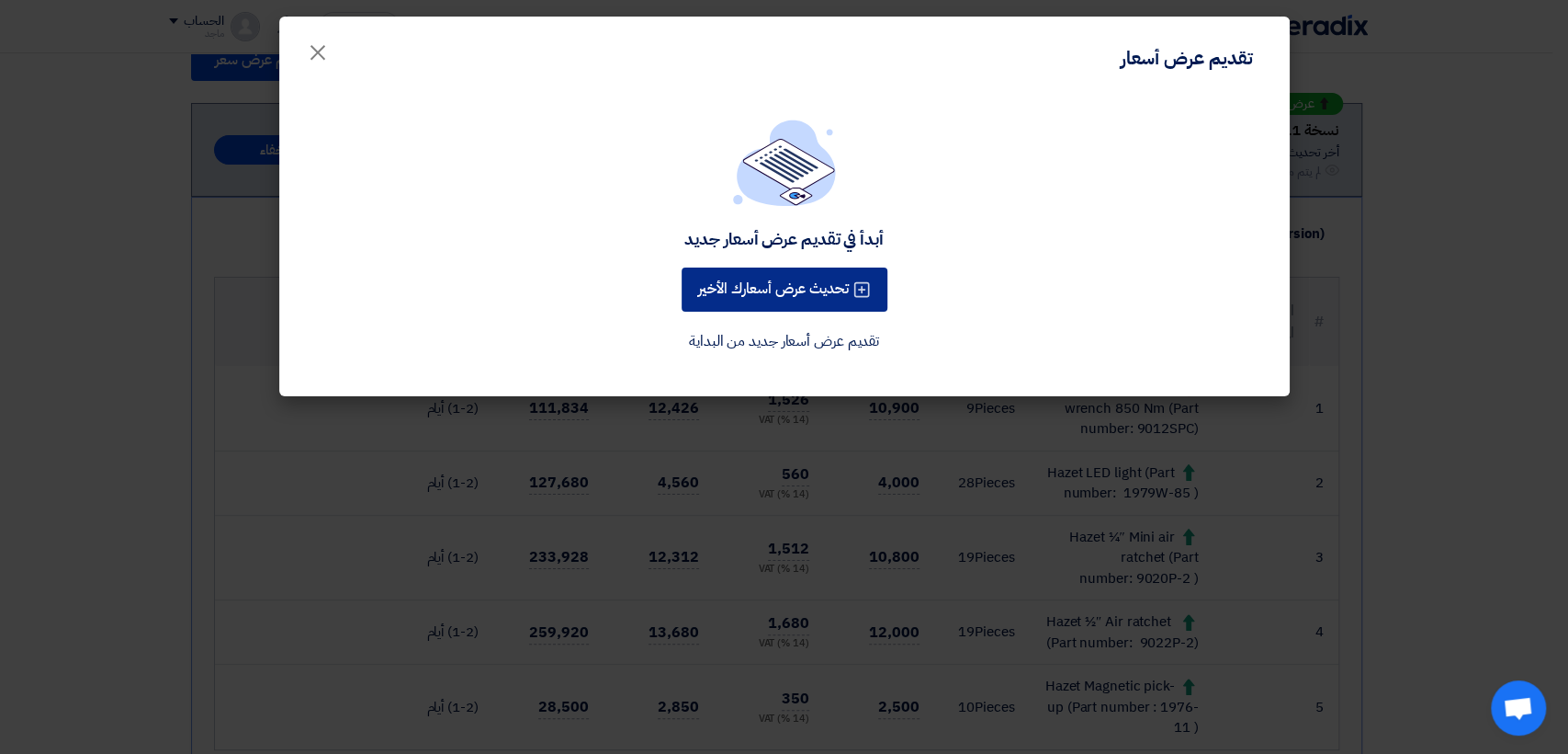
click at [777, 291] on button "تحديث عرض أسعارك الأخير" at bounding box center [784, 289] width 206 height 45
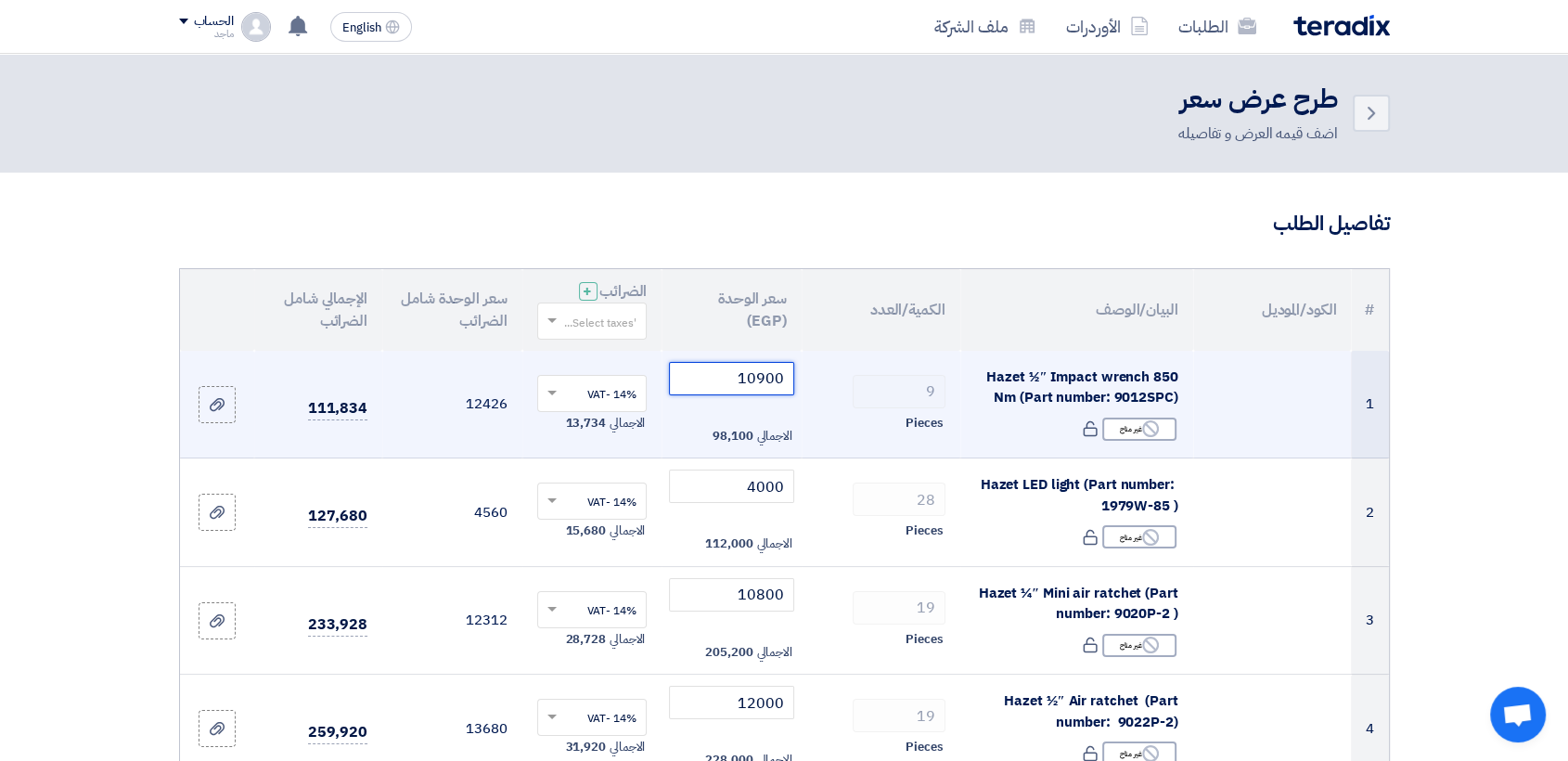
click at [703, 383] on input "10900" at bounding box center [731, 378] width 125 height 34
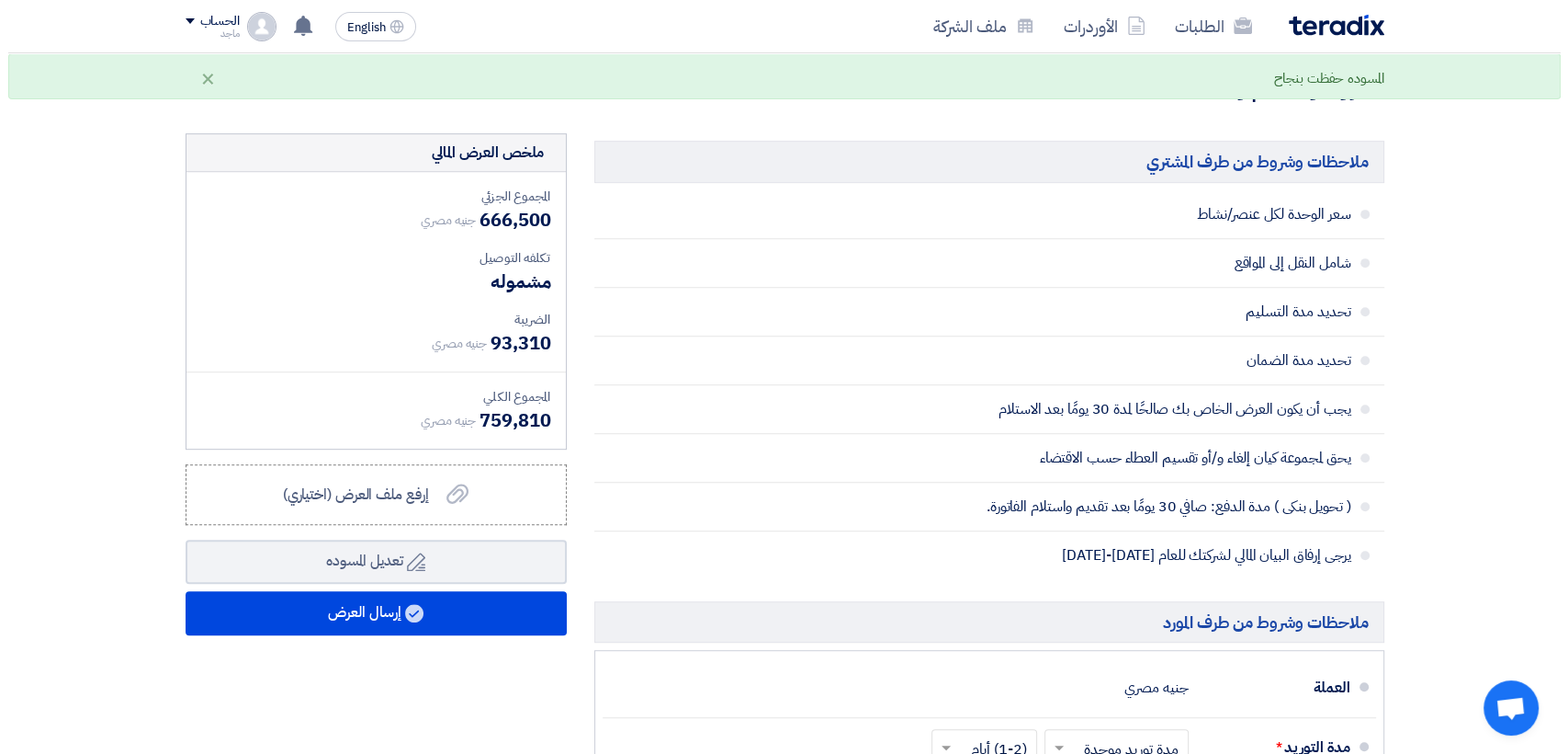
scroll to position [838, 0]
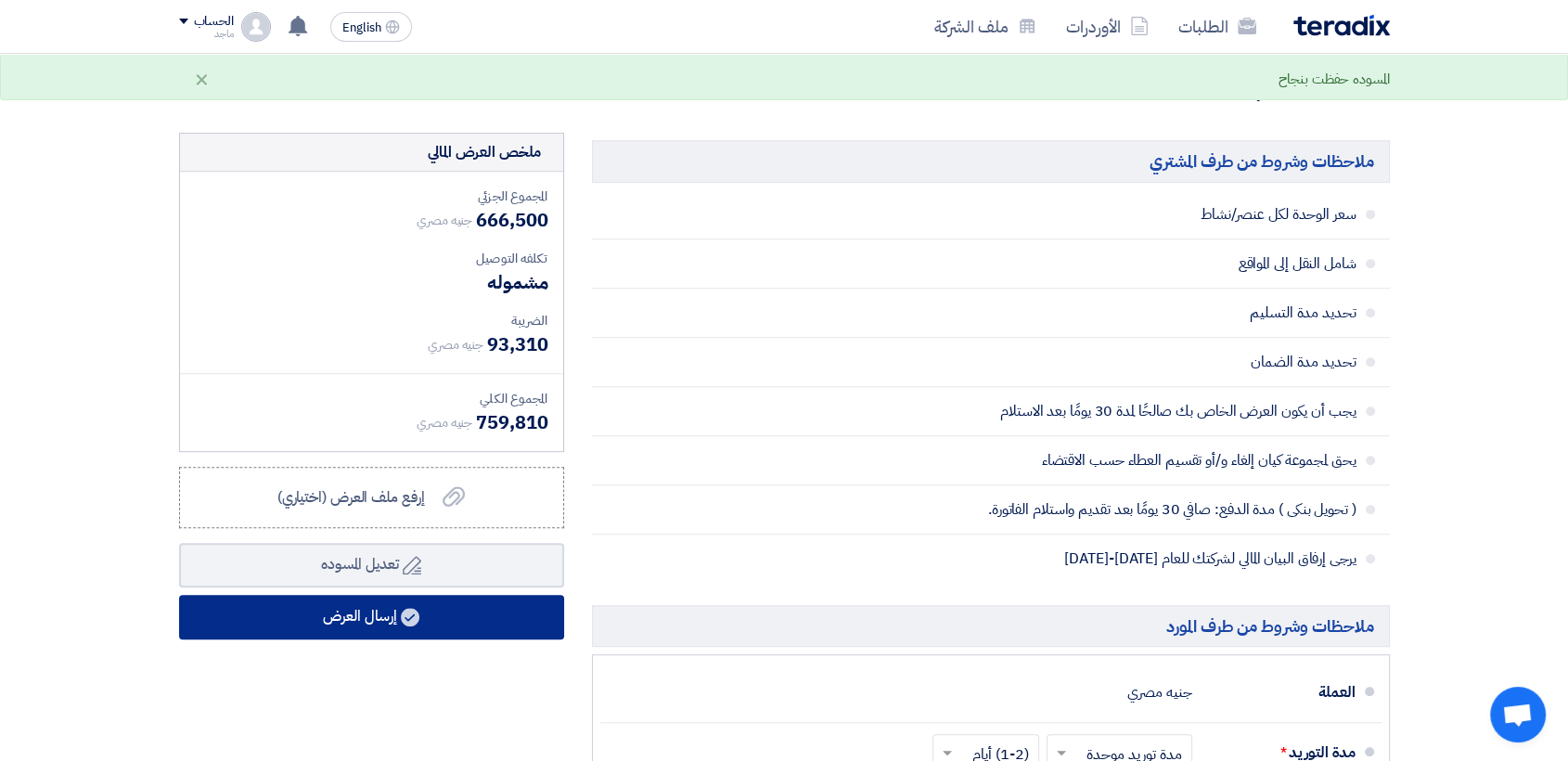
type input "10700"
click at [405, 594] on button "إرسال العرض" at bounding box center [371, 616] width 385 height 45
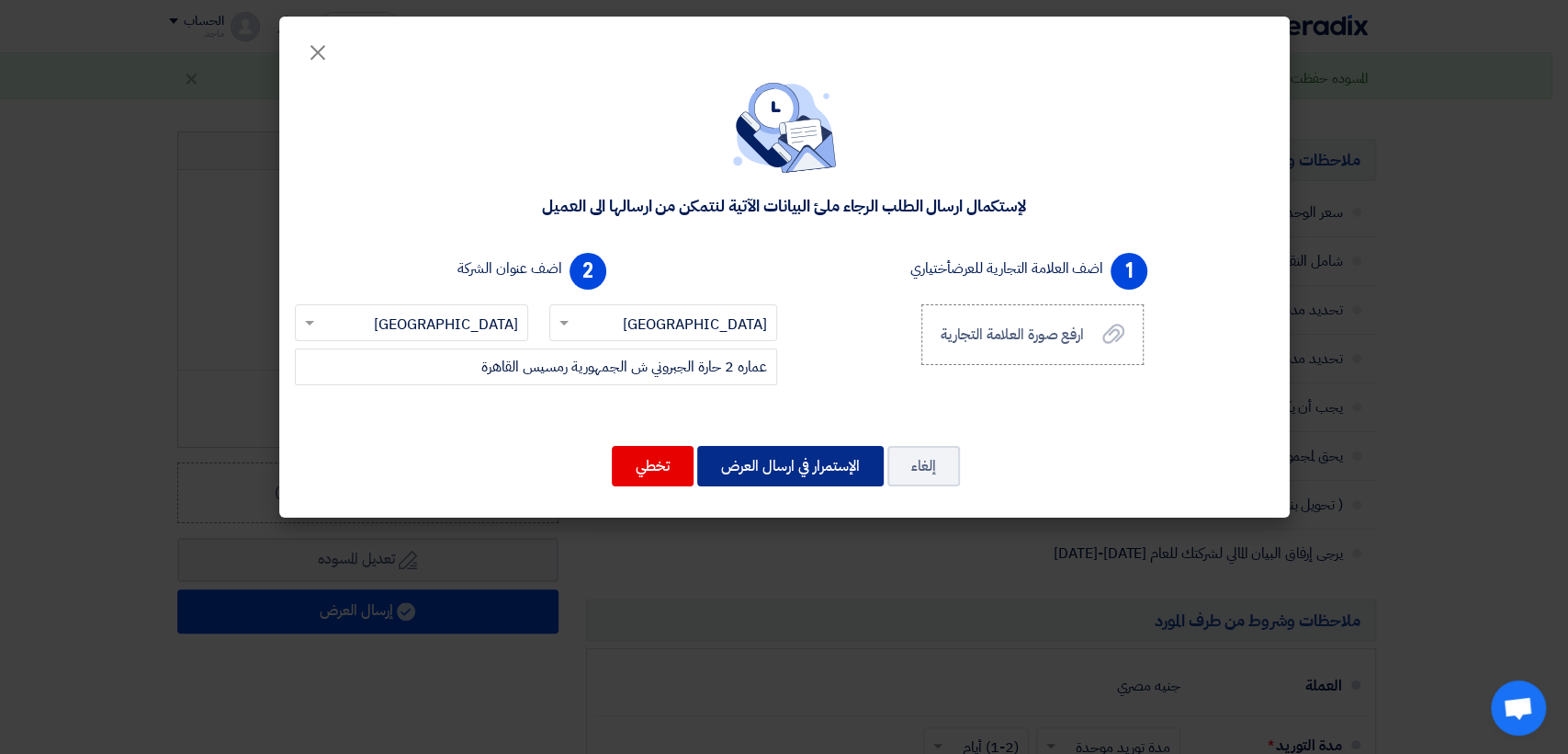
click at [781, 449] on button "الإستمرار في ارسال العرض" at bounding box center [791, 466] width 187 height 41
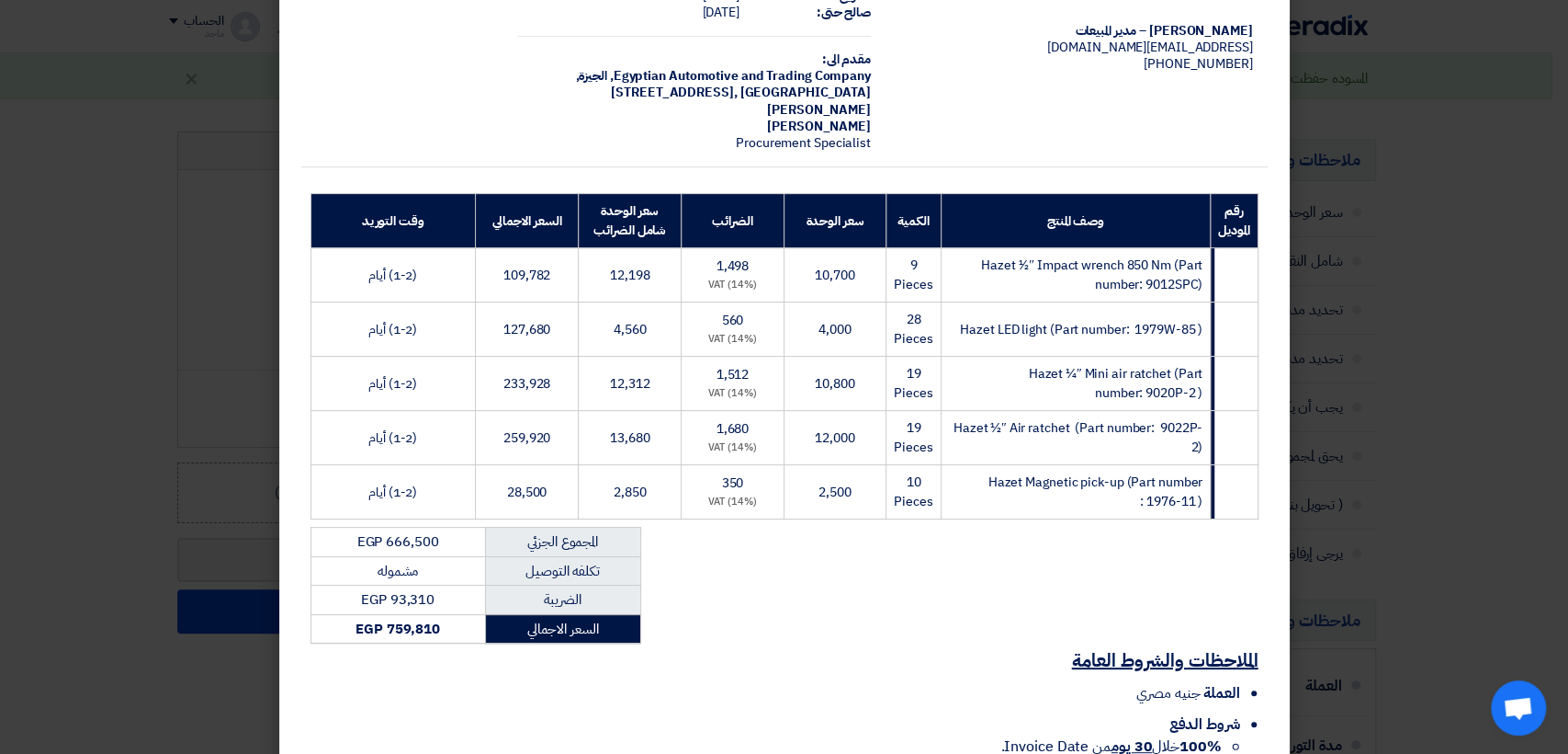
scroll to position [273, 0]
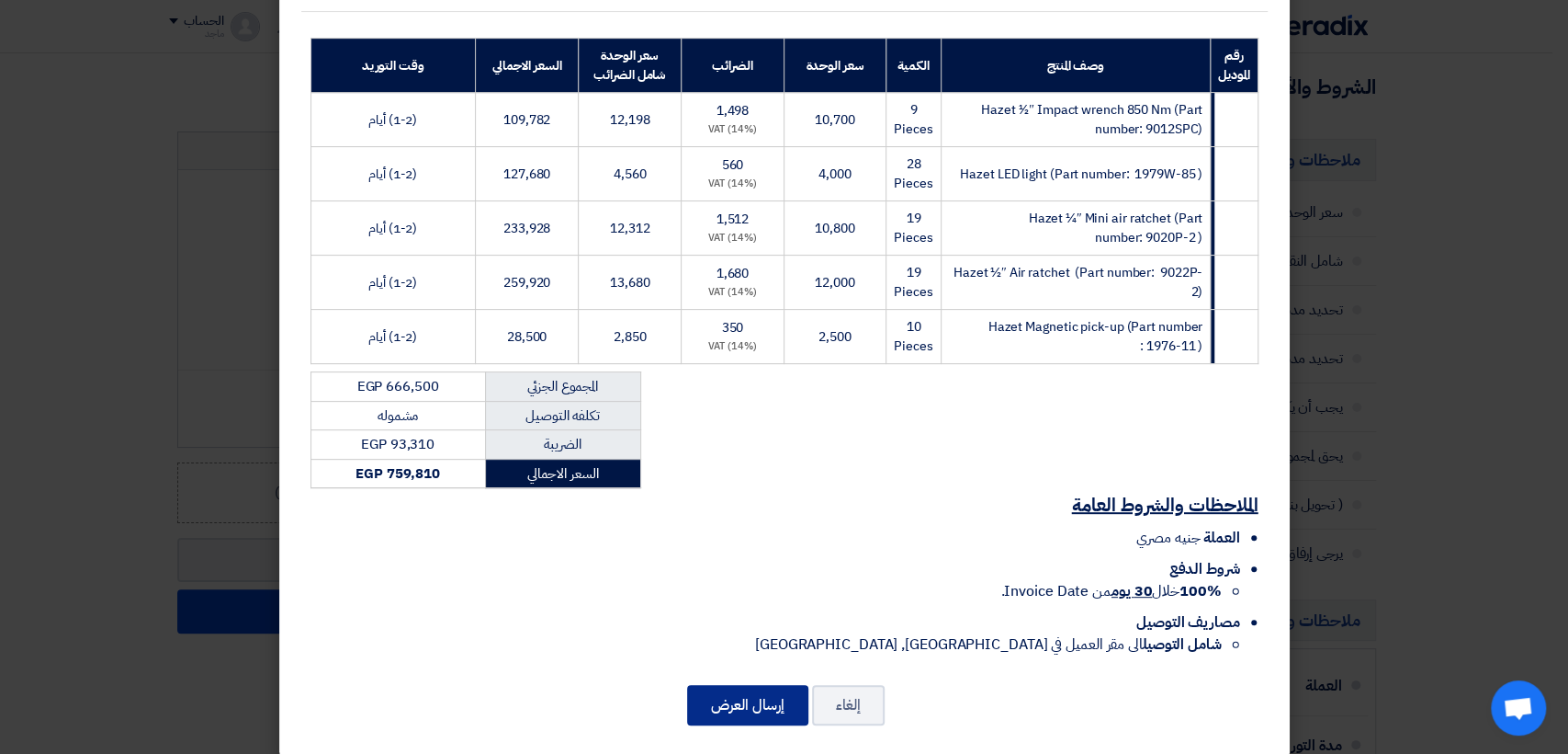
click at [744, 686] on button "إرسال العرض" at bounding box center [748, 705] width 121 height 41
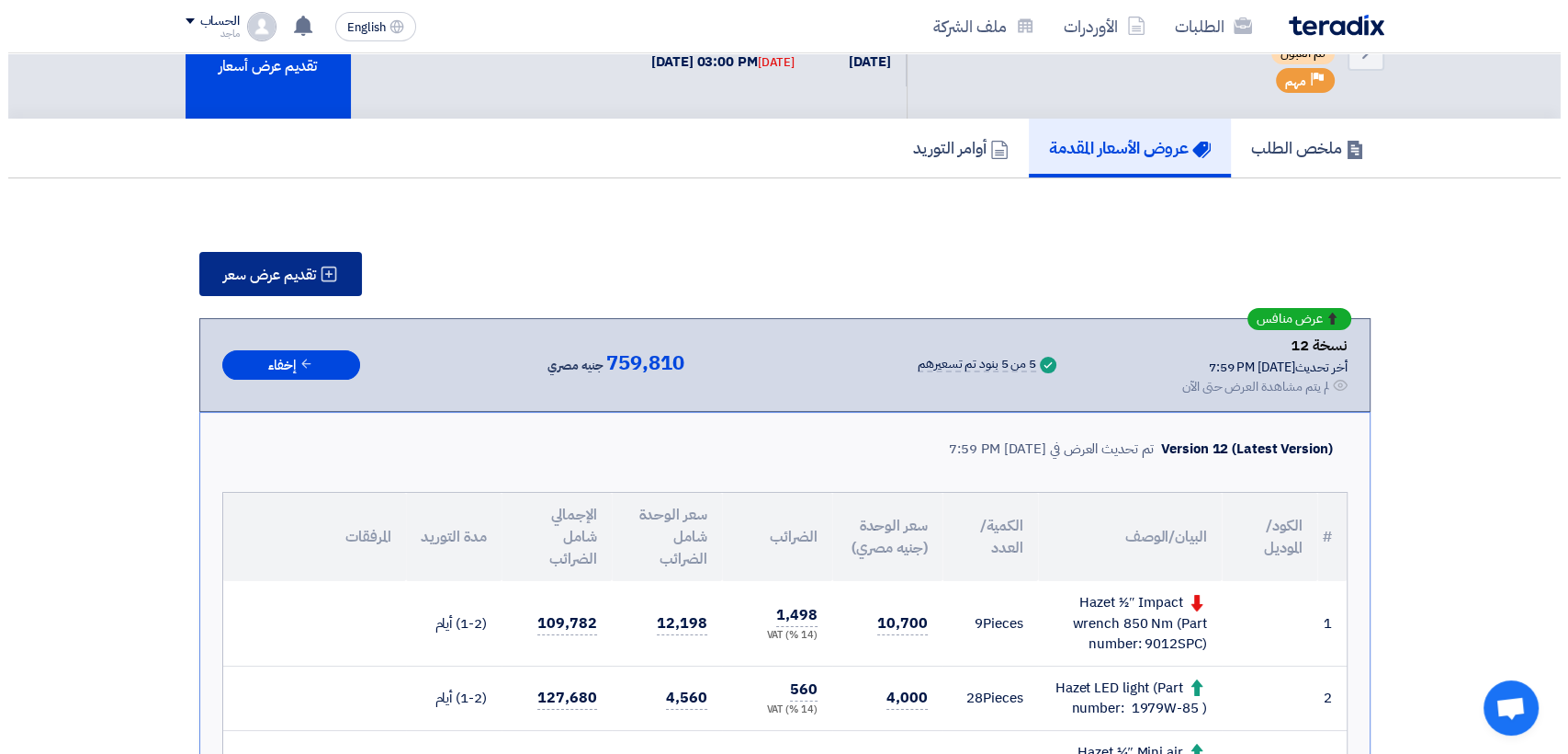
scroll to position [166, 0]
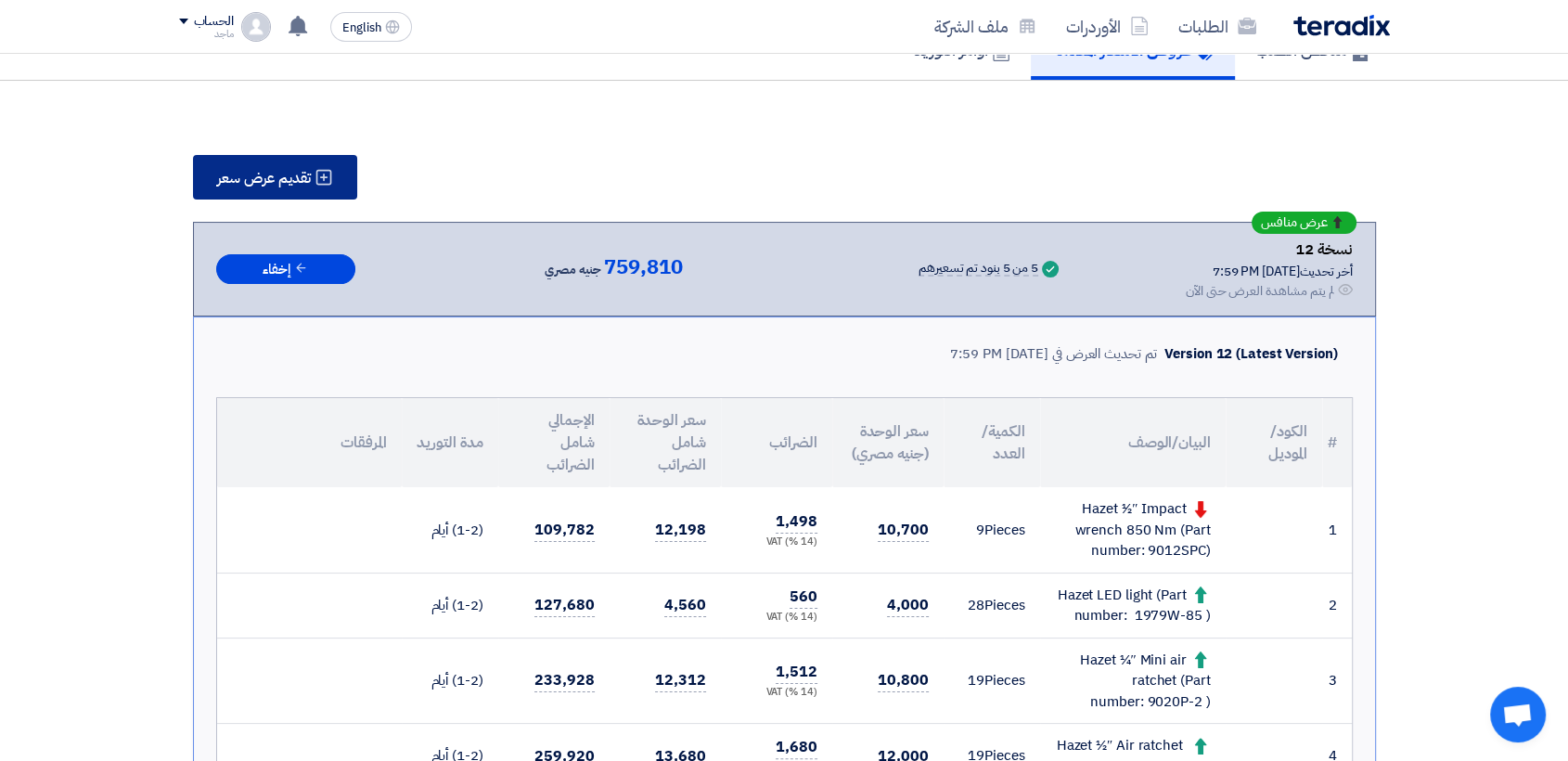
click at [254, 170] on span "تقديم عرض سعر" at bounding box center [264, 178] width 94 height 15
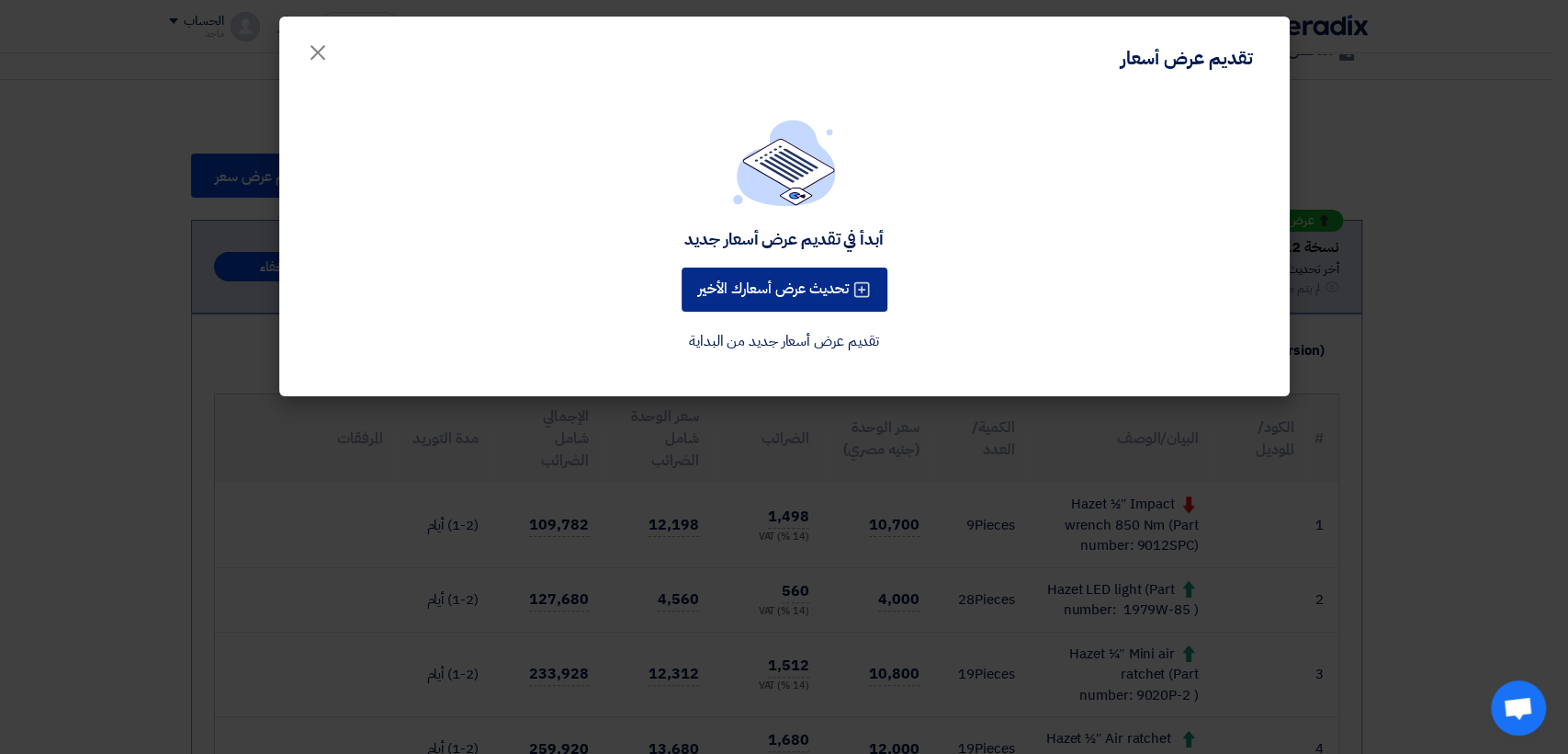
click at [694, 270] on button "تحديث عرض أسعارك الأخير" at bounding box center [784, 289] width 206 height 45
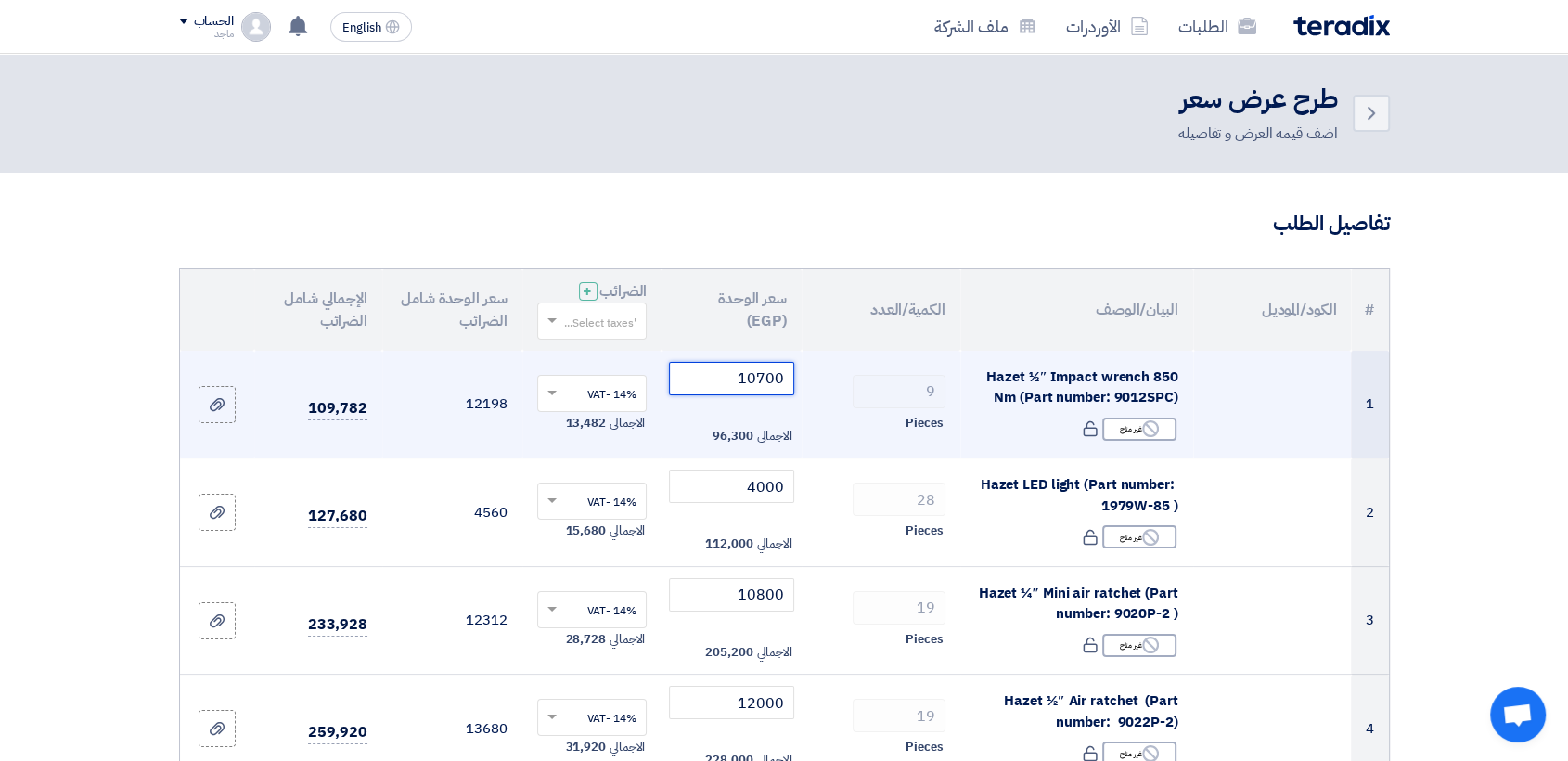
click at [728, 382] on input "10700" at bounding box center [731, 378] width 125 height 34
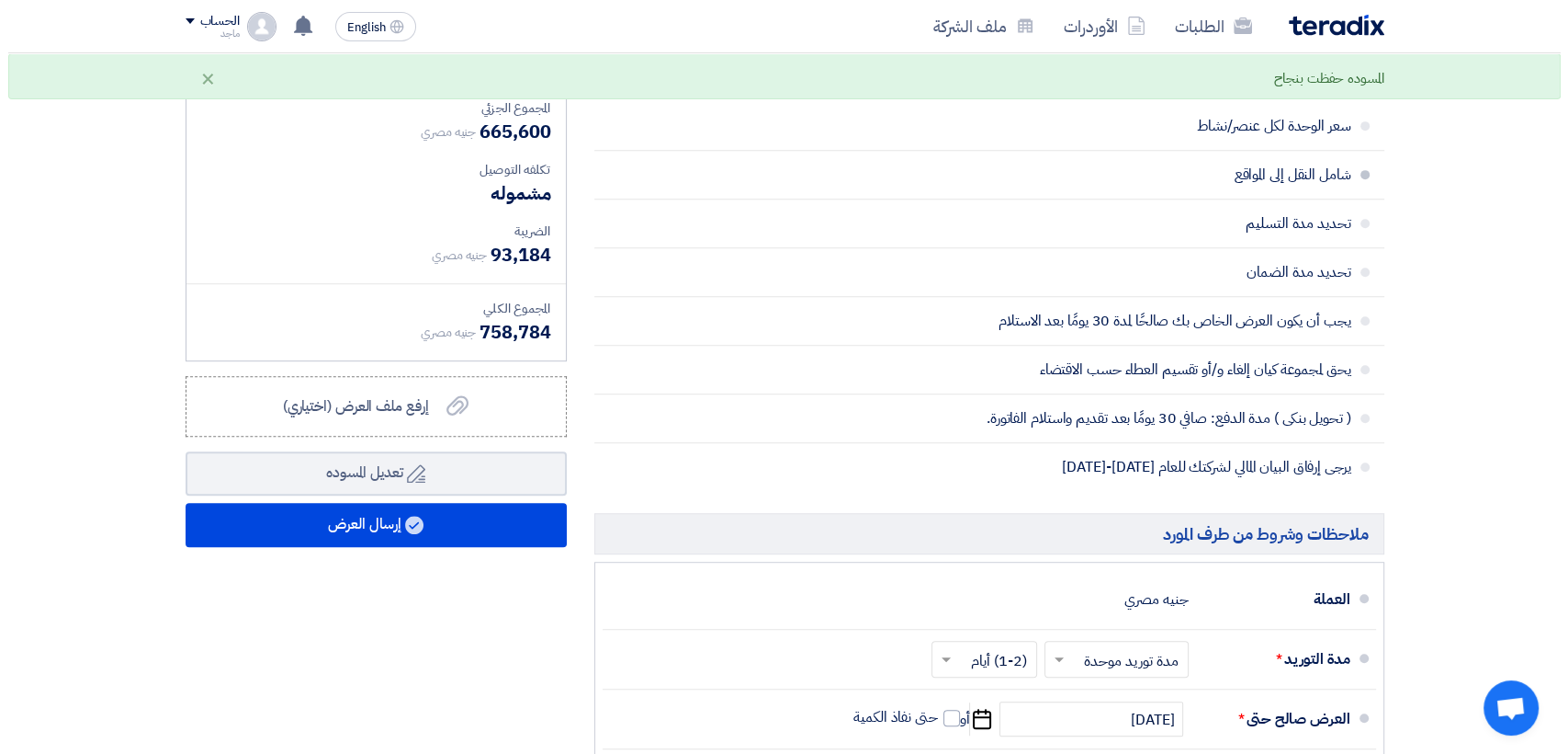
scroll to position [934, 0]
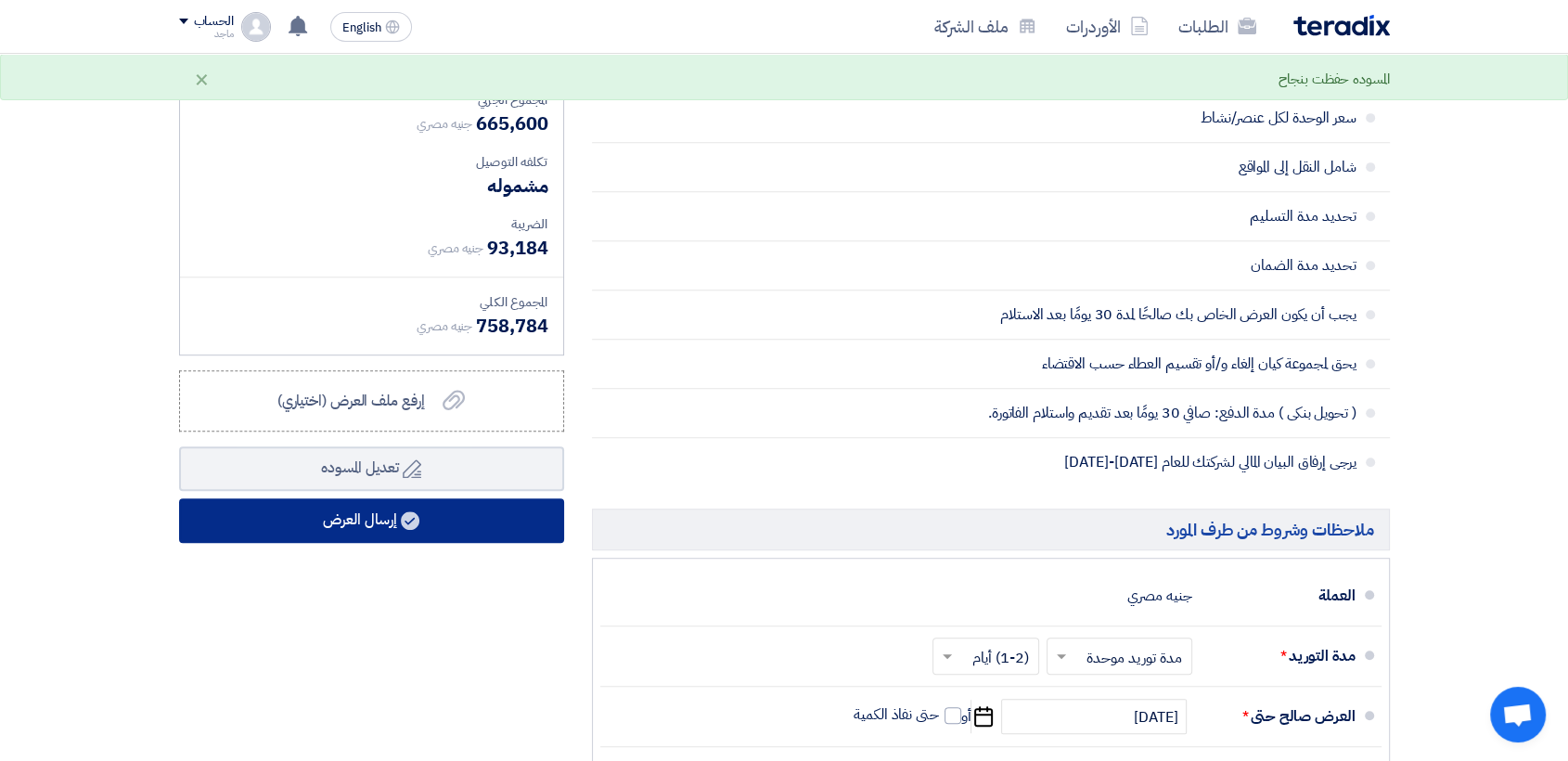
type input "10600"
click at [453, 515] on button "إرسال العرض" at bounding box center [371, 520] width 385 height 45
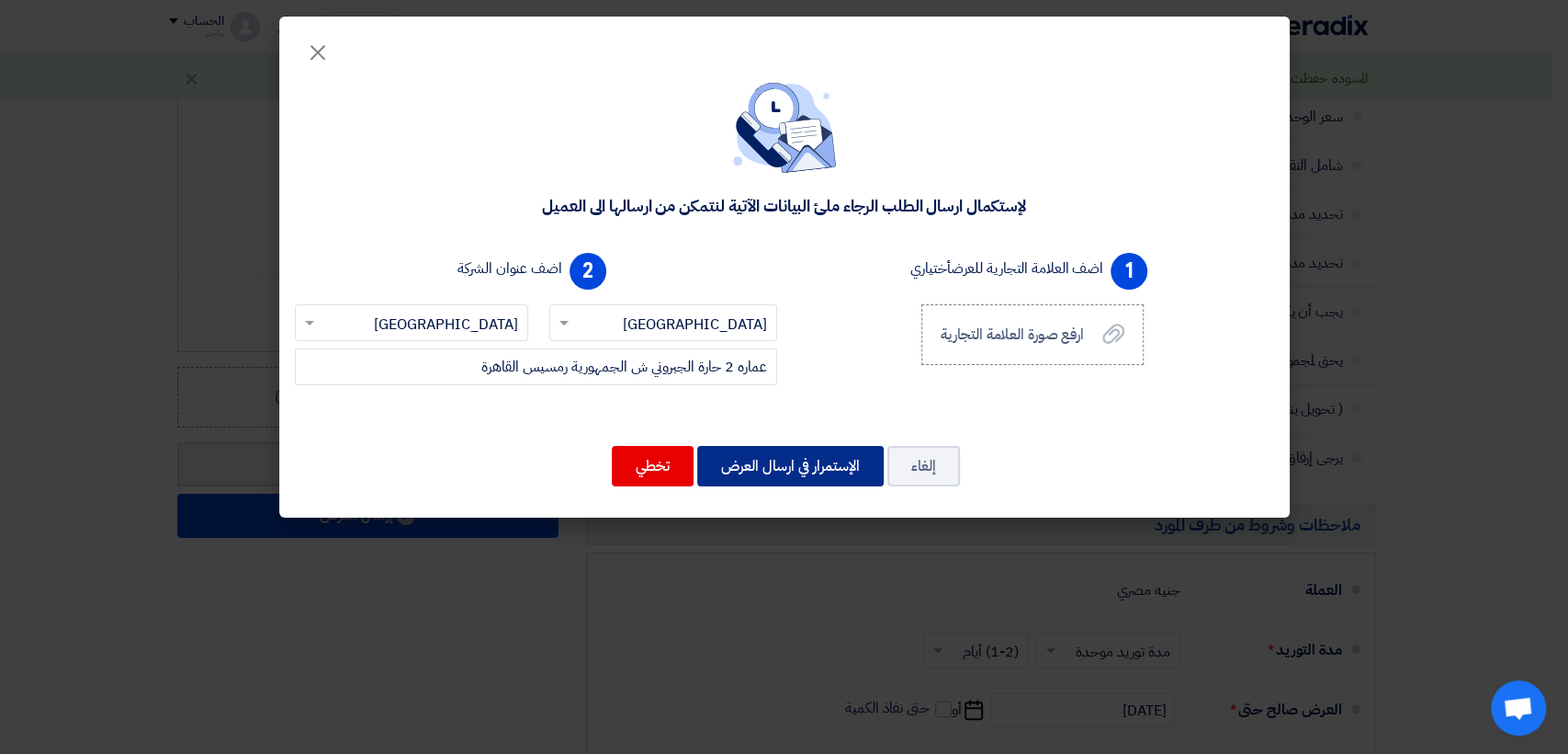
click at [739, 458] on button "الإستمرار في ارسال العرض" at bounding box center [791, 466] width 187 height 41
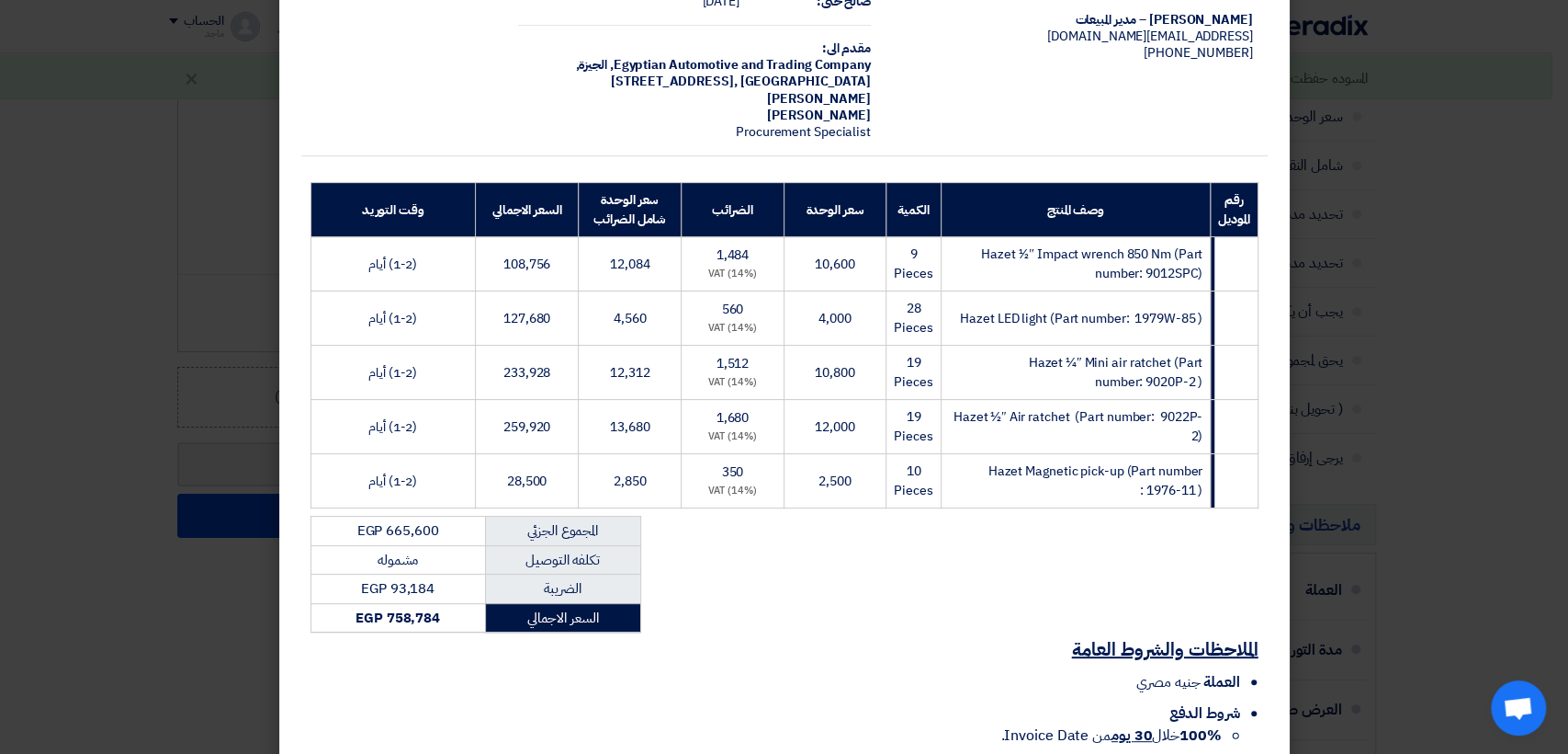
scroll to position [273, 0]
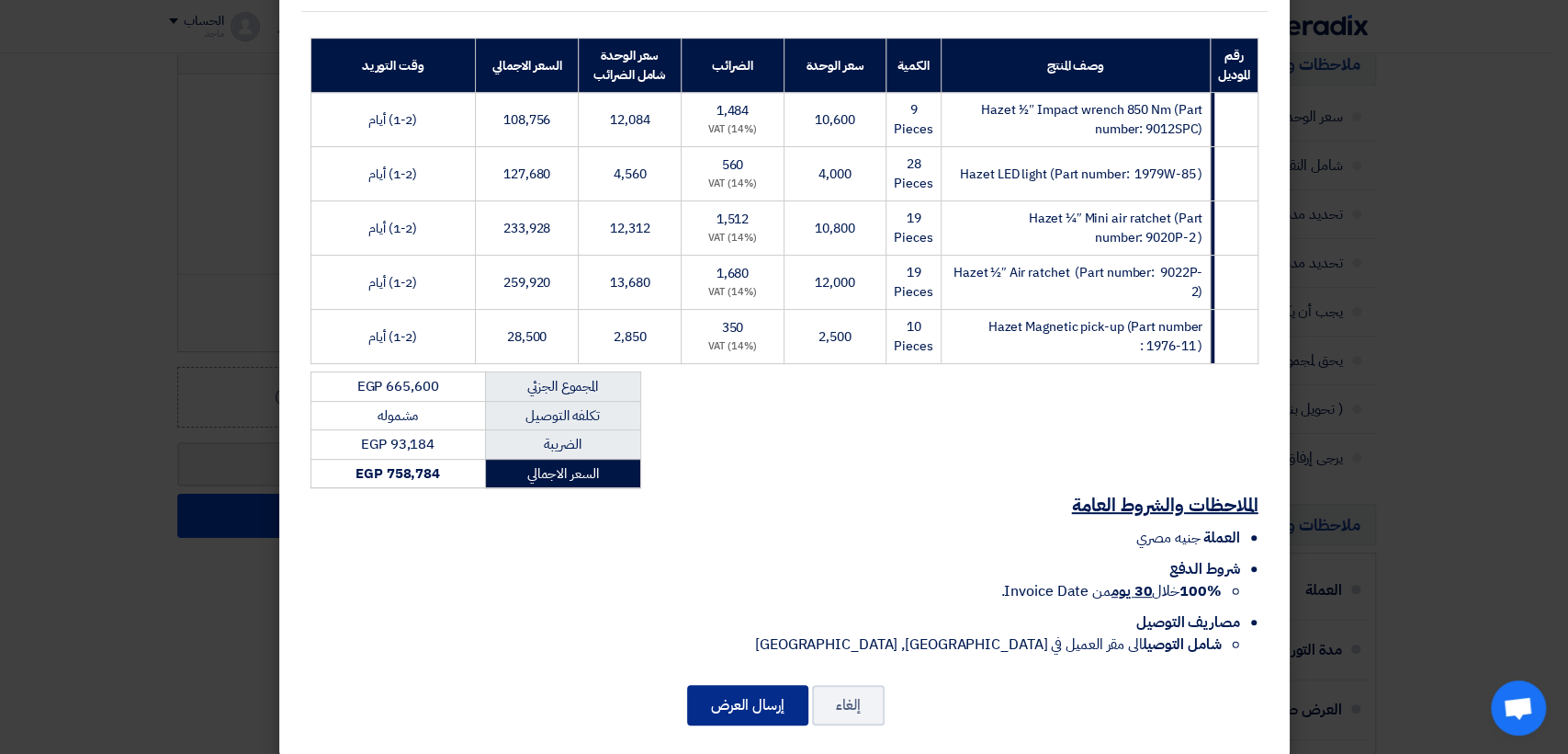
click at [745, 685] on button "إرسال العرض" at bounding box center [748, 705] width 121 height 41
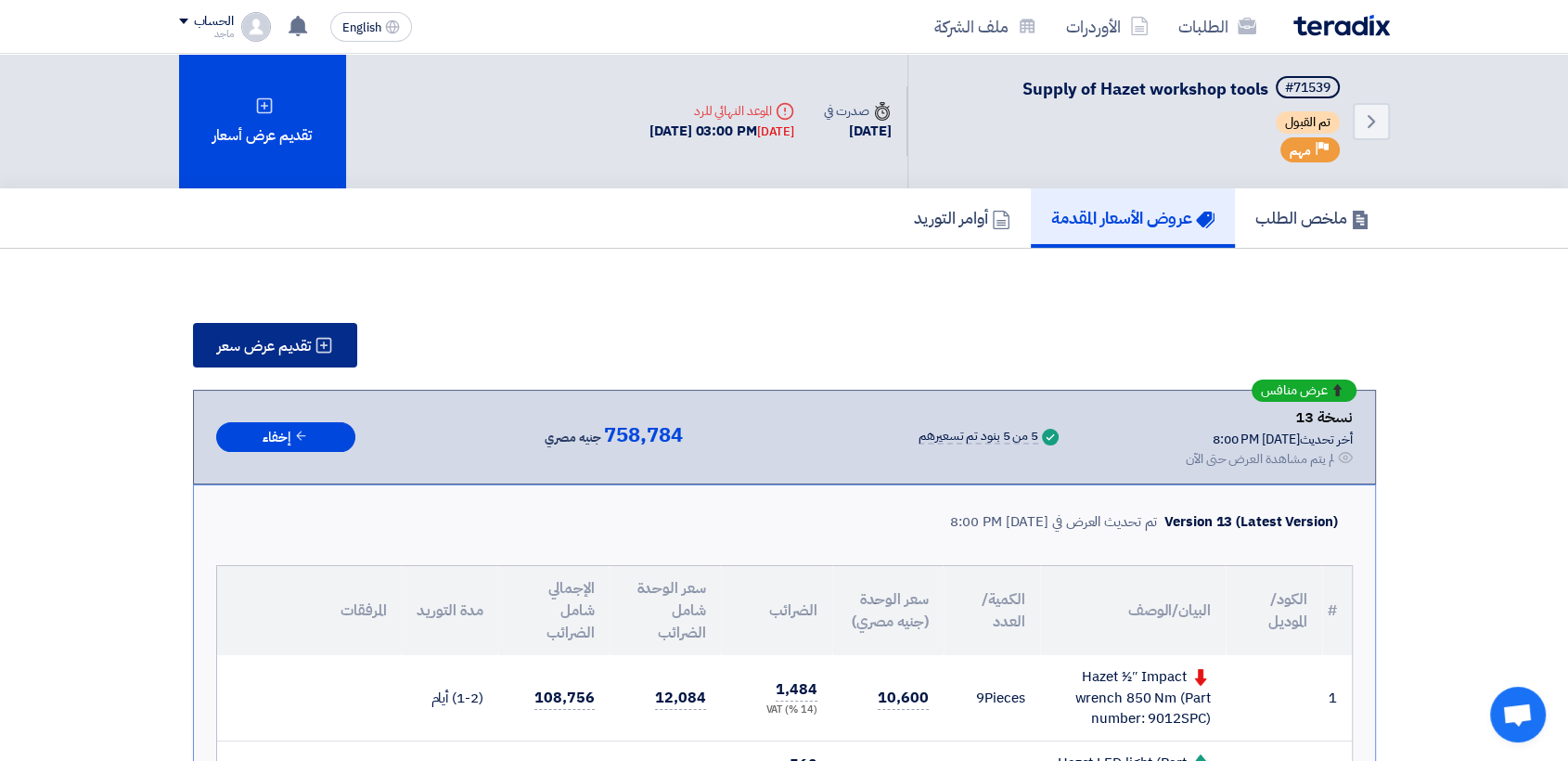
click at [284, 339] on span "تقديم عرض سعر" at bounding box center [264, 347] width 94 height 15
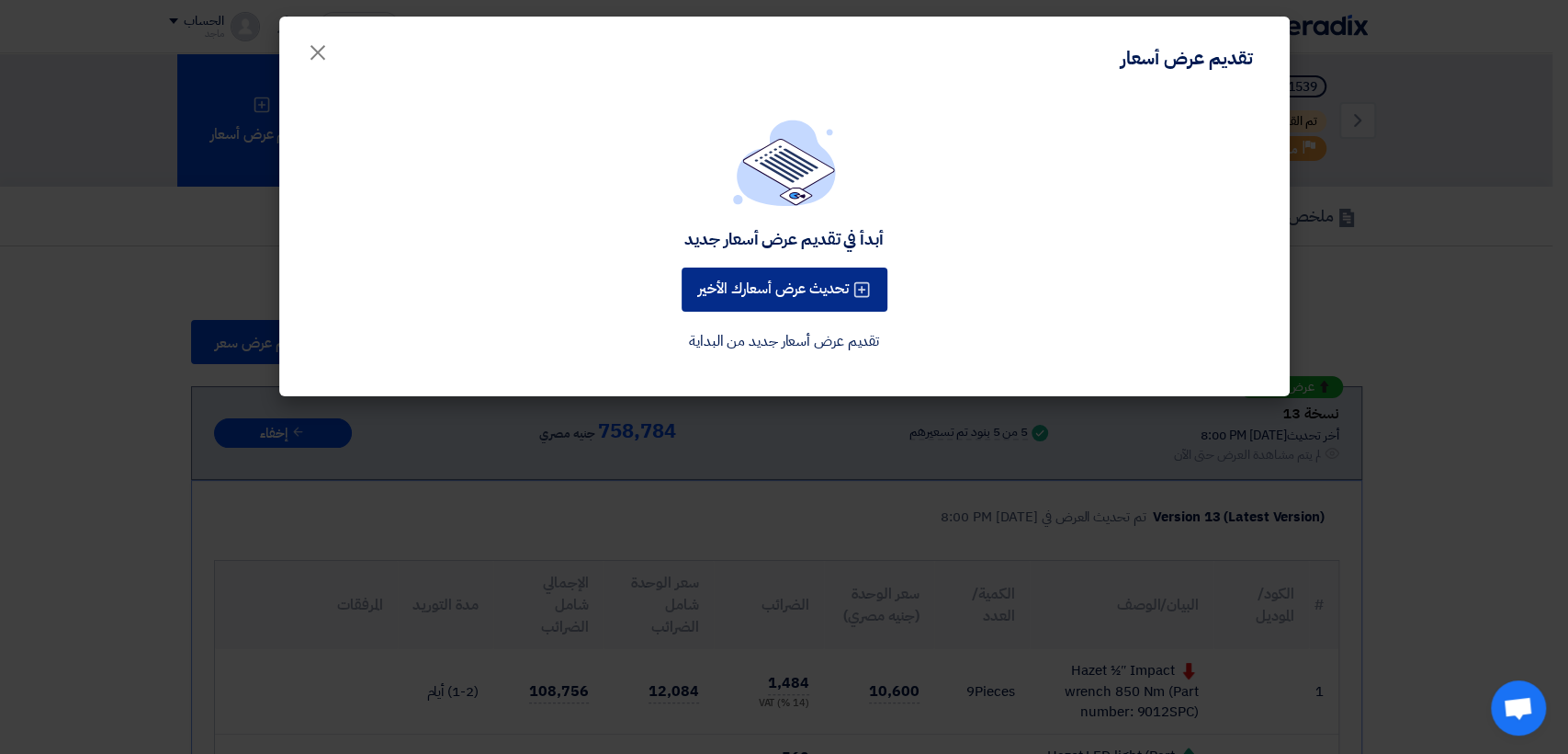
click at [776, 279] on button "تحديث عرض أسعارك الأخير" at bounding box center [784, 289] width 206 height 45
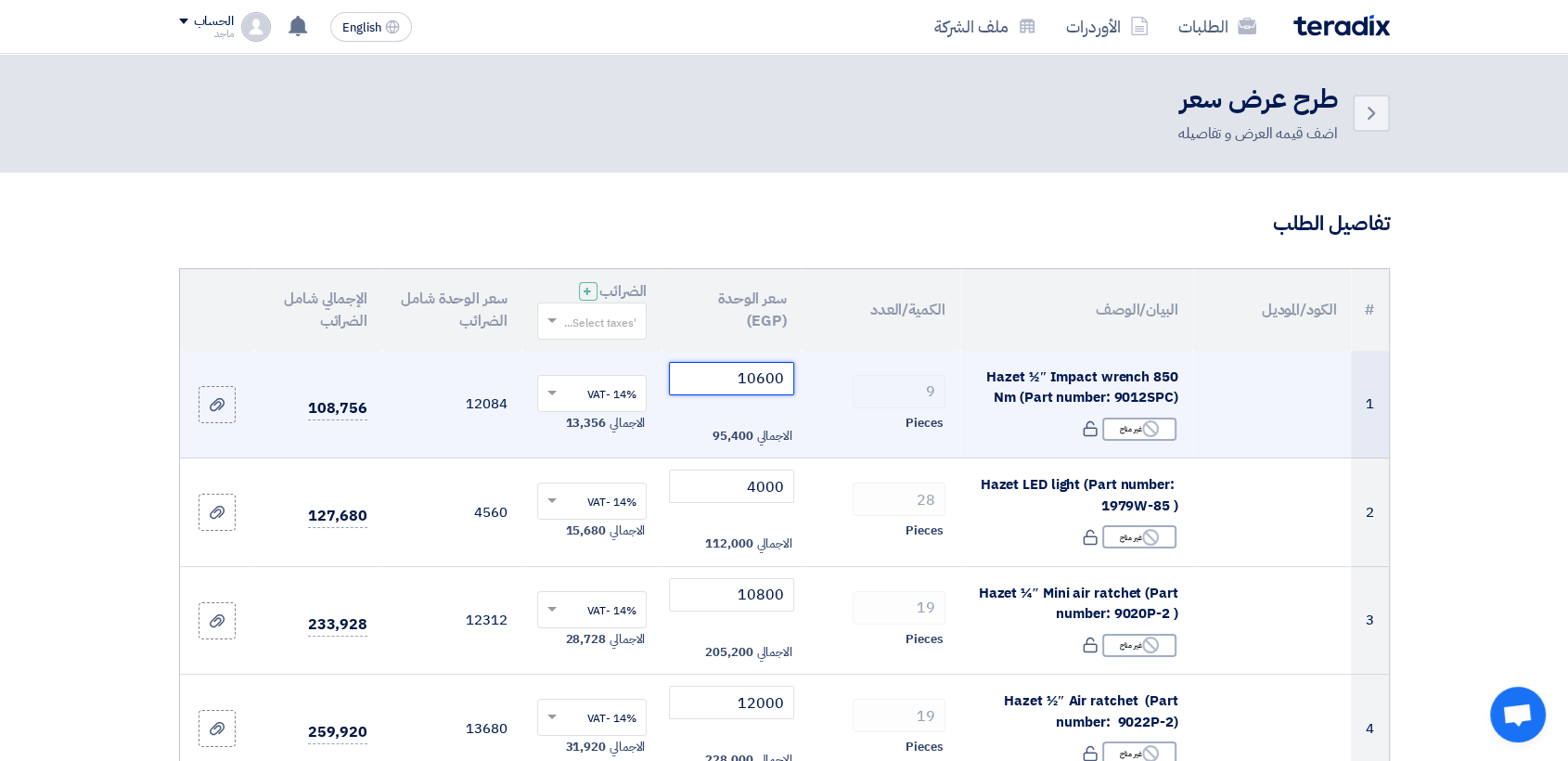
click at [737, 380] on input "10600" at bounding box center [731, 378] width 125 height 34
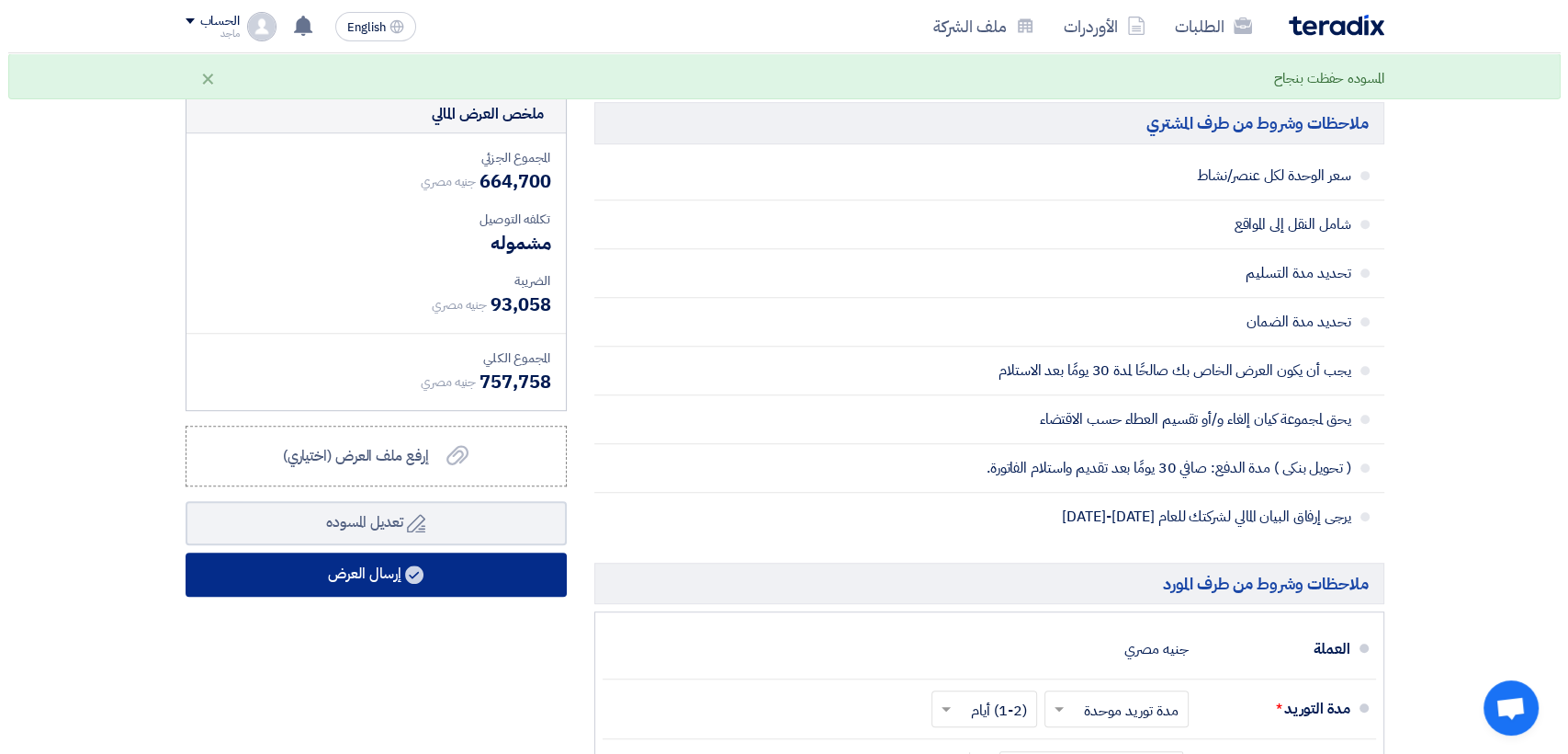
scroll to position [892, 0]
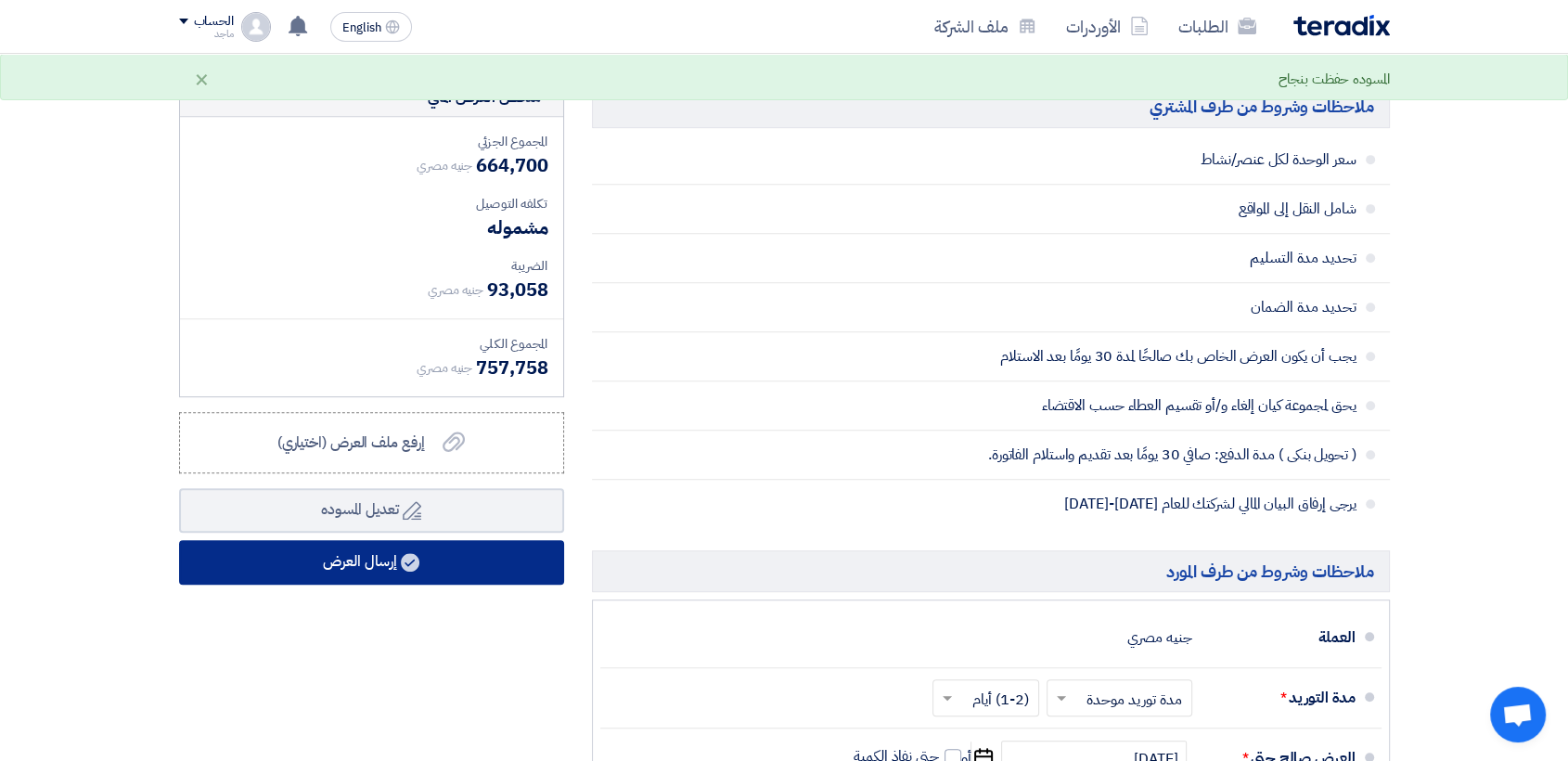
type input "10500"
click at [416, 560] on use at bounding box center [410, 562] width 18 height 18
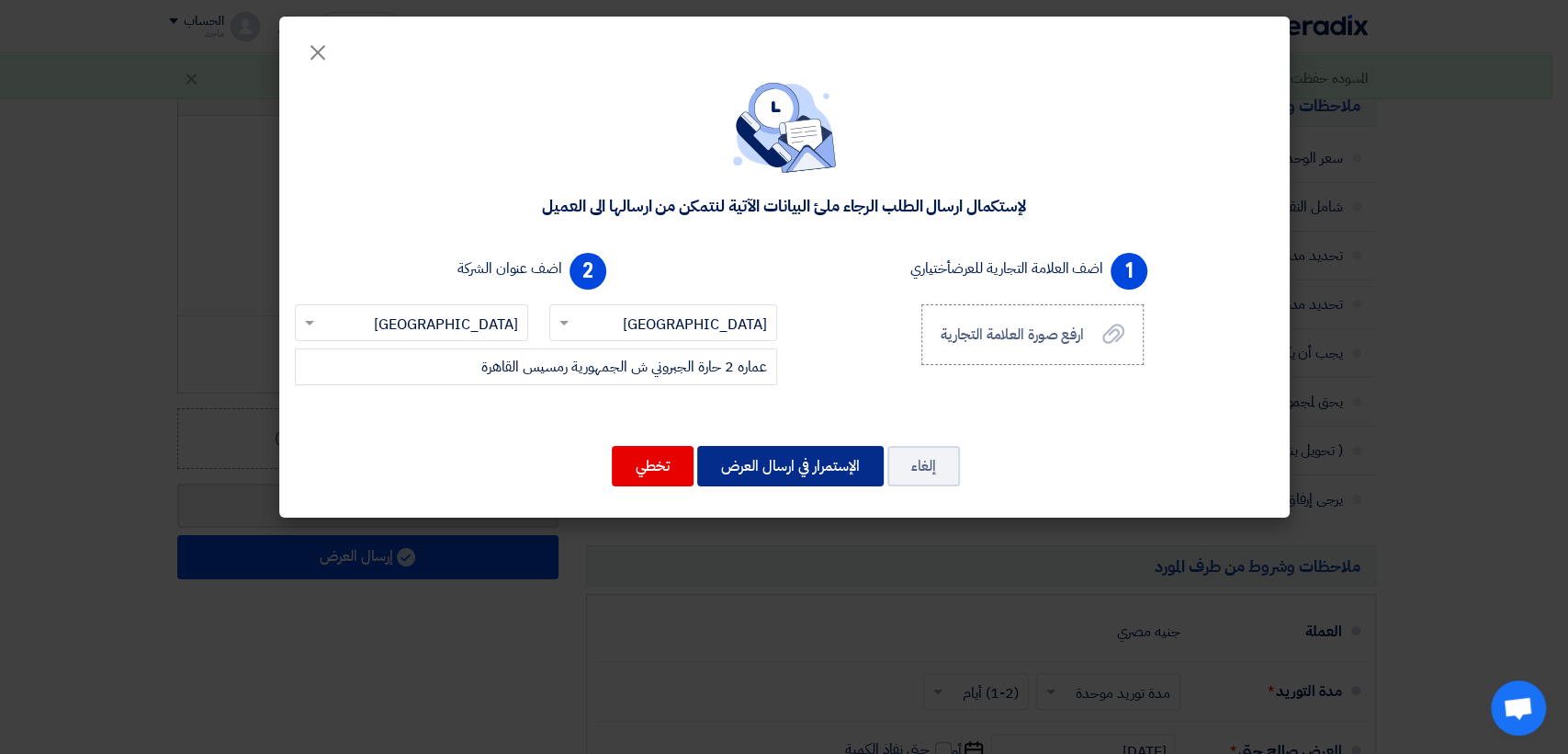
click at [802, 474] on button "الإستمرار في ارسال العرض" at bounding box center [791, 466] width 187 height 41
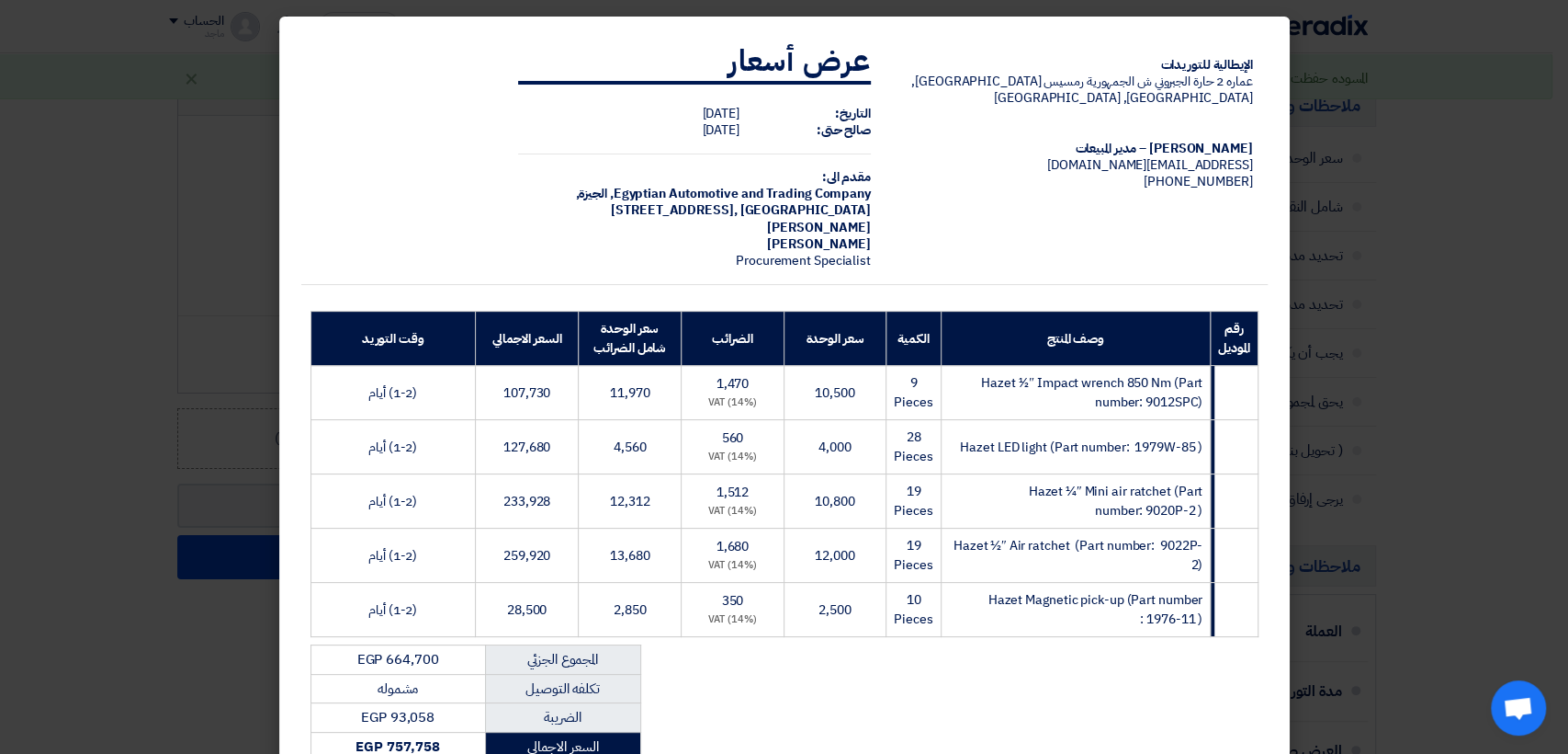
scroll to position [273, 0]
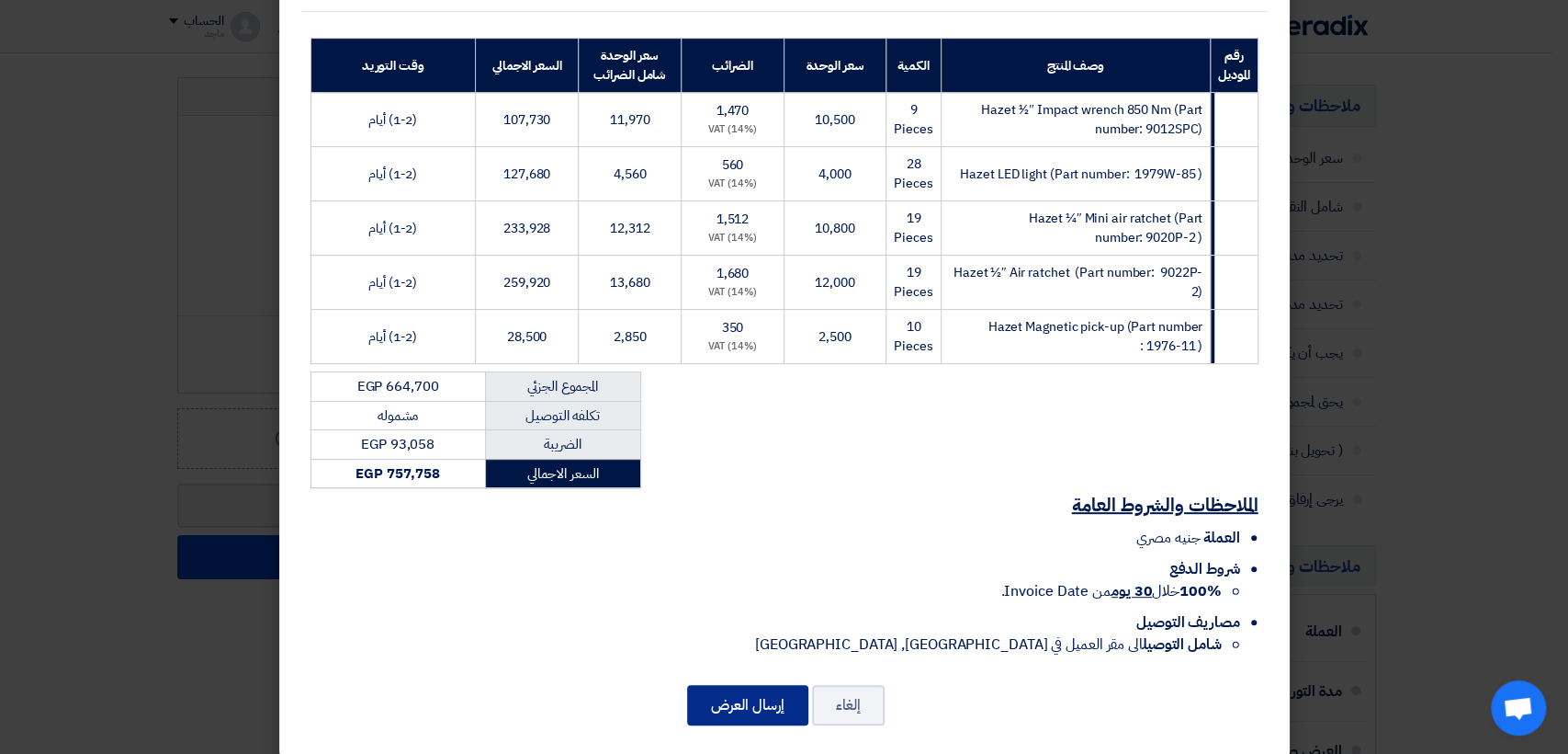
click at [735, 685] on button "إرسال العرض" at bounding box center [748, 705] width 121 height 41
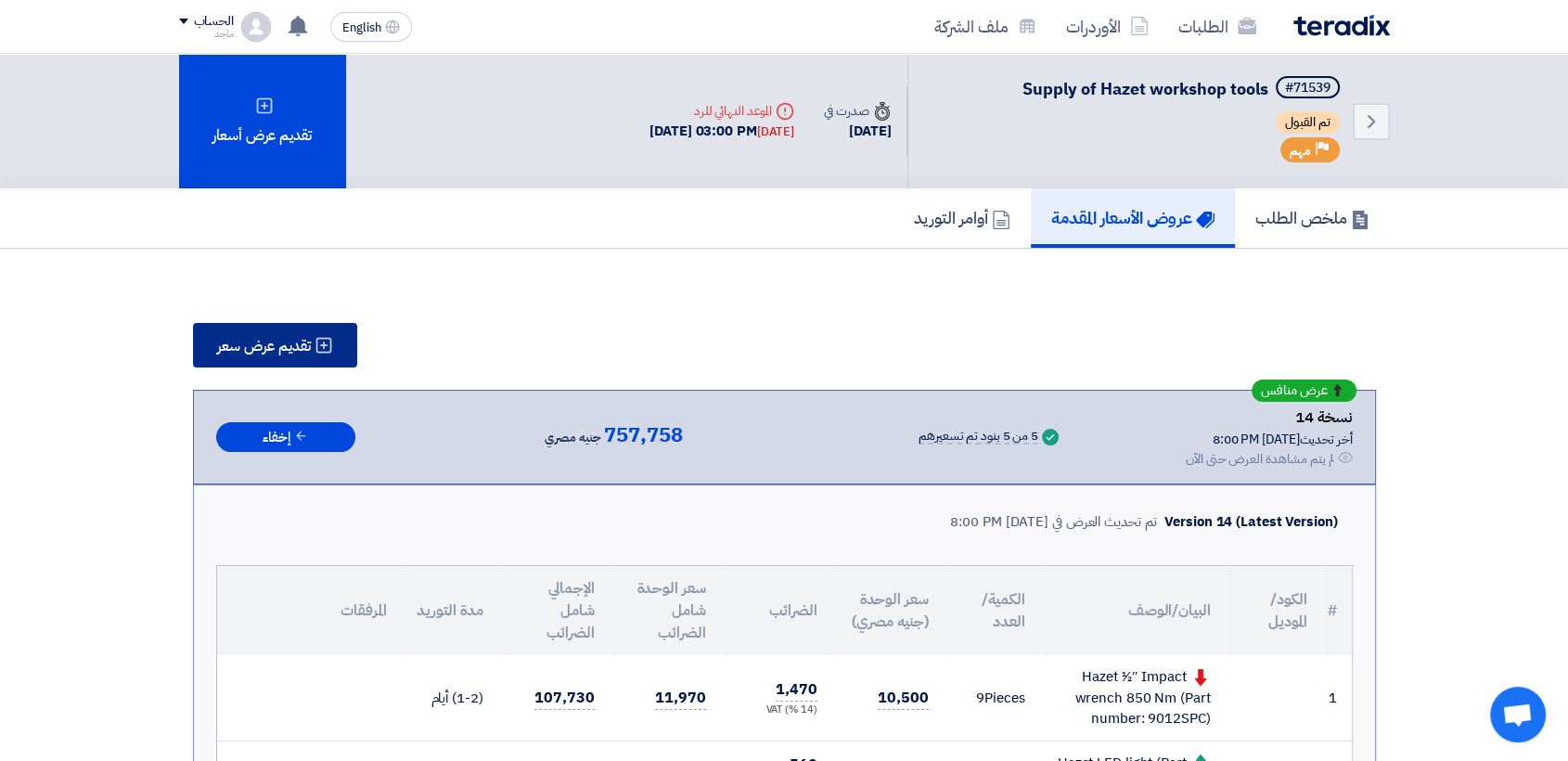
click at [193, 348] on button "تقديم عرض سعر" at bounding box center [276, 345] width 165 height 45
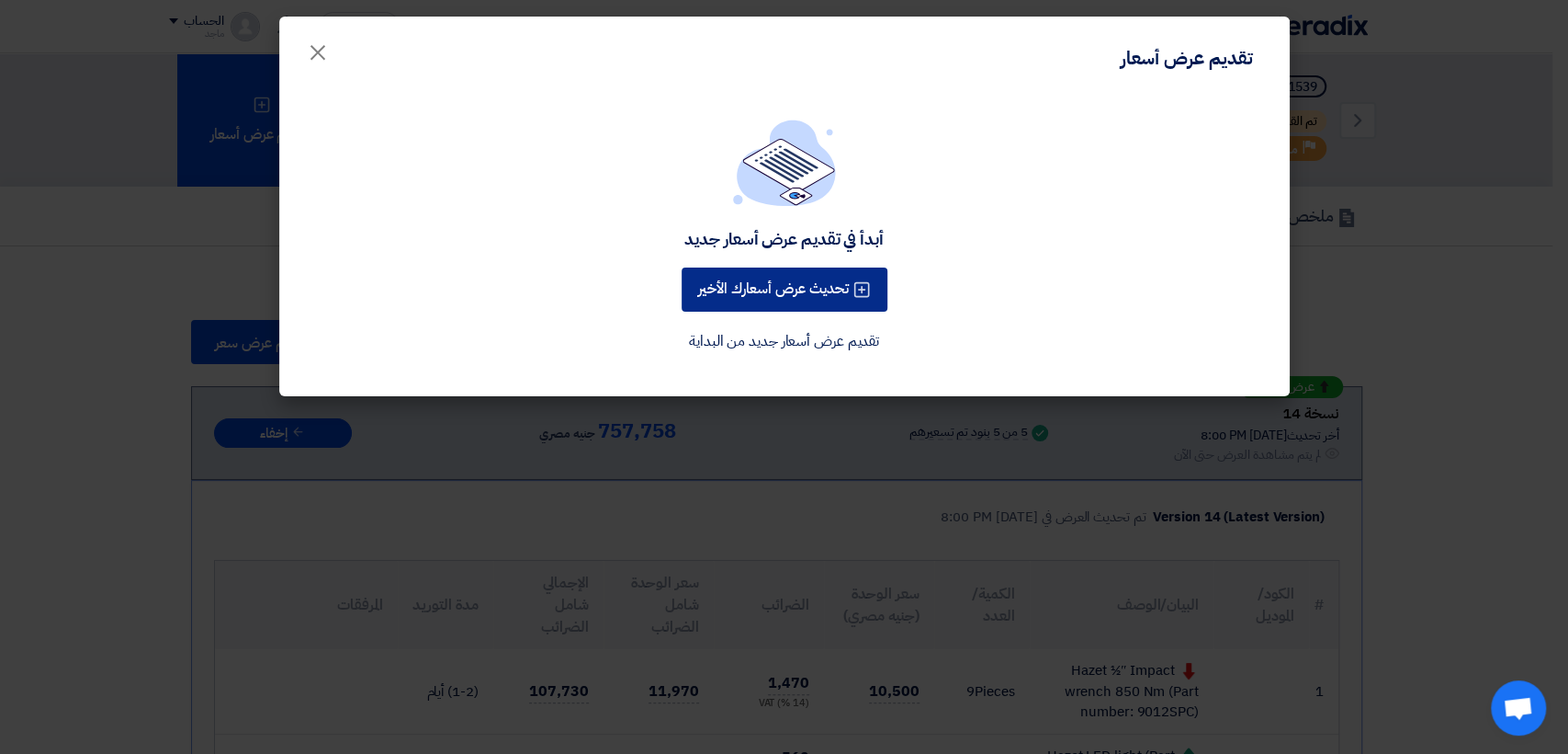
click at [760, 291] on button "تحديث عرض أسعارك الأخير" at bounding box center [784, 289] width 206 height 45
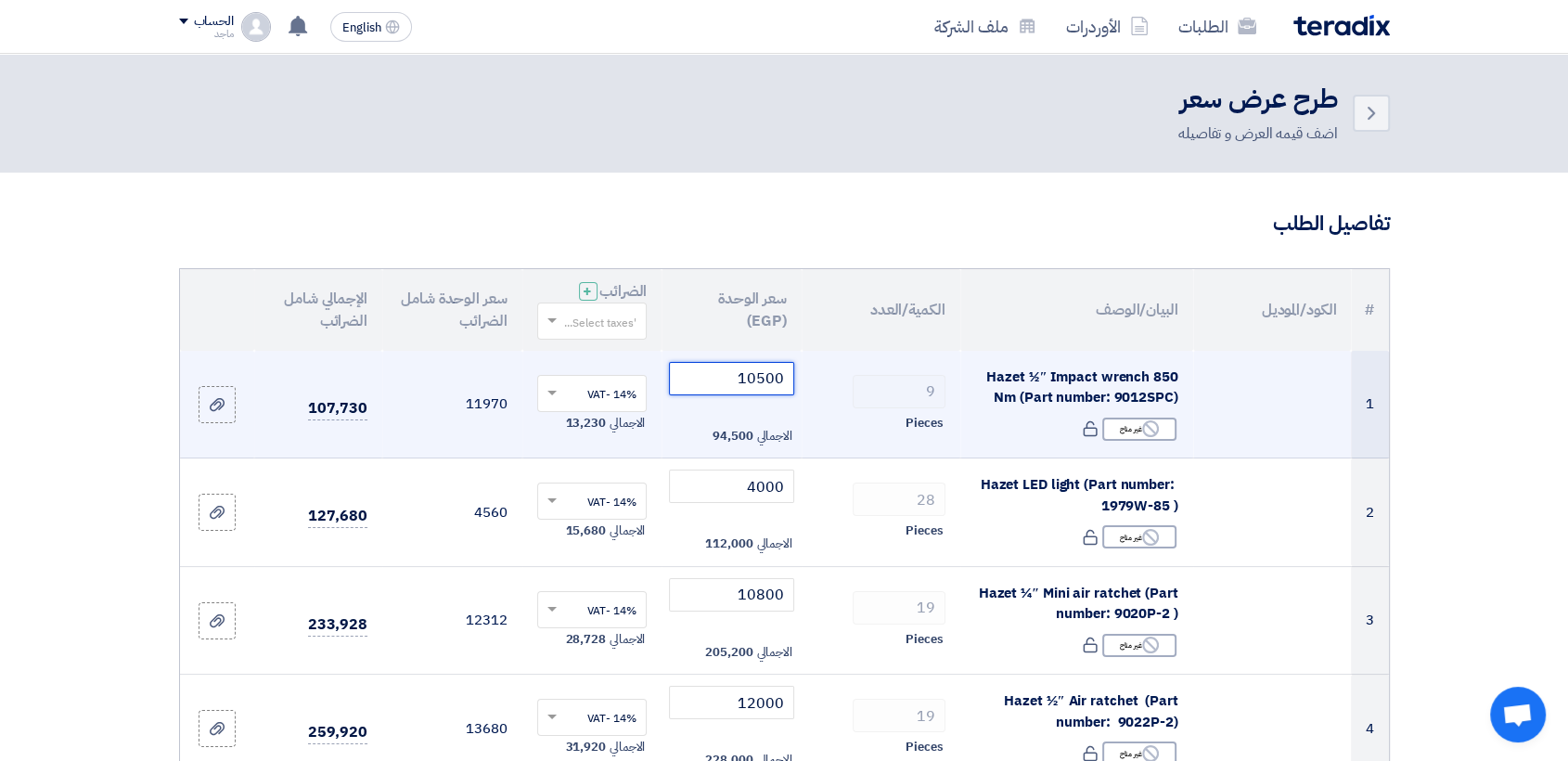
click at [726, 386] on input "10500" at bounding box center [731, 378] width 125 height 34
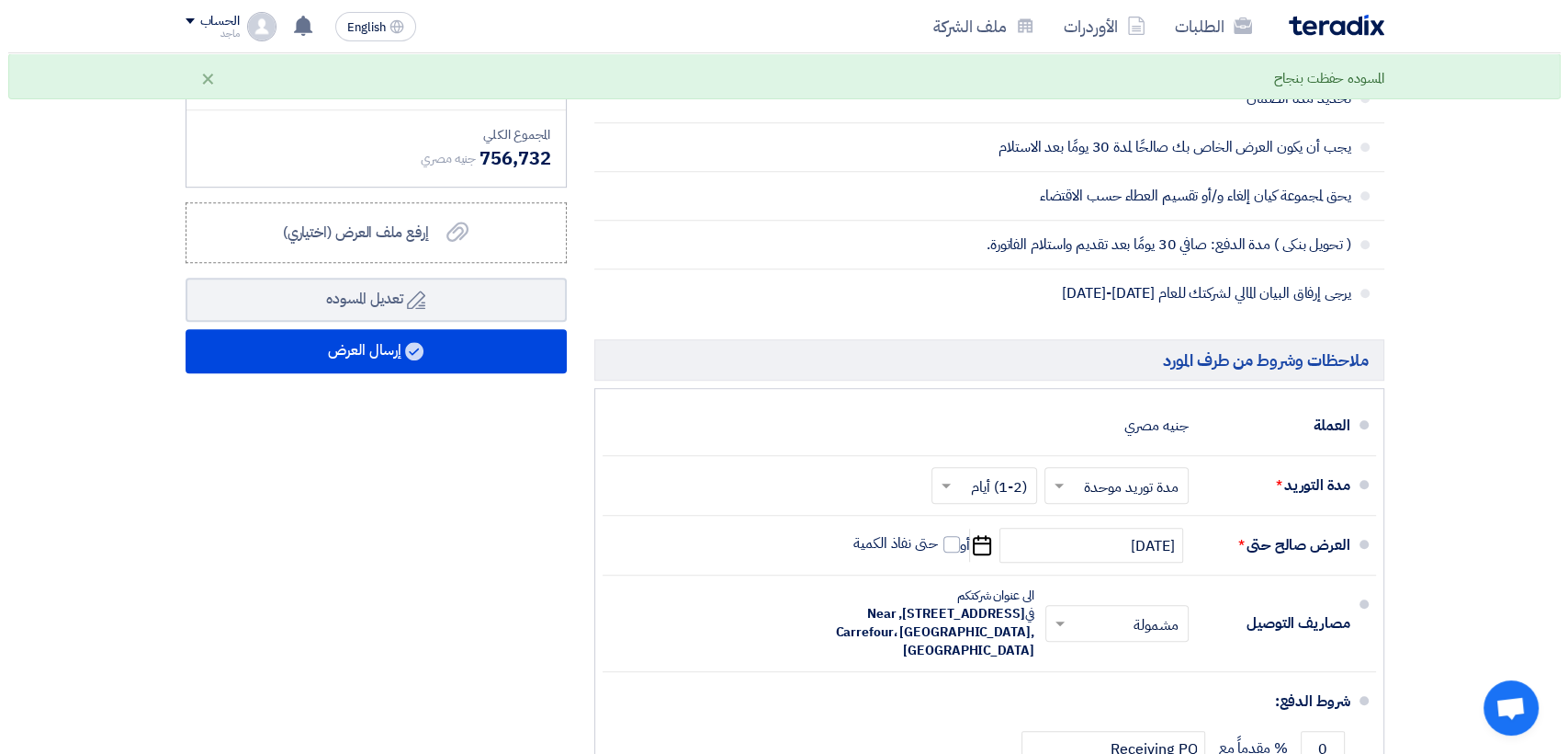
scroll to position [1149, 0]
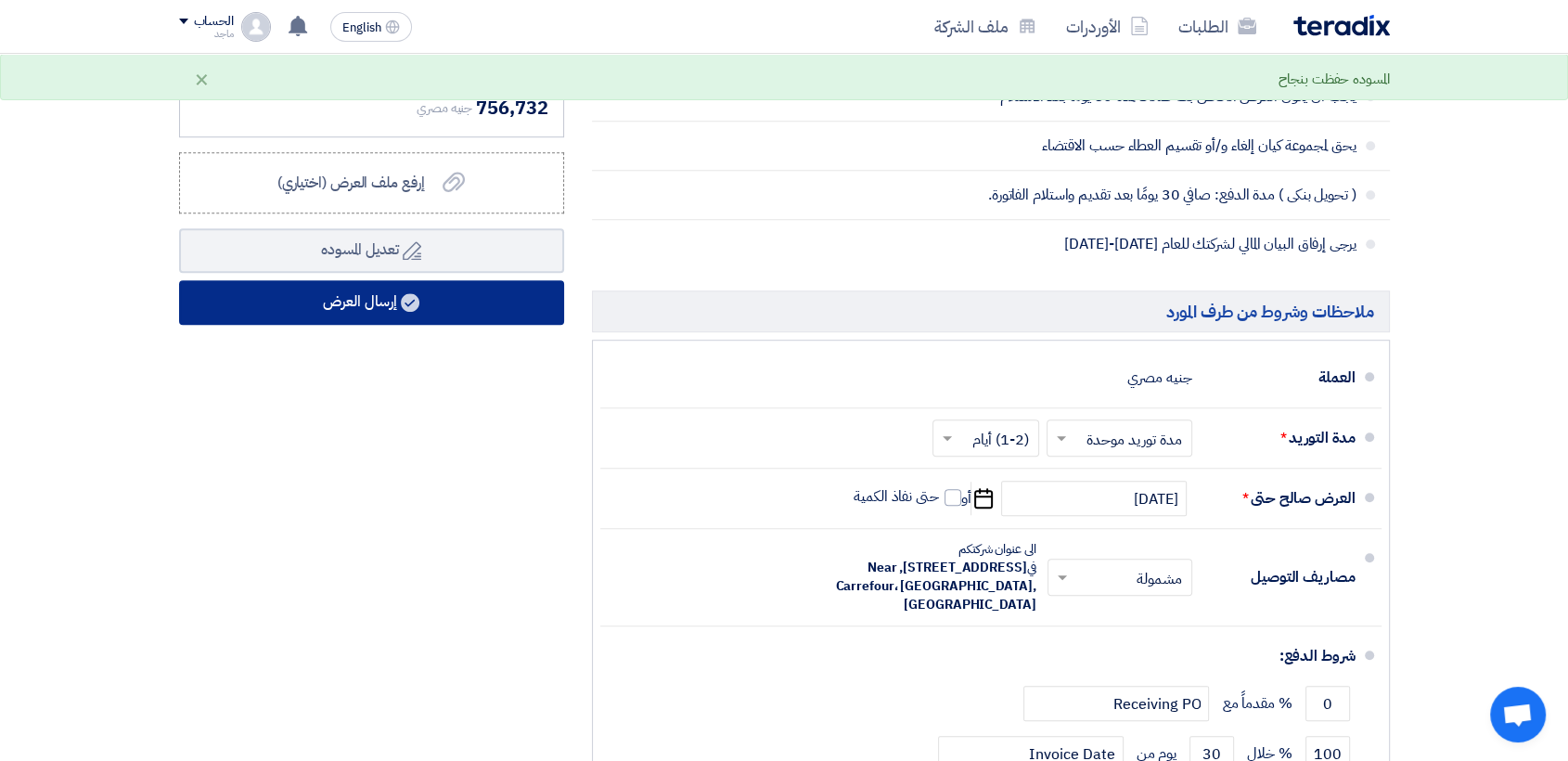
type input "10400"
click at [402, 313] on button "إرسال العرض" at bounding box center [371, 302] width 385 height 45
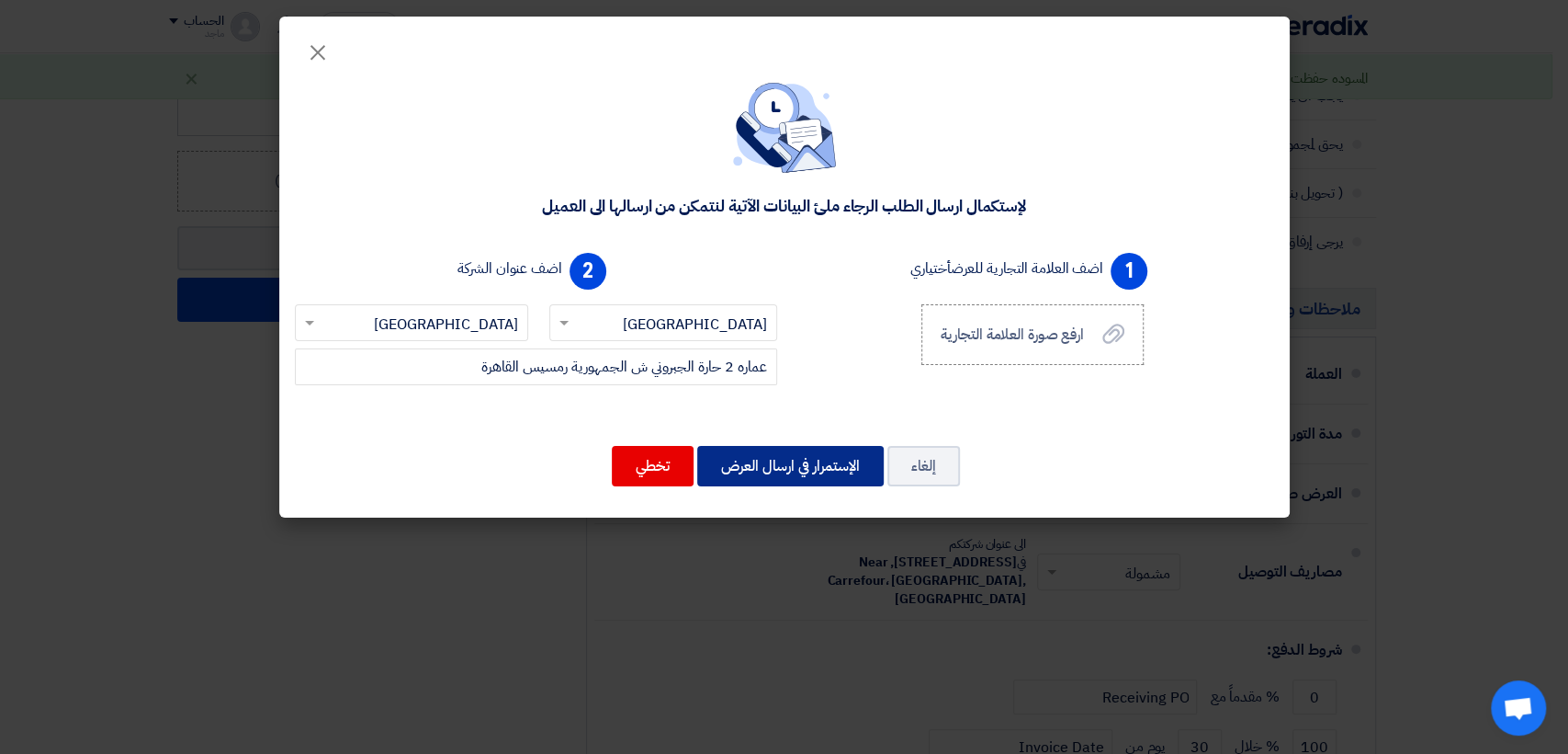
click at [800, 460] on button "الإستمرار في ارسال العرض" at bounding box center [791, 466] width 187 height 41
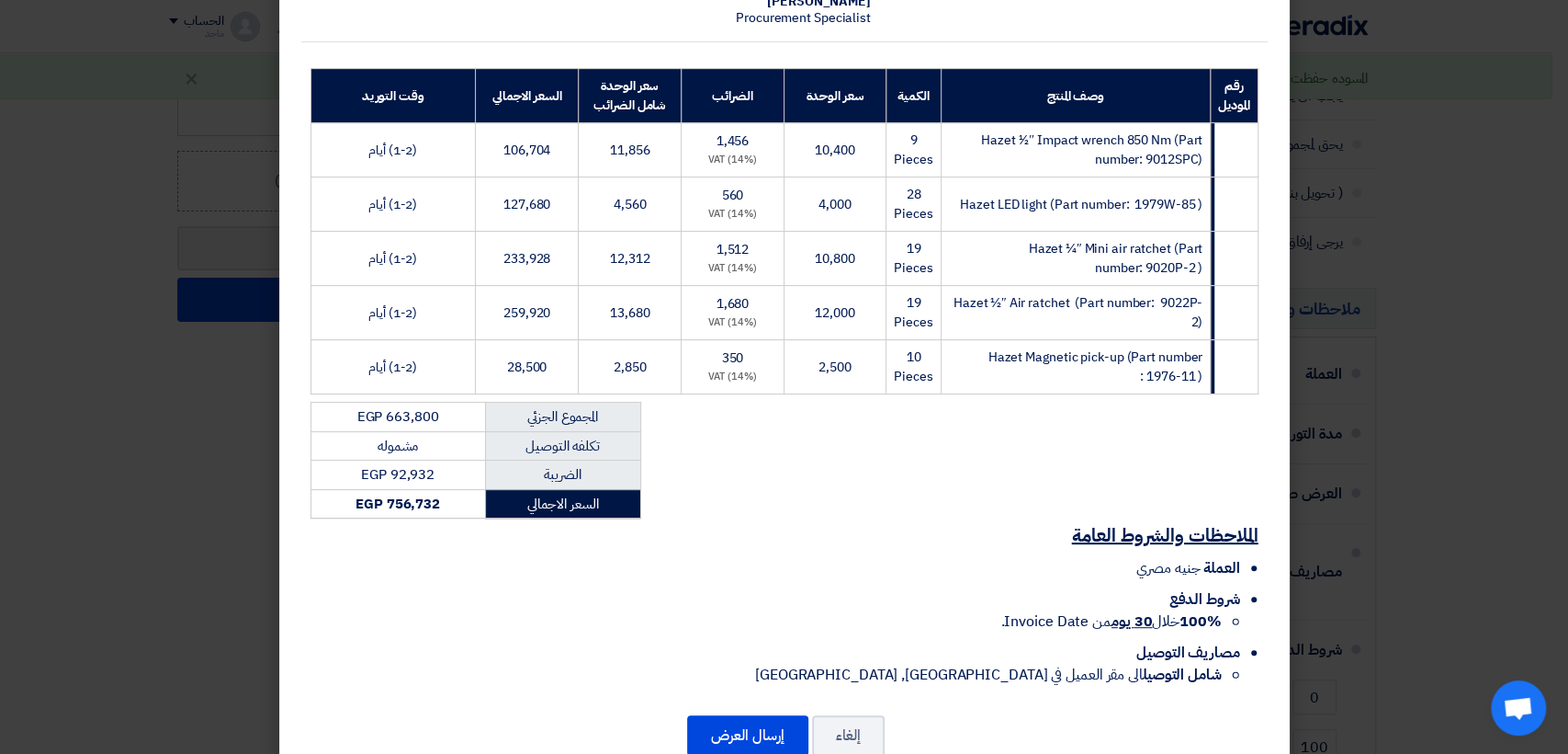
scroll to position [273, 0]
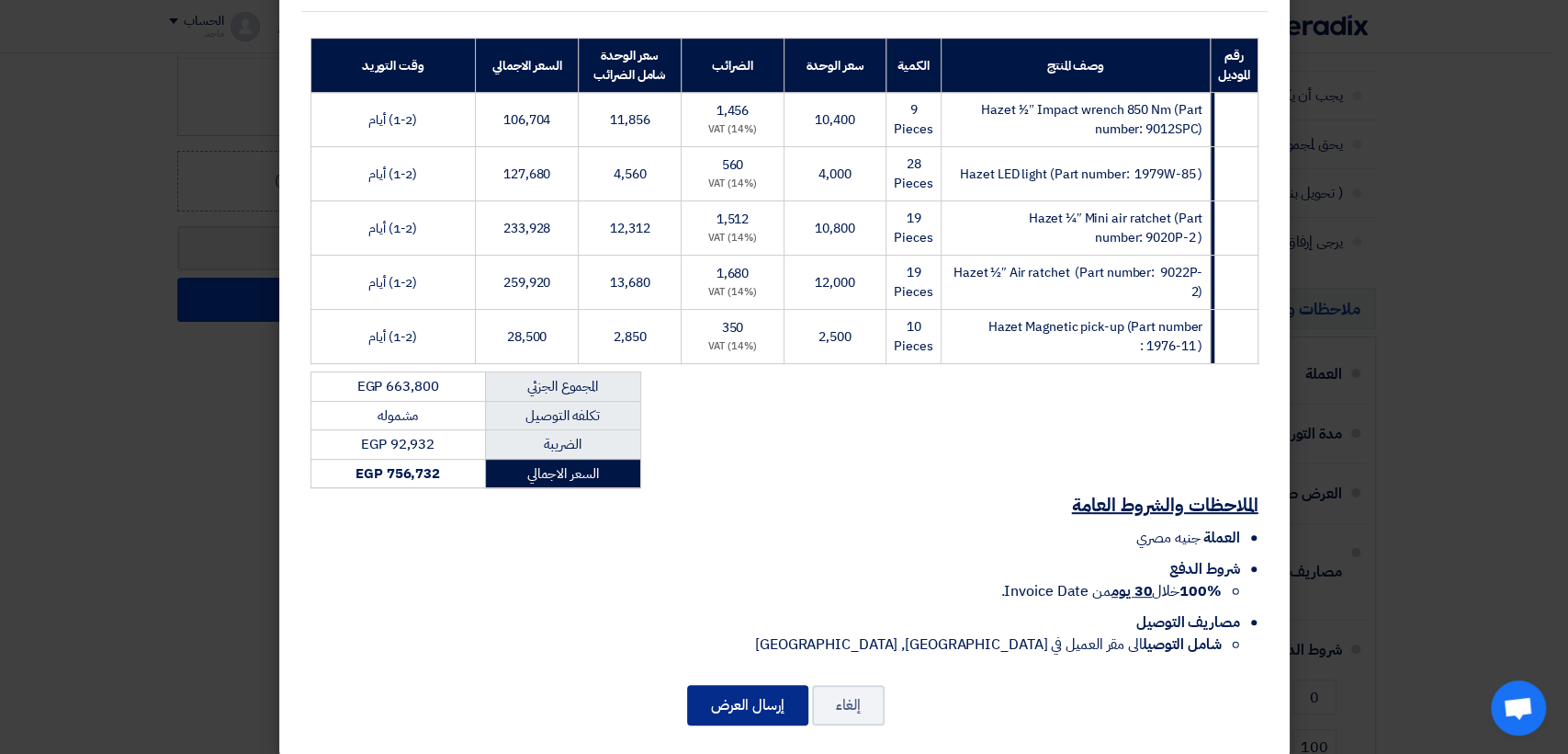
click at [770, 685] on button "إرسال العرض" at bounding box center [748, 705] width 121 height 41
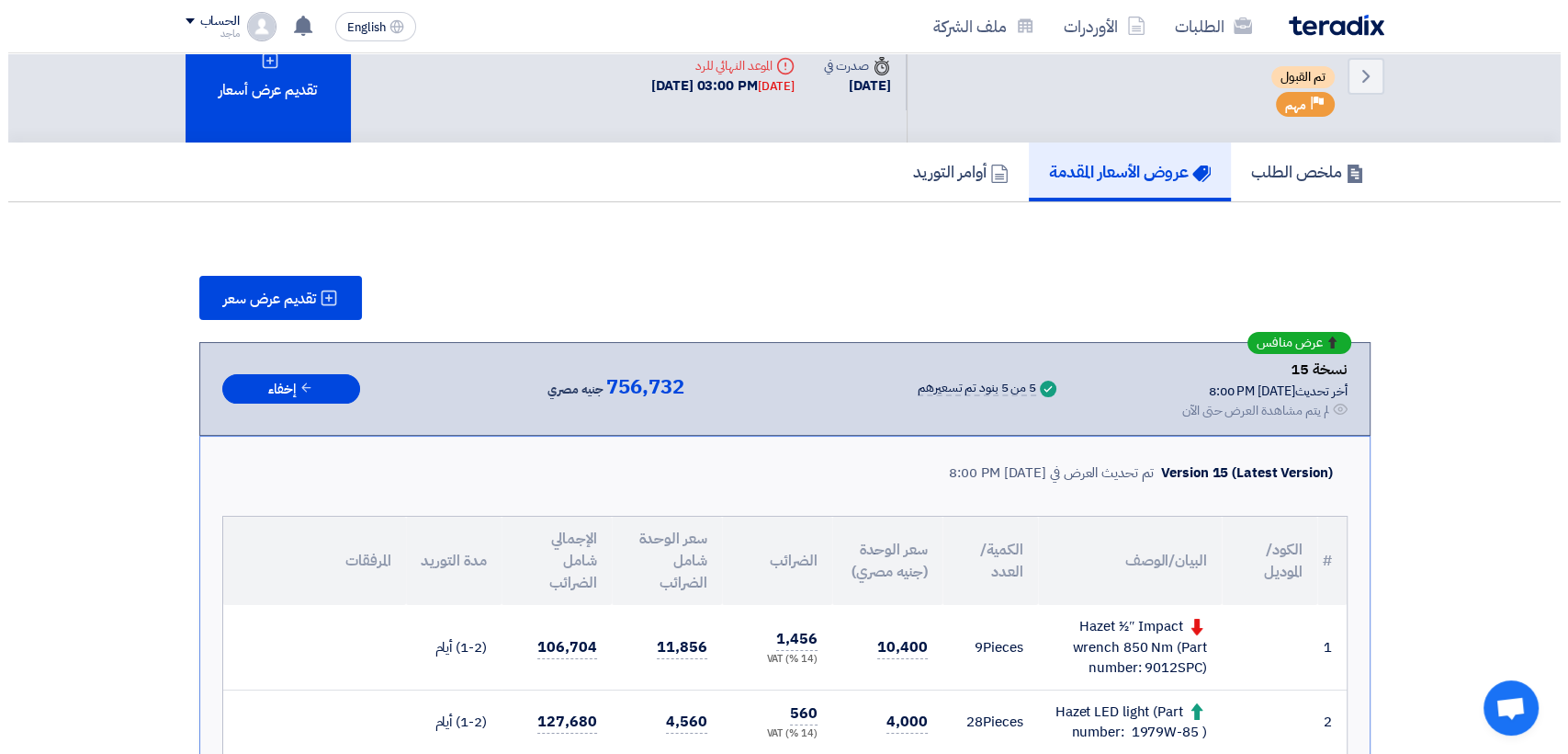
scroll to position [45, 0]
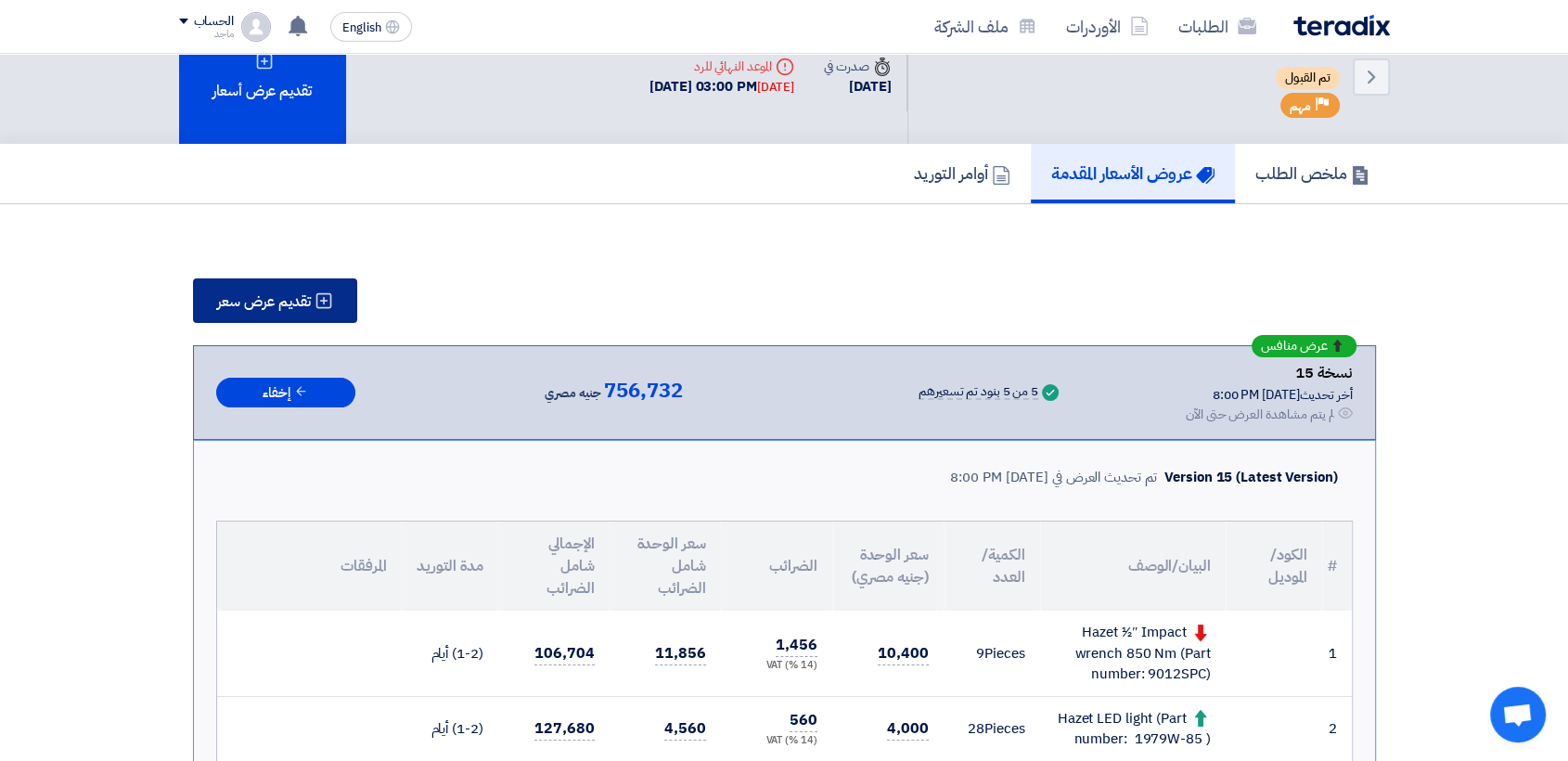
click at [284, 294] on span "تقديم عرض سعر" at bounding box center [264, 302] width 94 height 15
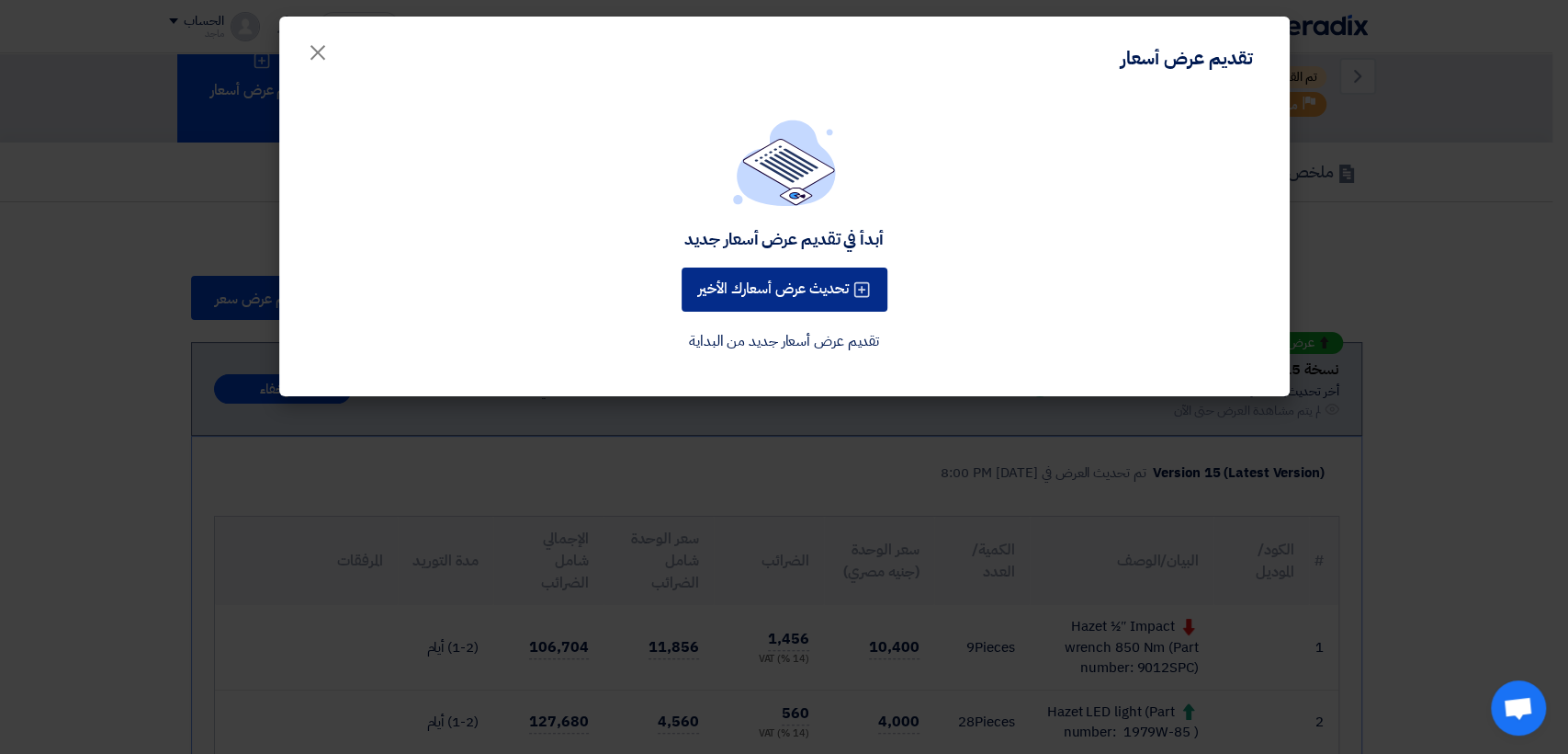
click at [763, 296] on button "تحديث عرض أسعارك الأخير" at bounding box center [784, 289] width 206 height 45
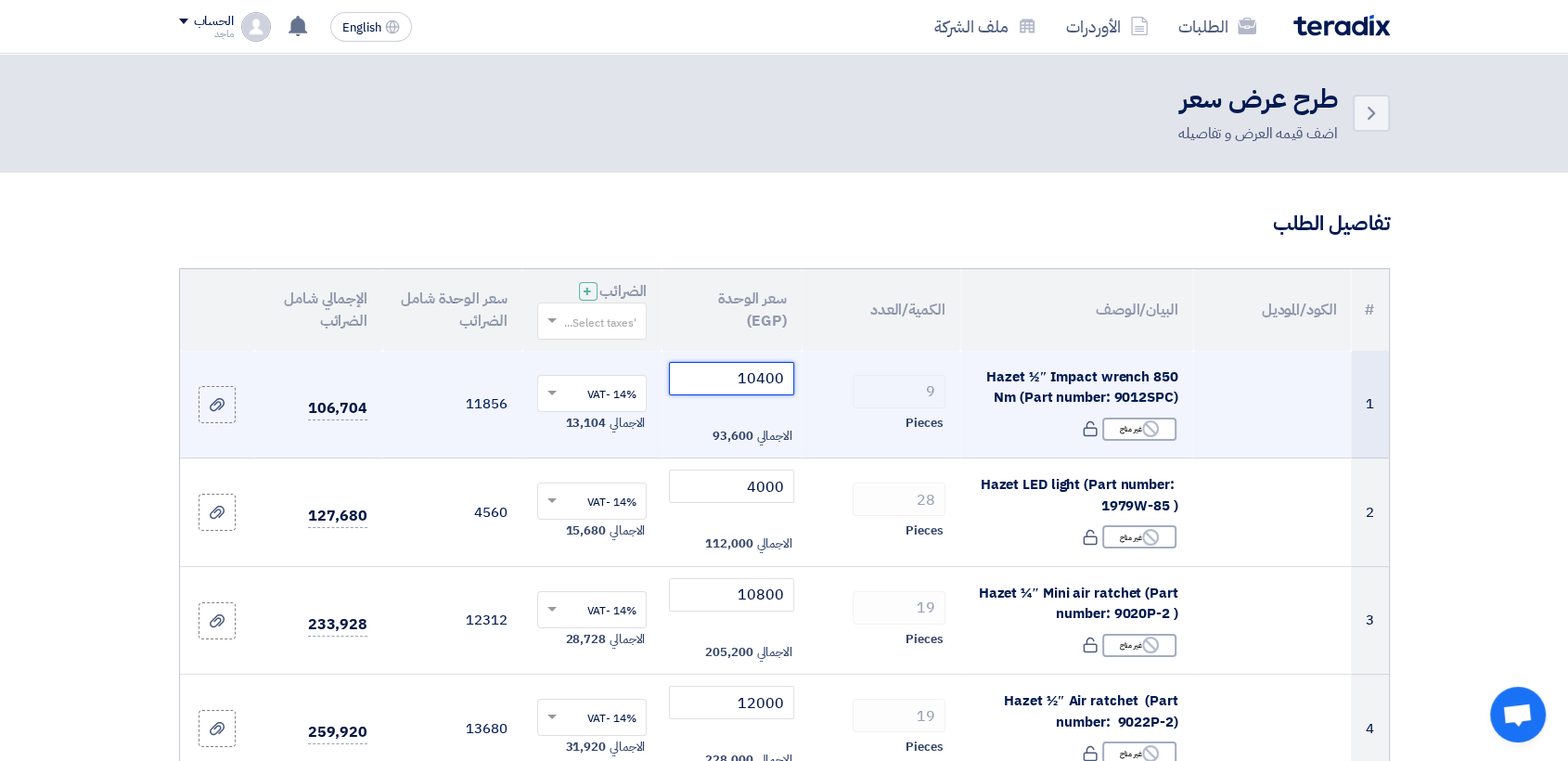
click at [727, 371] on input "10400" at bounding box center [731, 378] width 125 height 34
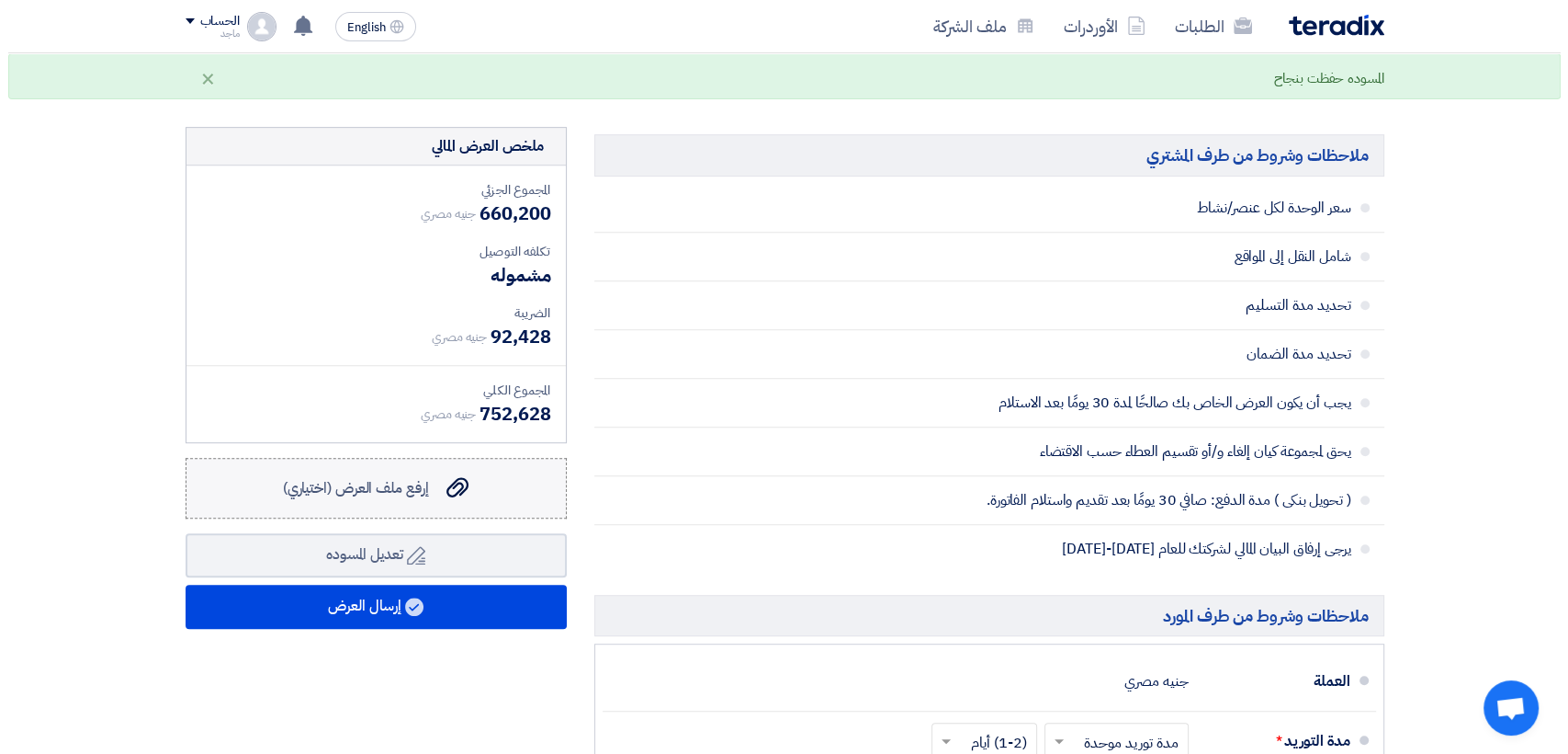
scroll to position [844, 0]
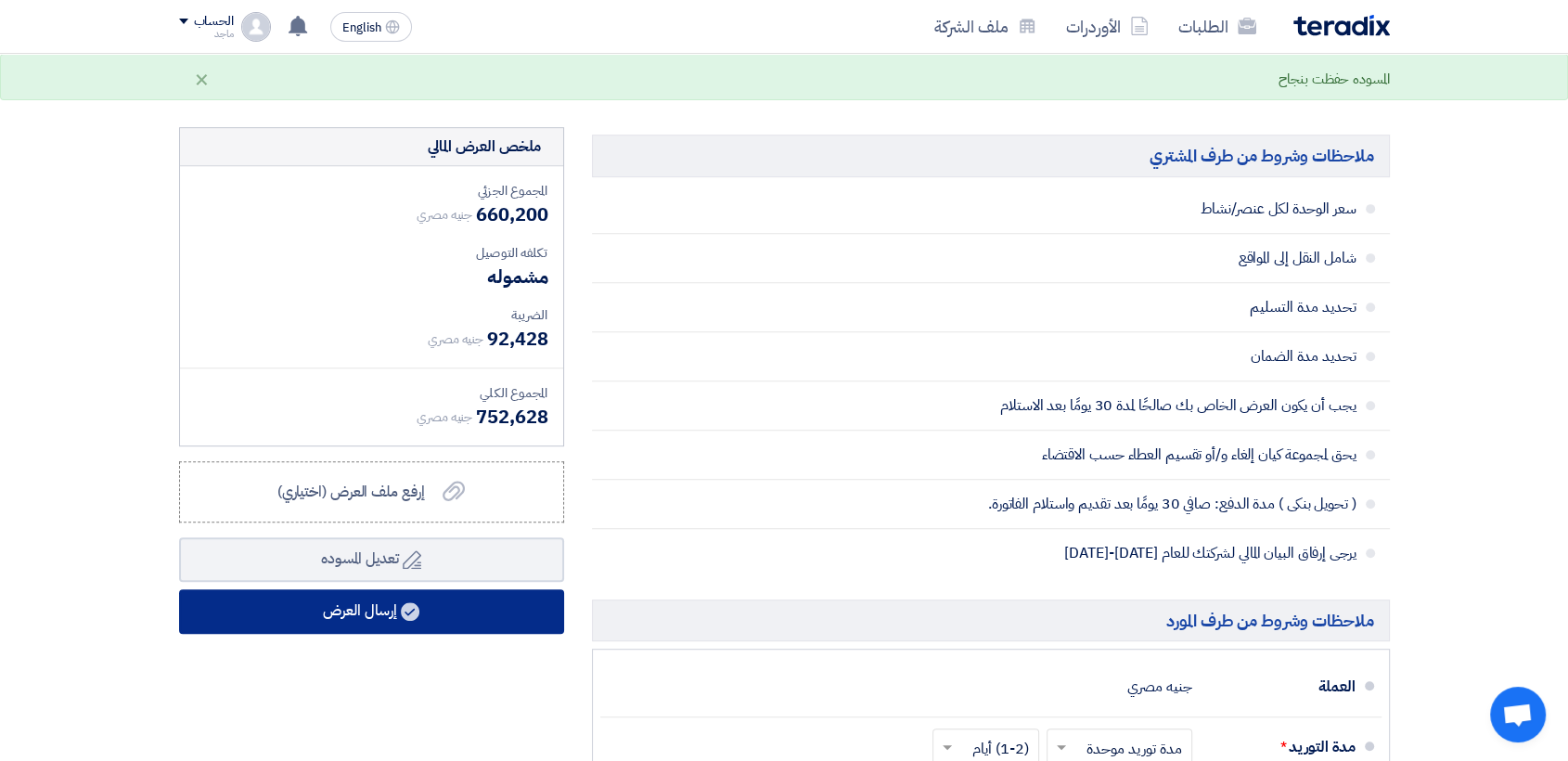
type input "10000"
click at [356, 593] on button "إرسال العرض" at bounding box center [371, 611] width 385 height 45
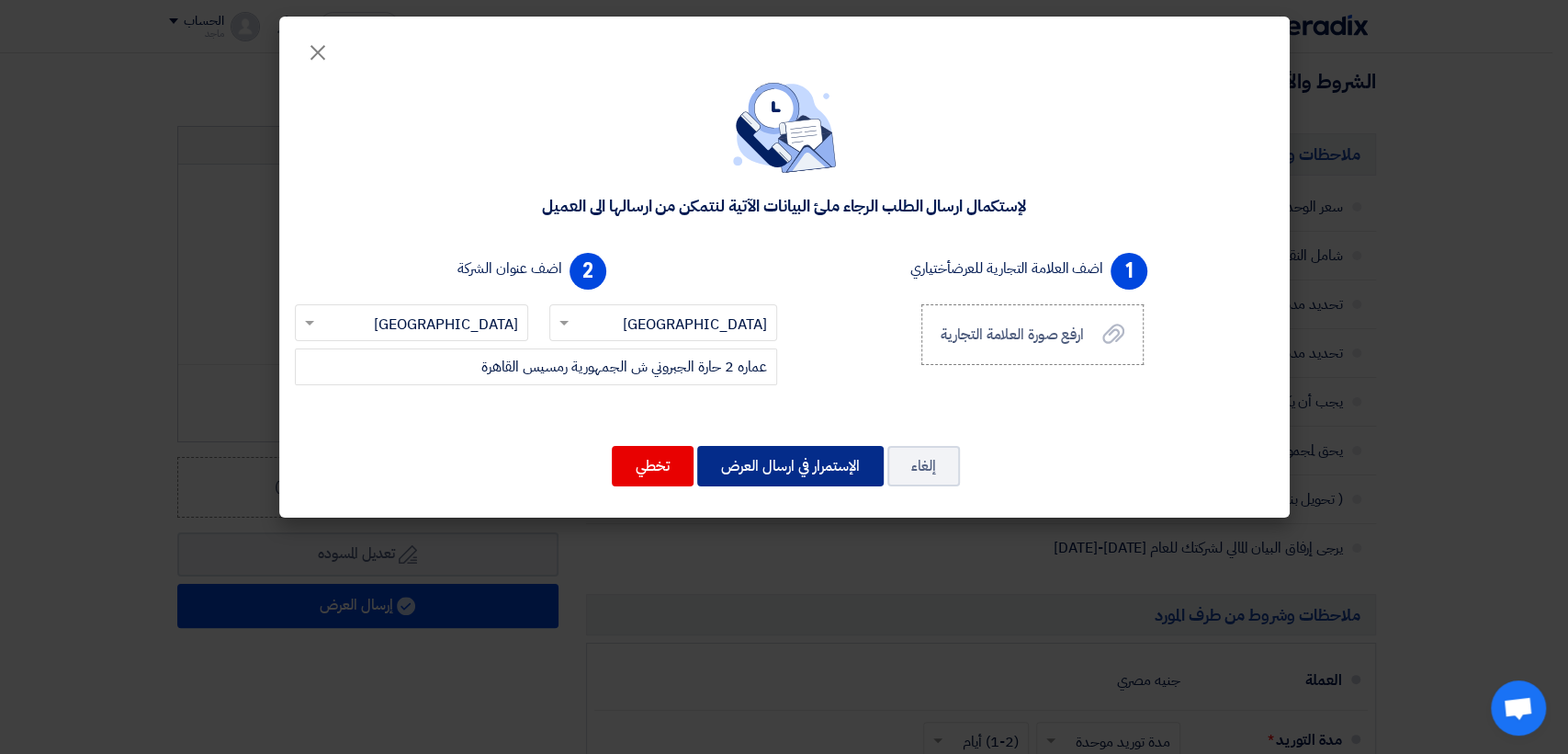
click at [738, 465] on button "الإستمرار في ارسال العرض" at bounding box center [791, 466] width 187 height 41
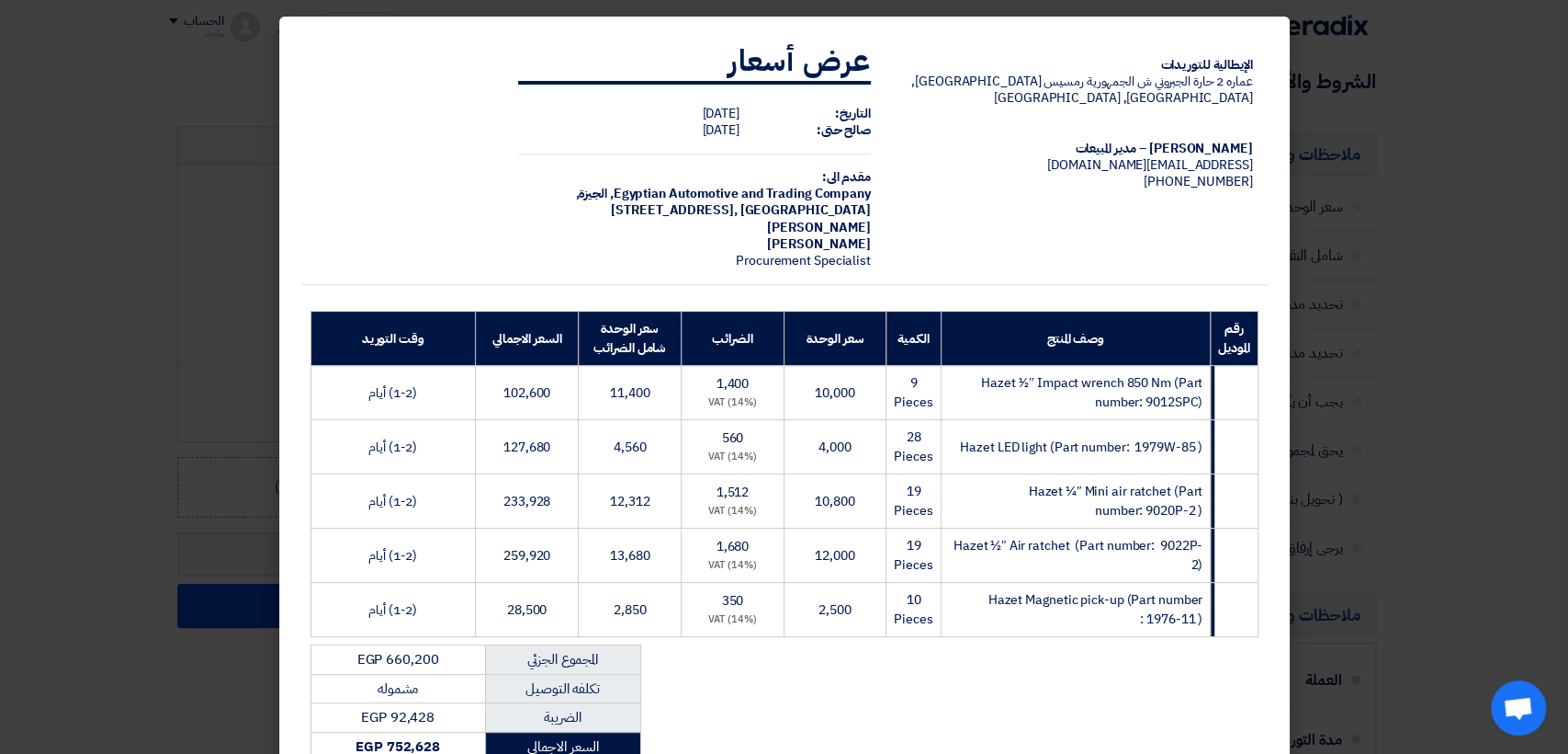
scroll to position [273, 0]
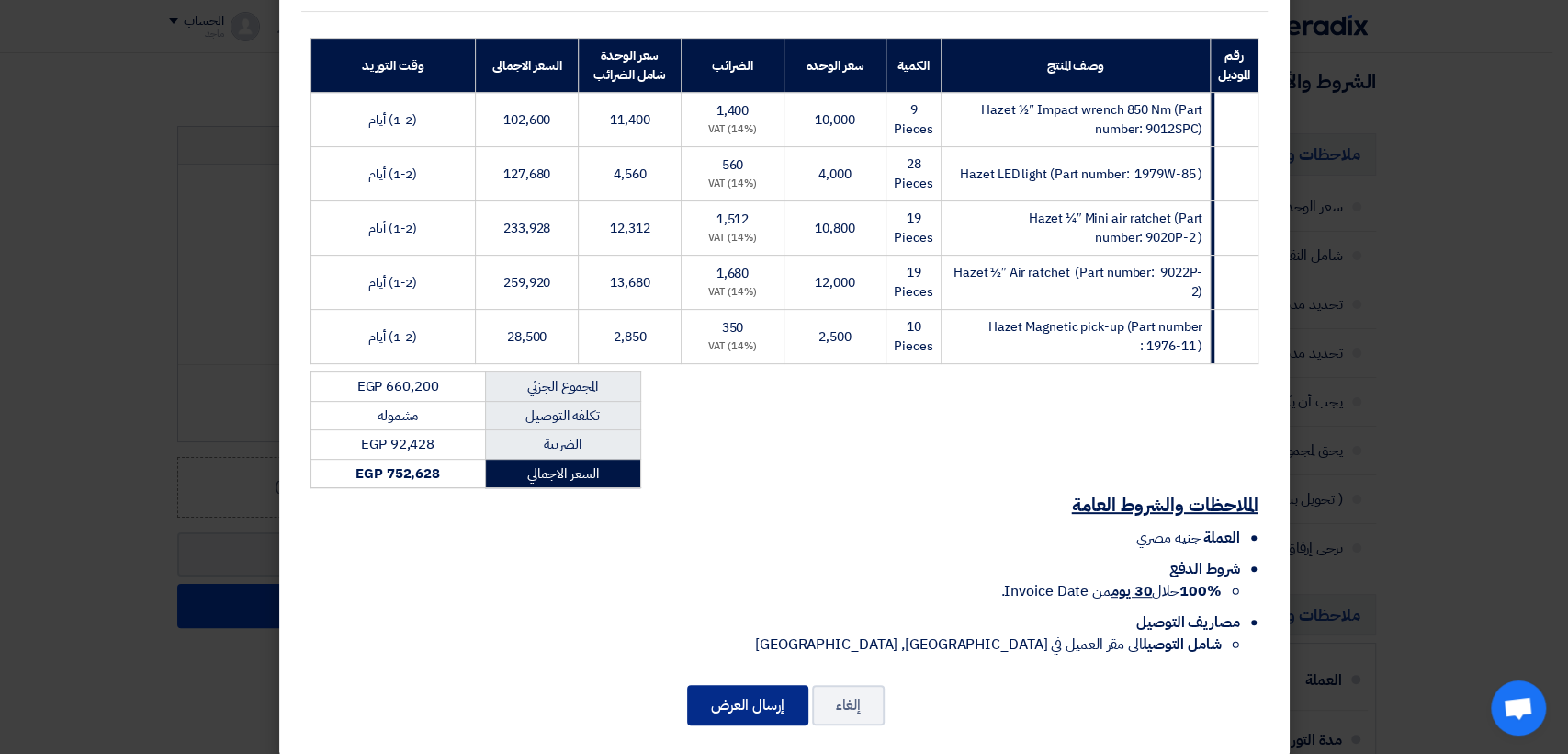
click at [753, 686] on button "إرسال العرض" at bounding box center [748, 705] width 121 height 41
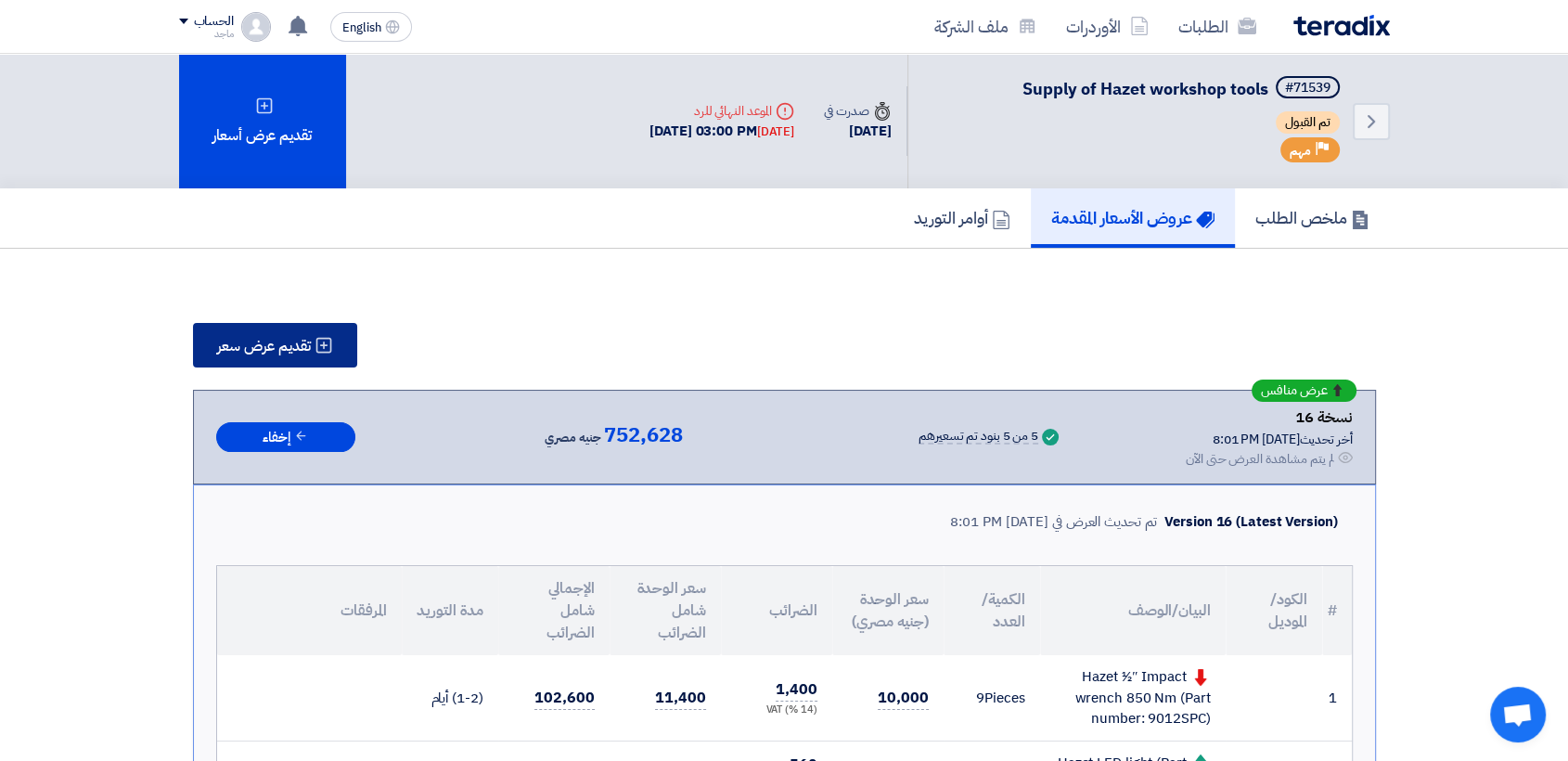
click at [224, 343] on span "تقديم عرض سعر" at bounding box center [264, 347] width 94 height 15
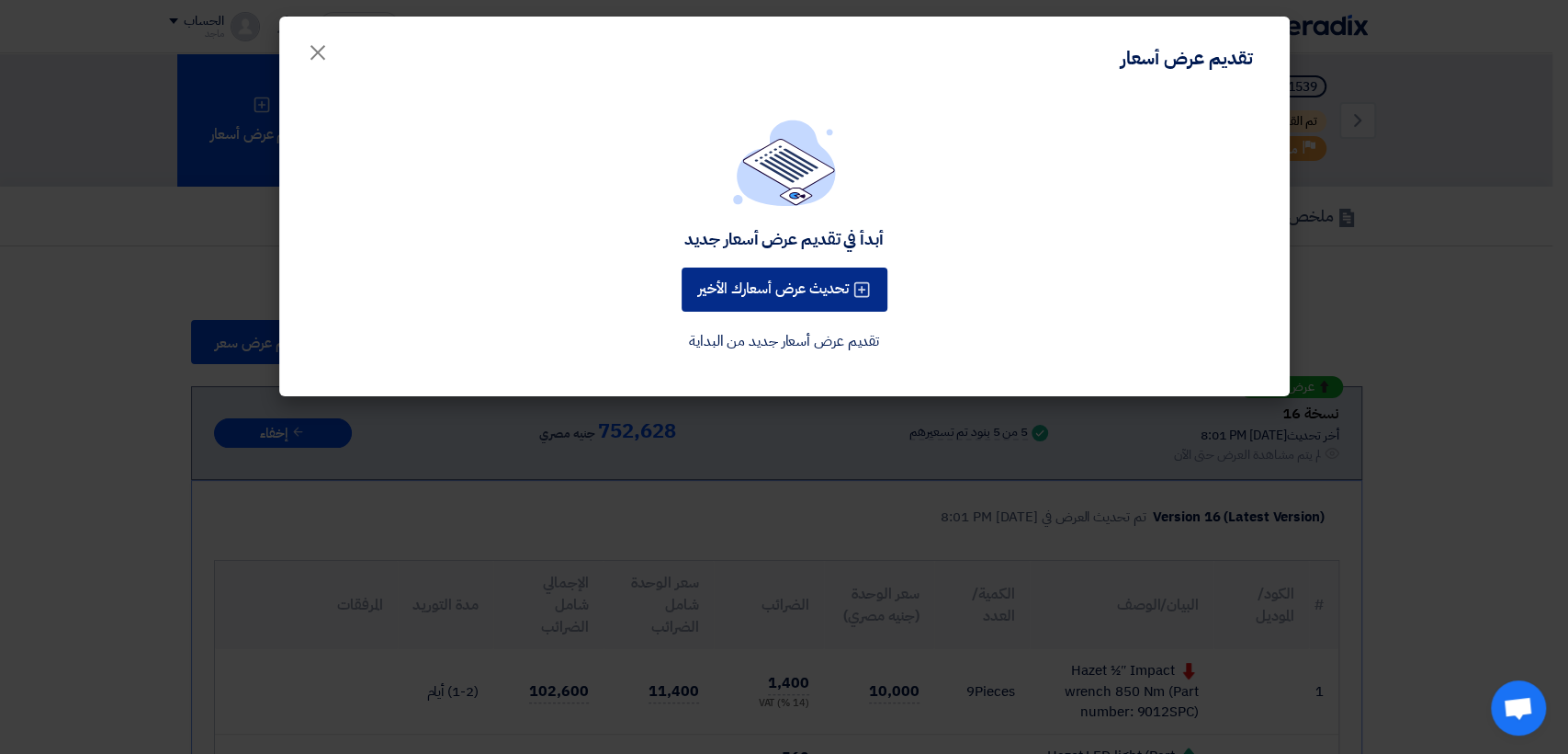
click at [786, 288] on button "تحديث عرض أسعارك الأخير" at bounding box center [784, 289] width 206 height 45
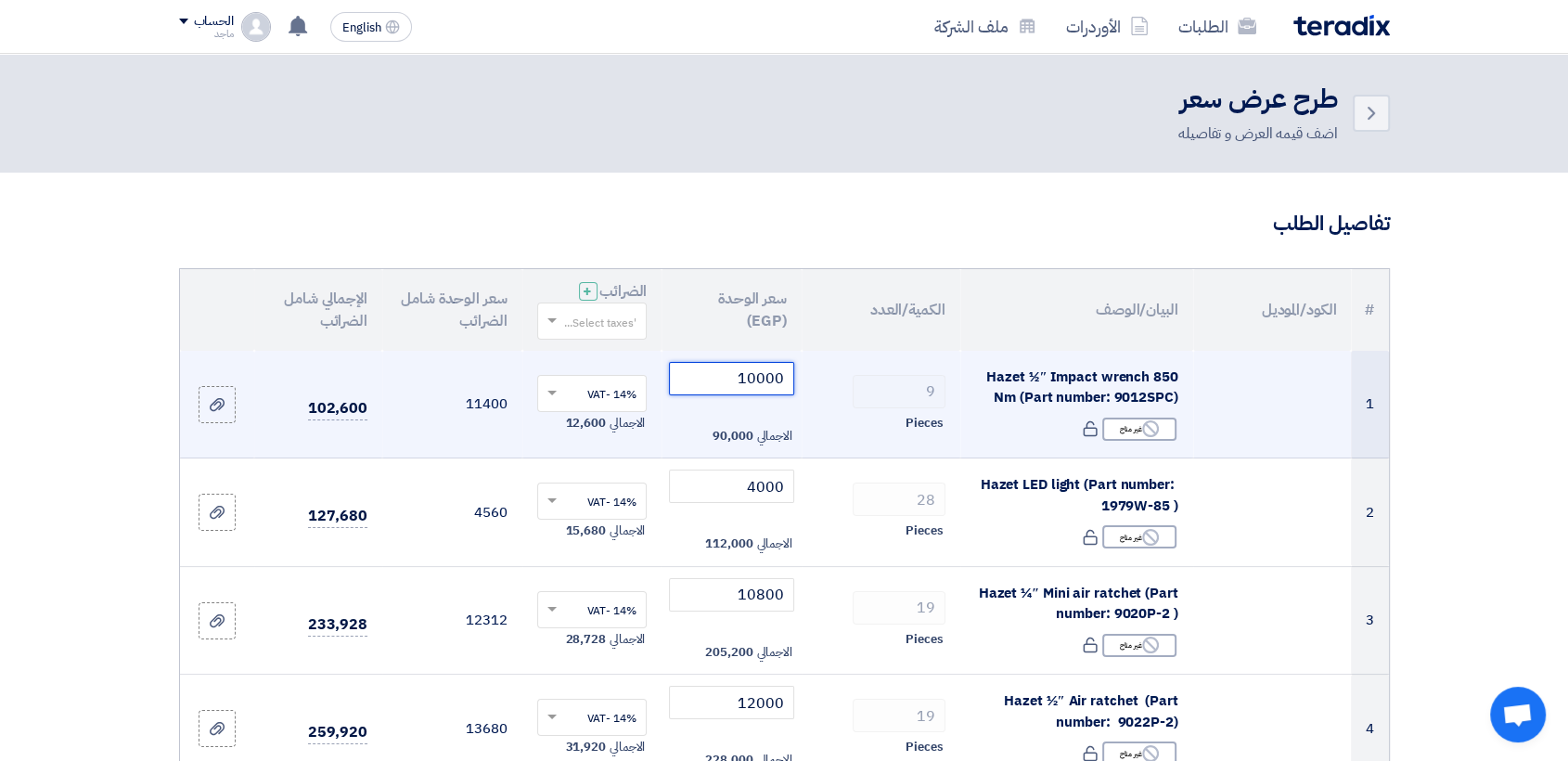
click at [735, 370] on input "10000" at bounding box center [731, 378] width 125 height 34
type input "1"
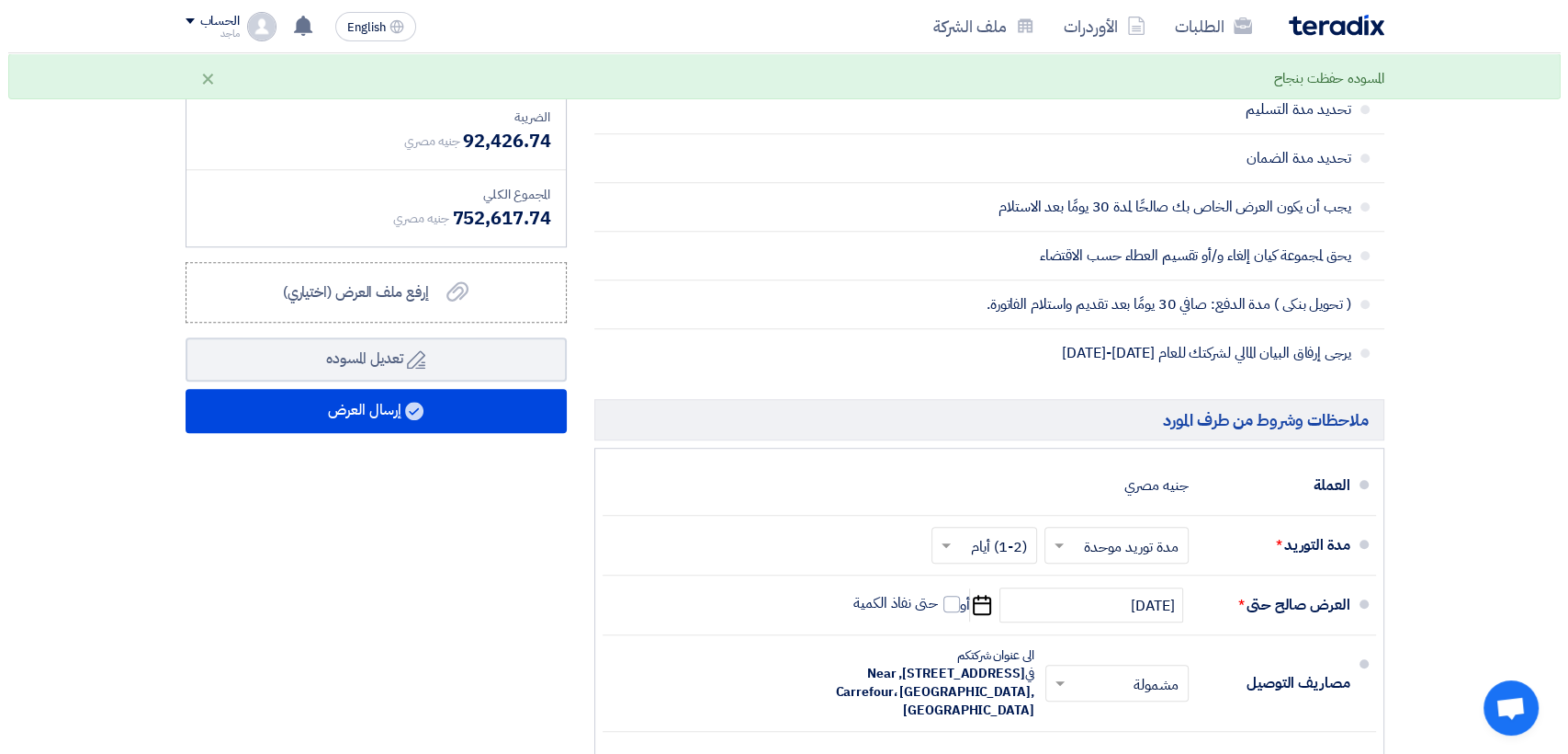
scroll to position [1041, 0]
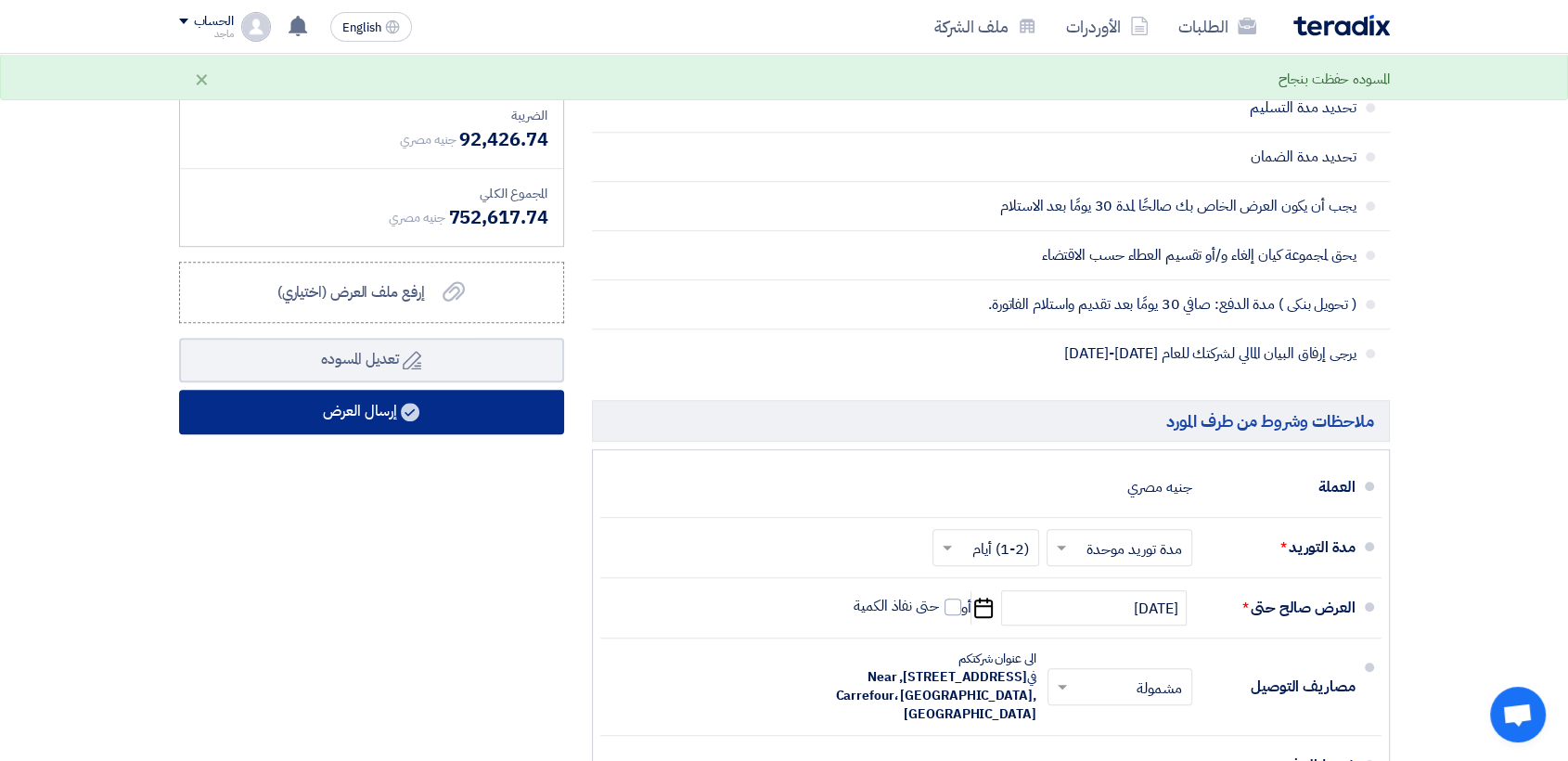
type input "9999"
click at [464, 406] on button "إرسال العرض" at bounding box center [371, 412] width 385 height 45
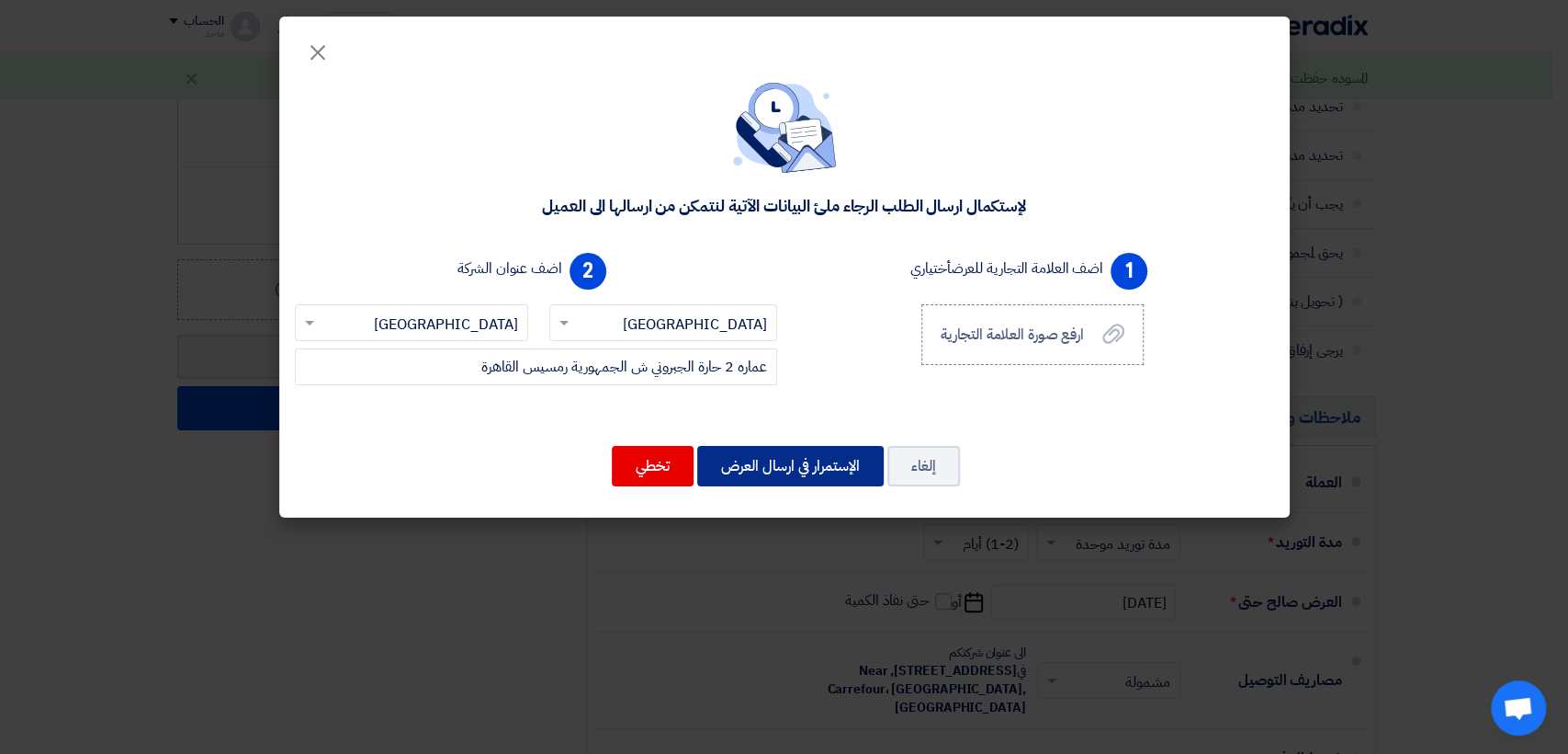
click at [793, 457] on button "الإستمرار في ارسال العرض" at bounding box center [791, 466] width 187 height 41
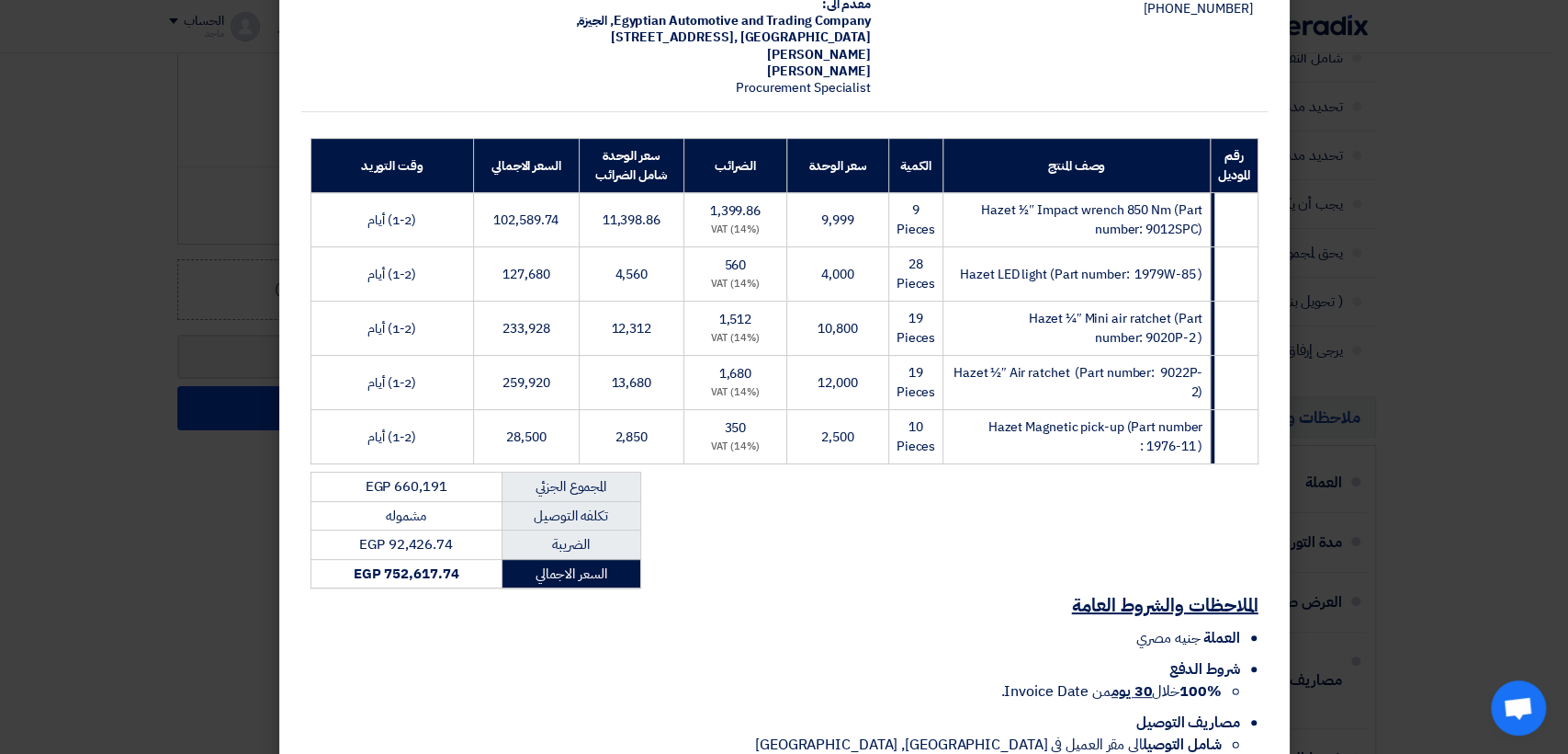
scroll to position [273, 0]
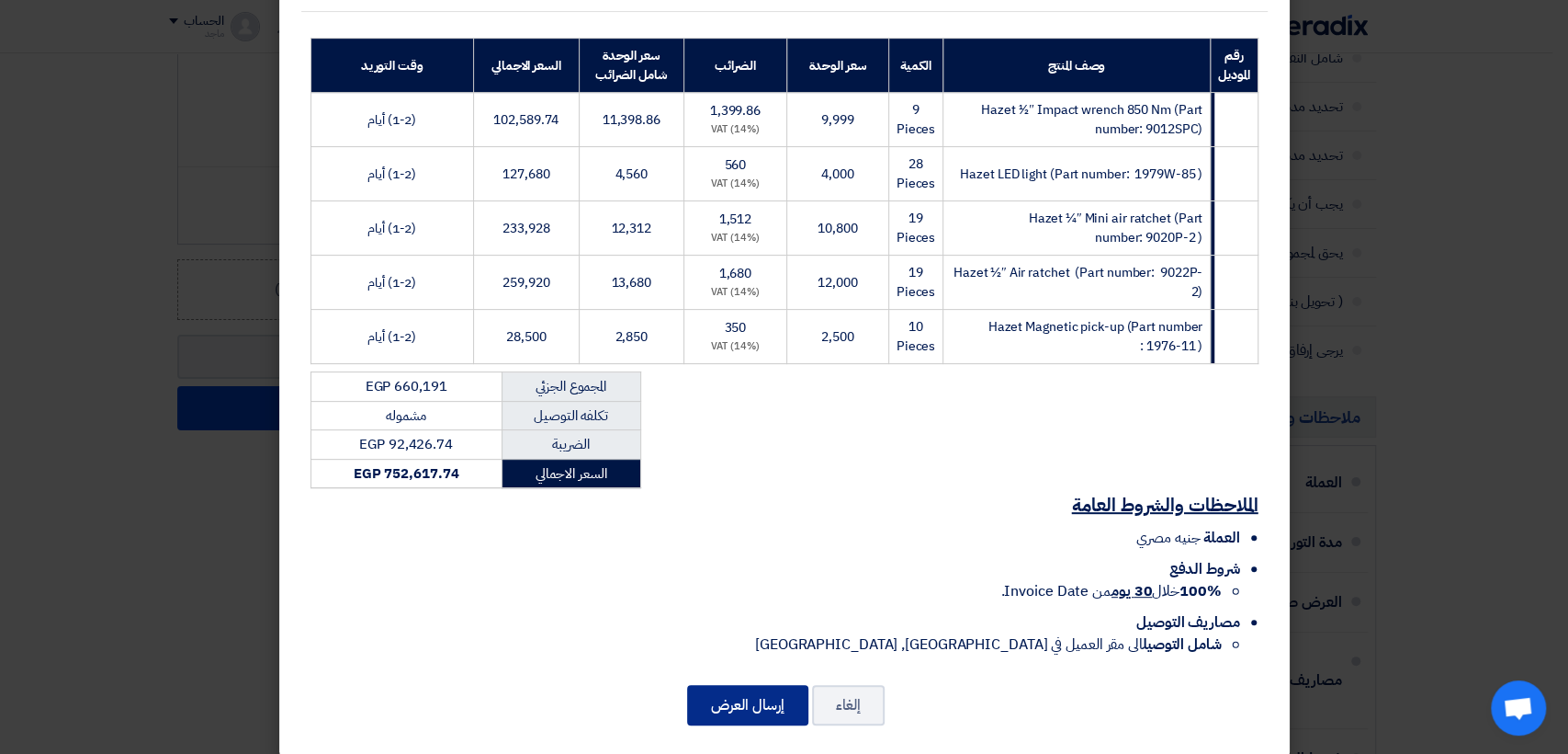
click at [762, 693] on button "إرسال العرض" at bounding box center [748, 705] width 121 height 41
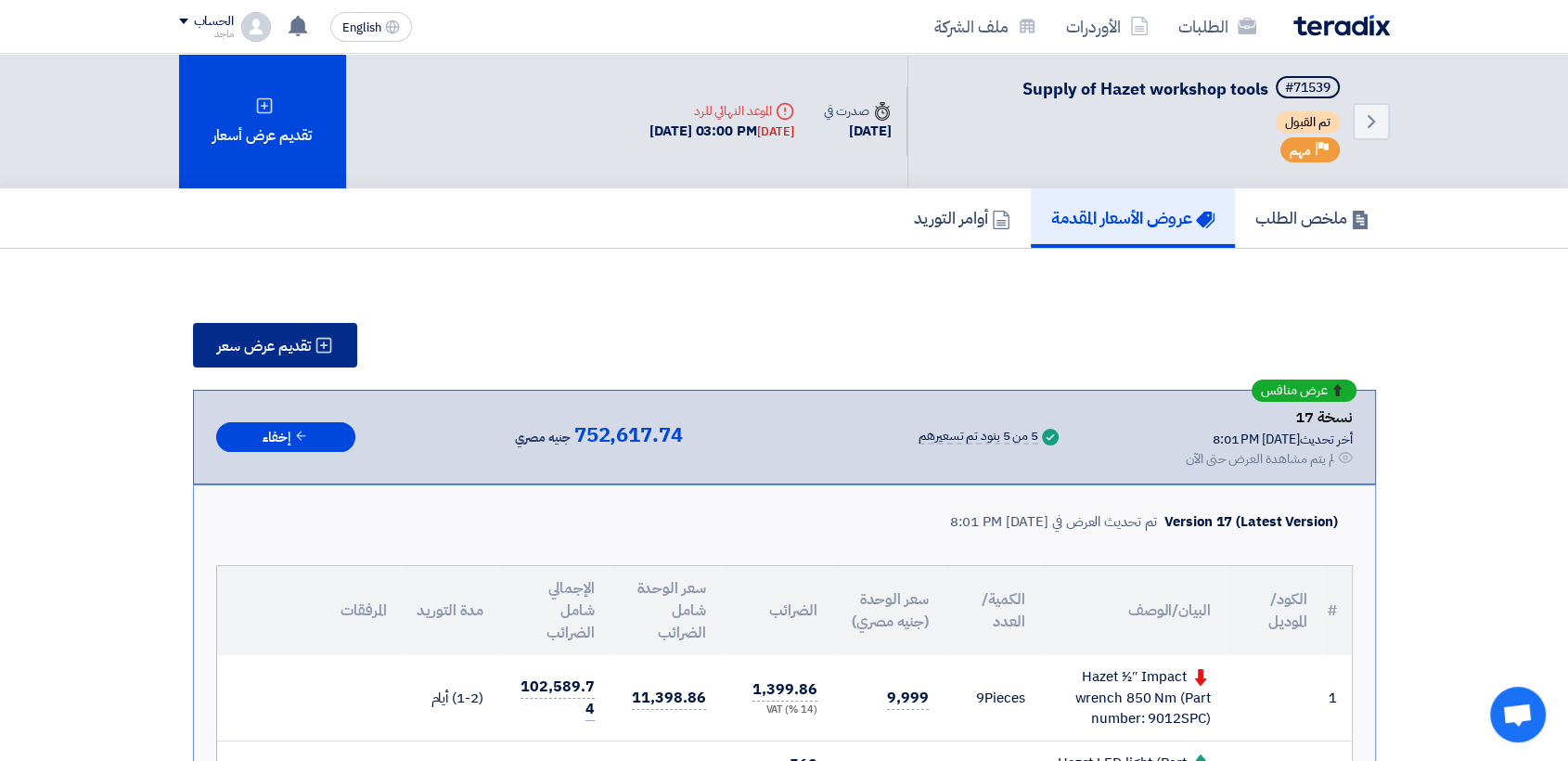
click at [209, 346] on button "تقديم عرض سعر" at bounding box center [276, 345] width 165 height 45
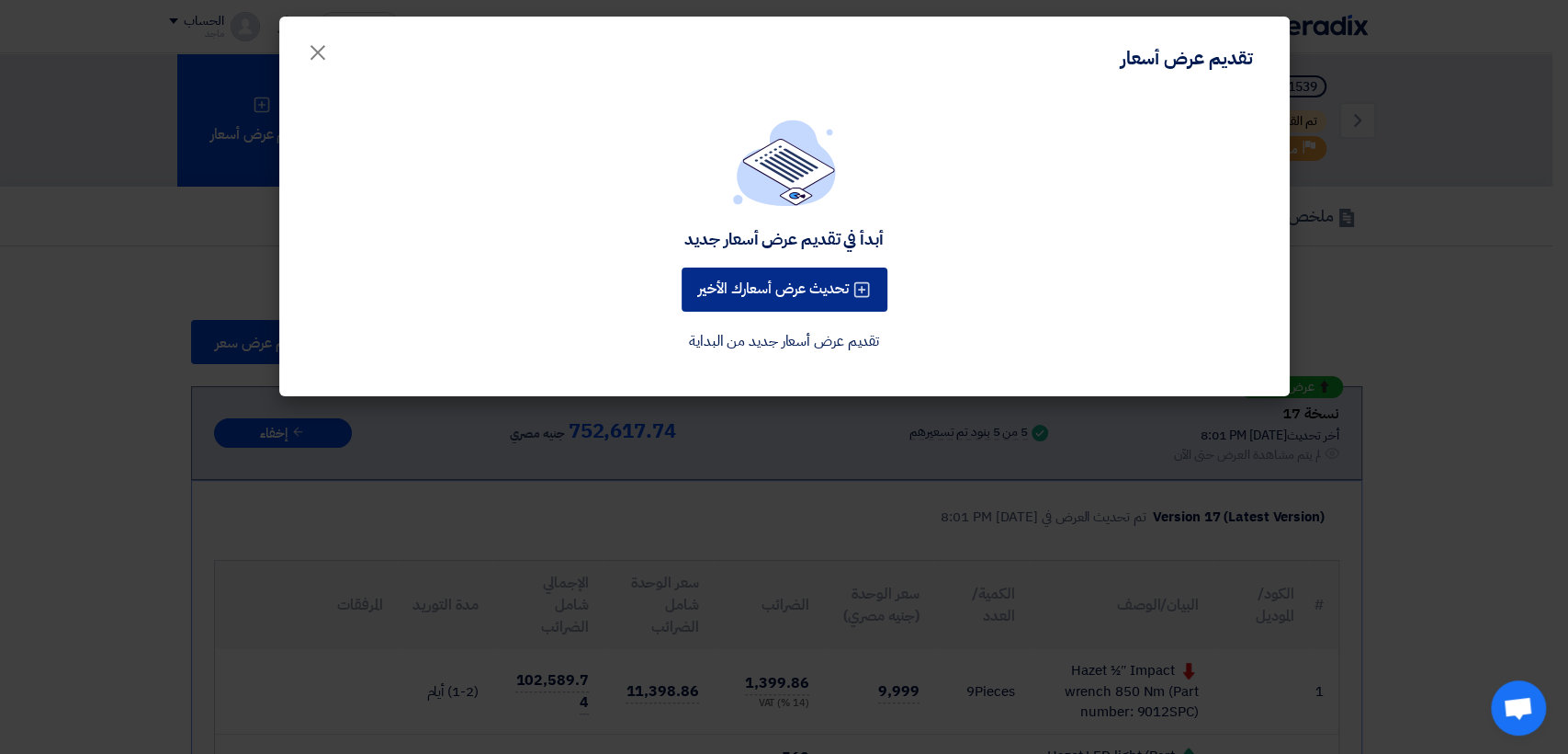
click at [735, 284] on button "تحديث عرض أسعارك الأخير" at bounding box center [784, 289] width 206 height 45
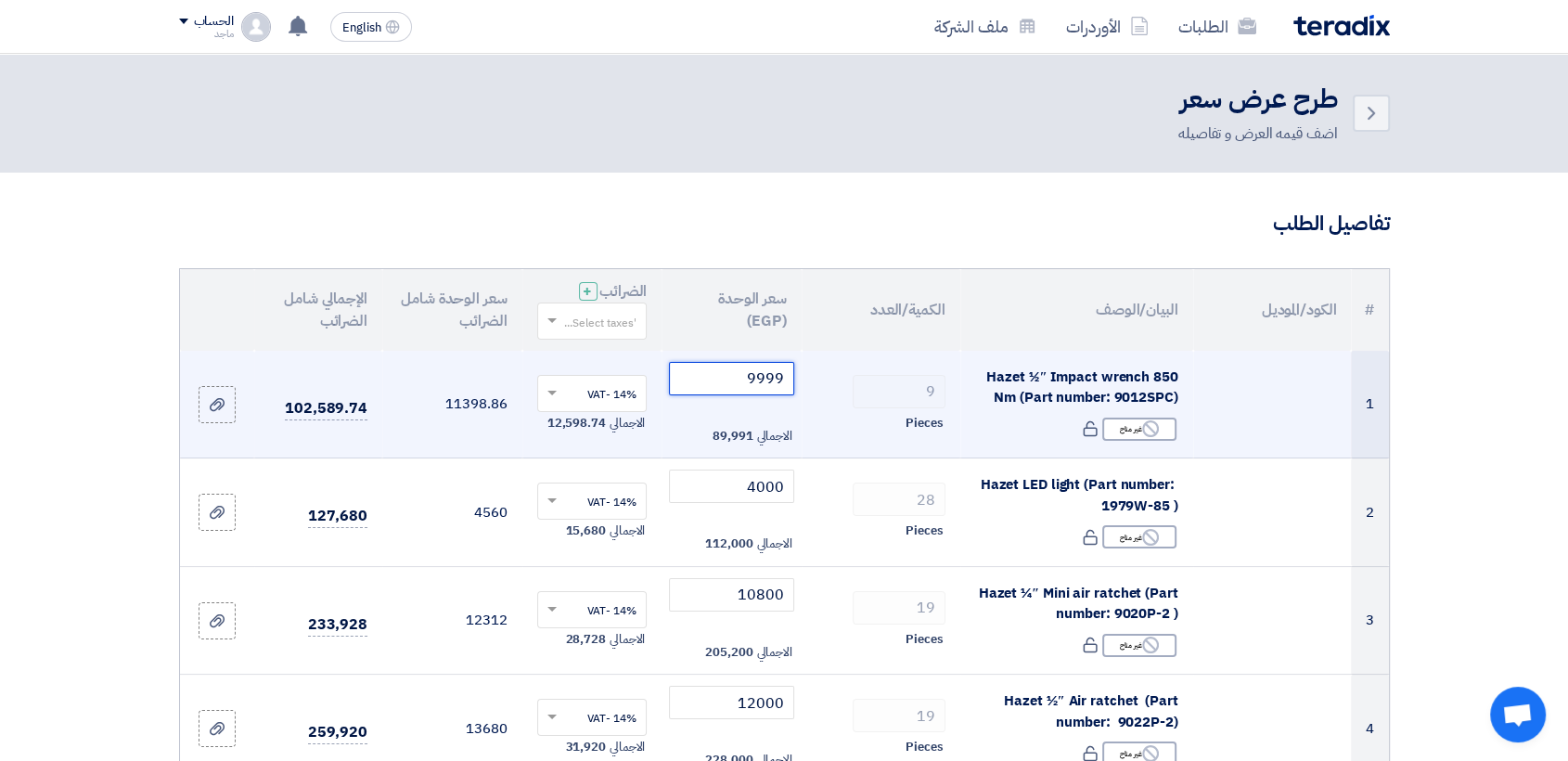
click at [724, 380] on input "9999" at bounding box center [731, 378] width 125 height 34
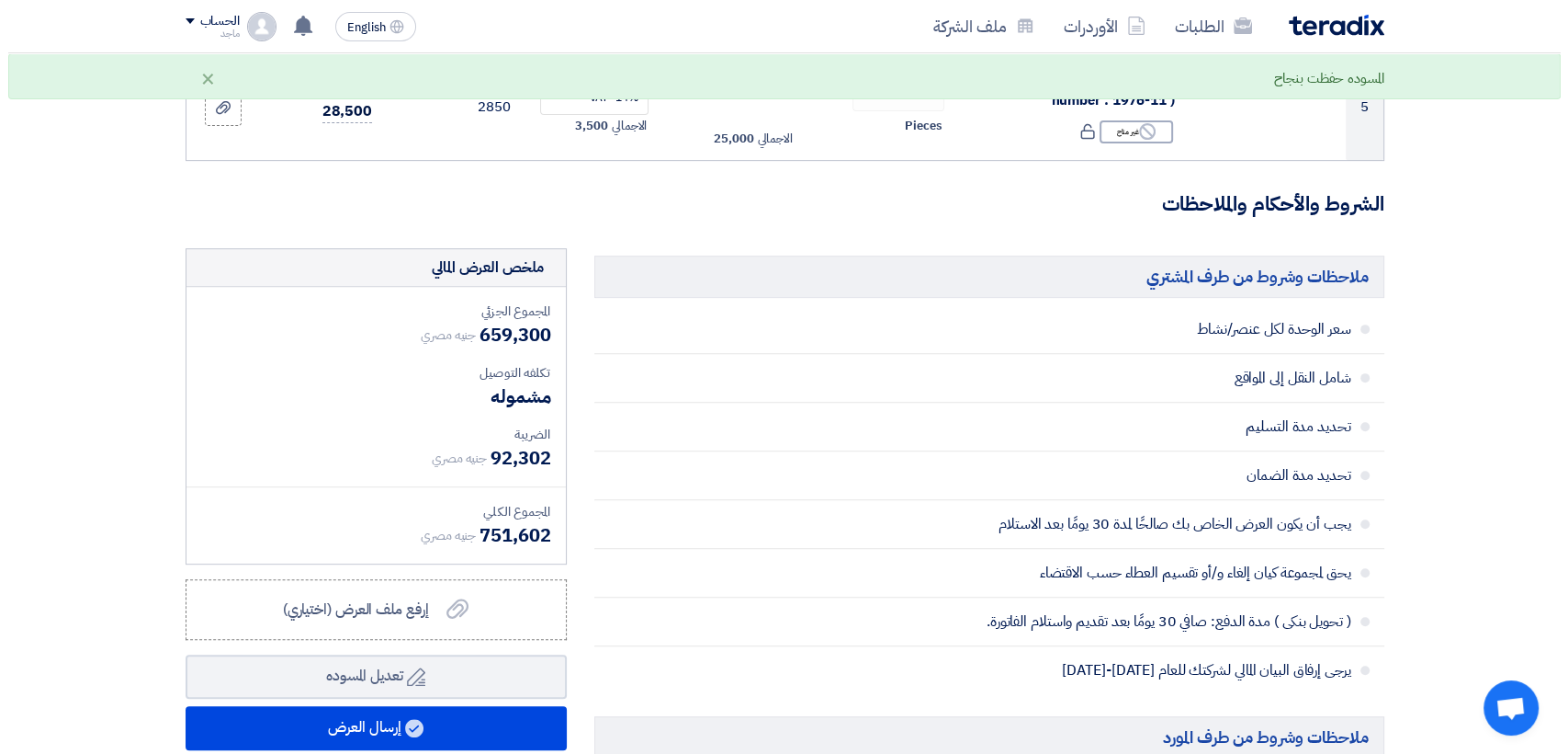
scroll to position [735, 0]
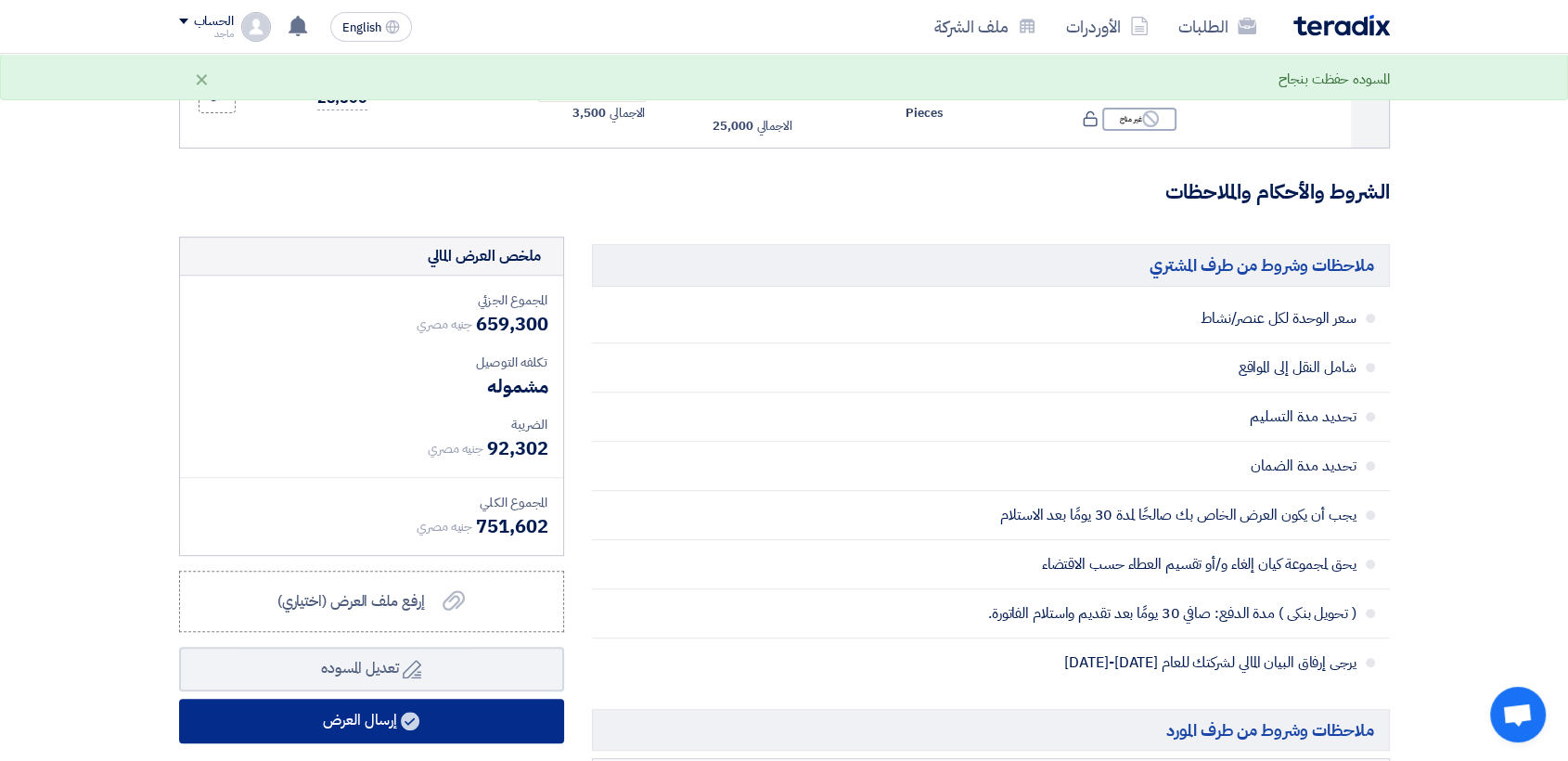
type input "9900"
click at [309, 722] on button "إرسال العرض" at bounding box center [371, 721] width 385 height 45
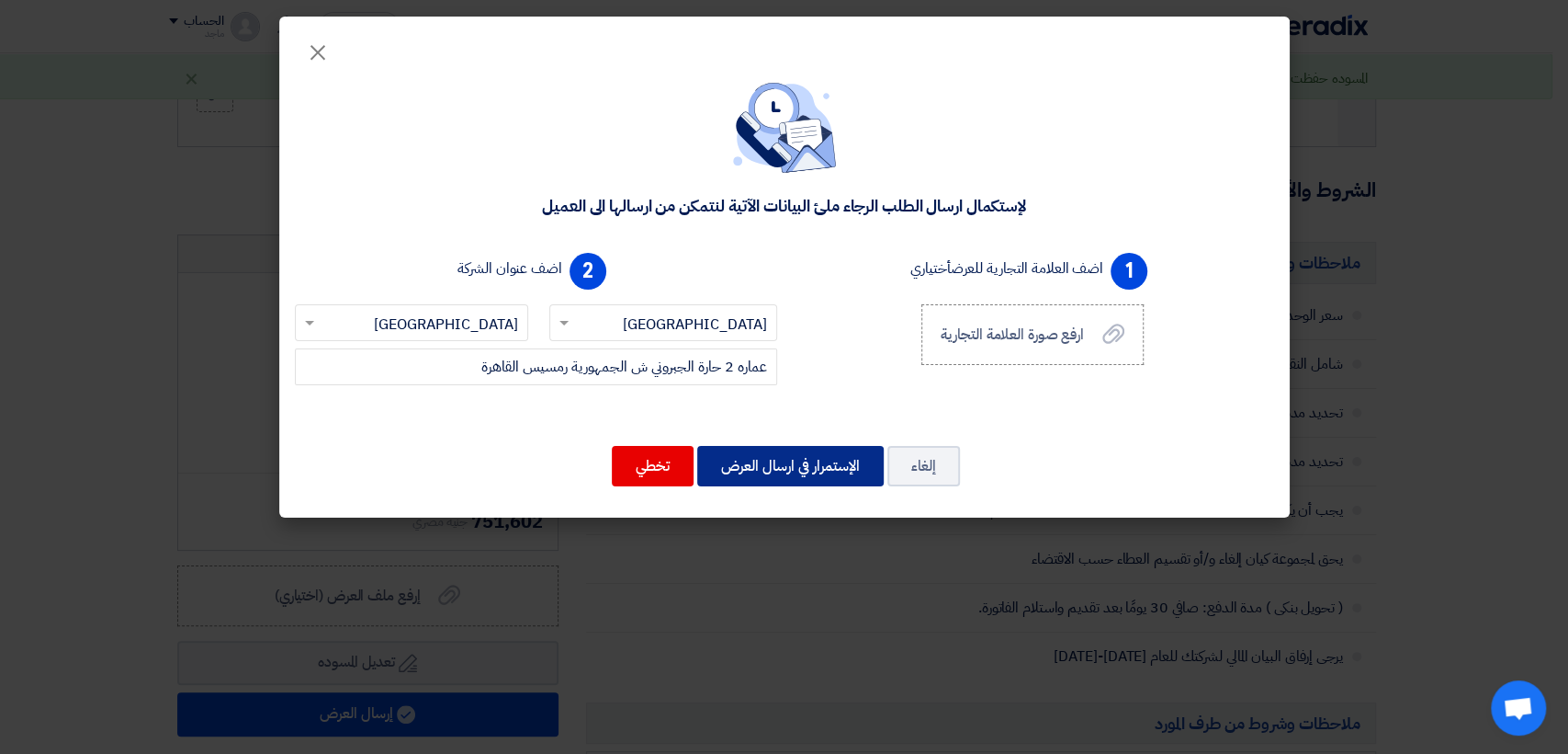
click at [816, 468] on button "الإستمرار في ارسال العرض" at bounding box center [791, 466] width 187 height 41
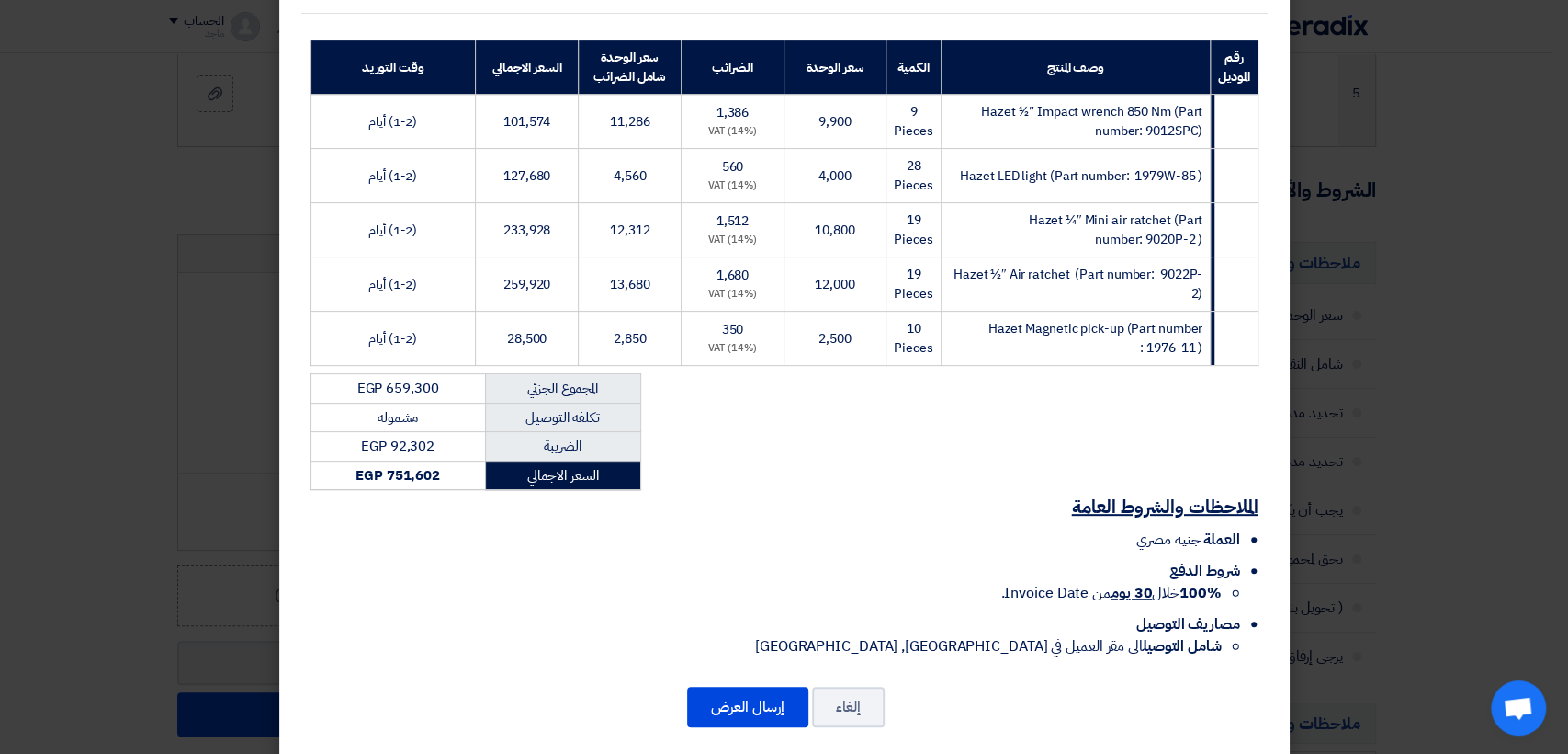
scroll to position [273, 0]
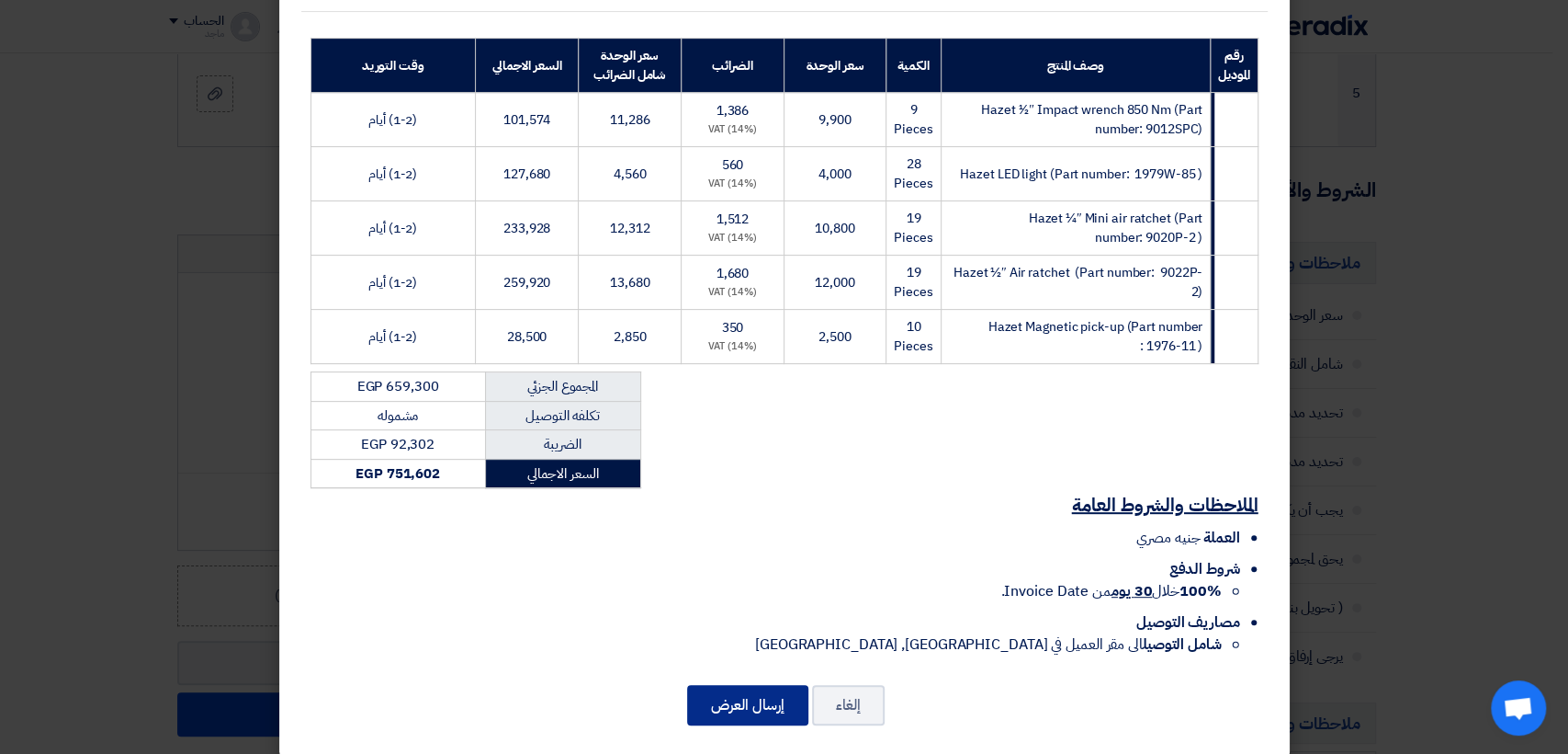
click at [777, 685] on button "إرسال العرض" at bounding box center [748, 705] width 121 height 41
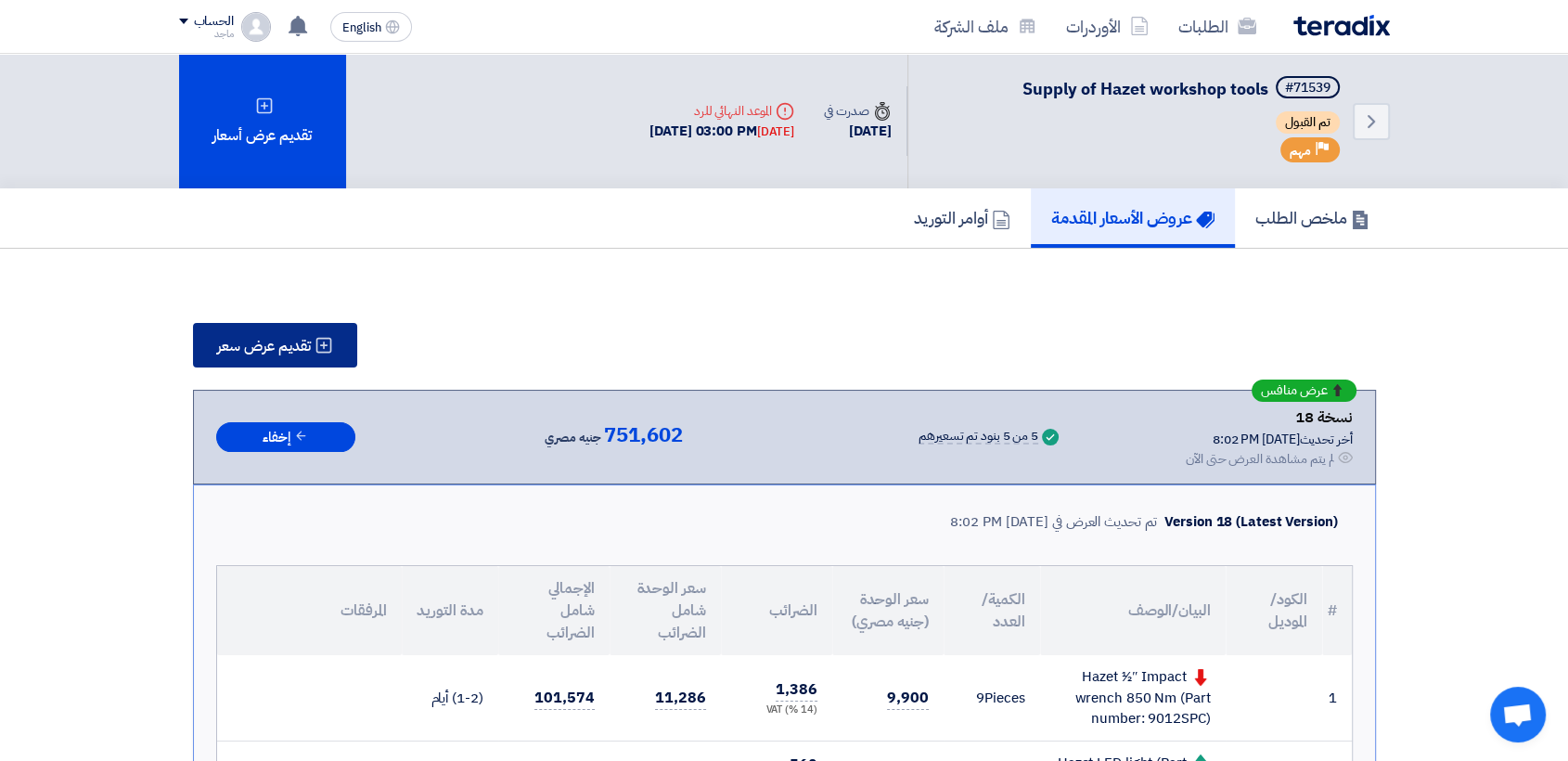
click at [314, 325] on button "تقديم عرض سعر" at bounding box center [276, 345] width 165 height 45
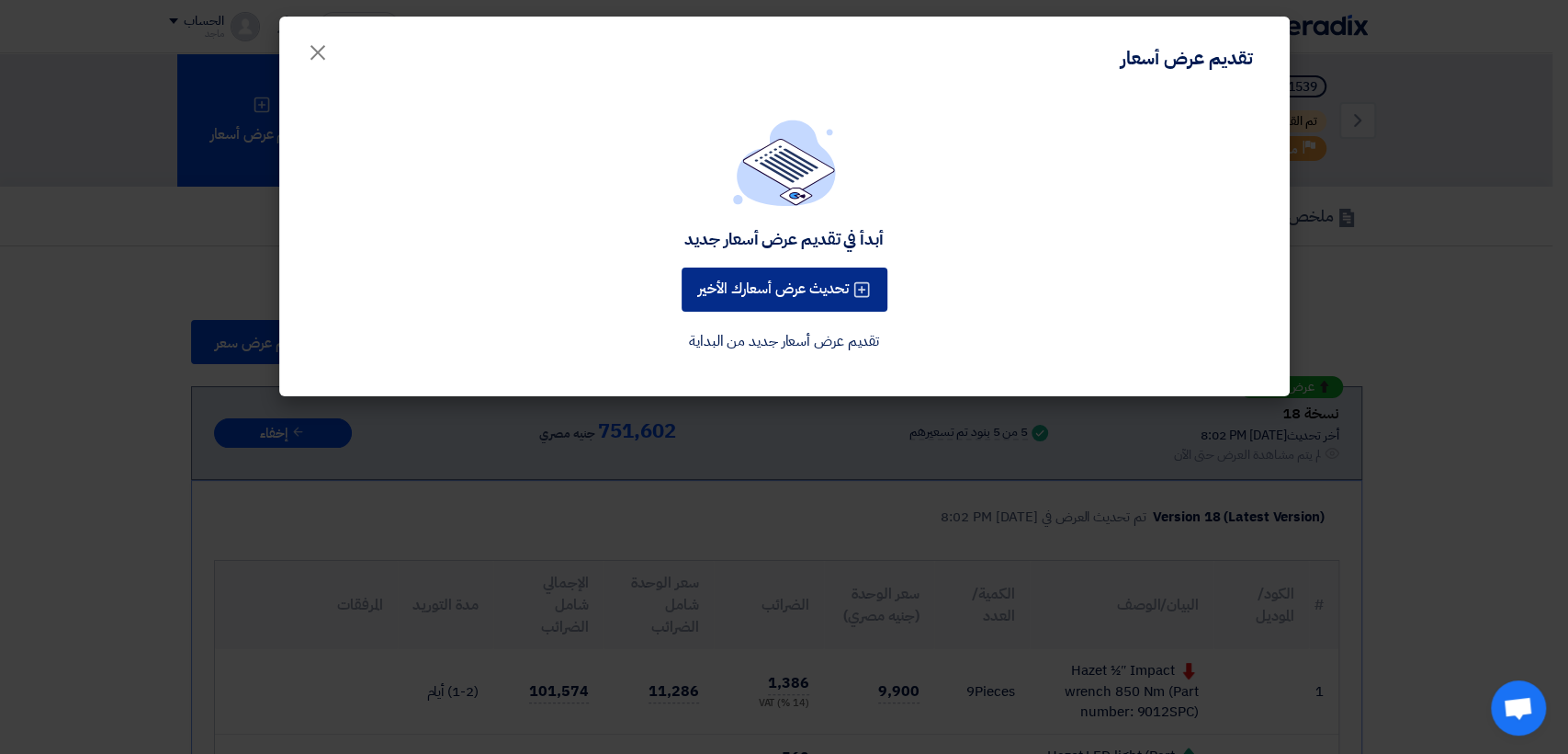
click at [798, 296] on button "تحديث عرض أسعارك الأخير" at bounding box center [784, 289] width 206 height 45
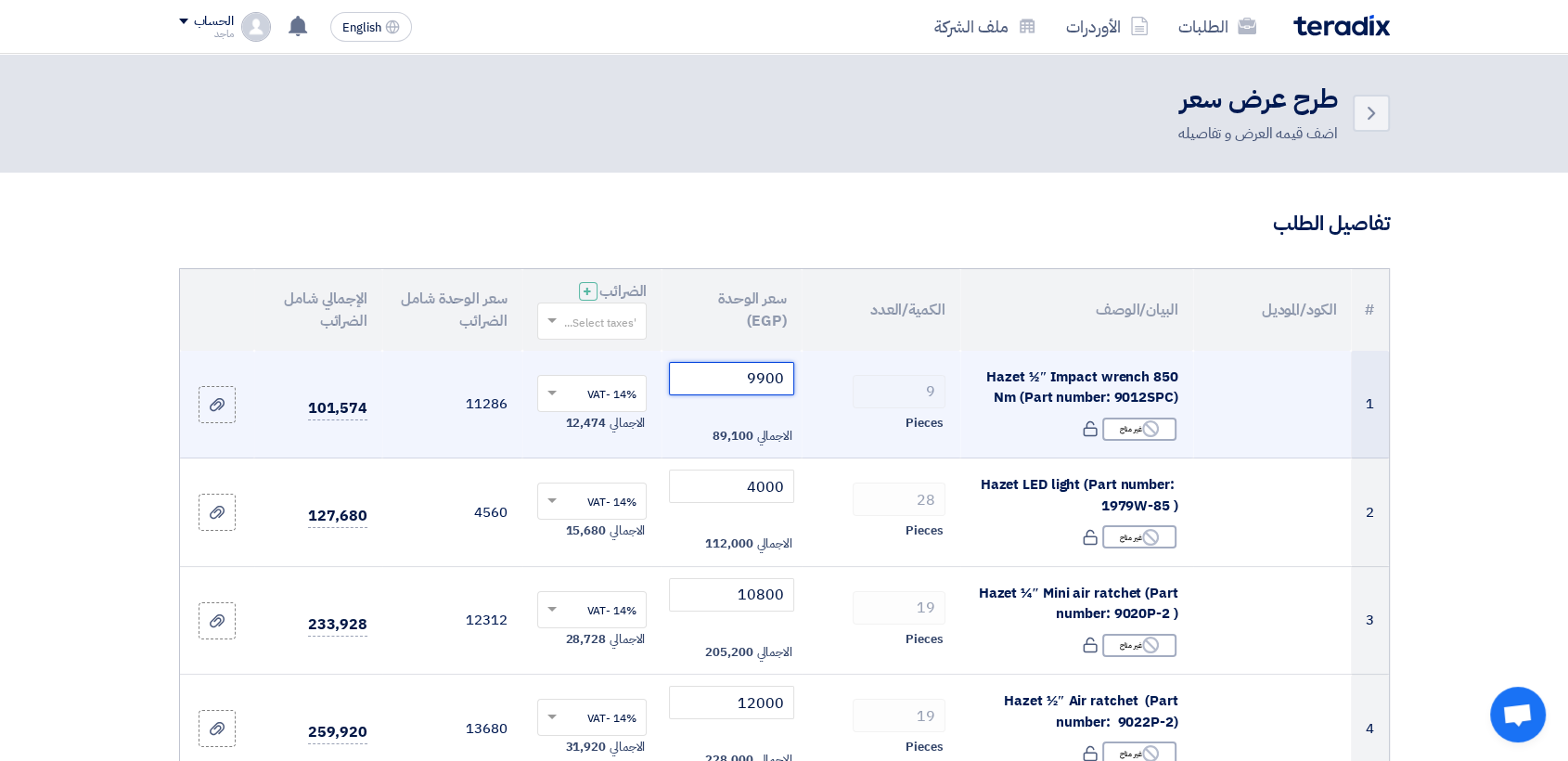
click at [712, 392] on input "9900" at bounding box center [731, 378] width 125 height 34
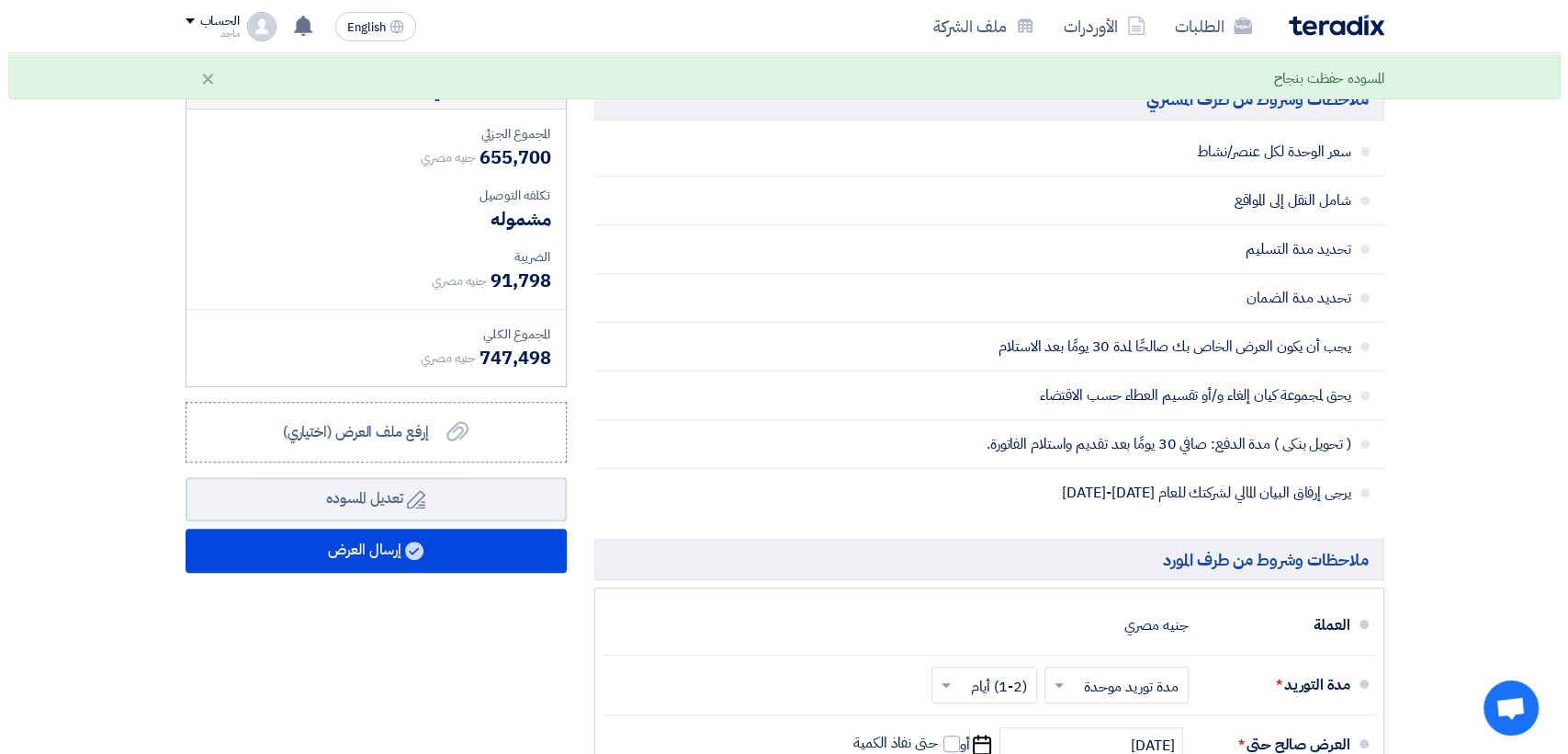
scroll to position [906, 0]
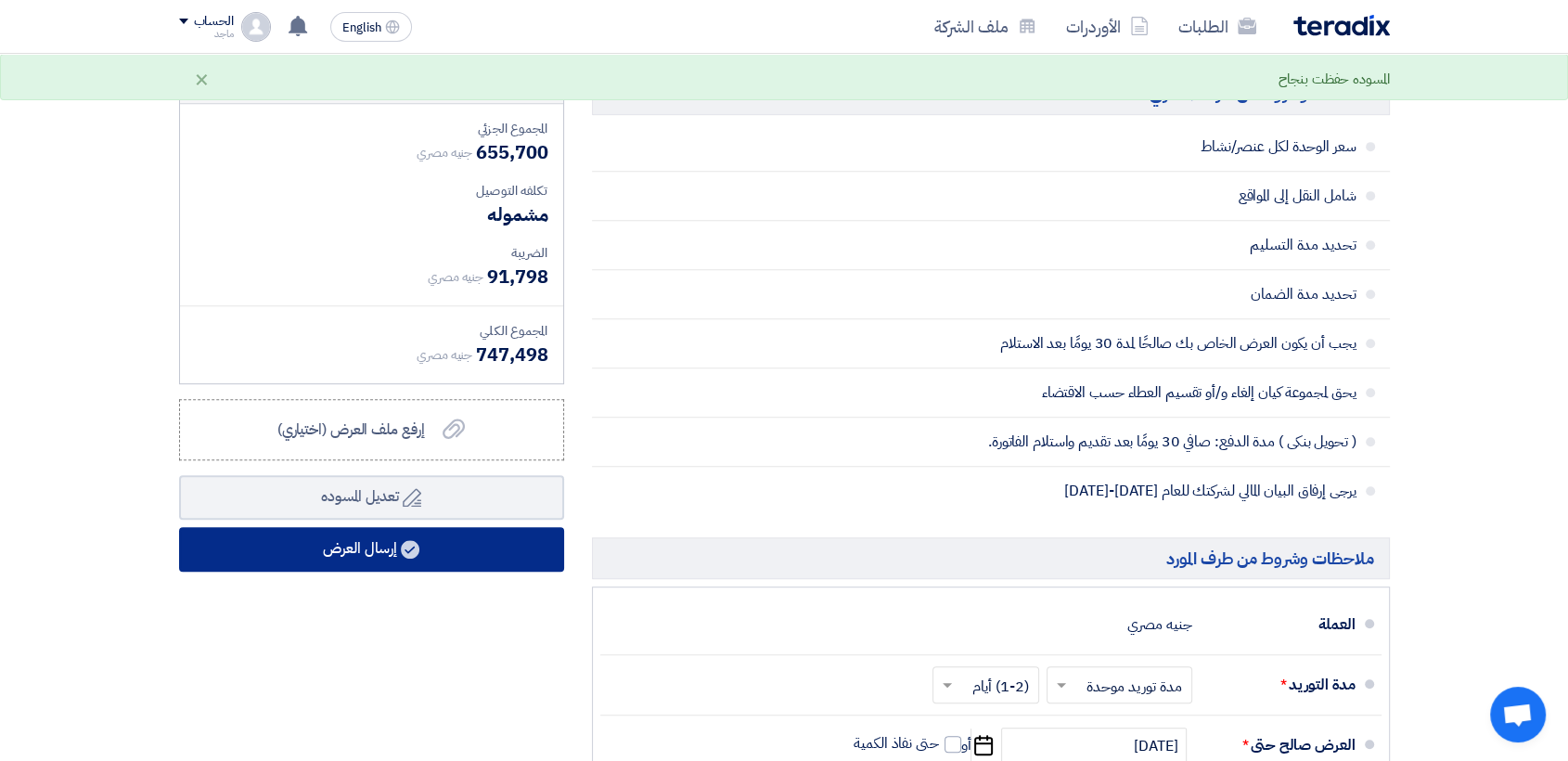
type input "9500"
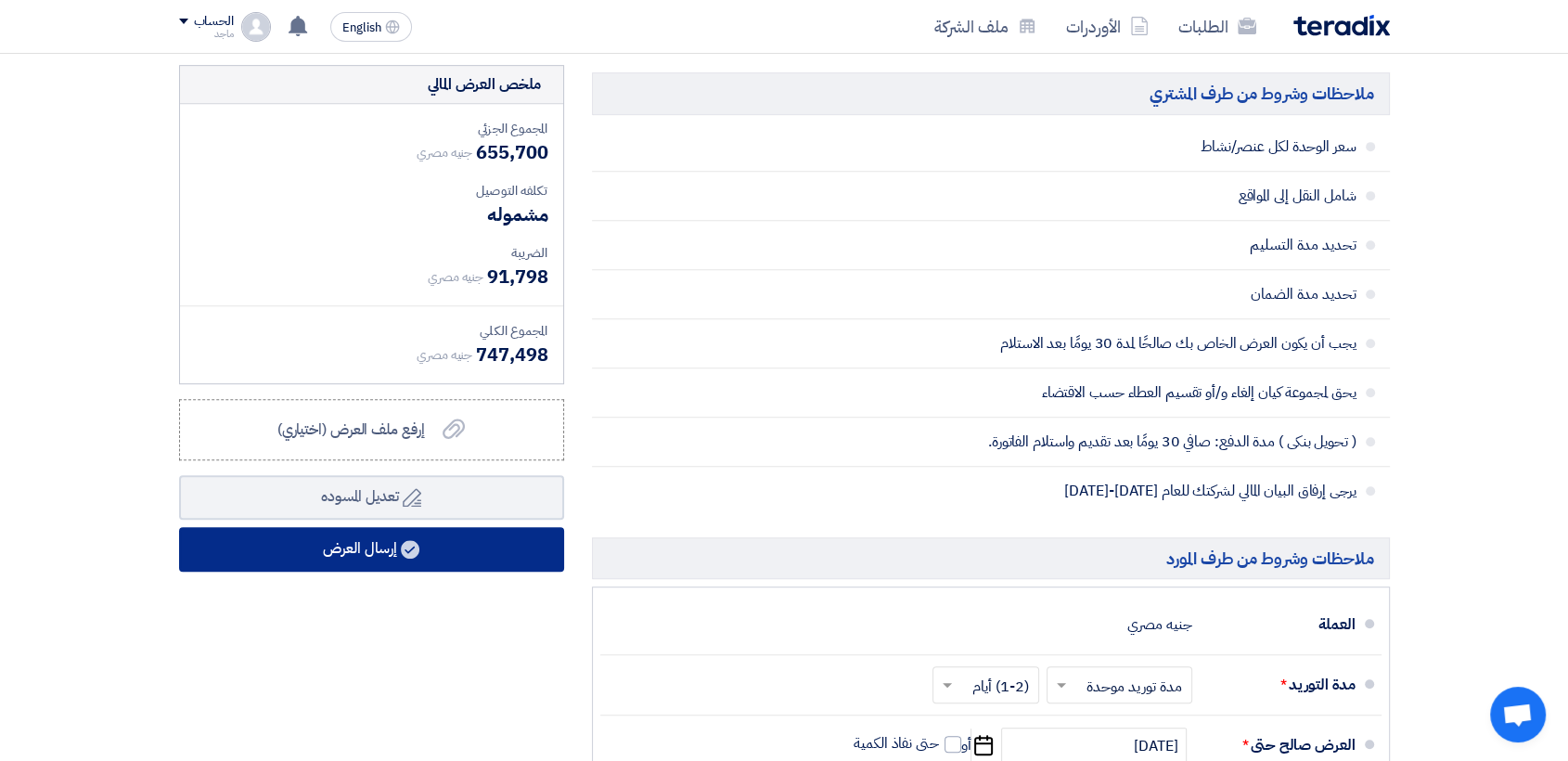
click at [435, 552] on button "إرسال العرض" at bounding box center [371, 548] width 385 height 45
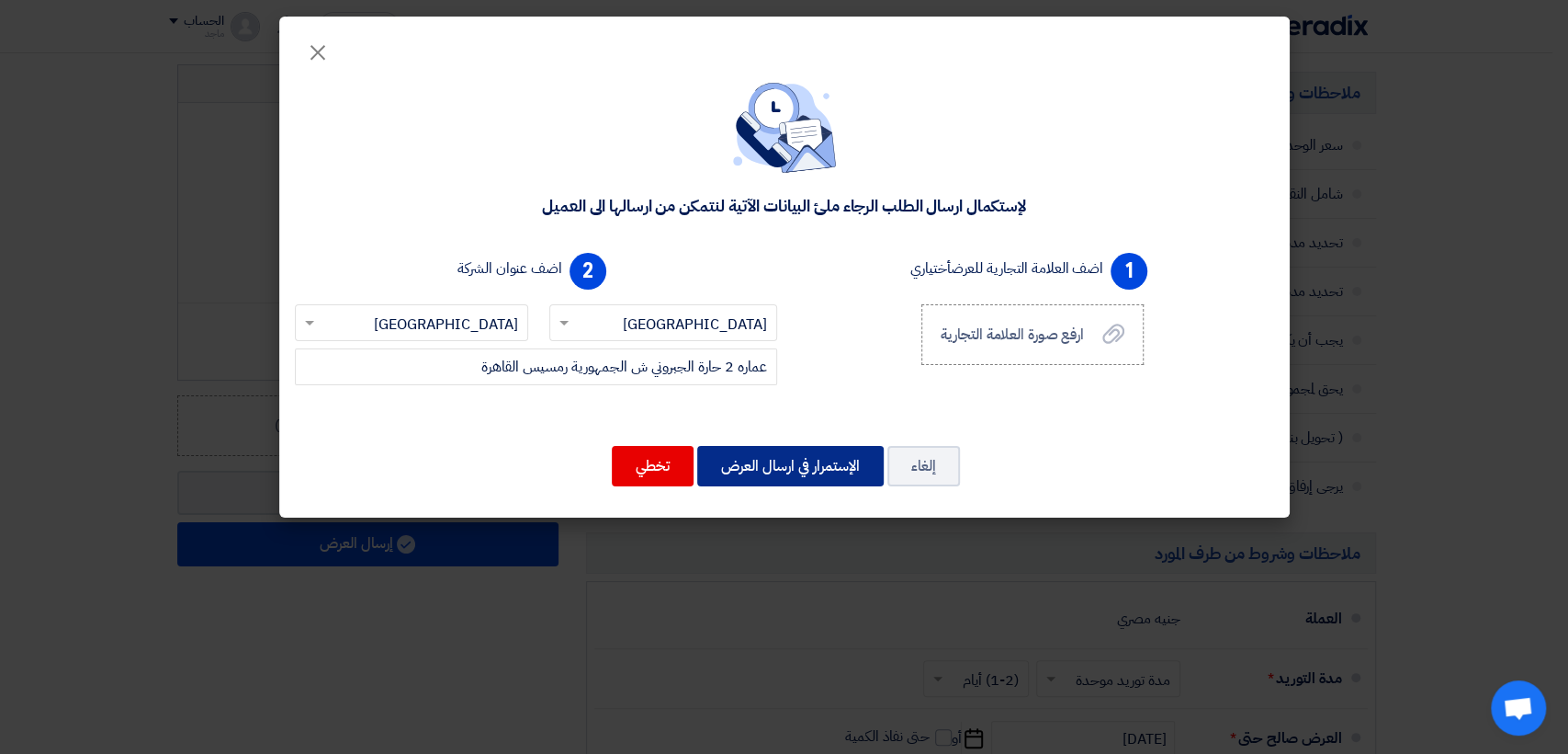
click at [830, 451] on button "الإستمرار في ارسال العرض" at bounding box center [791, 466] width 187 height 41
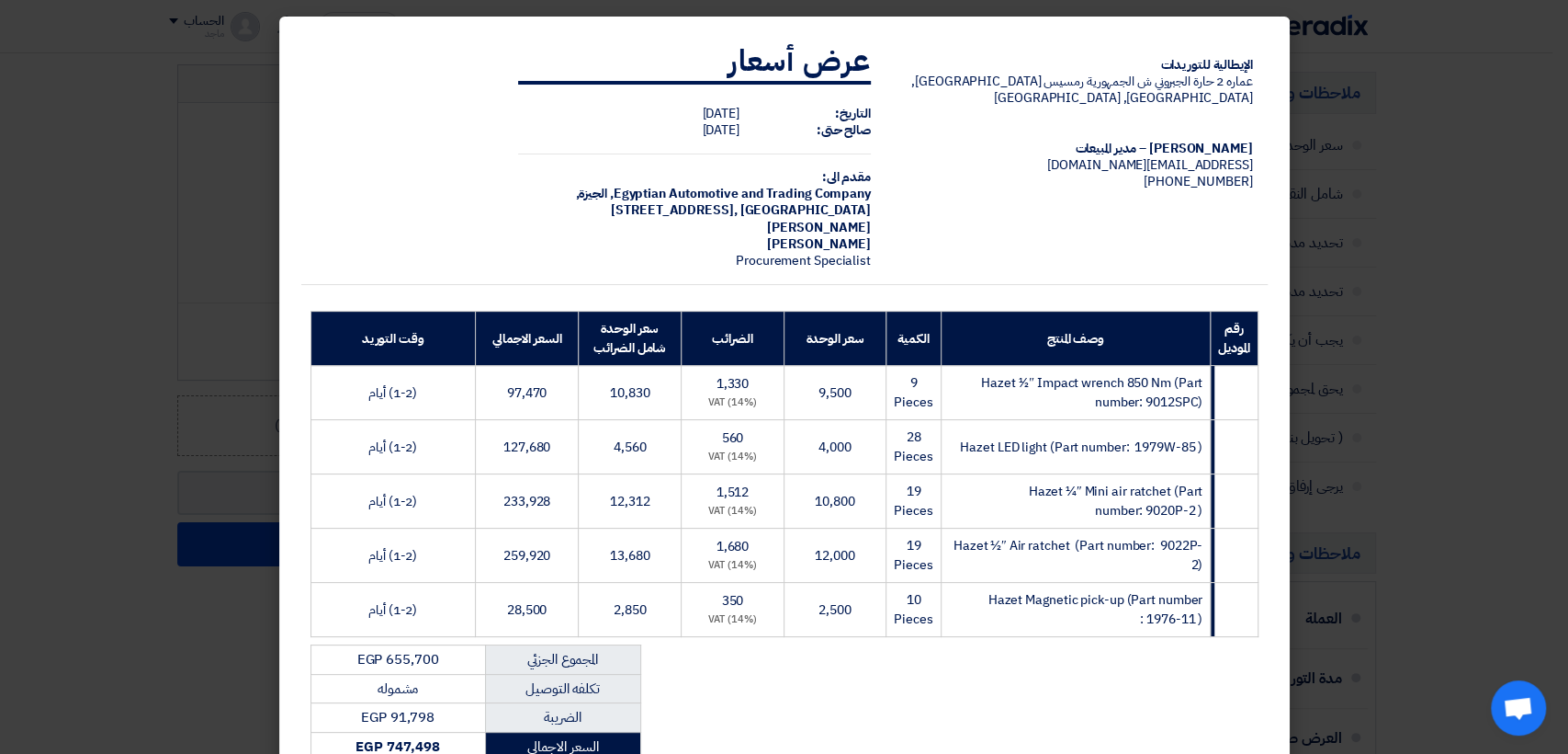
scroll to position [273, 0]
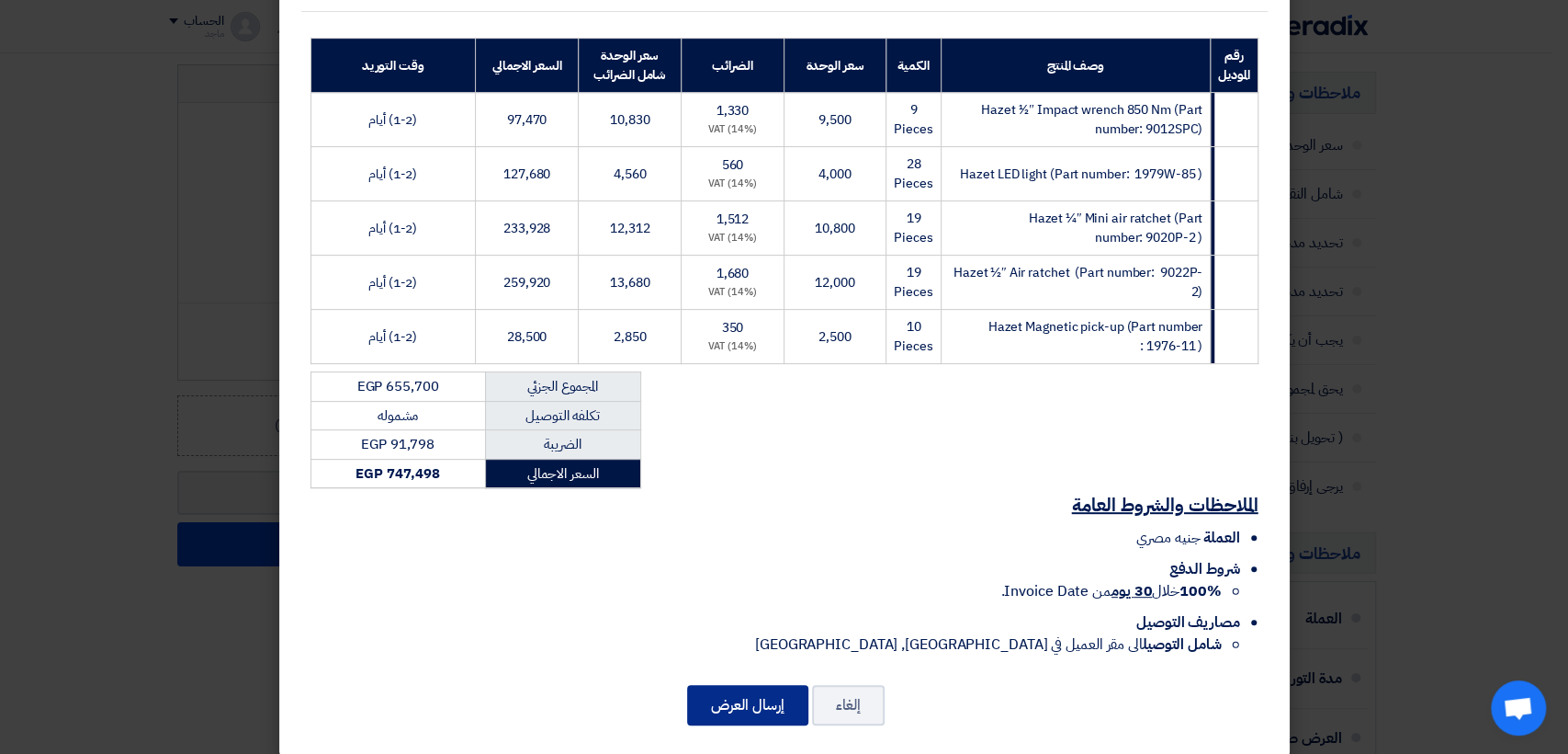
click at [720, 702] on button "إرسال العرض" at bounding box center [748, 705] width 121 height 41
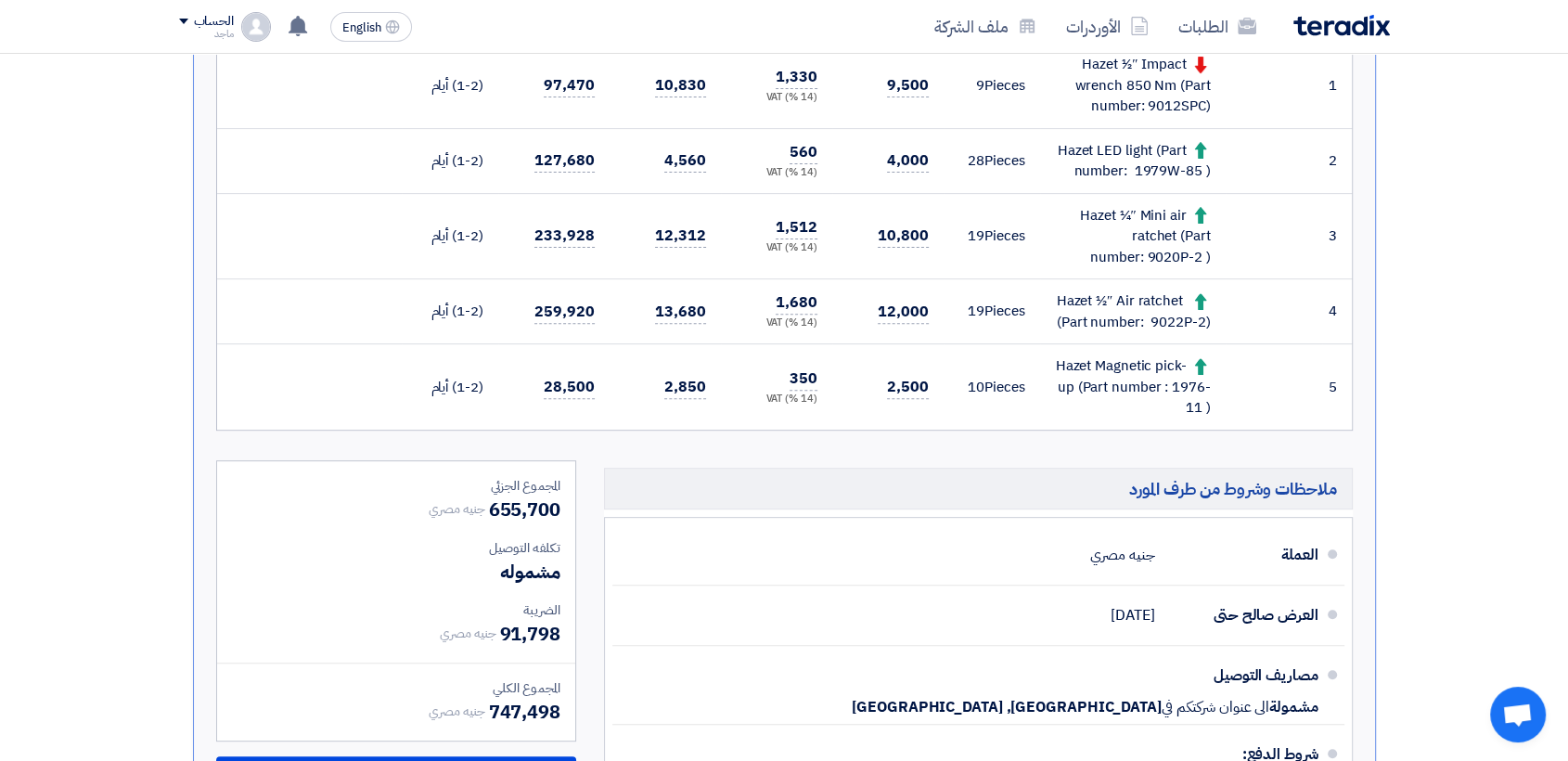
scroll to position [585, 0]
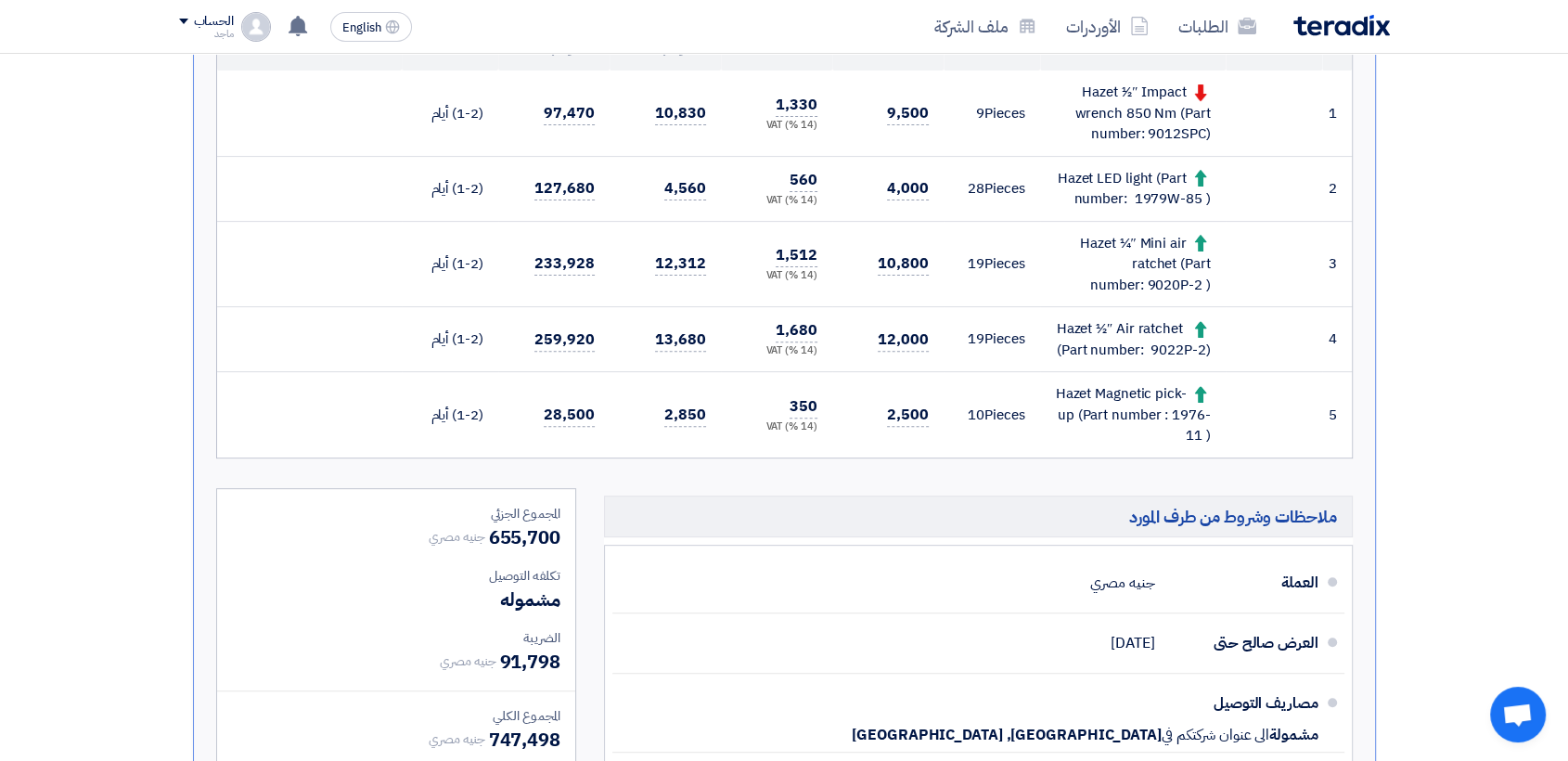
click at [725, 709] on div "مصاريف التوصيل مشمولة الى عنوان شركتكم في [GEOGRAPHIC_DATA], [GEOGRAPHIC_DATA]" at bounding box center [973, 712] width 691 height 63
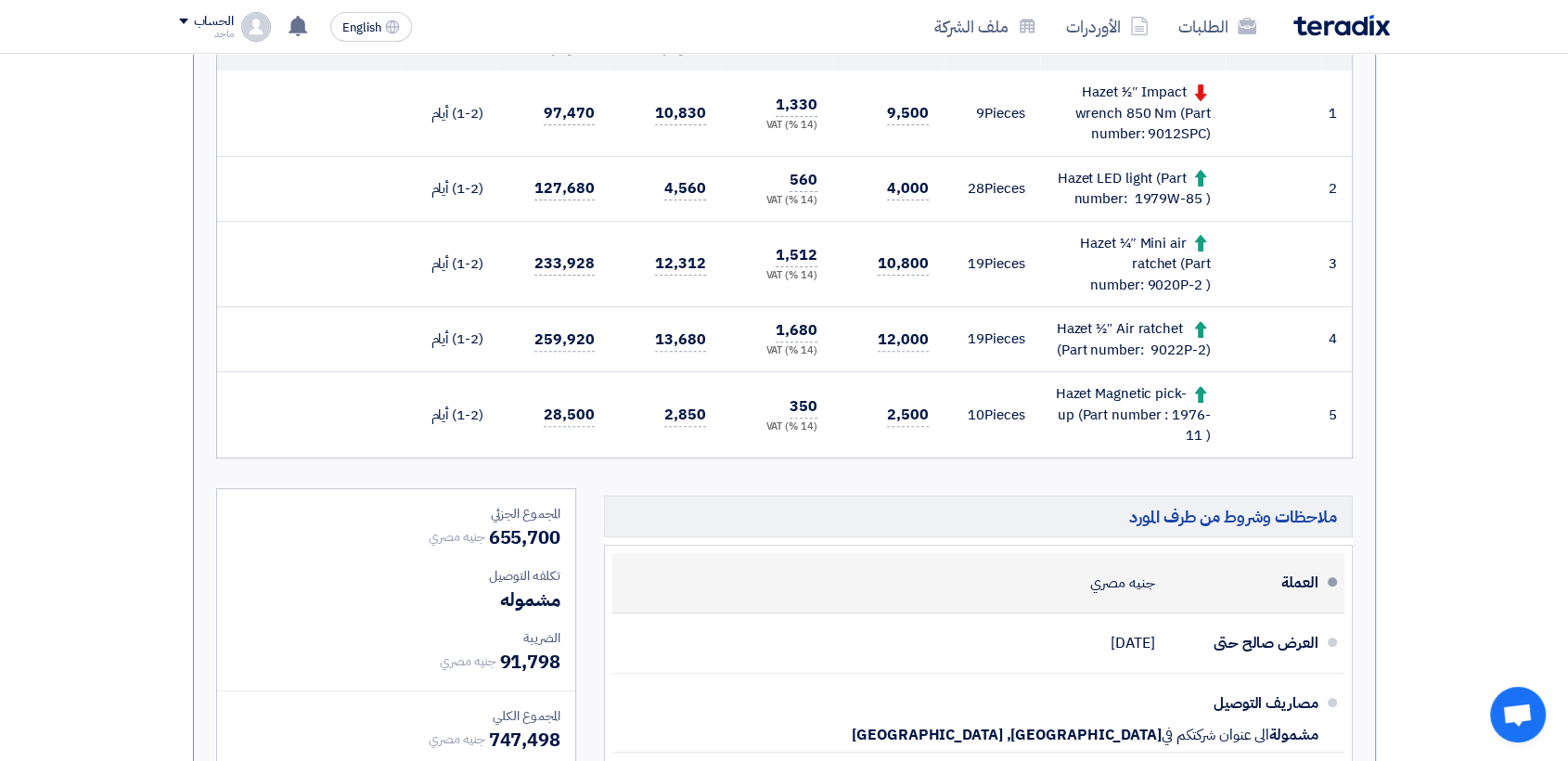
click at [725, 709] on div "مصاريف التوصيل مشمولة الى عنوان شركتكم في [GEOGRAPHIC_DATA], [GEOGRAPHIC_DATA]" at bounding box center [973, 712] width 691 height 63
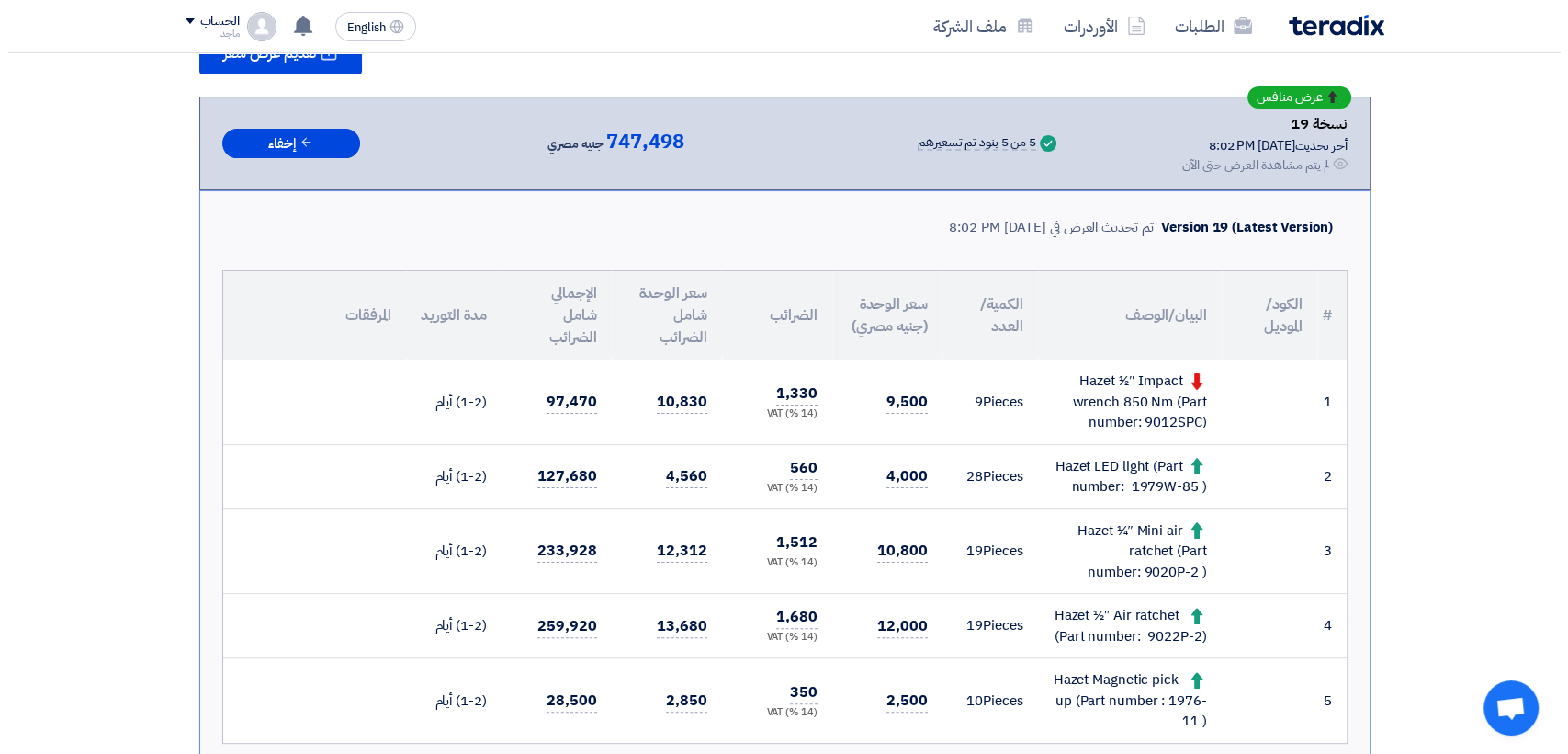
scroll to position [259, 0]
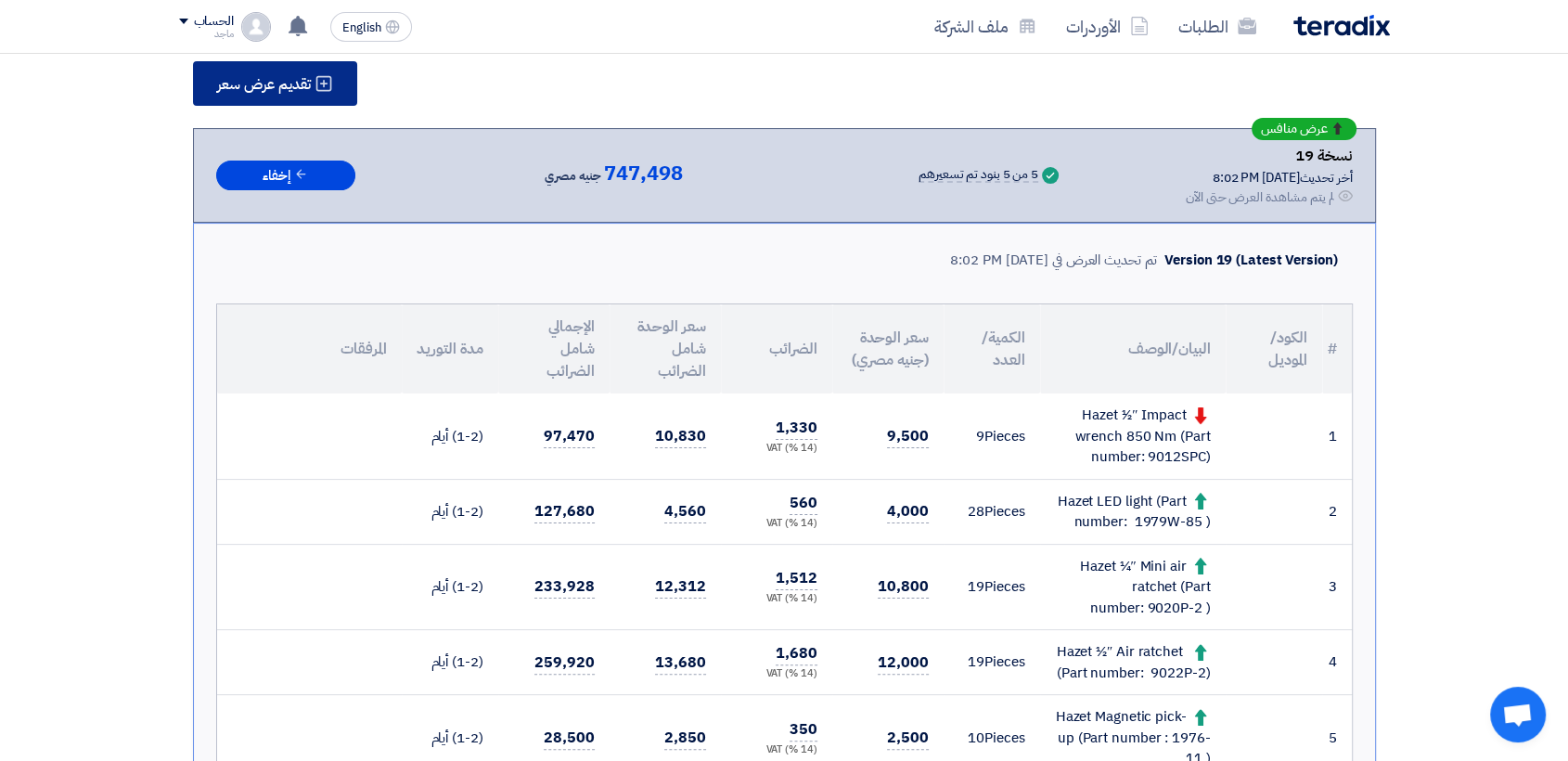
click at [309, 88] on span "تقديم عرض سعر" at bounding box center [264, 84] width 94 height 15
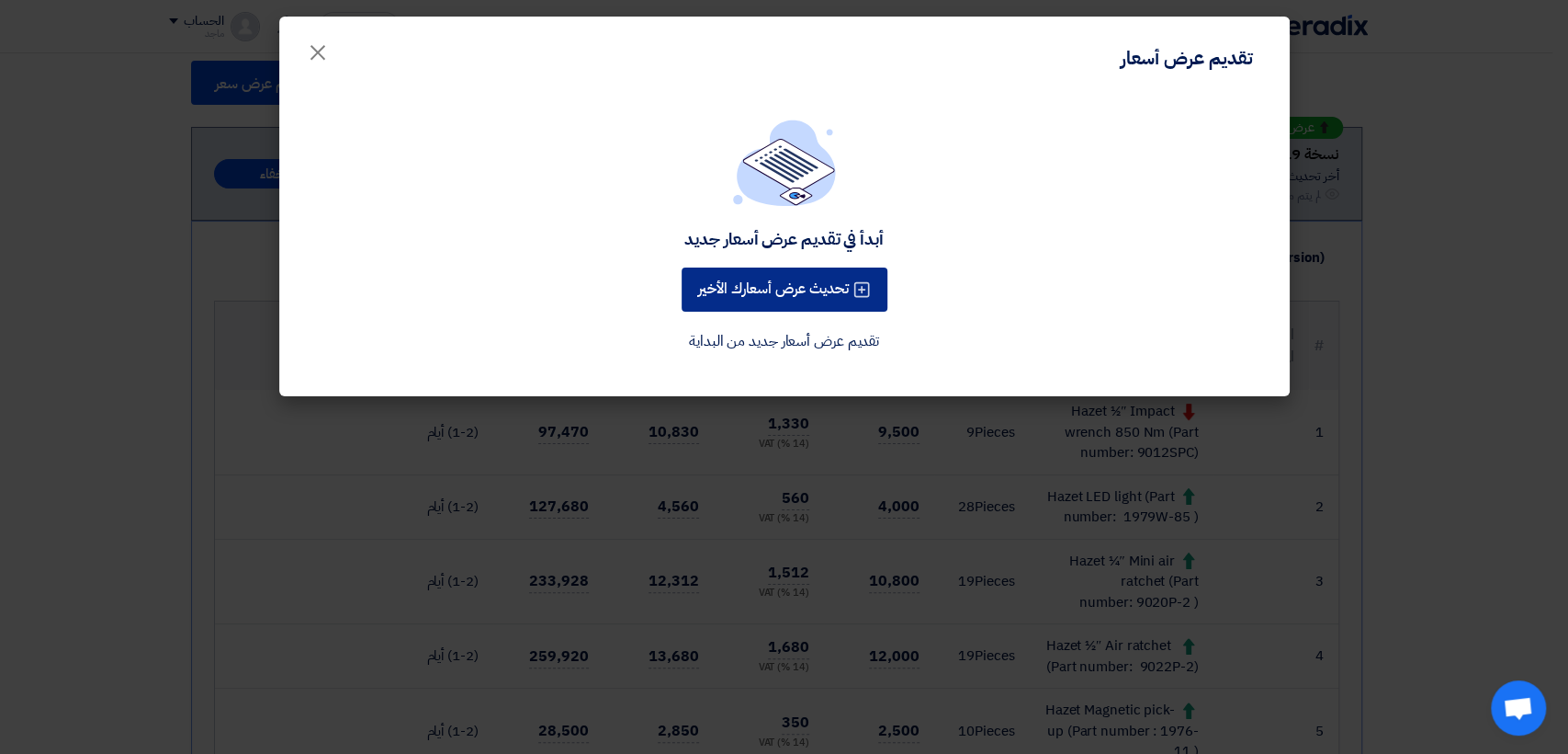
click at [719, 307] on button "تحديث عرض أسعارك الأخير" at bounding box center [784, 289] width 206 height 45
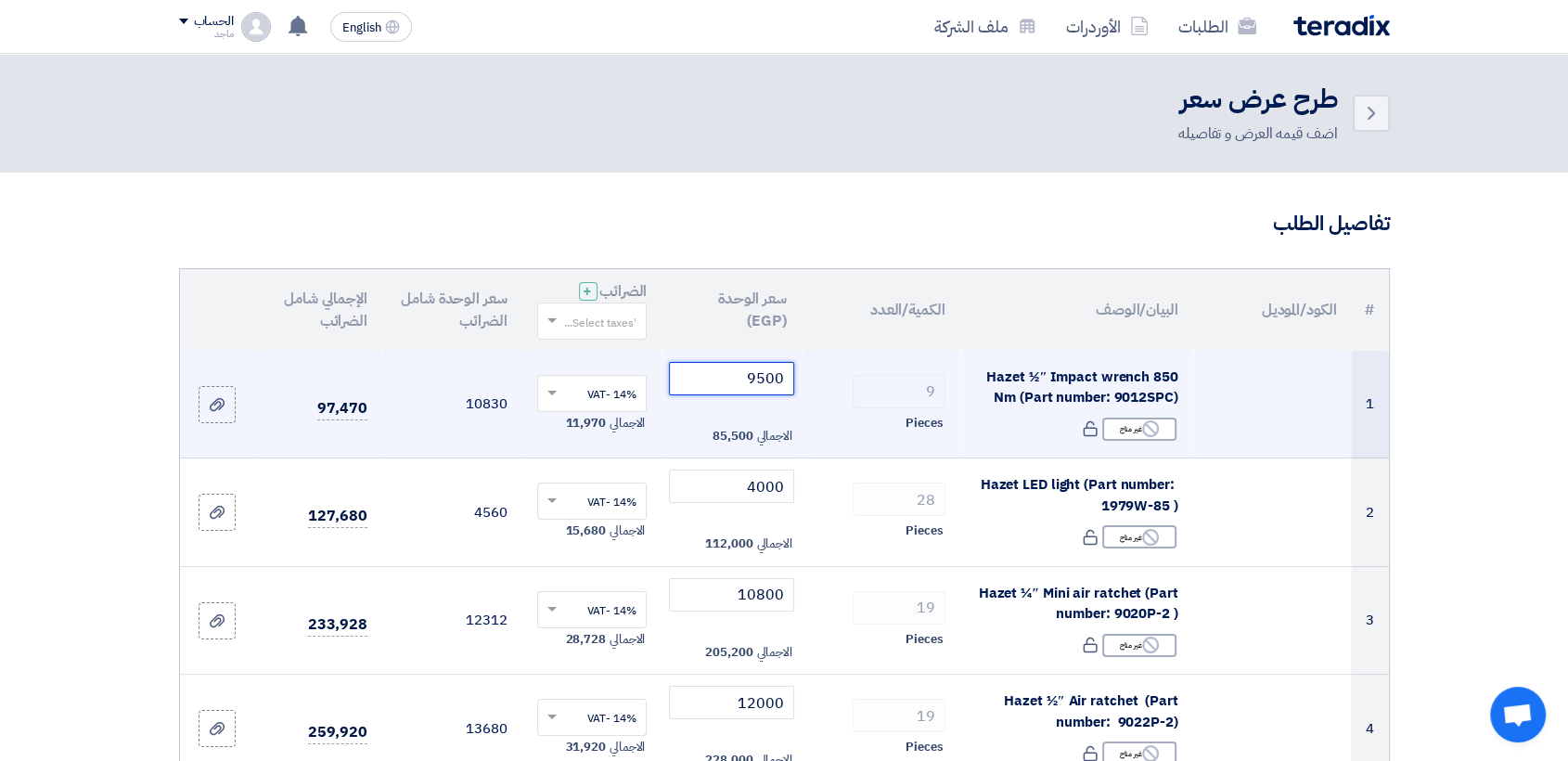
click at [708, 377] on input "9500" at bounding box center [731, 378] width 125 height 34
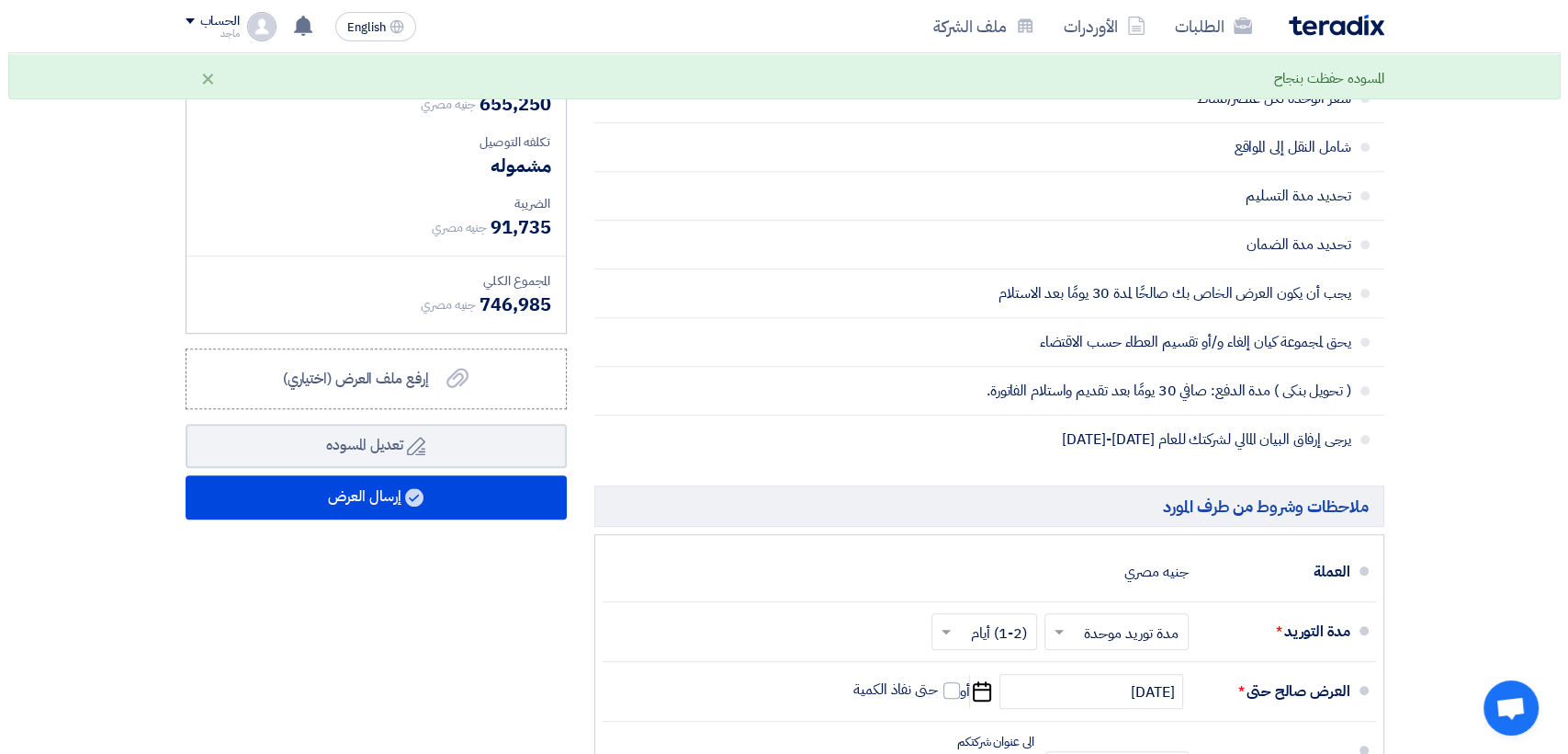
scroll to position [960, 0]
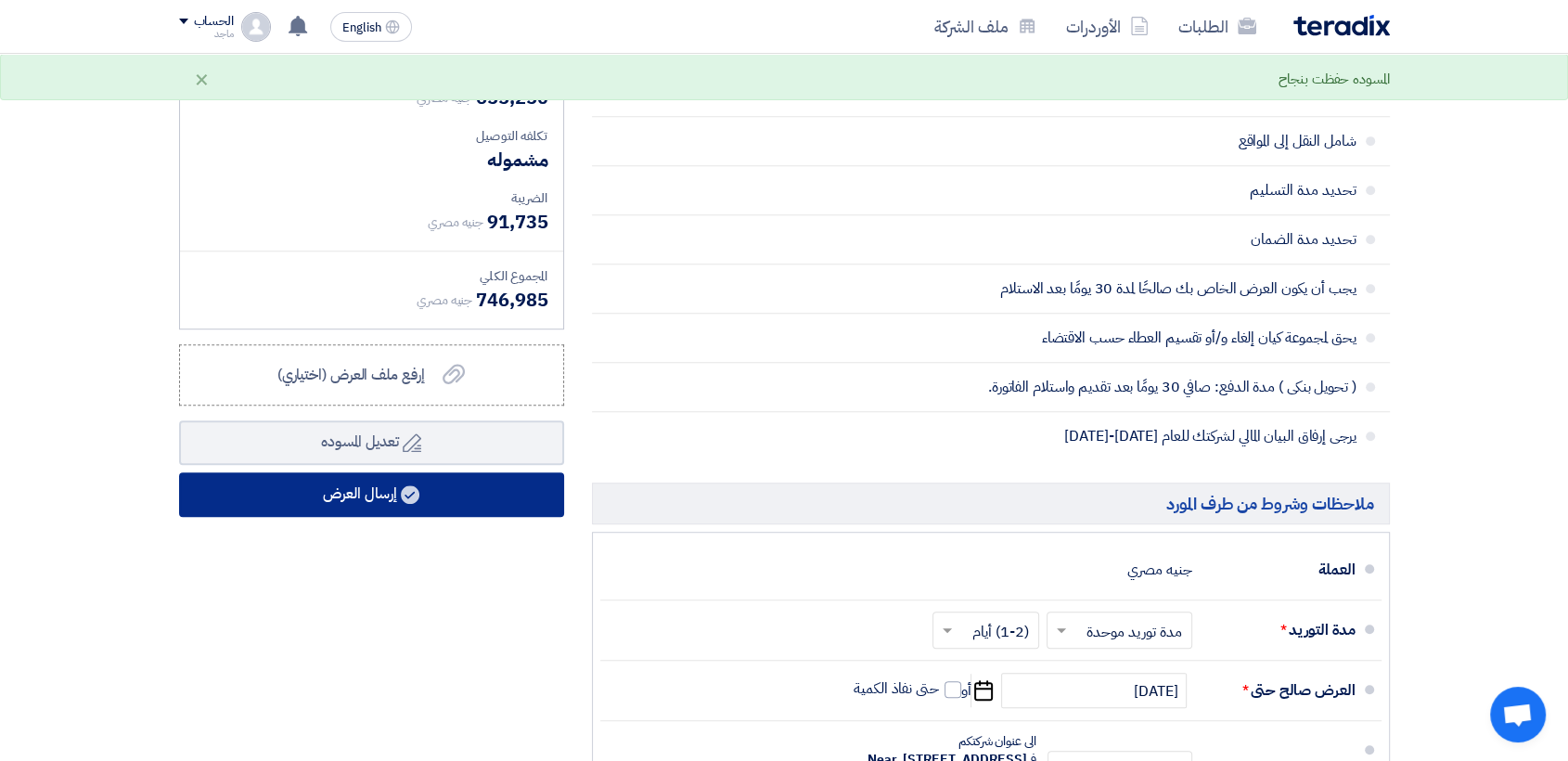
type input "9450"
click at [352, 501] on button "إرسال العرض" at bounding box center [371, 494] width 385 height 45
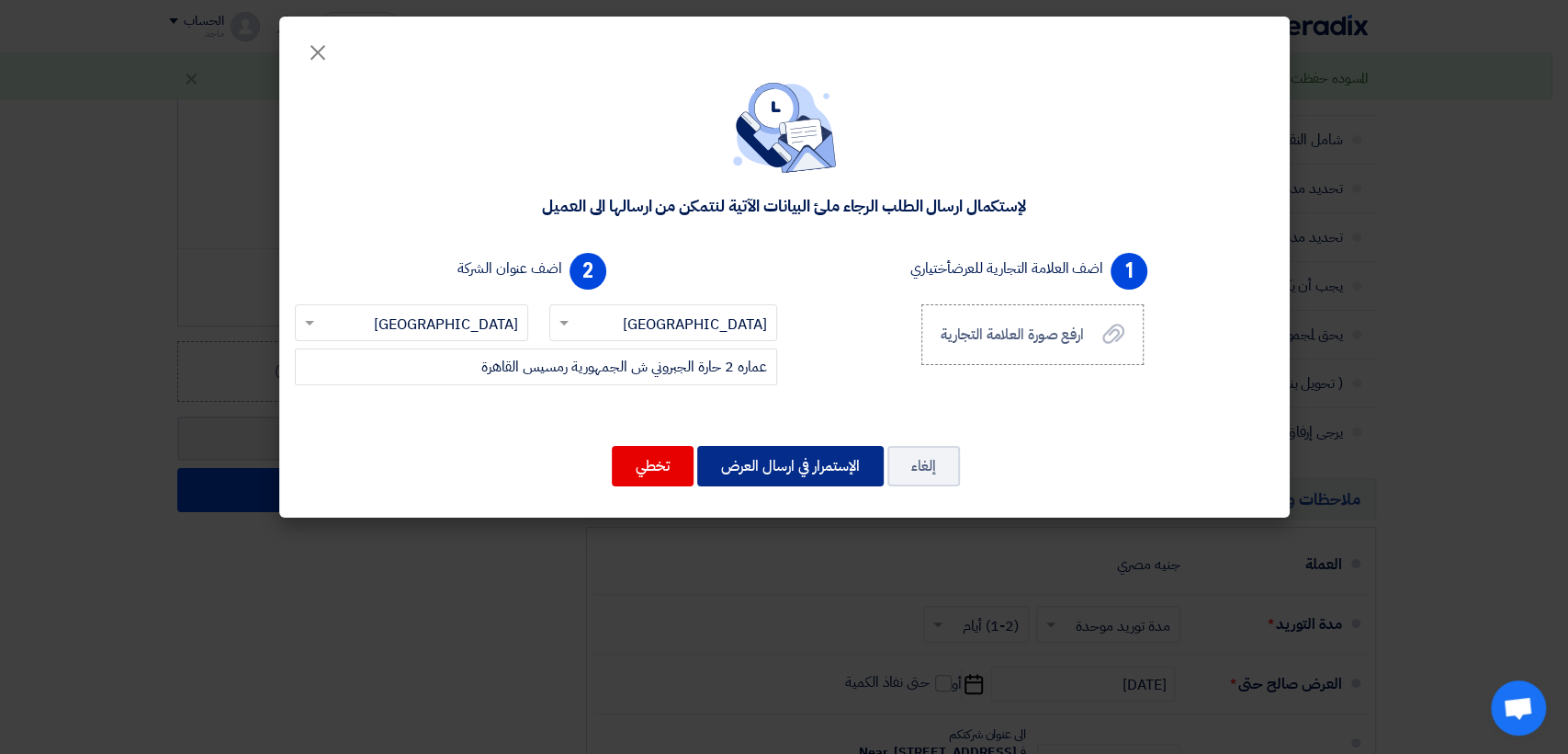
click at [764, 461] on button "الإستمرار في ارسال العرض" at bounding box center [791, 466] width 187 height 41
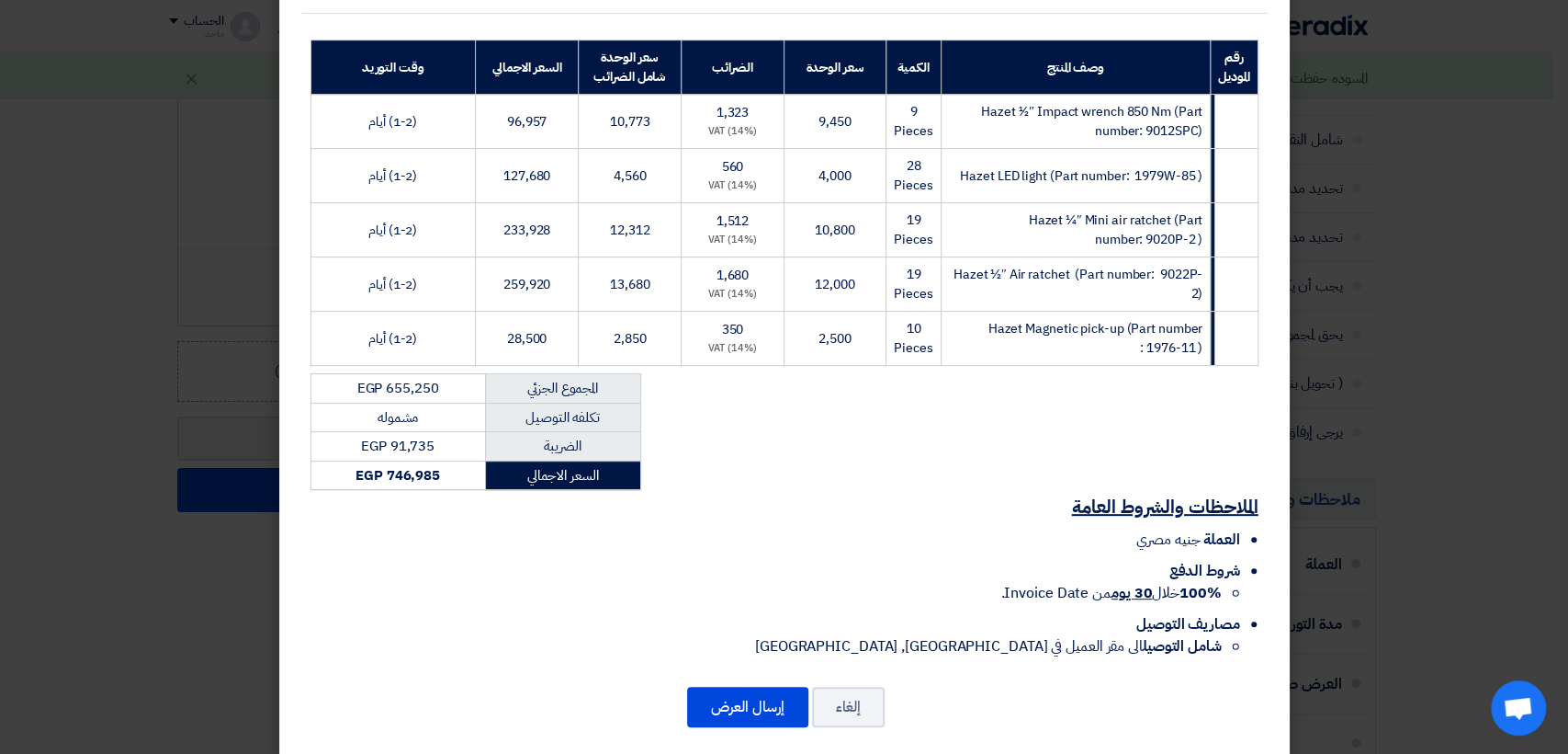
scroll to position [273, 0]
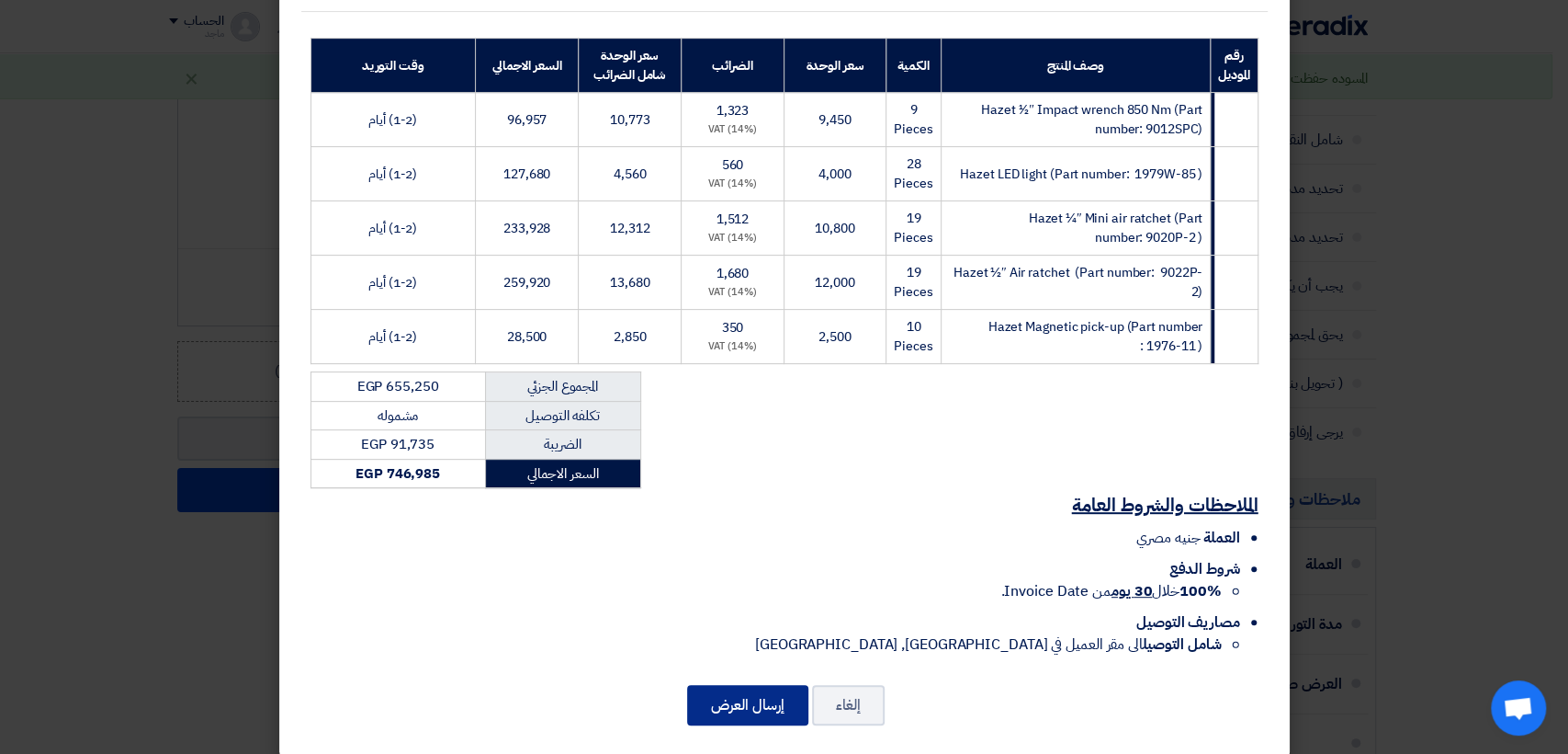
click at [770, 685] on button "إرسال العرض" at bounding box center [748, 705] width 121 height 41
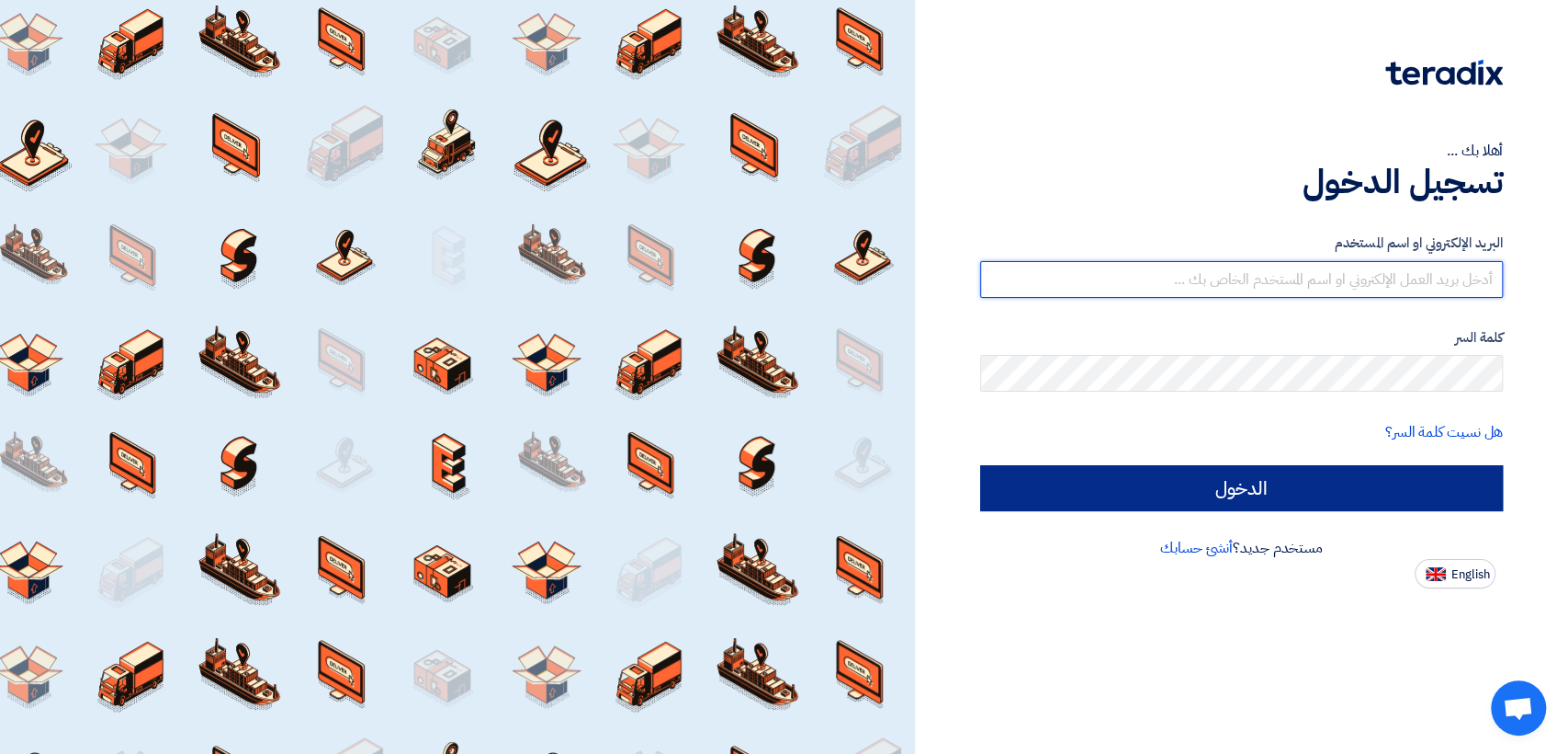
type input "italyaco2030@gmail.com"
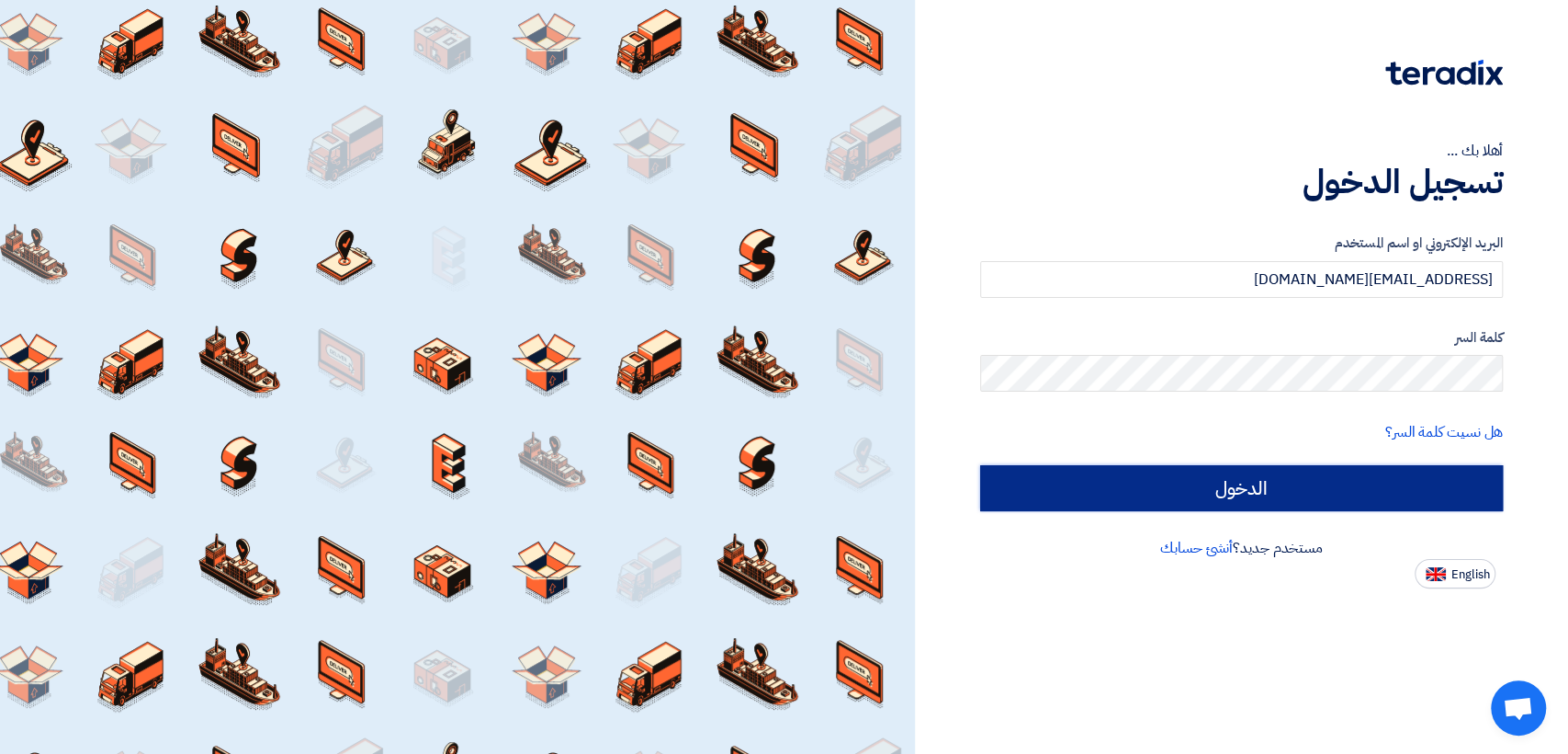
click at [1046, 490] on input "الدخول" at bounding box center [1241, 487] width 522 height 46
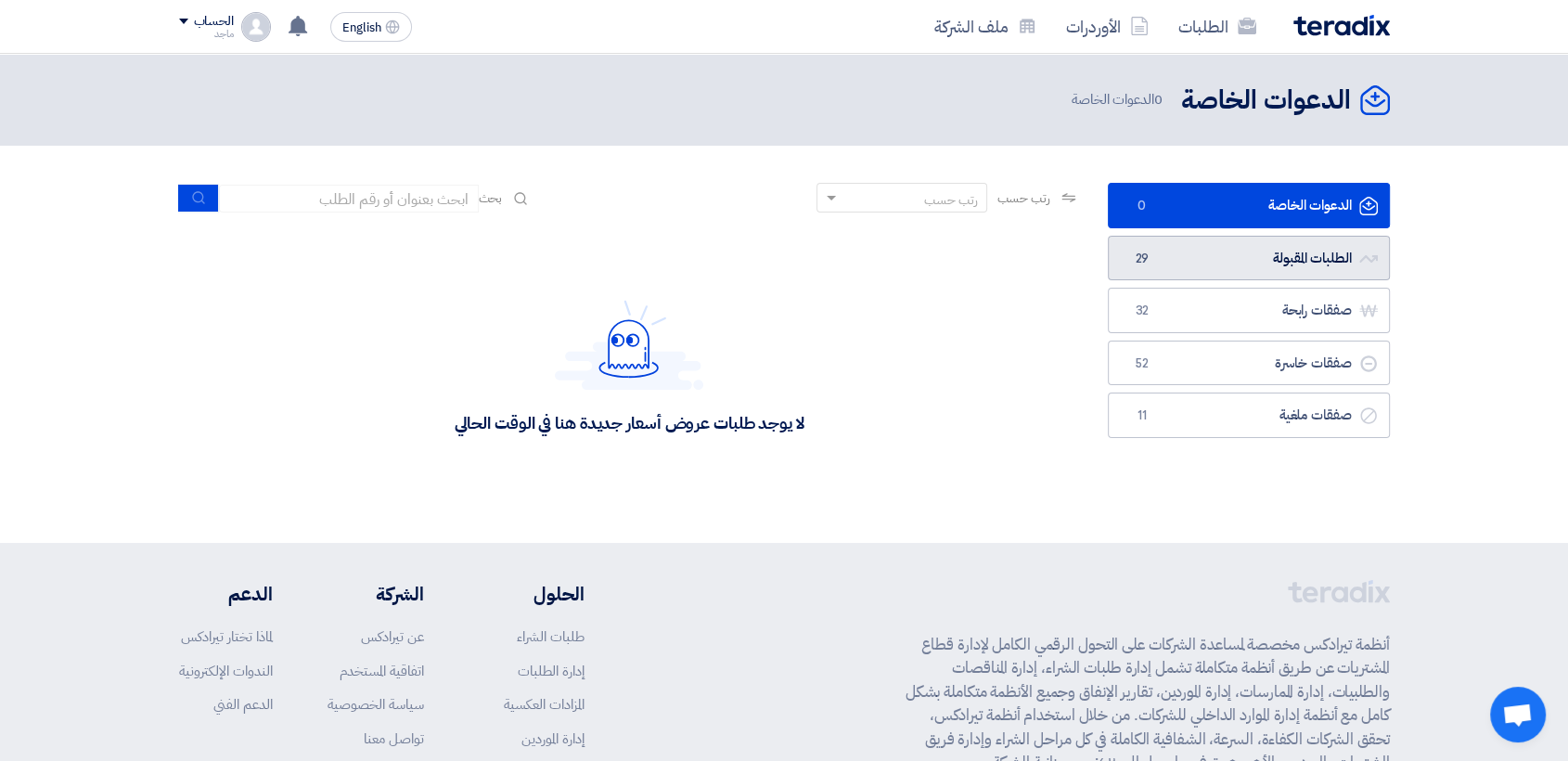
click at [1197, 271] on link "الطلبات المقبولة الطلبات المقبولة 29" at bounding box center [1248, 257] width 282 height 45
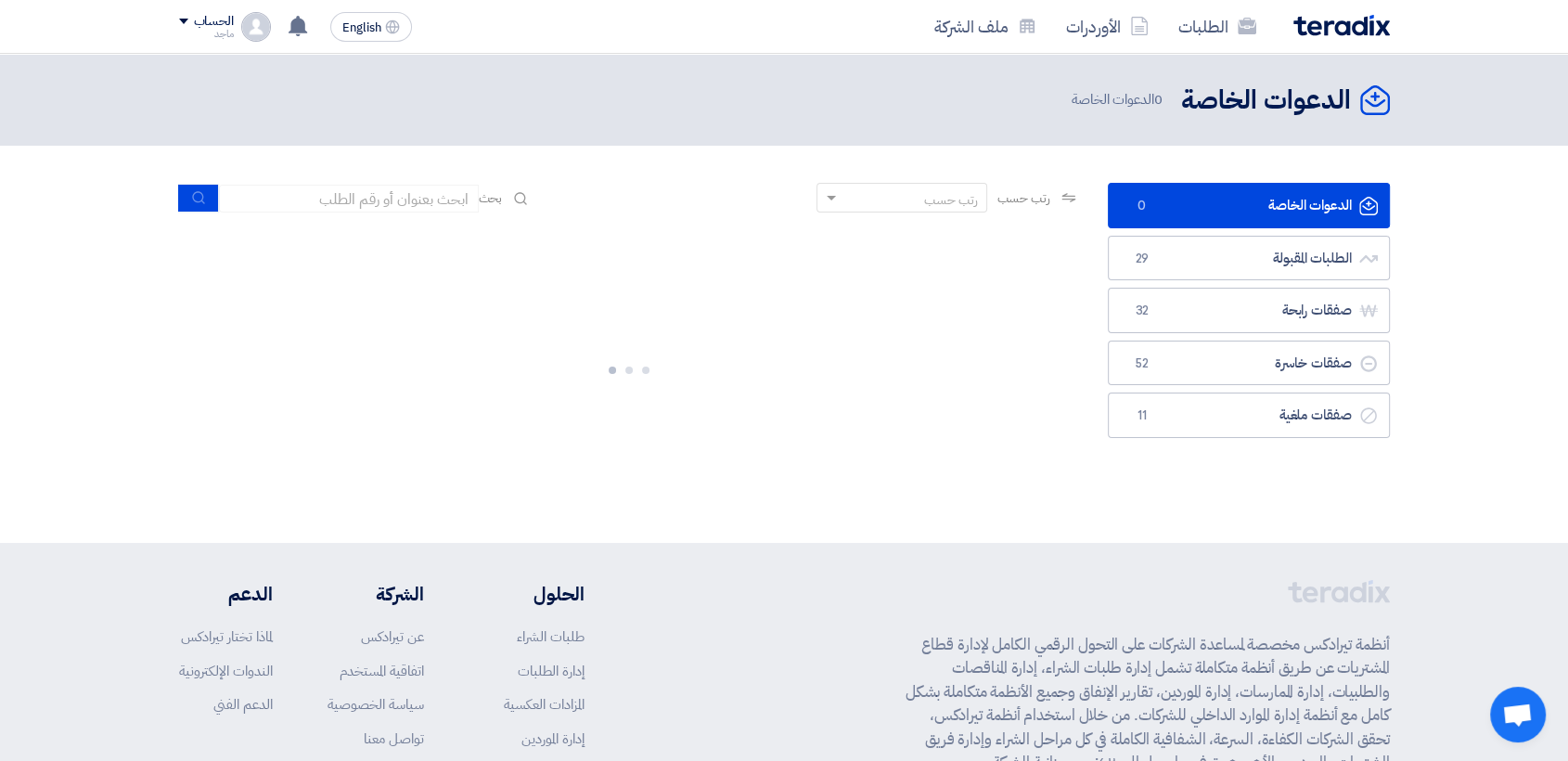
click at [713, 687] on div "أنظمة تيرادكس مخصصة لمساعدة الشركات على التحول الرقمي الكامل لإدارة قطاع المشتر…" at bounding box center [784, 729] width 1211 height 299
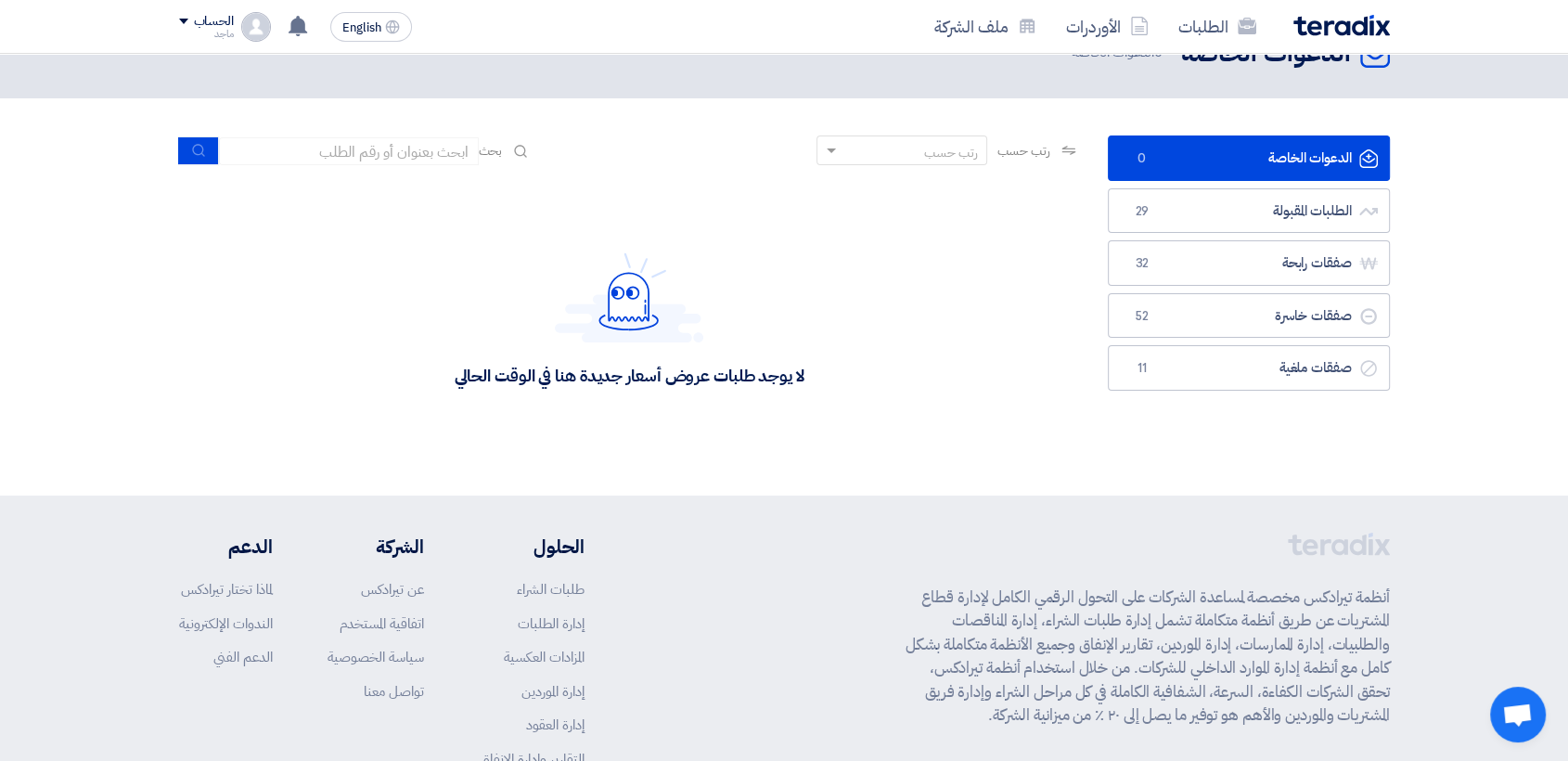
scroll to position [58, 0]
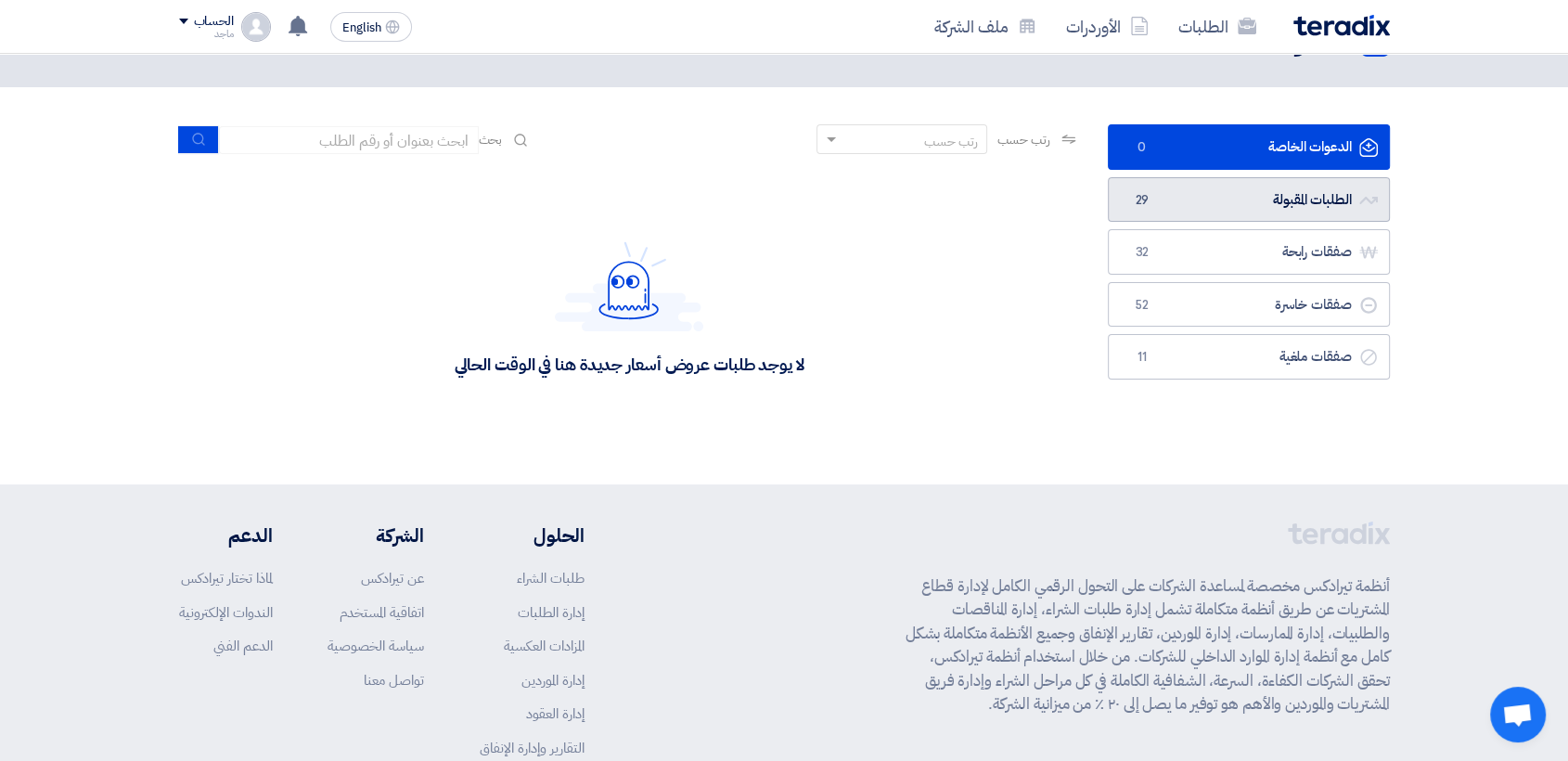
click at [1173, 191] on link "الطلبات المقبولة الطلبات المقبولة 29" at bounding box center [1248, 199] width 282 height 45
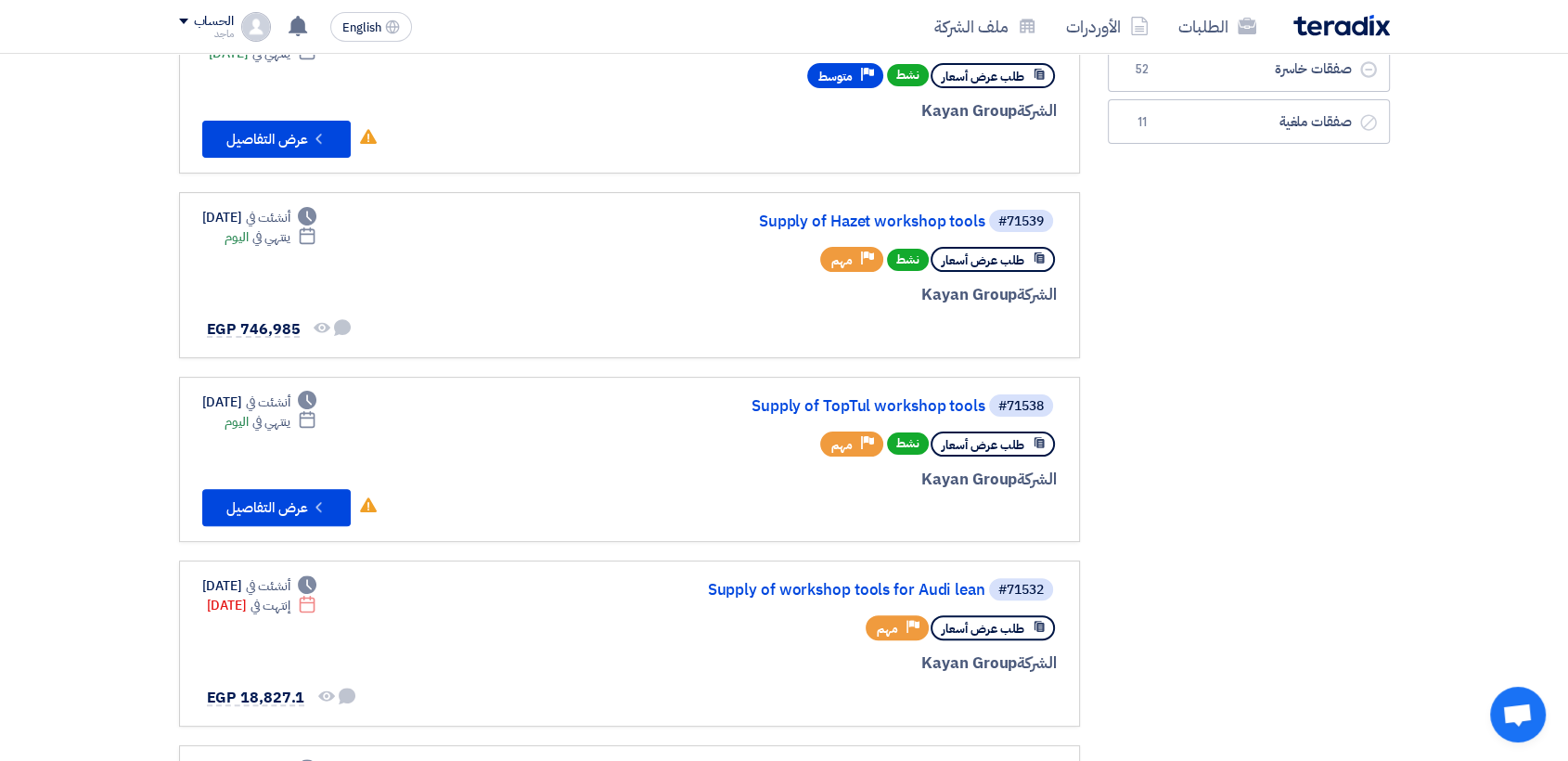
scroll to position [415, 0]
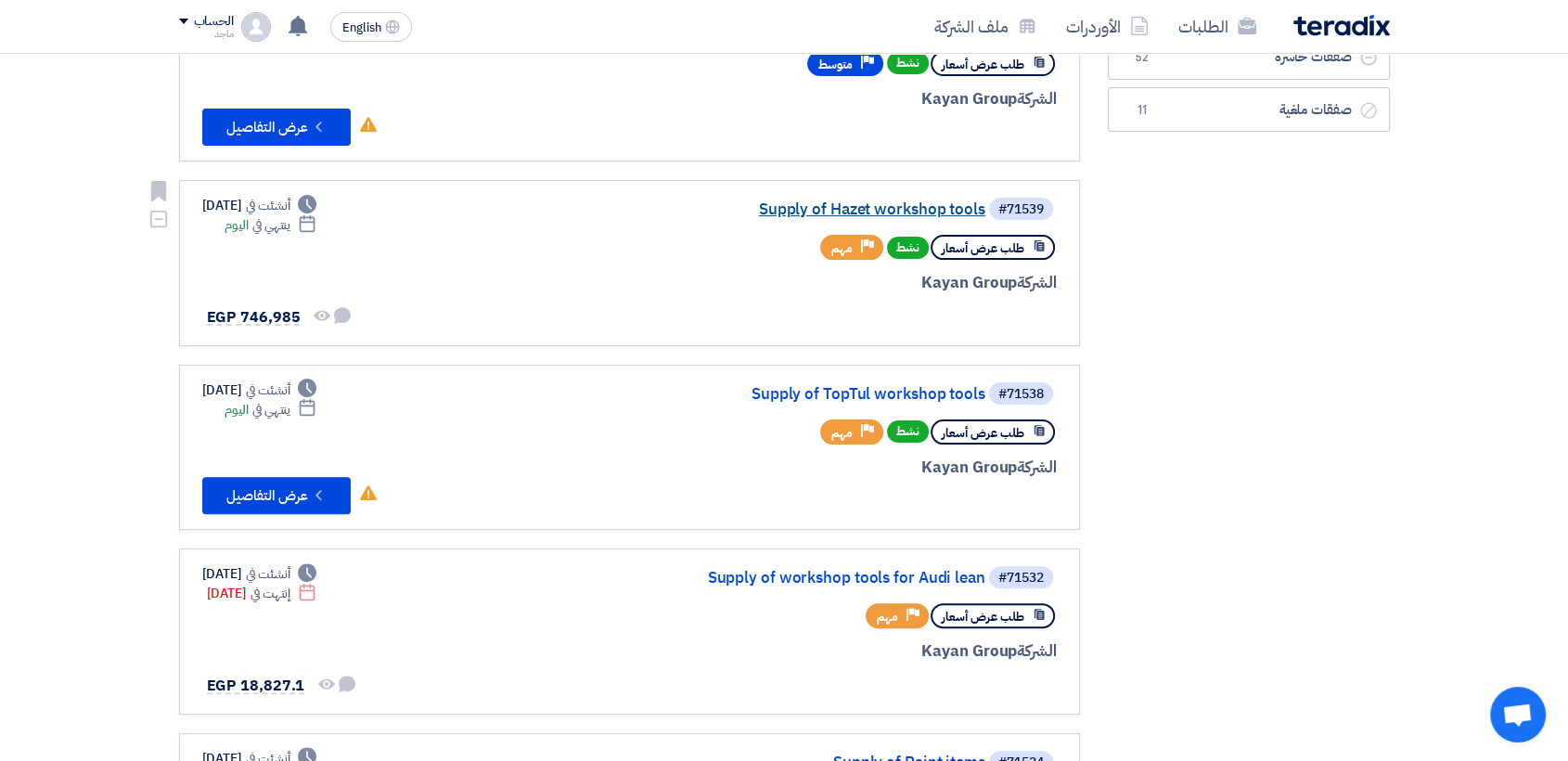
click at [828, 204] on link "Supply of Hazet workshop tools" at bounding box center [800, 209] width 371 height 16
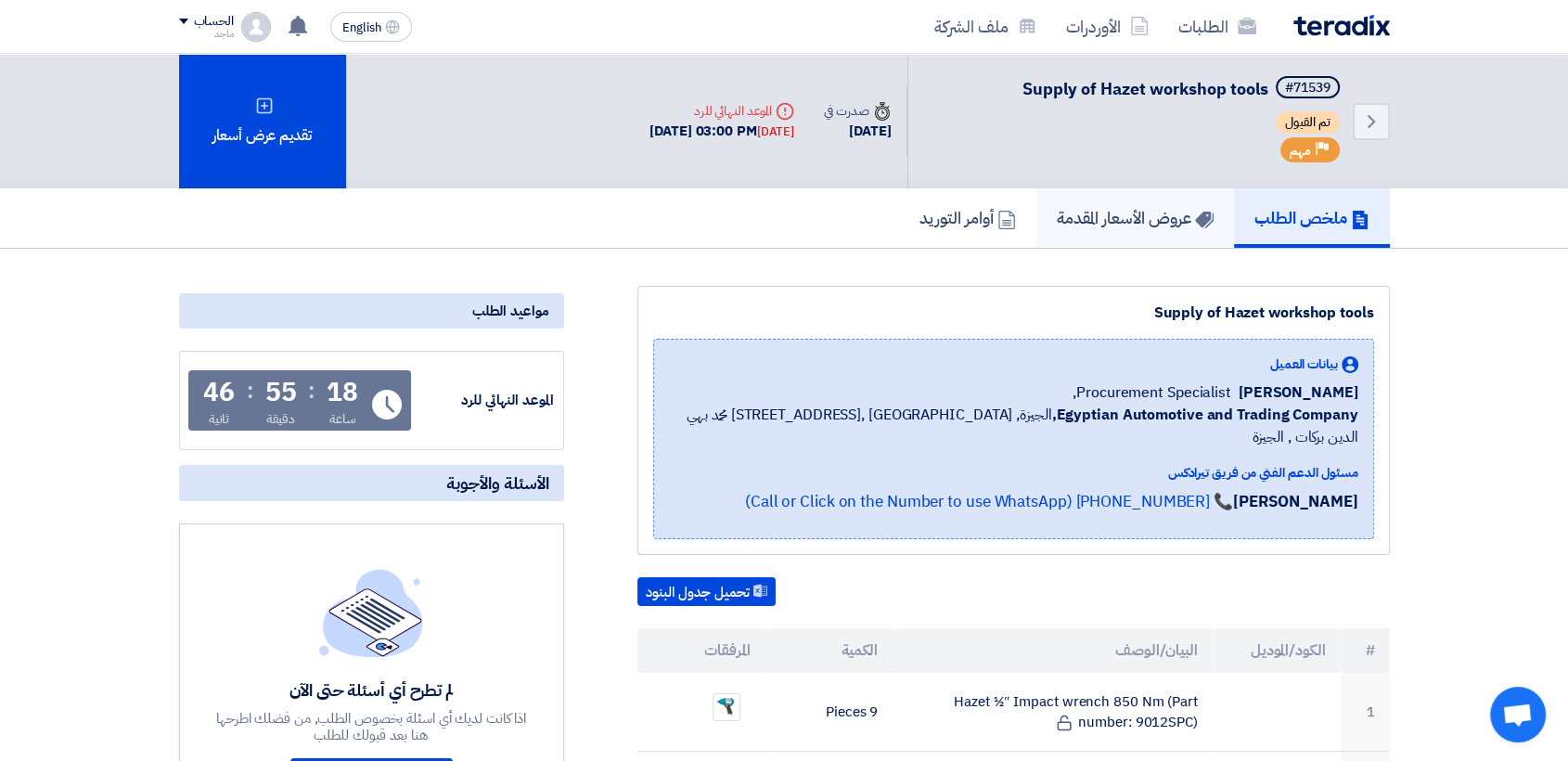
click at [1200, 230] on link "عروض الأسعار المقدمة" at bounding box center [1134, 218] width 197 height 59
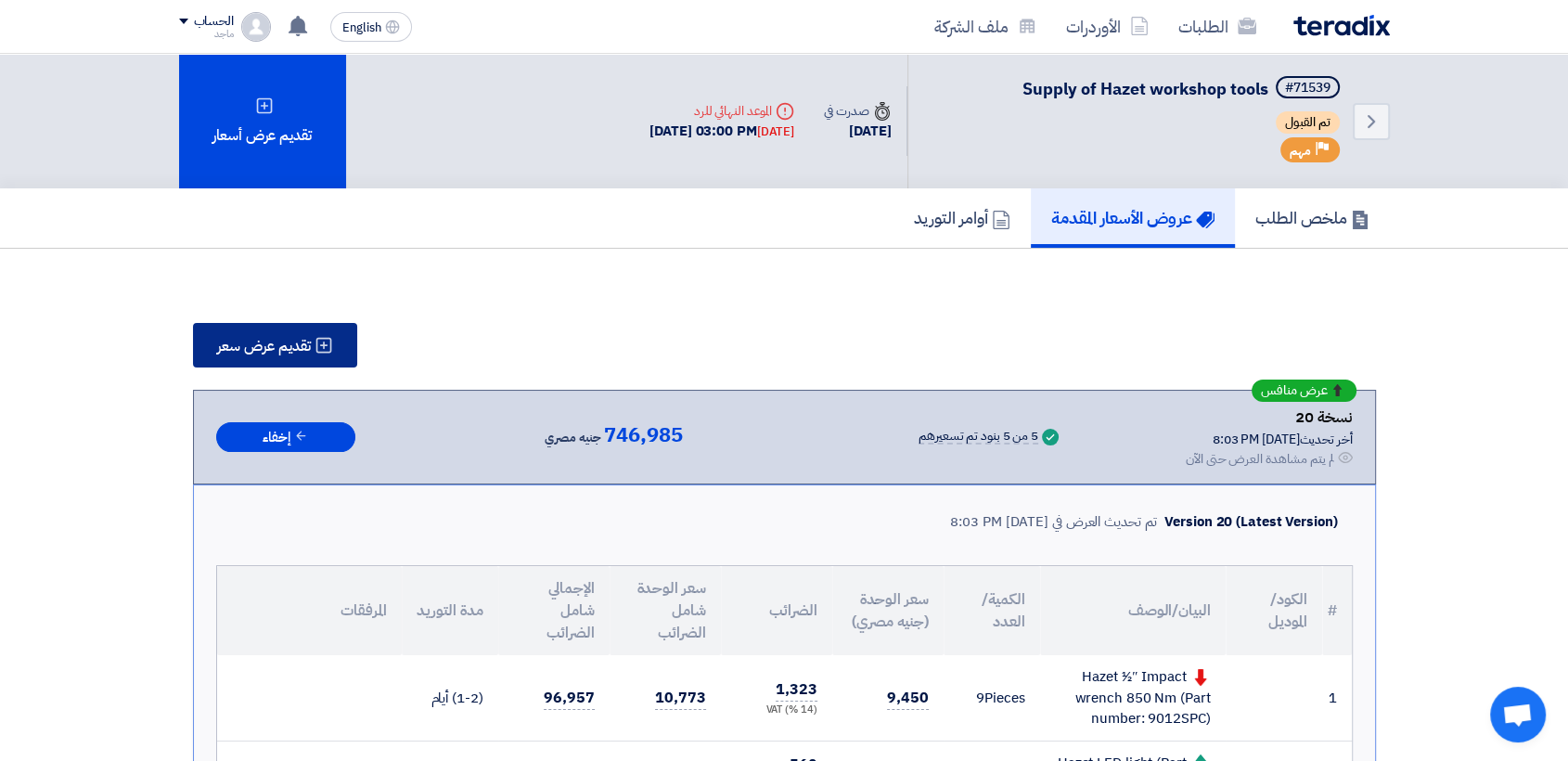
click at [243, 355] on button "تقديم عرض سعر" at bounding box center [276, 345] width 165 height 45
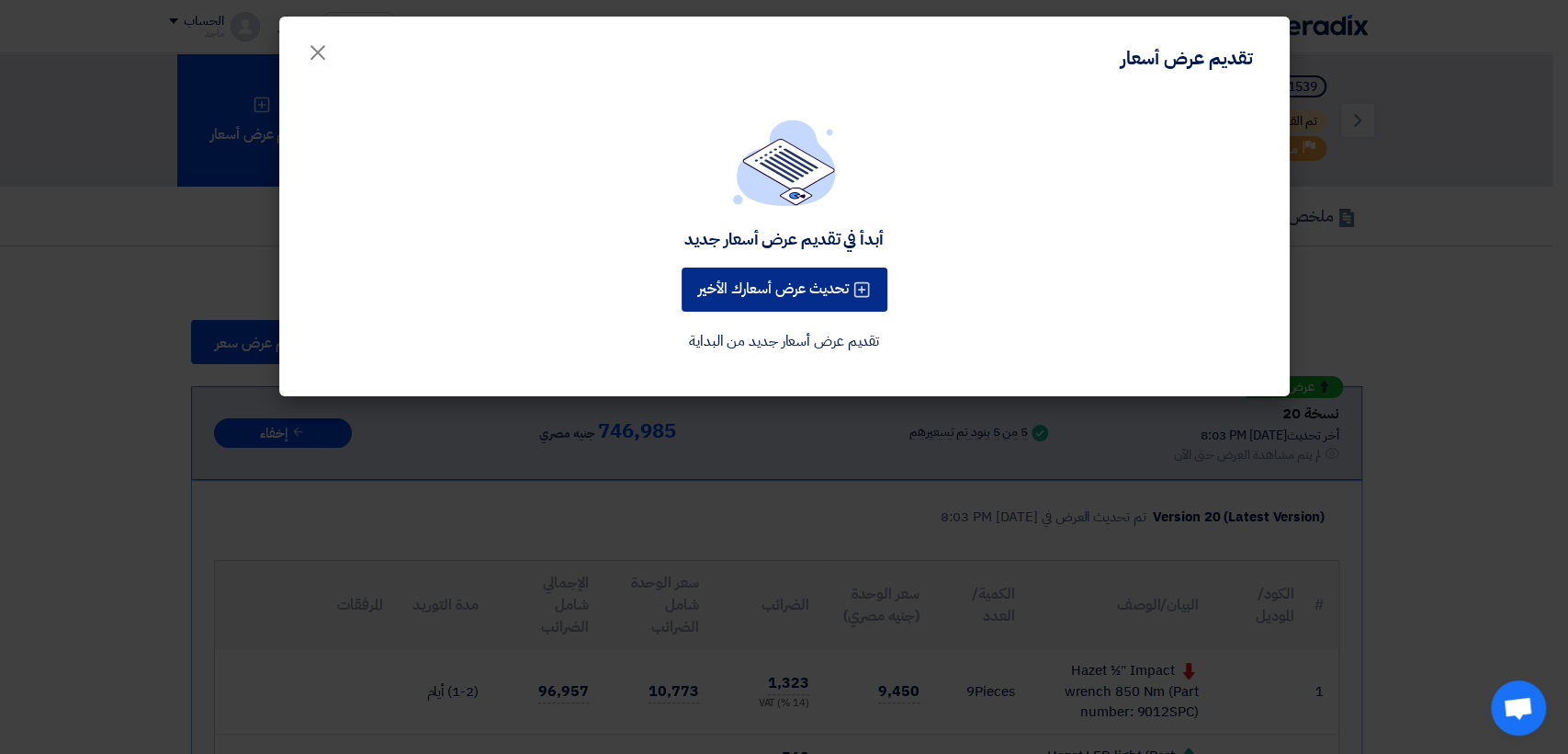
click at [777, 282] on button "تحديث عرض أسعارك الأخير" at bounding box center [784, 289] width 206 height 45
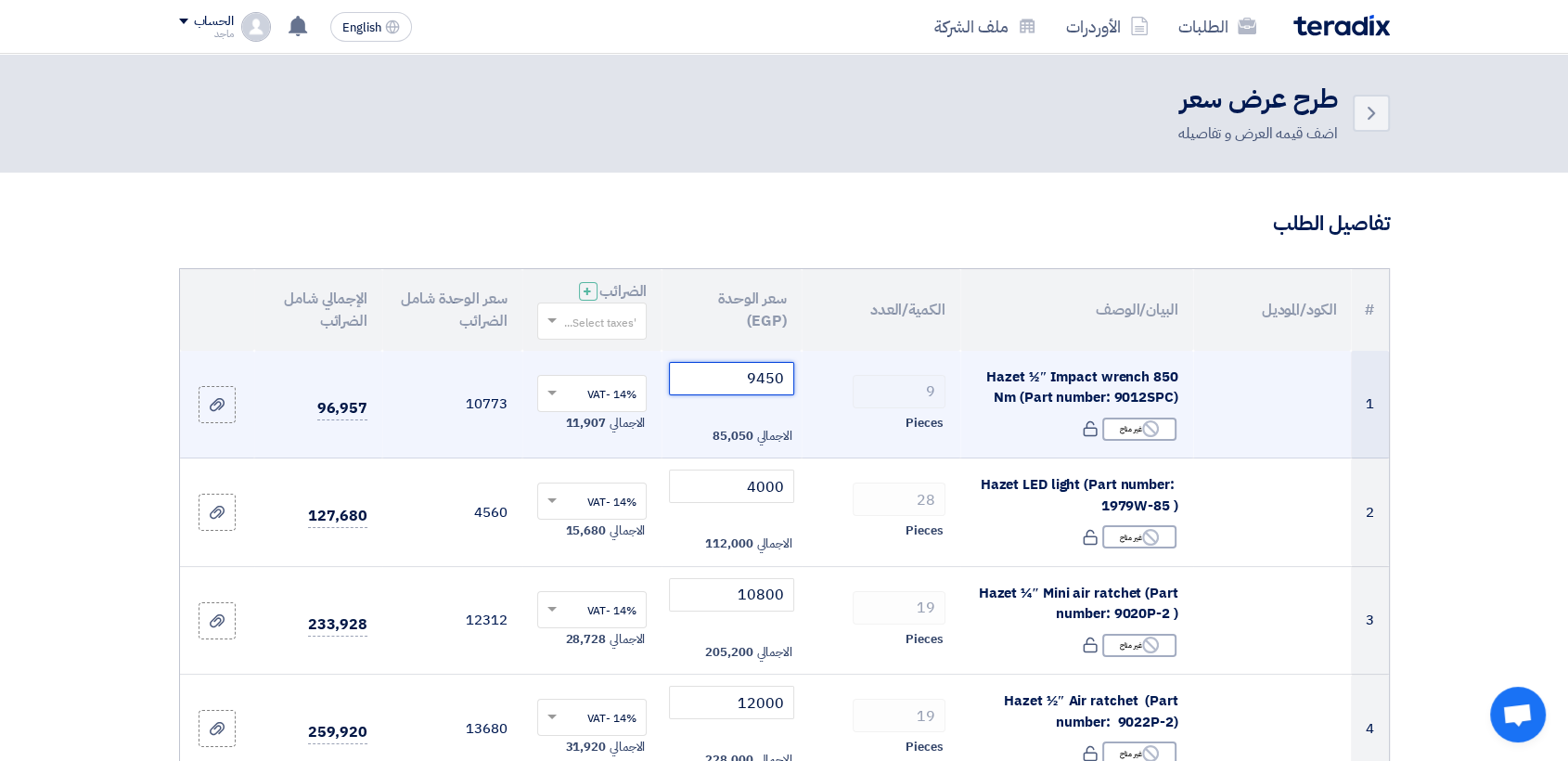
click at [728, 375] on input "9450" at bounding box center [731, 378] width 125 height 34
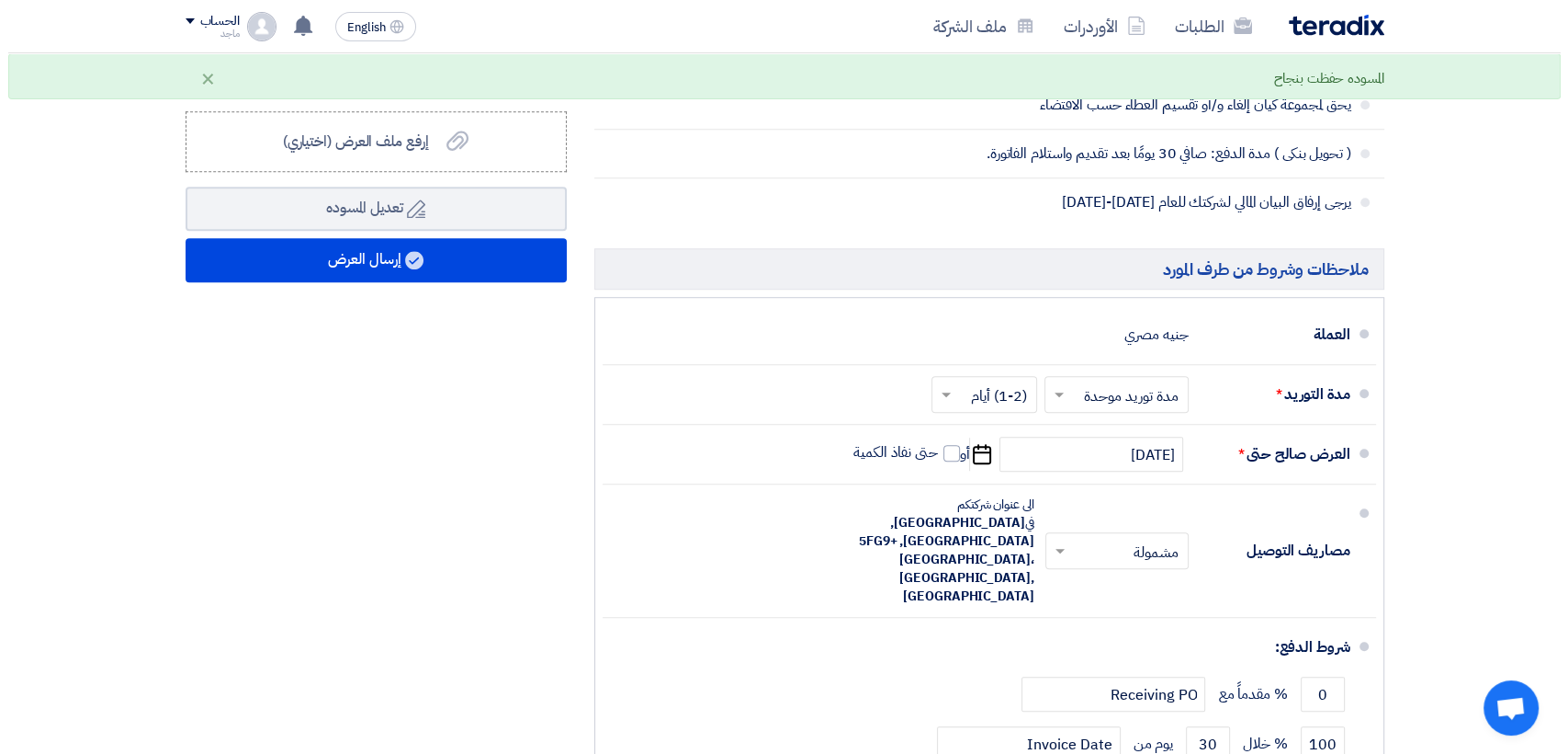
scroll to position [1249, 0]
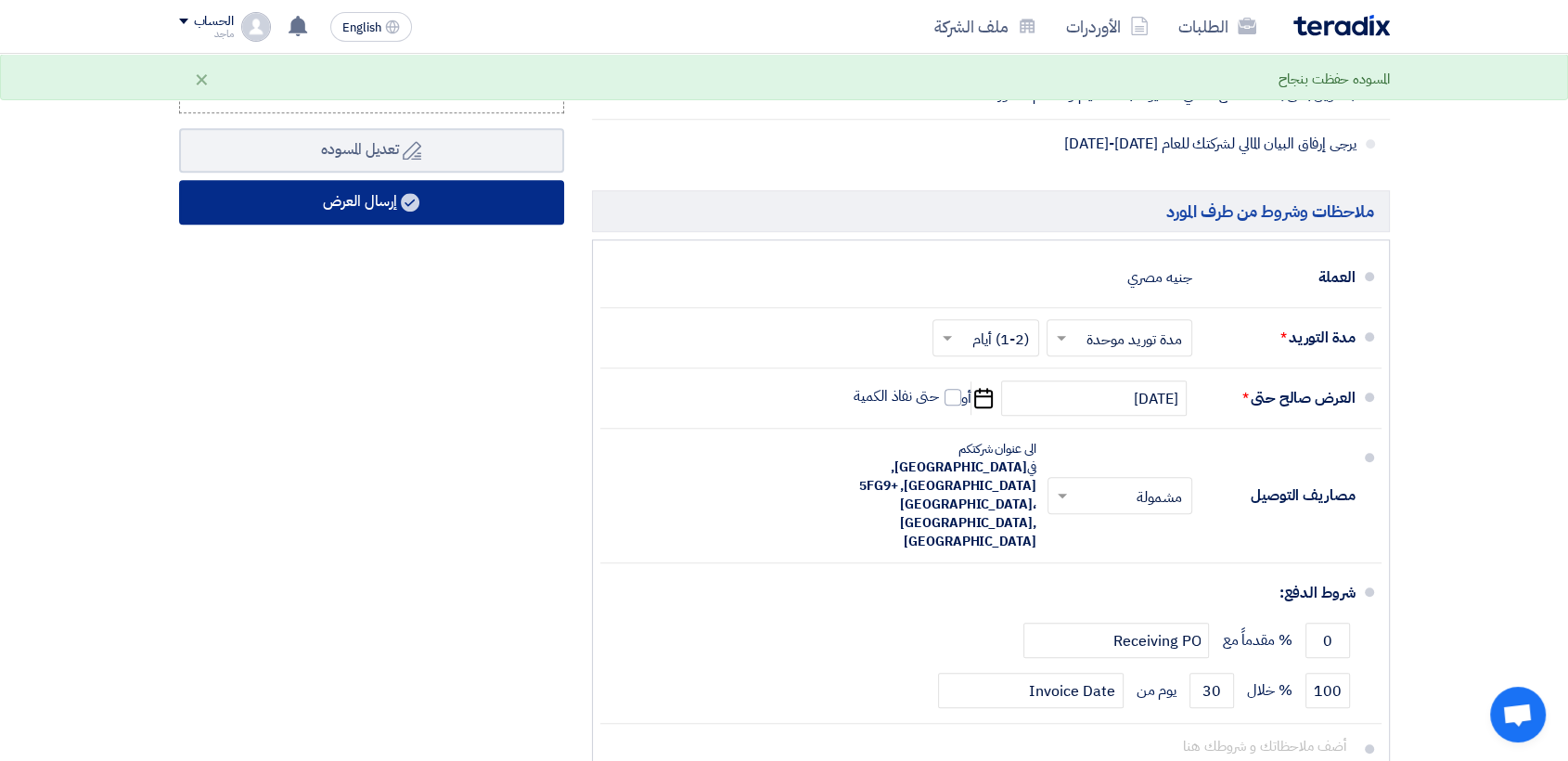
type input "9000"
click at [453, 220] on button "إرسال العرض" at bounding box center [371, 202] width 385 height 45
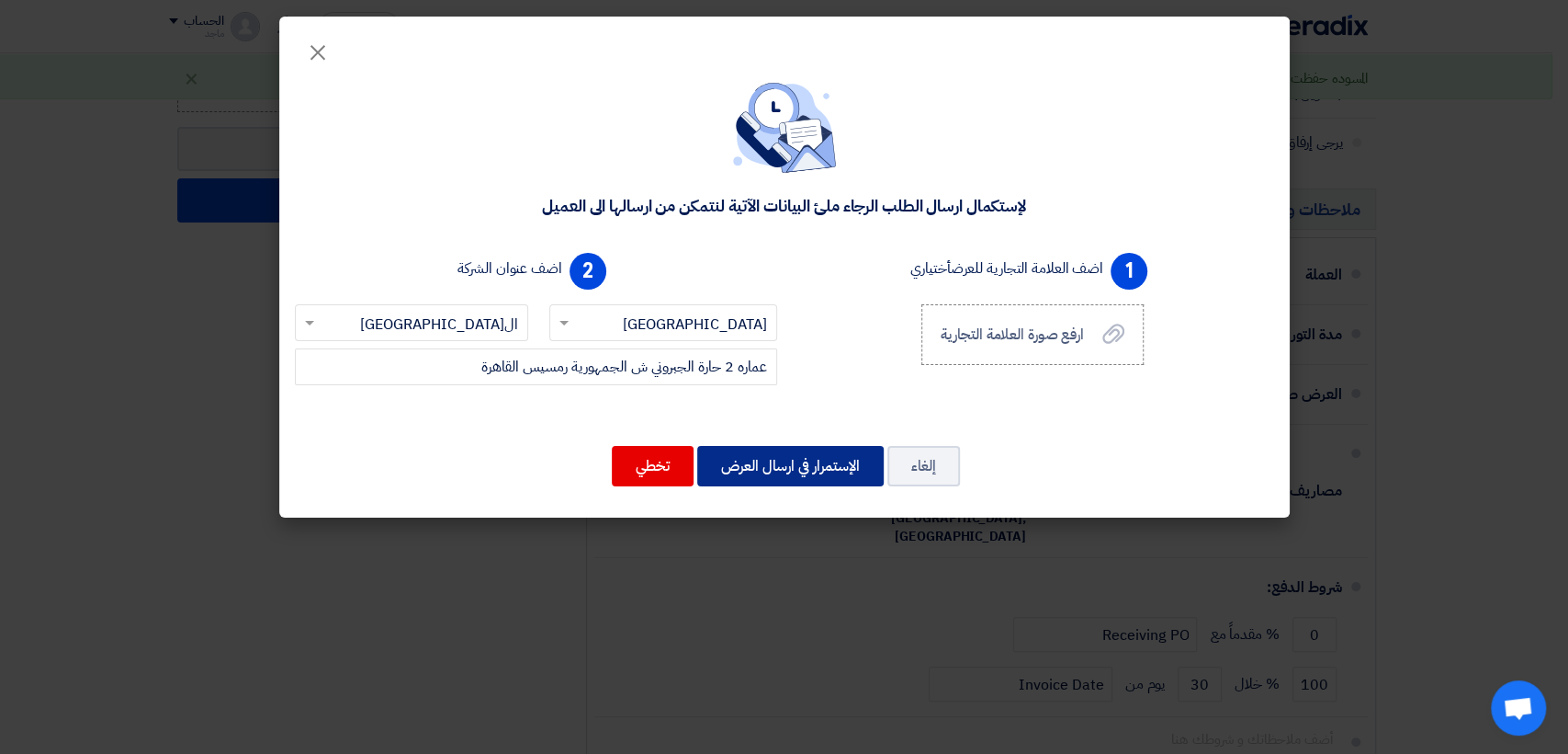
click at [824, 470] on button "الإستمرار في ارسال العرض" at bounding box center [791, 466] width 187 height 41
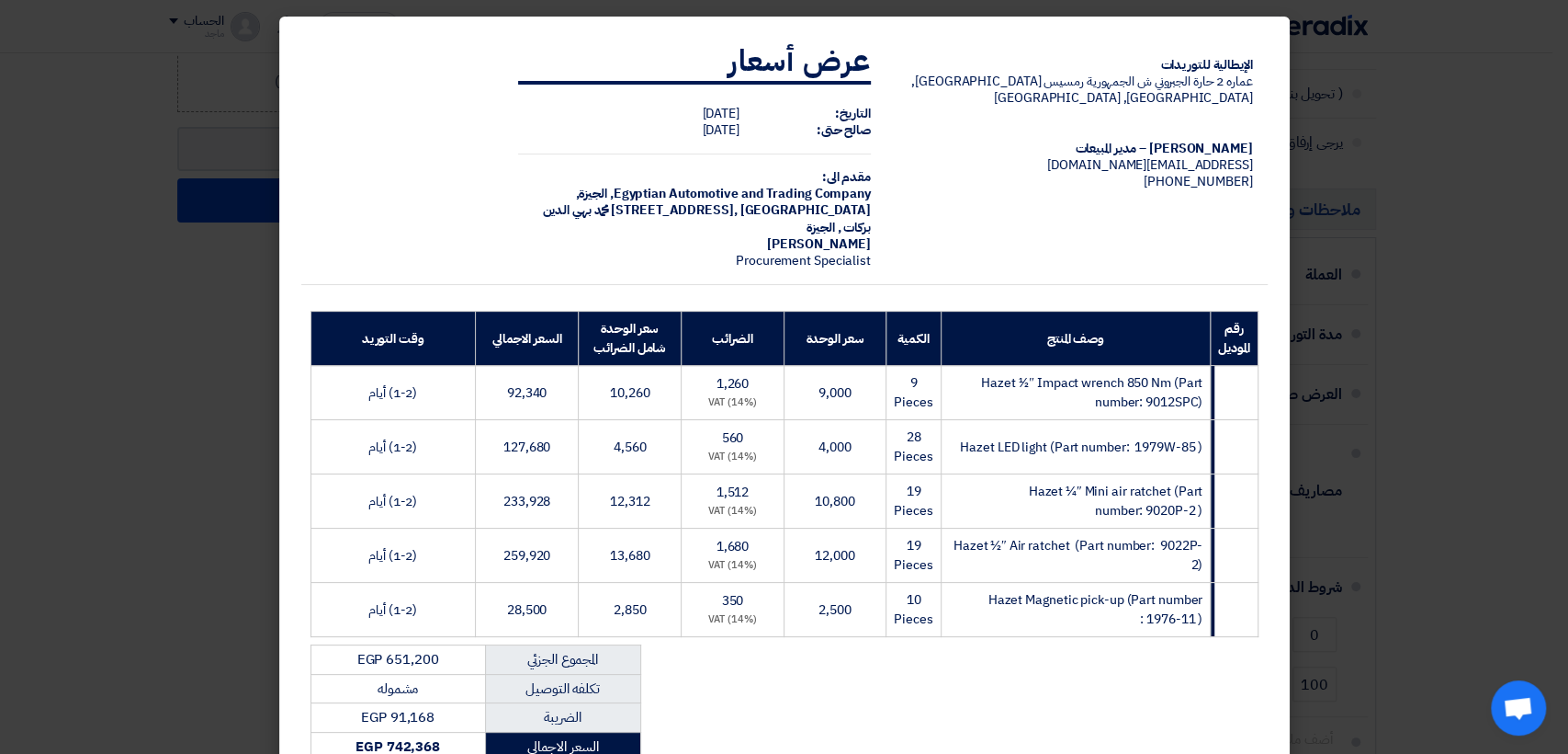
scroll to position [273, 0]
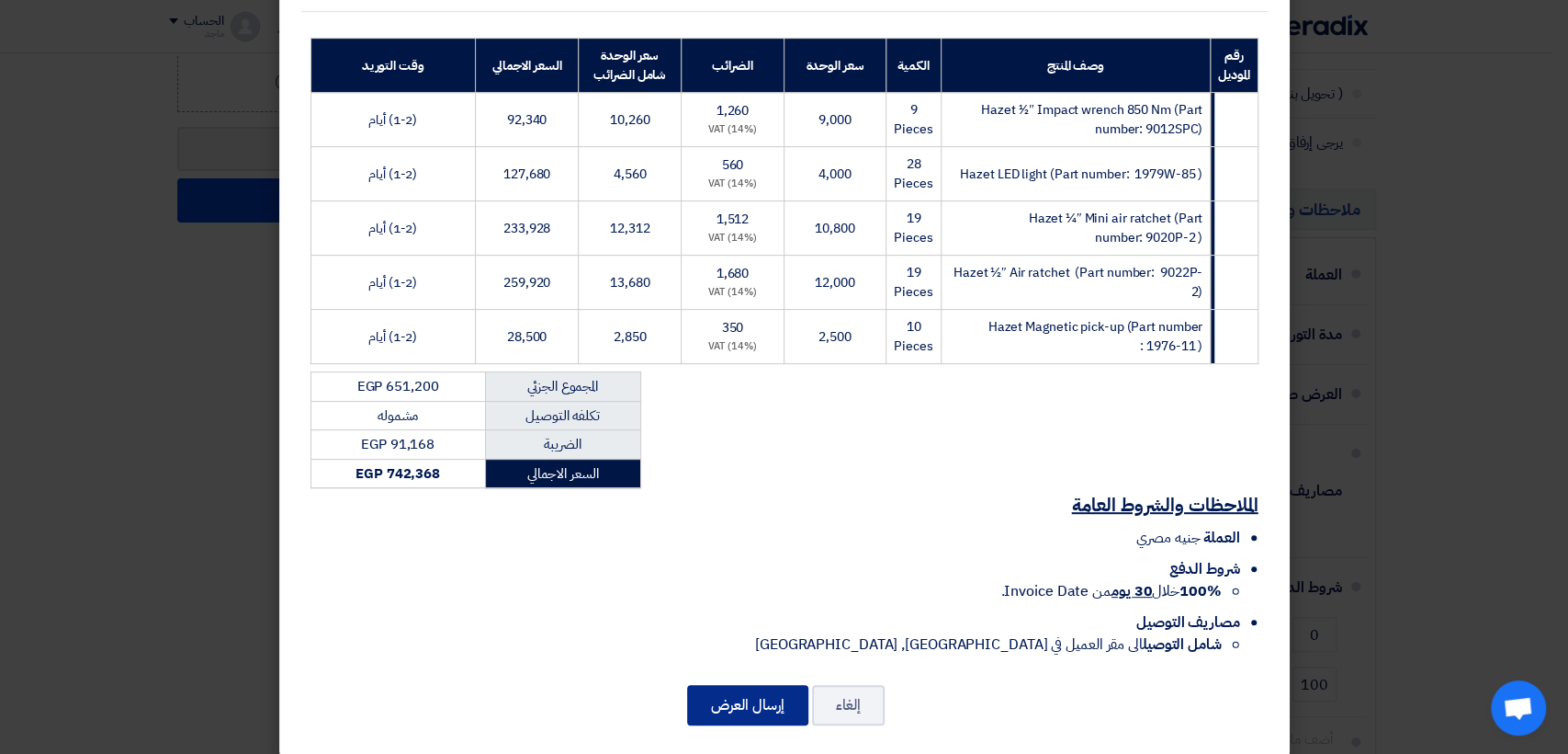
click at [735, 685] on button "إرسال العرض" at bounding box center [748, 705] width 121 height 41
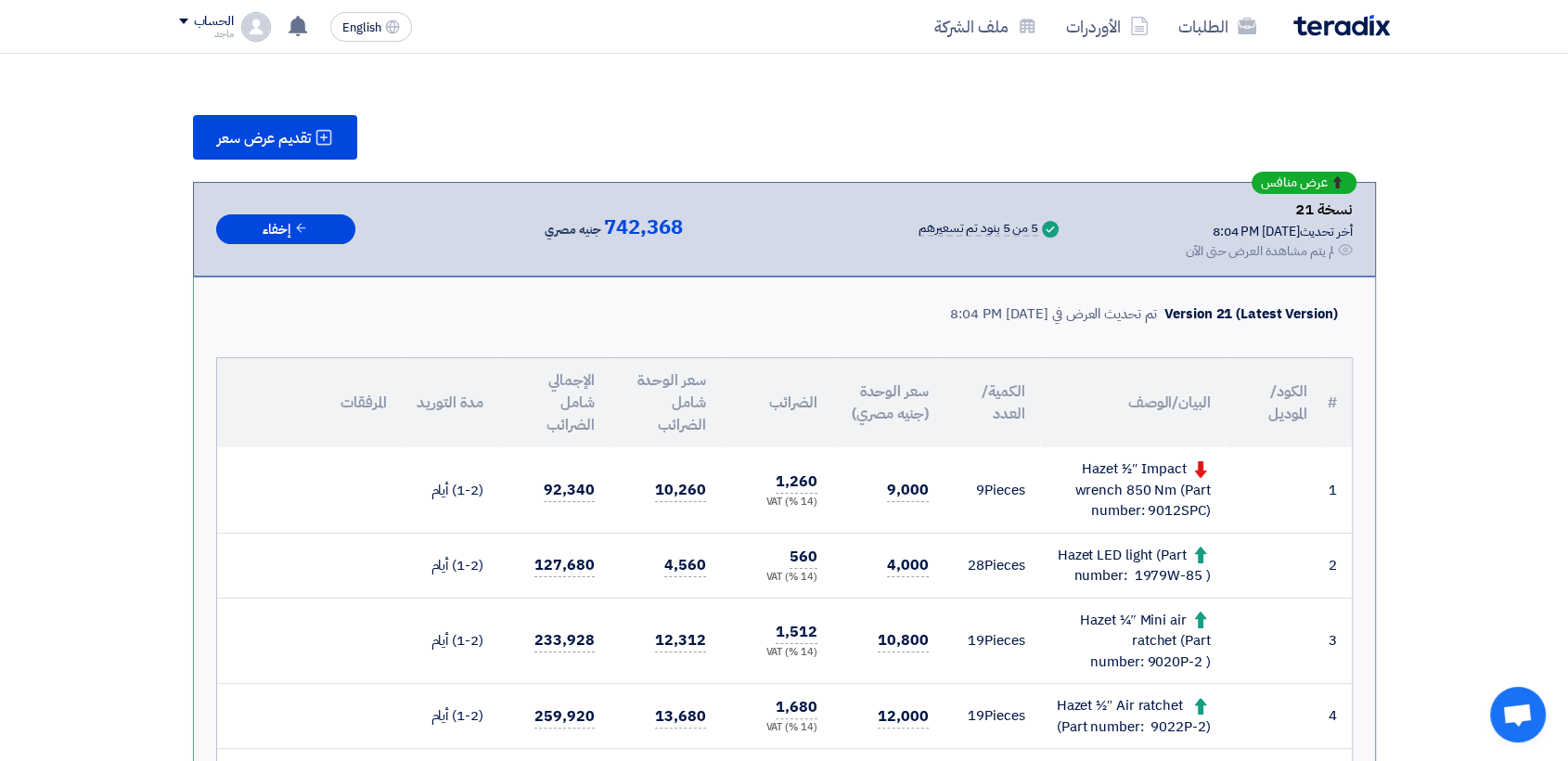
scroll to position [215, 0]
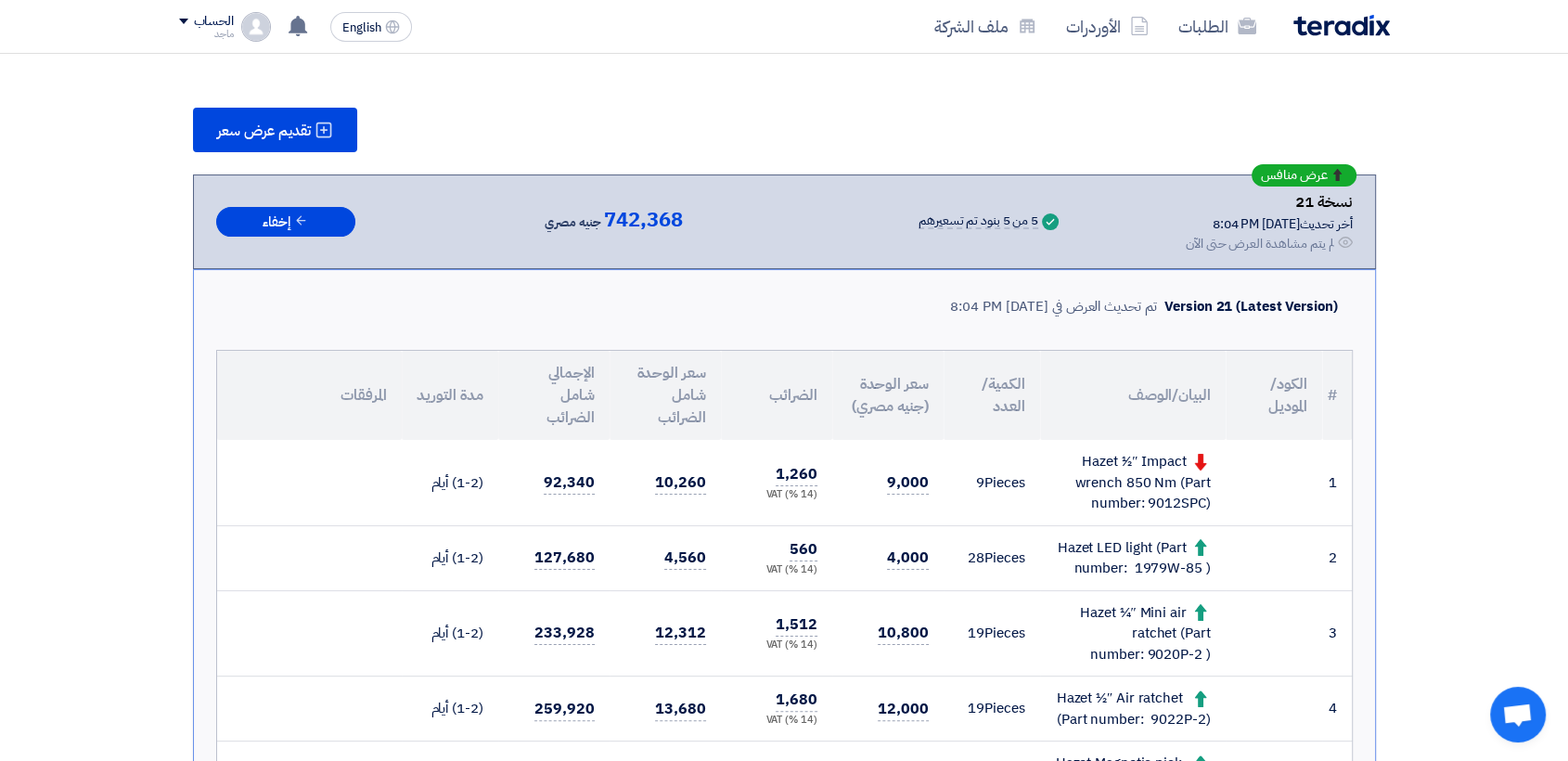
click at [742, 682] on td "1,680 (14 %) VAT" at bounding box center [776, 708] width 111 height 65
